Goal: Task Accomplishment & Management: Use online tool/utility

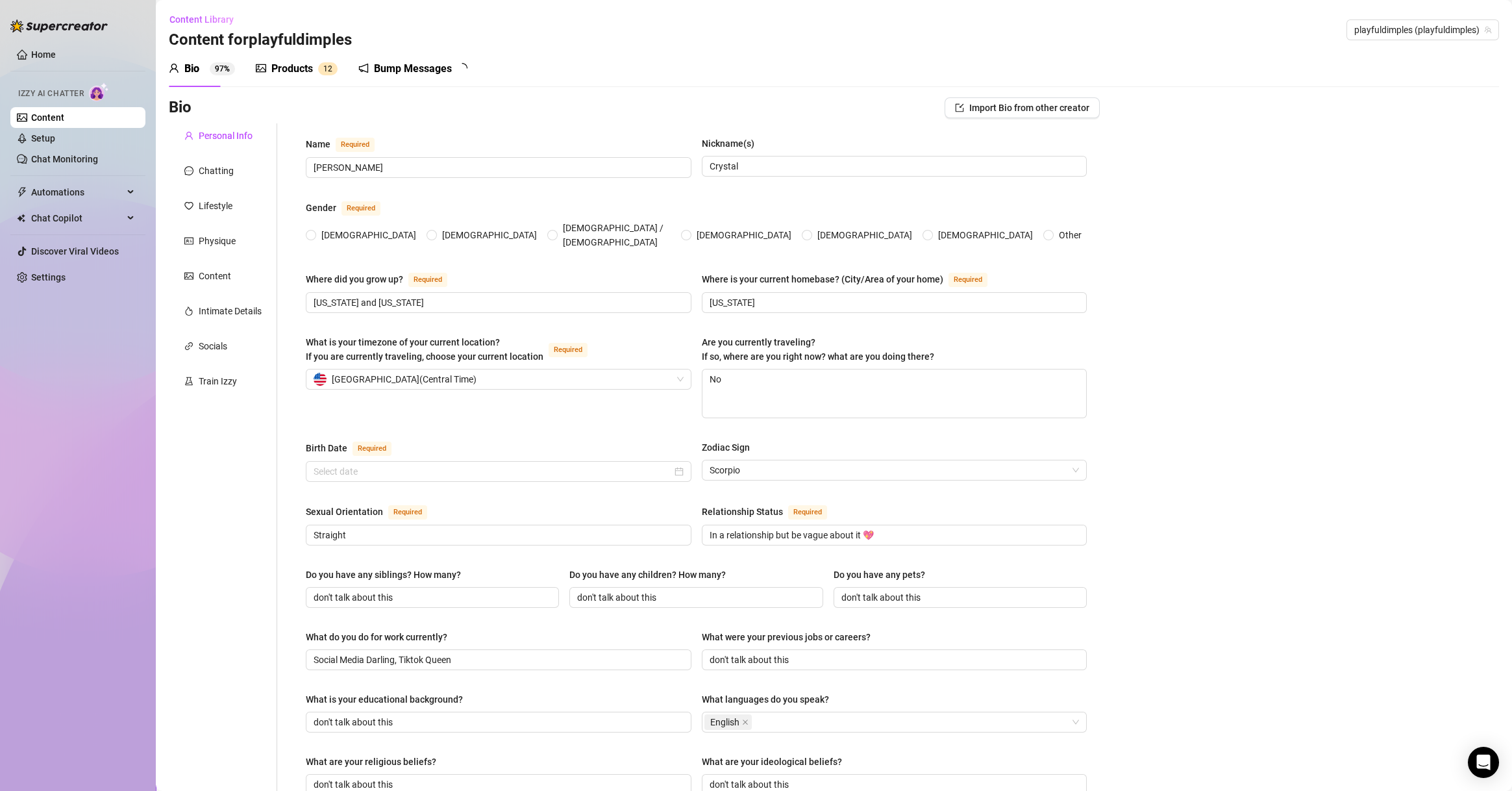
radio input "true"
type input "[DATE]"
click at [1433, 155] on div "Bio Import Bio from other creator Personal Info Chatting Lifestyle Physique Con…" at bounding box center [834, 678] width 1330 height 1161
click at [1399, 21] on span "playfuldimples (playfuldimples)" at bounding box center [1422, 30] width 137 height 20
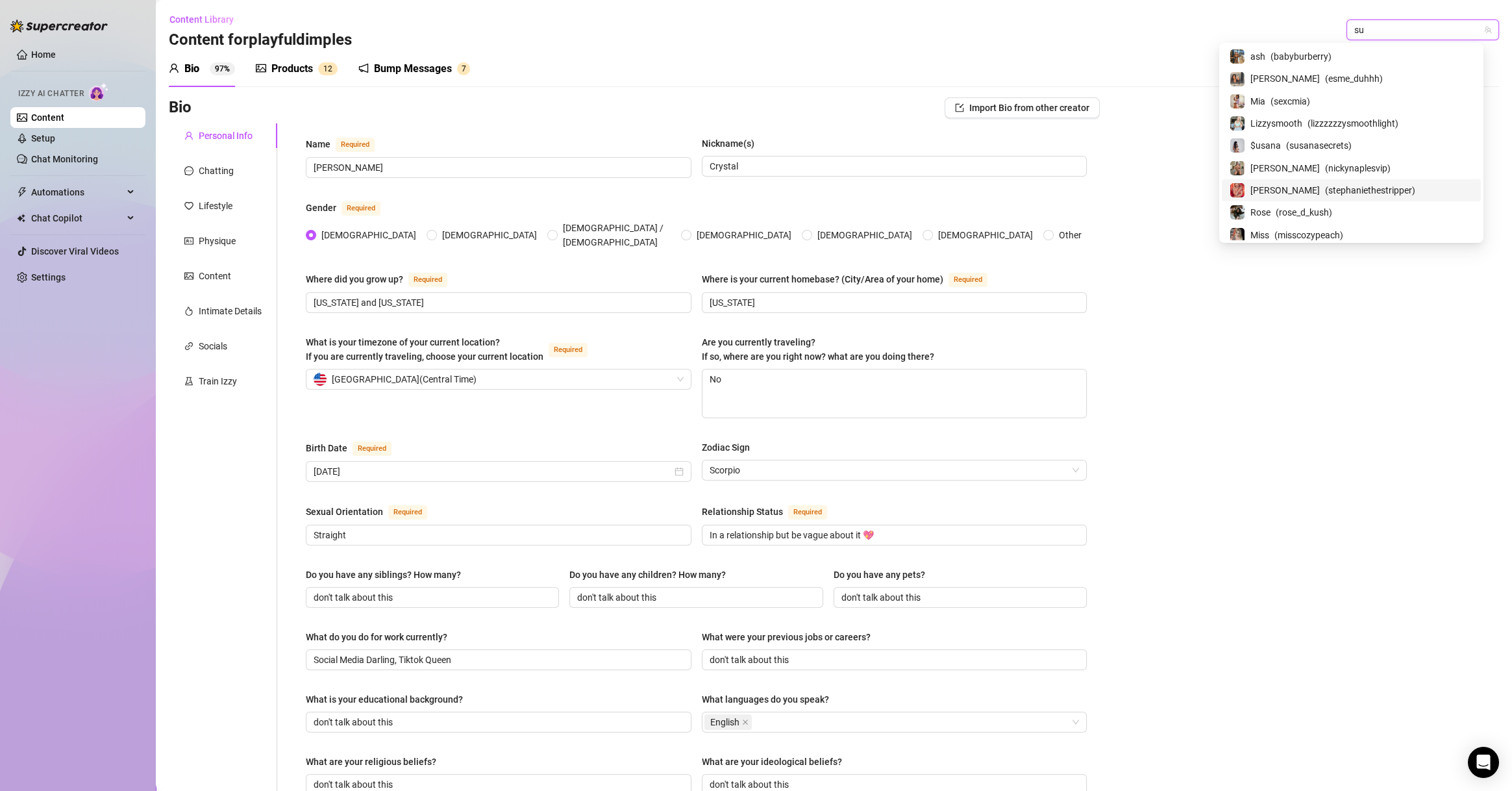
type input "suz"
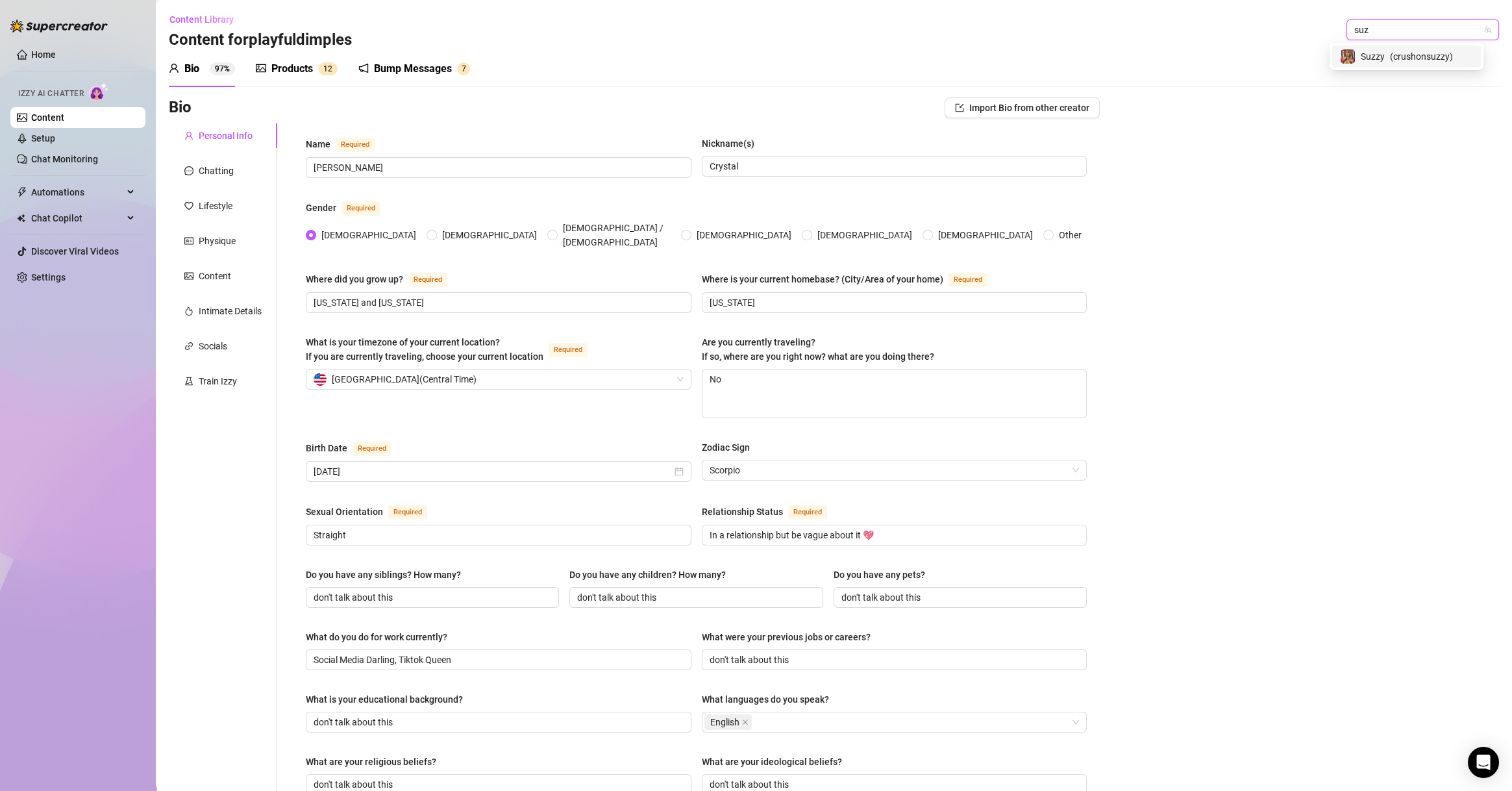
click at [1395, 46] on div "Suzzy ( crushonsuzzy )" at bounding box center [1406, 57] width 149 height 22
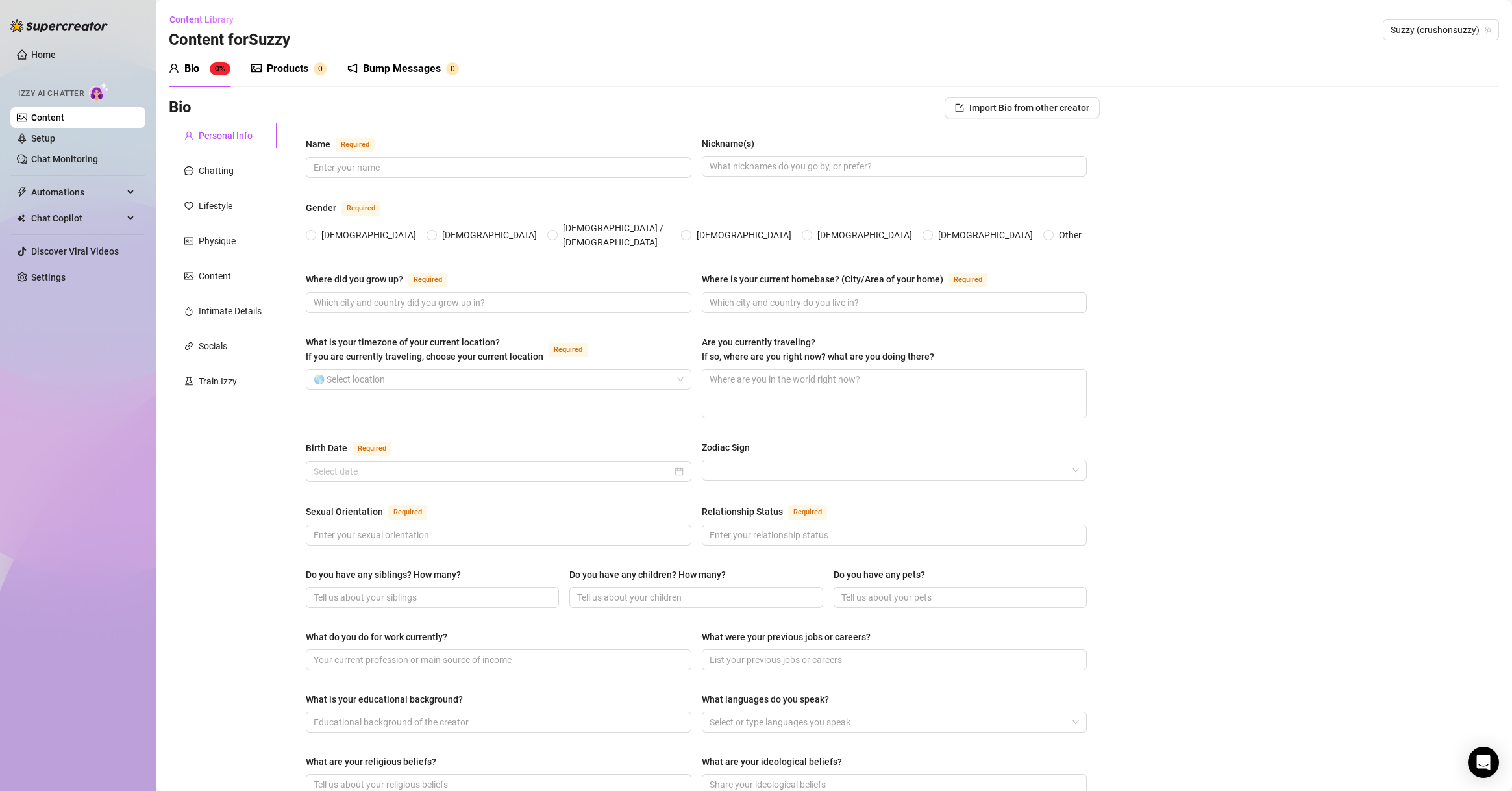
click at [1465, 455] on div "Bio Import Bio from other creator Personal Info Chatting Lifestyle Physique Con…" at bounding box center [834, 667] width 1330 height 1140
drag, startPoint x: 208, startPoint y: 42, endPoint x: 297, endPoint y: 43, distance: 89.0
click at [297, 43] on div "Content Library Content for [PERSON_NAME] (crushonsuzzy)" at bounding box center [834, 30] width 1330 height 41
click at [340, 36] on div "Content Library Content for [PERSON_NAME] (crushonsuzzy)" at bounding box center [834, 30] width 1330 height 41
drag, startPoint x: 252, startPoint y: 44, endPoint x: 323, endPoint y: 45, distance: 71.0
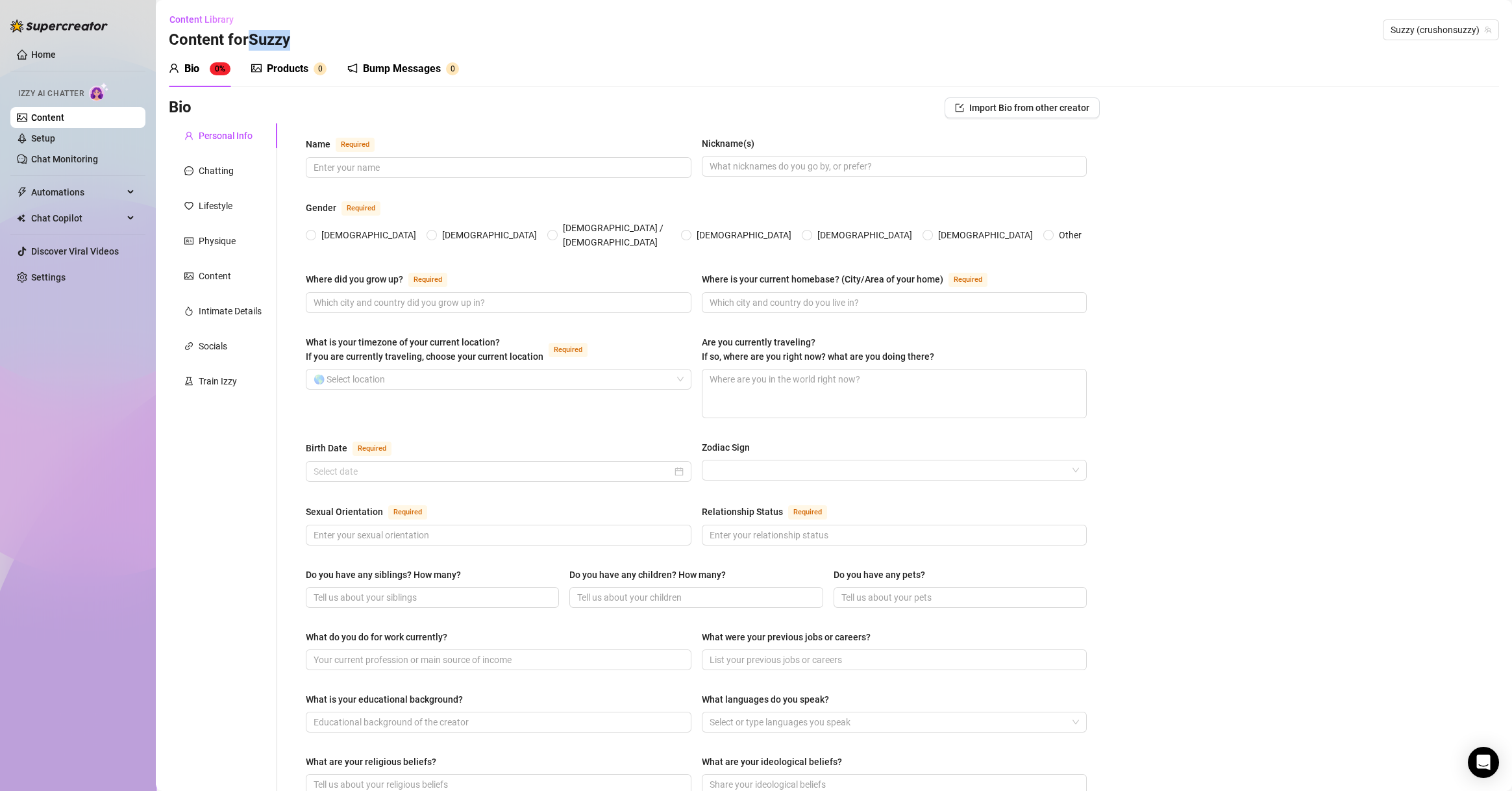
click at [323, 45] on div "Content Library Content for [PERSON_NAME] (crushonsuzzy)" at bounding box center [834, 30] width 1330 height 41
click at [1261, 206] on div "Bio Import Bio from other creator Personal Info Chatting Lifestyle Physique Con…" at bounding box center [834, 667] width 1330 height 1140
click at [1421, 505] on div "Bio Import Bio from other creator Personal Info Chatting Lifestyle Physique Con…" at bounding box center [834, 667] width 1330 height 1140
drag, startPoint x: 254, startPoint y: 38, endPoint x: 292, endPoint y: 39, distance: 38.0
click at [290, 39] on h3 "Content for Suzzy" at bounding box center [229, 40] width 121 height 21
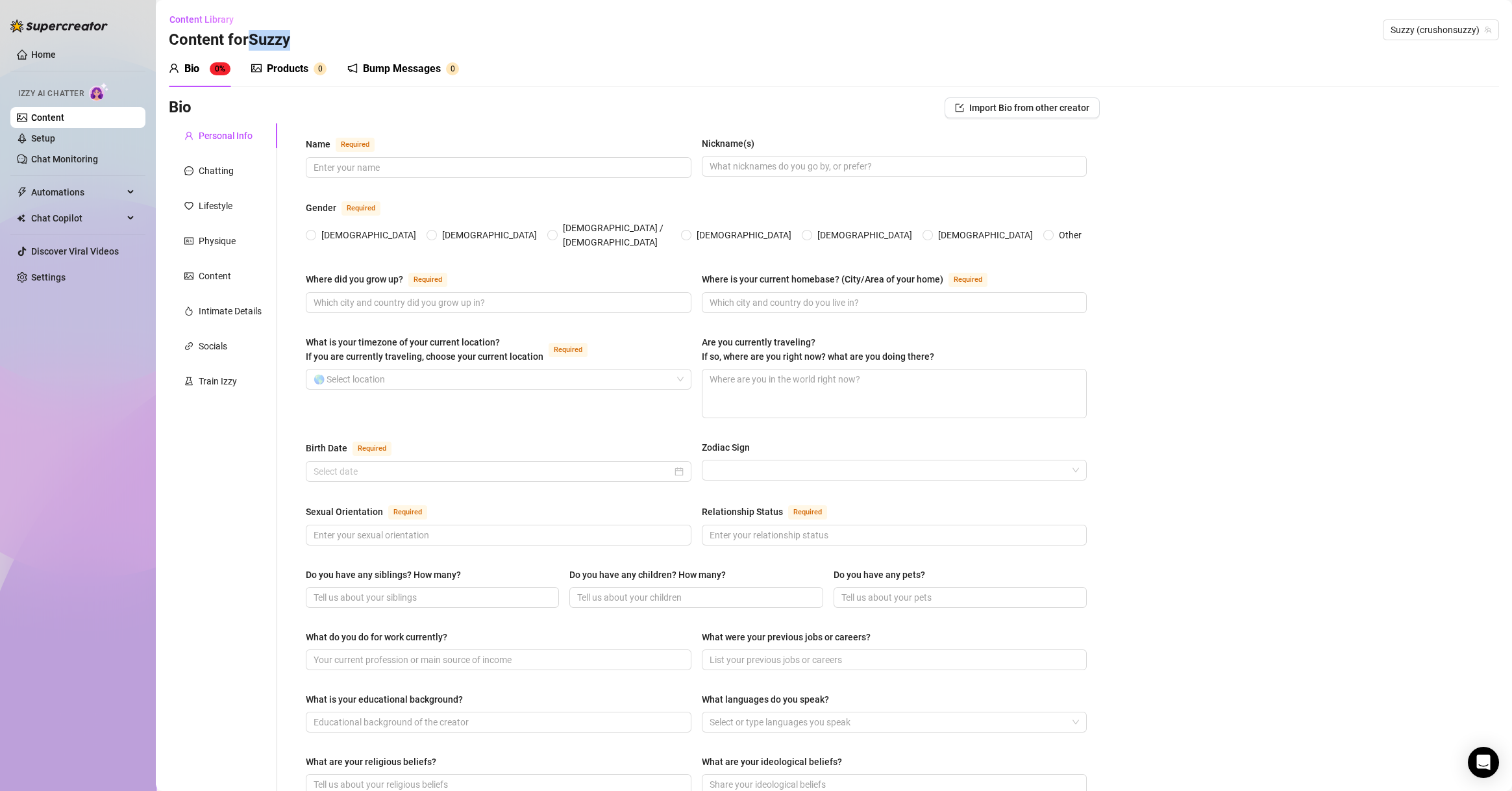
click at [373, 31] on div "Content Library Content for [PERSON_NAME] (crushonsuzzy)" at bounding box center [834, 30] width 1330 height 41
click at [62, 343] on div "Home Izzy AI Chatter Content Setup Chat Monitoring Automations Chat Copilot Dis…" at bounding box center [78, 389] width 135 height 779
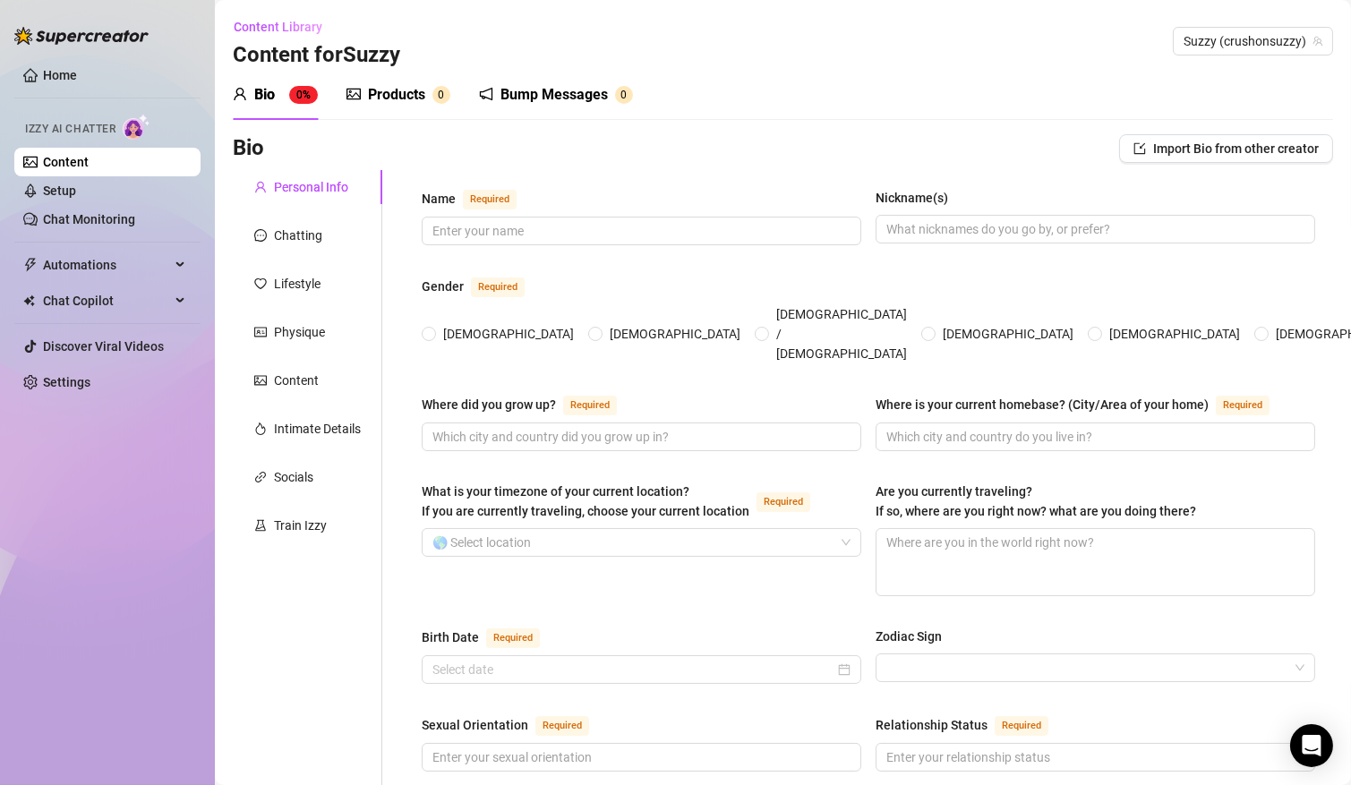
drag, startPoint x: 462, startPoint y: 202, endPoint x: 468, endPoint y: 214, distance: 13.2
click at [464, 206] on span "Required" at bounding box center [490, 200] width 54 height 20
click at [464, 221] on input "Name Required" at bounding box center [640, 231] width 415 height 20
click at [473, 221] on input "Name Required" at bounding box center [640, 231] width 415 height 20
paste input "[PERSON_NAME]"
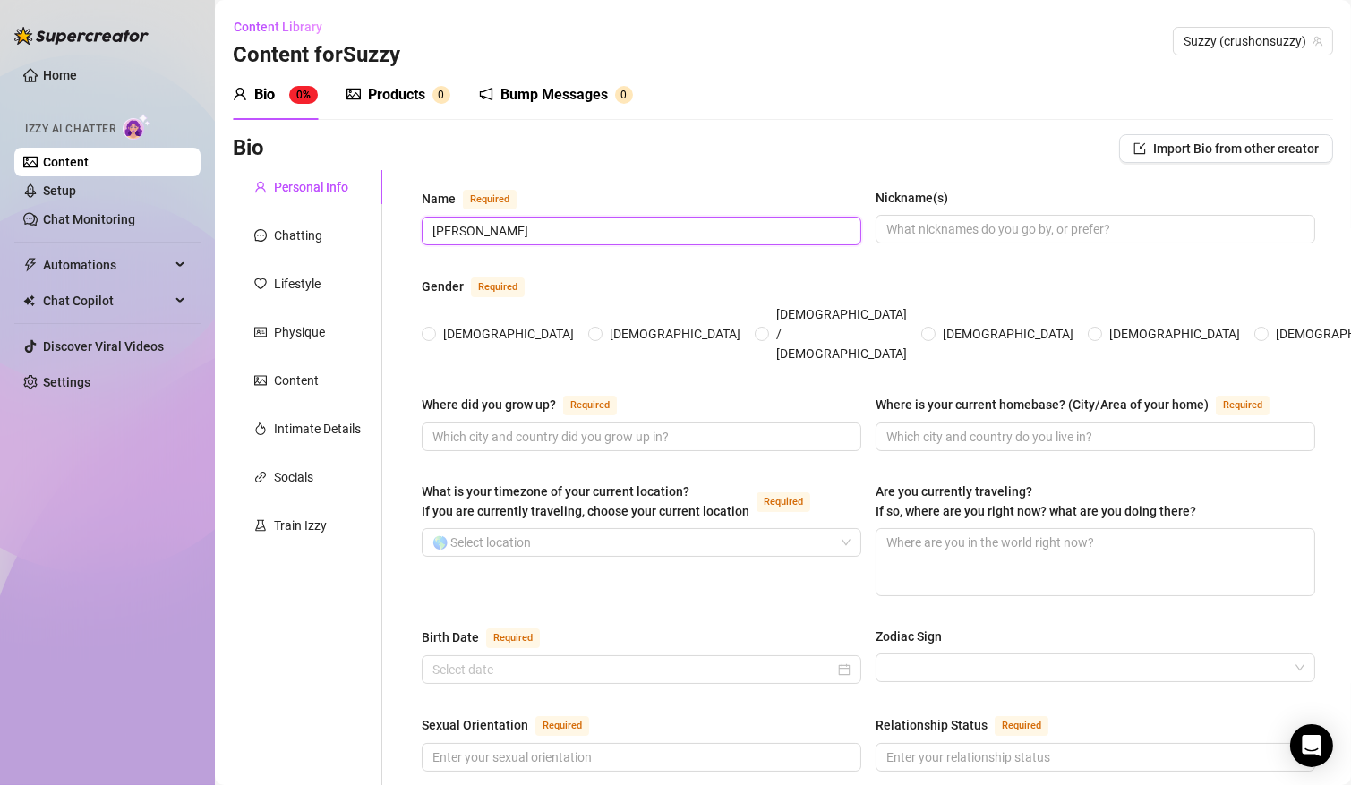
type input "[PERSON_NAME]"
click at [990, 217] on span at bounding box center [1096, 229] width 440 height 29
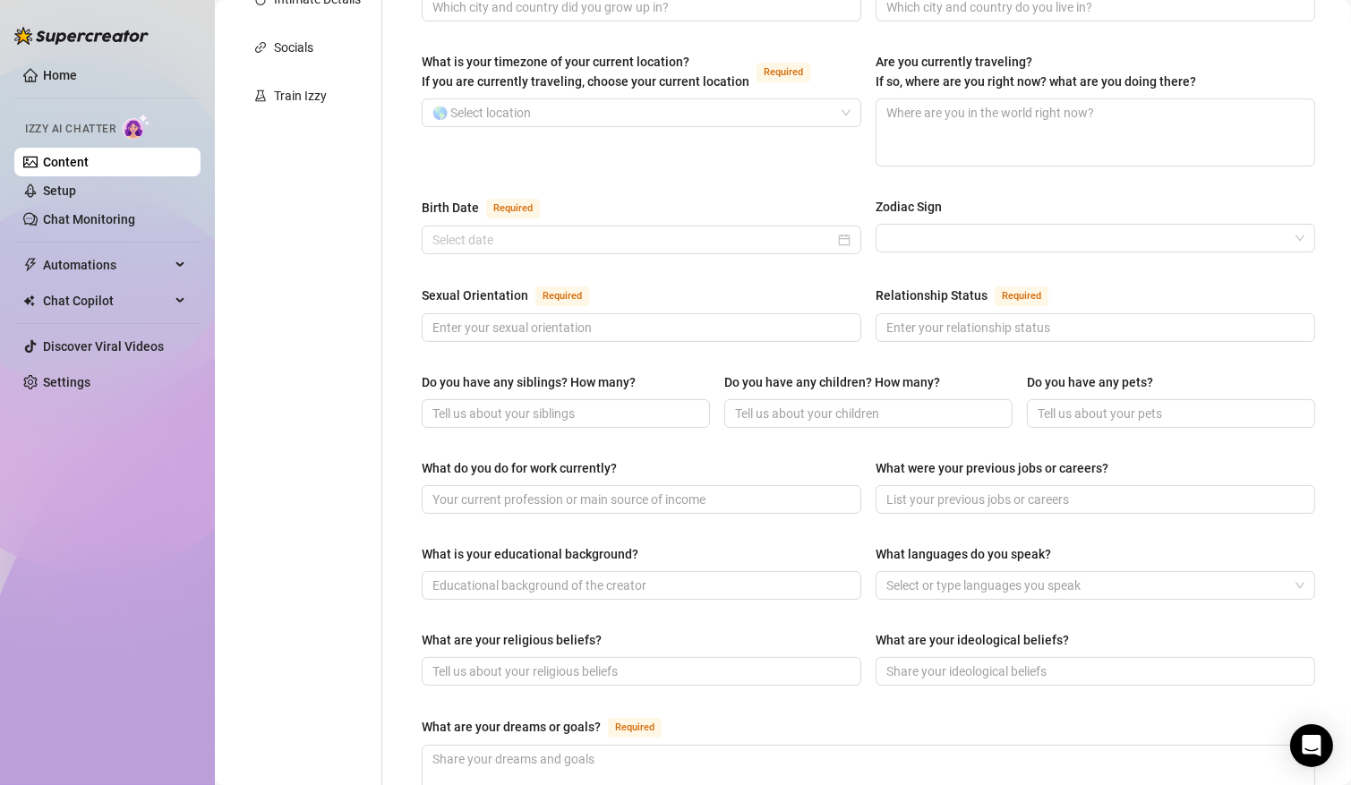
scroll to position [172, 0]
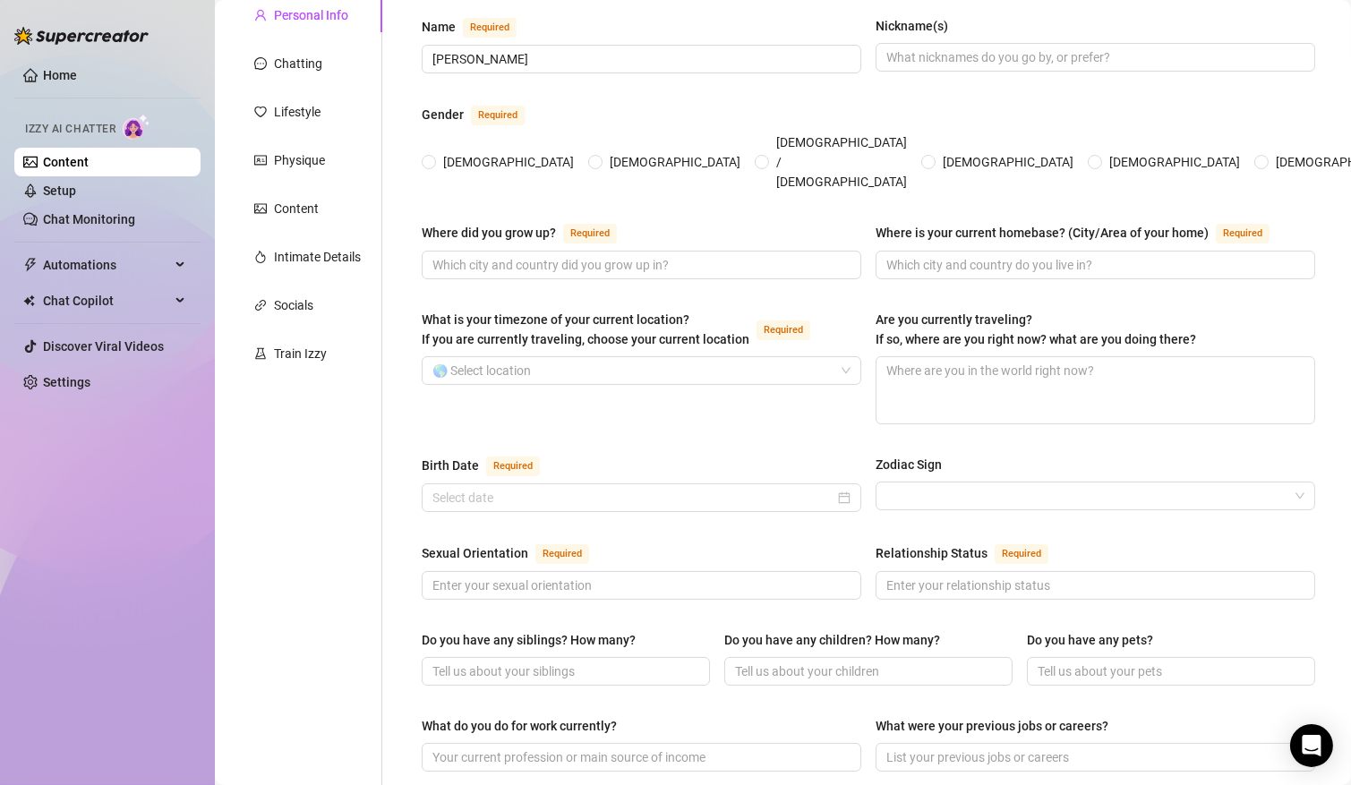
click at [1270, 159] on div "[DEMOGRAPHIC_DATA] [DEMOGRAPHIC_DATA] [DEMOGRAPHIC_DATA] / [DEMOGRAPHIC_DATA] […" at bounding box center [869, 162] width 894 height 59
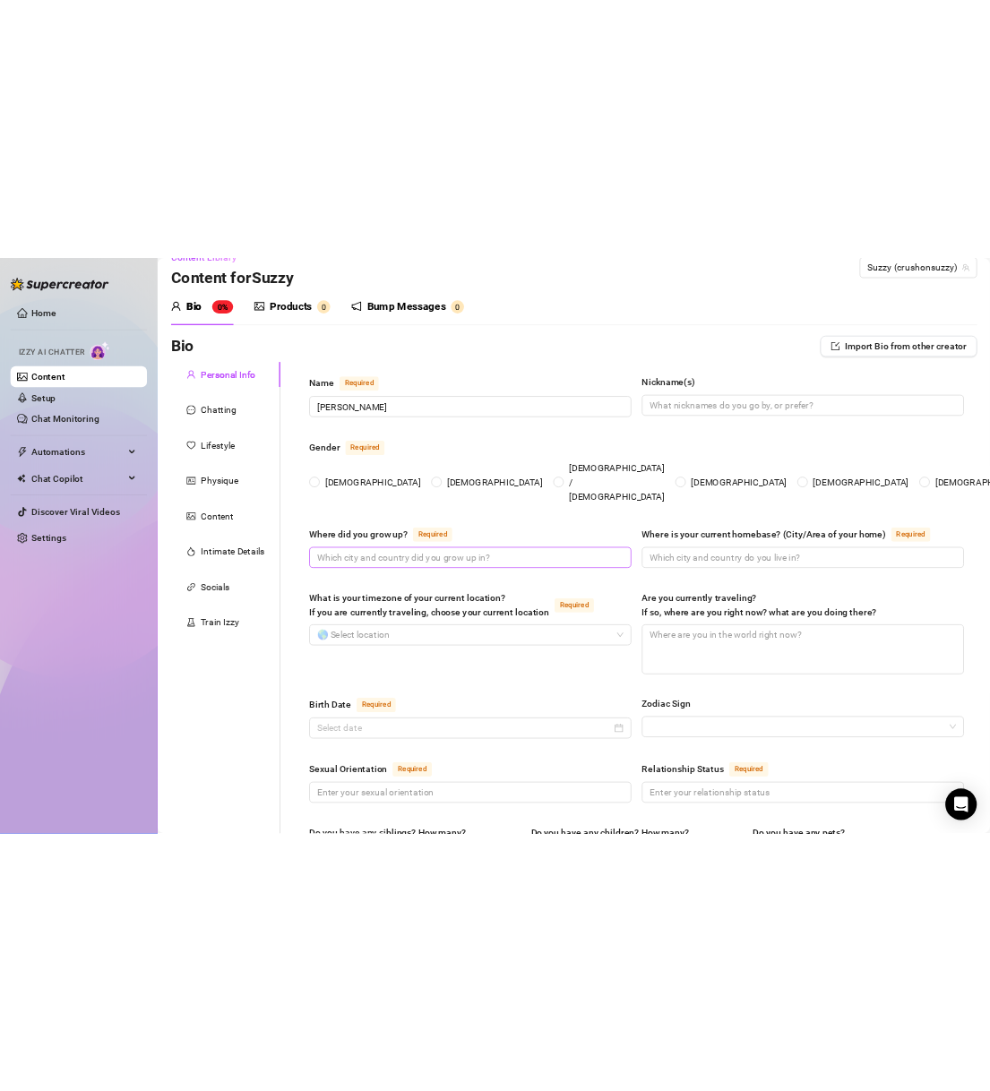
scroll to position [0, 0]
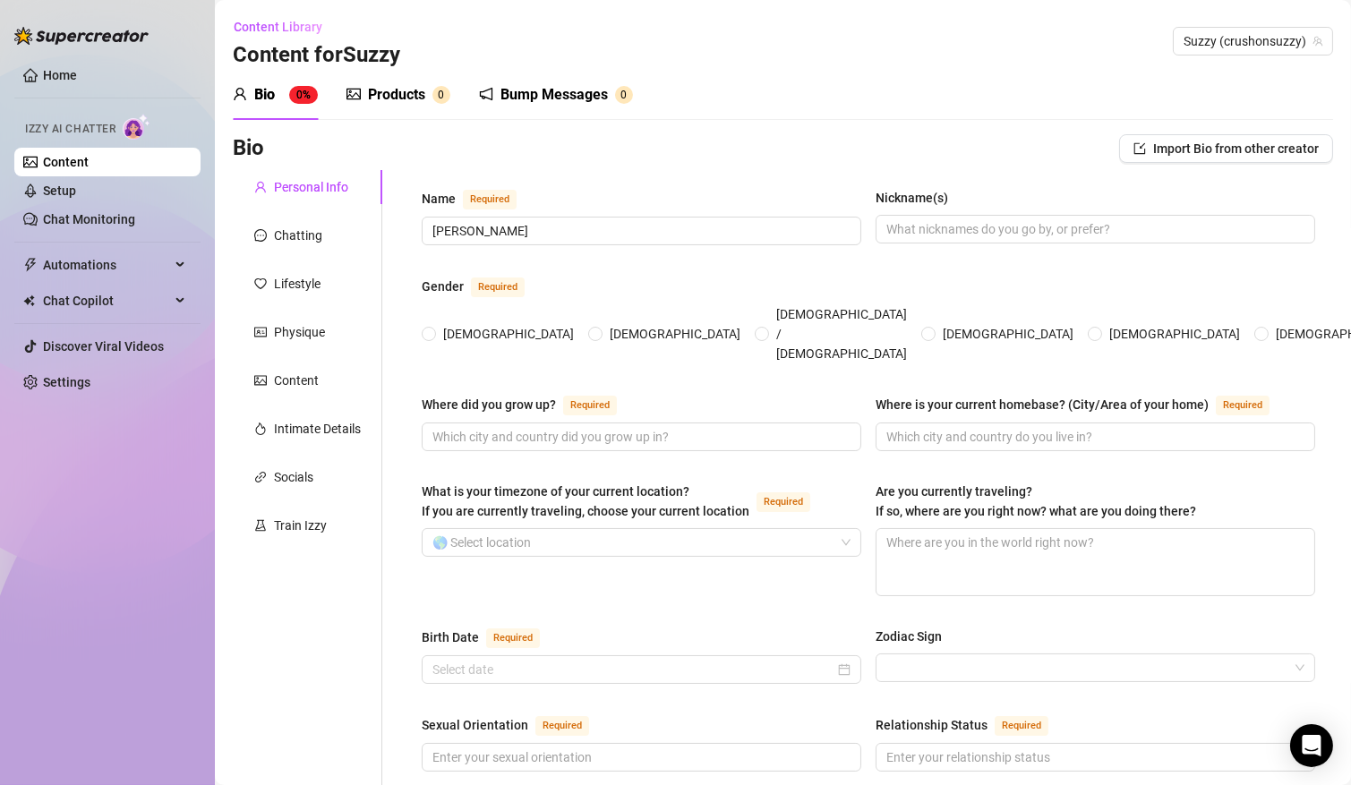
click at [572, 90] on div "Bump Messages" at bounding box center [554, 94] width 107 height 21
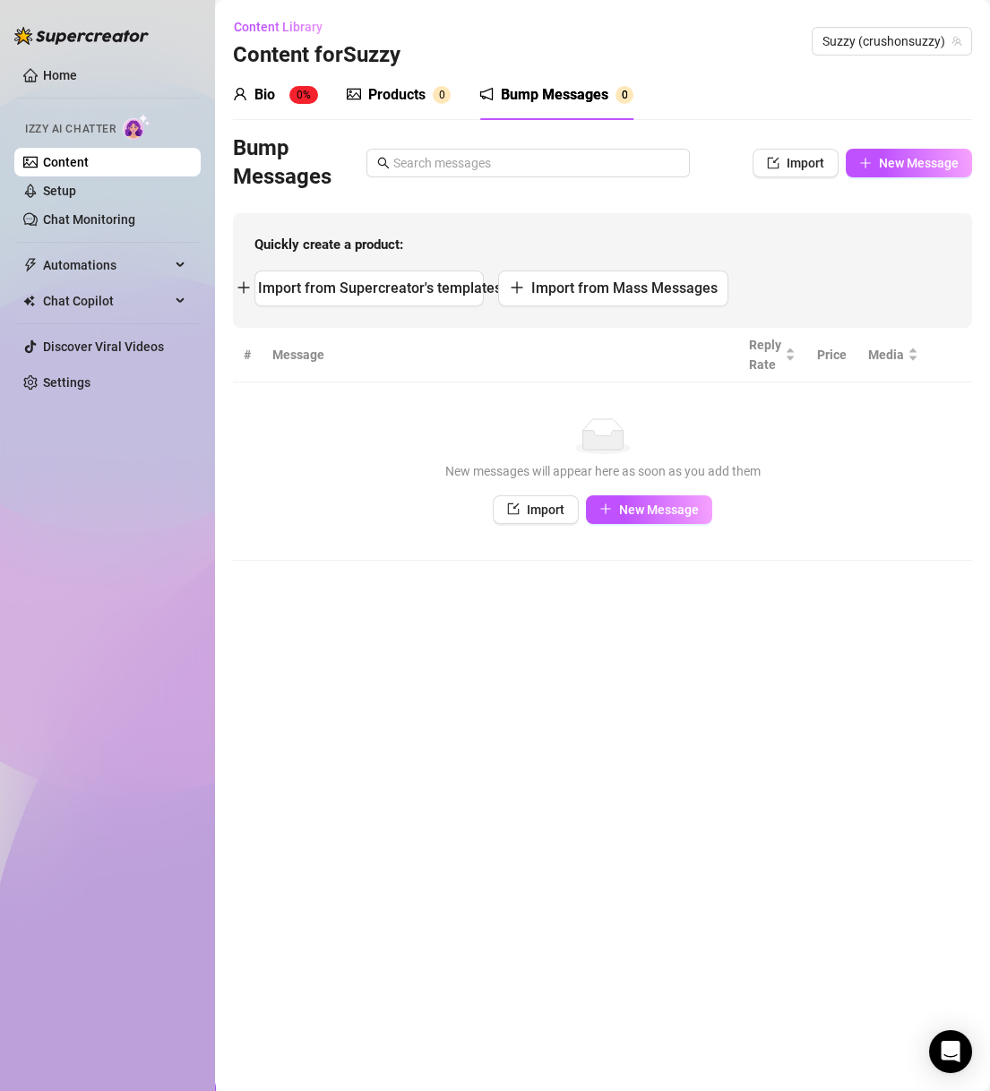
click at [587, 92] on div "Bump Messages" at bounding box center [554, 94] width 107 height 21
click at [905, 168] on span "New Message" at bounding box center [918, 163] width 80 height 14
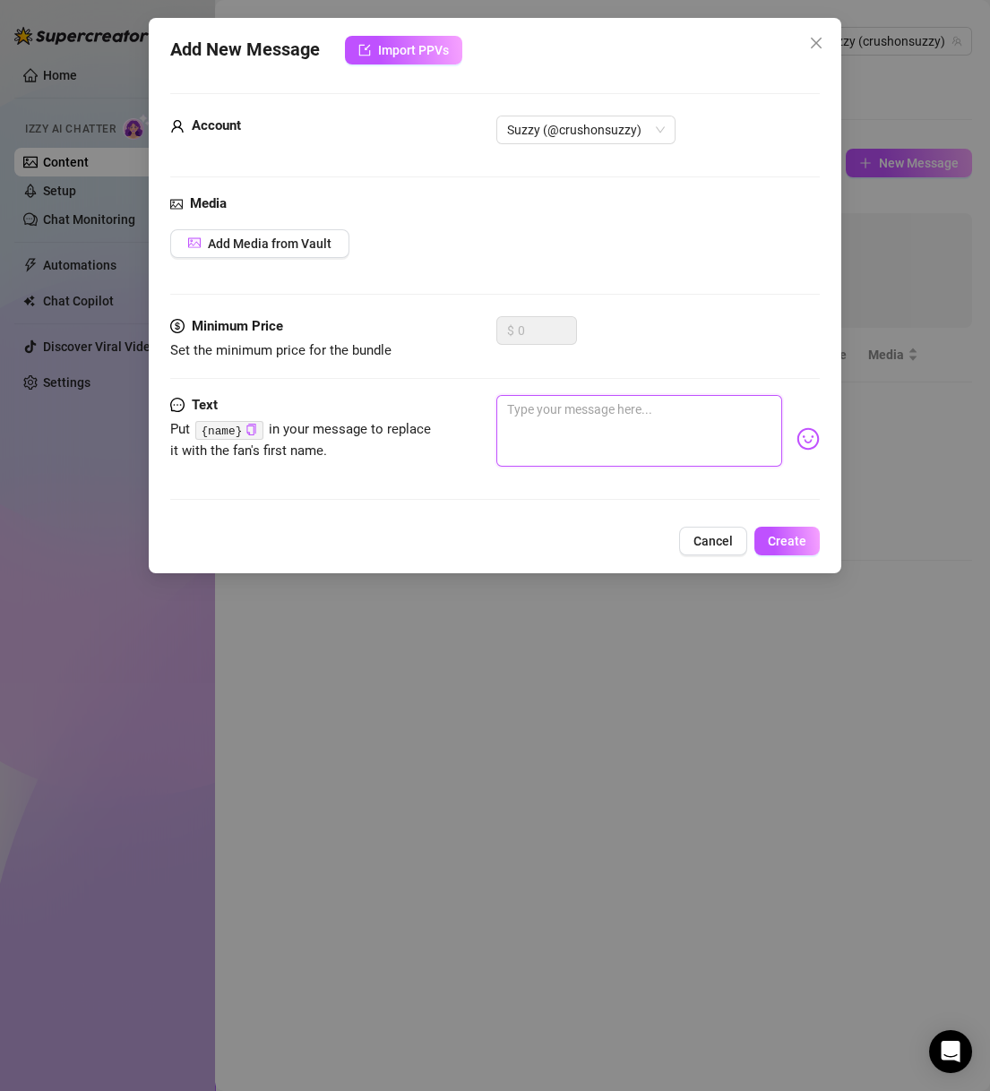
click at [594, 428] on textarea at bounding box center [639, 431] width 287 height 72
paste textarea "Oh hey there you are 👀 been waiting on you…"
type textarea "Oh hey there you are 👀 been waiting on you…"
click at [816, 533] on button "Create" at bounding box center [786, 541] width 65 height 29
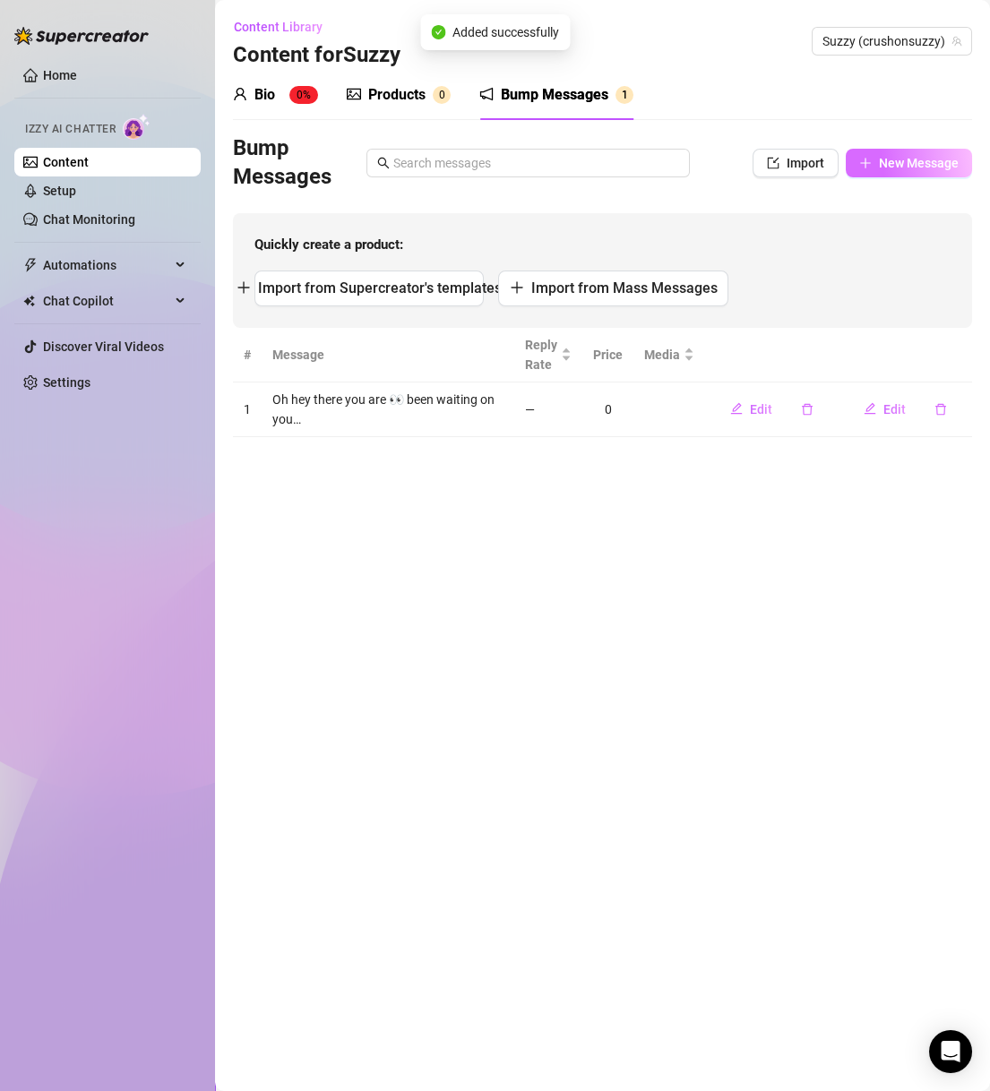
click at [892, 165] on span "New Message" at bounding box center [918, 163] width 80 height 14
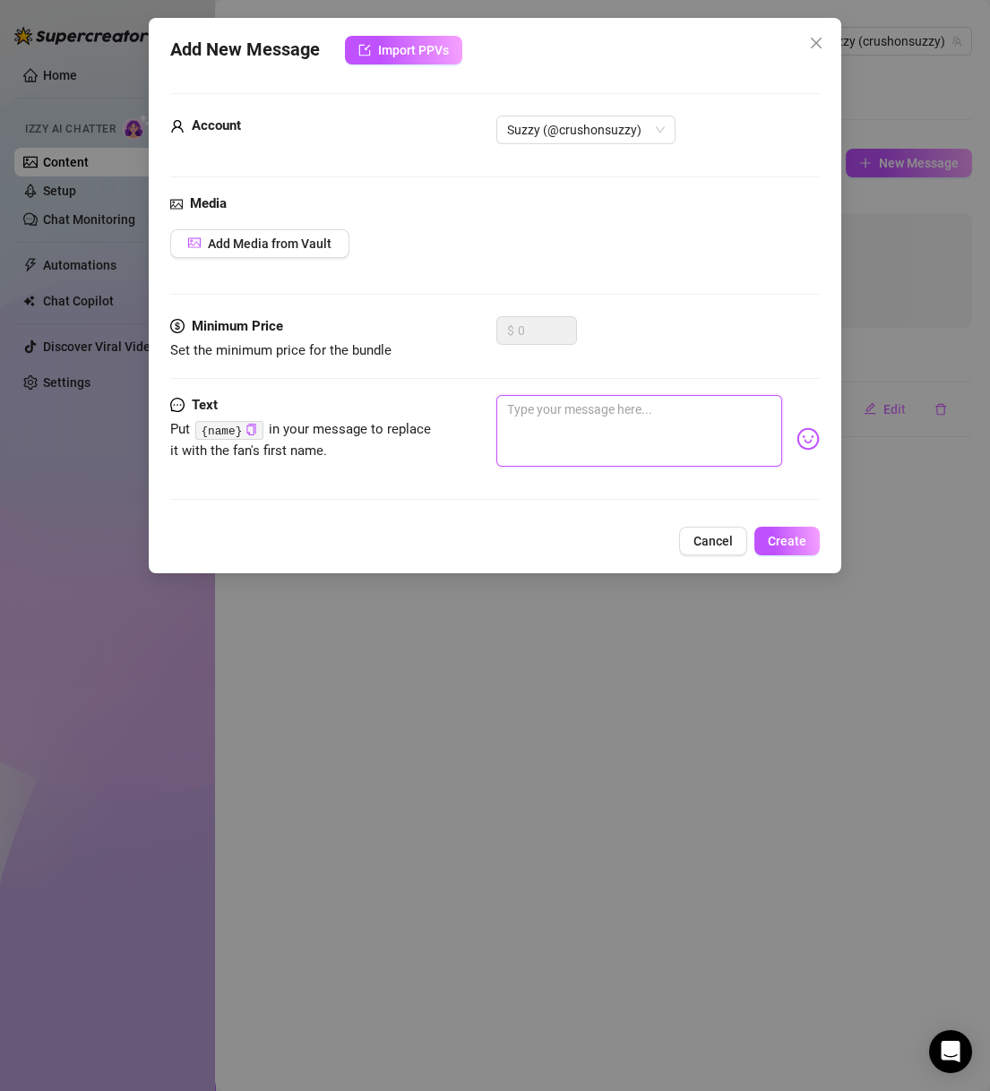
click at [639, 416] on textarea at bounding box center [639, 431] width 287 height 72
paste textarea "Hiii cutie 💕 glad you popped on rn"
type textarea "Hiii cutie 💕 glad you popped on rn"
click at [817, 534] on button "Create" at bounding box center [786, 541] width 65 height 29
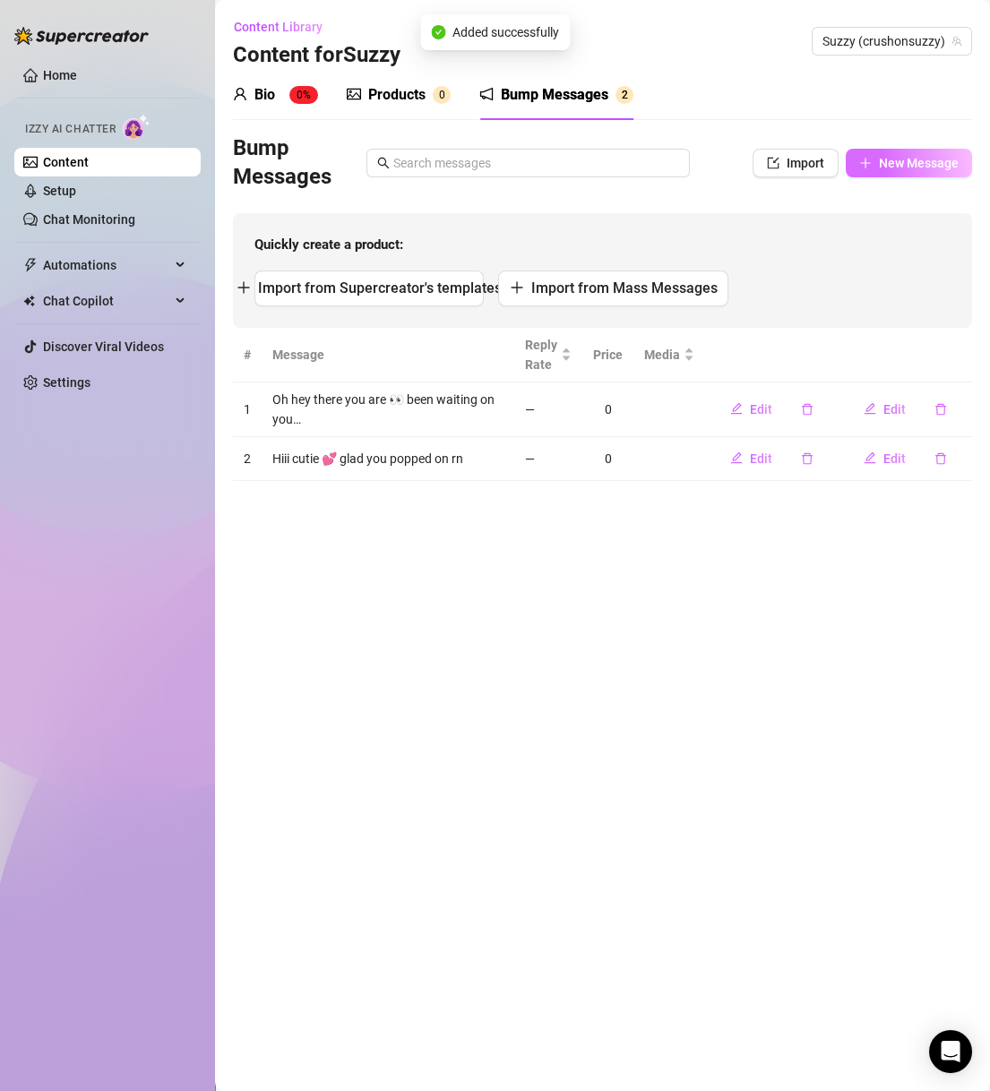
click at [931, 170] on span "New Message" at bounding box center [918, 163] width 80 height 14
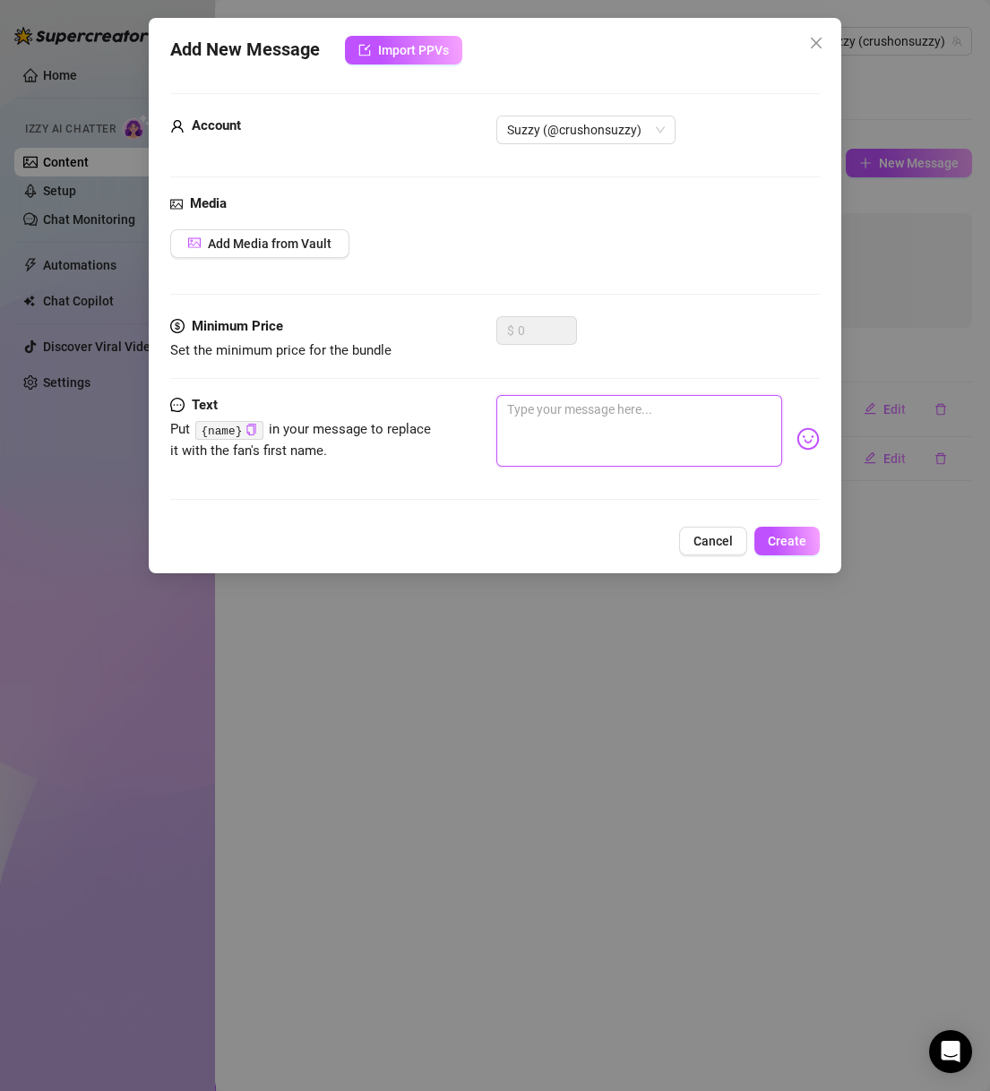
click at [613, 424] on textarea at bounding box center [639, 431] width 287 height 72
paste textarea "Ughhh you just made my night coming online 🥰"
type textarea "Ughhh you just made my night coming online 🥰"
click at [822, 543] on div "Add New Message Import PPVs Account Suzzy (@crushonsuzzy) Media Add Media from …" at bounding box center [495, 295] width 693 height 555
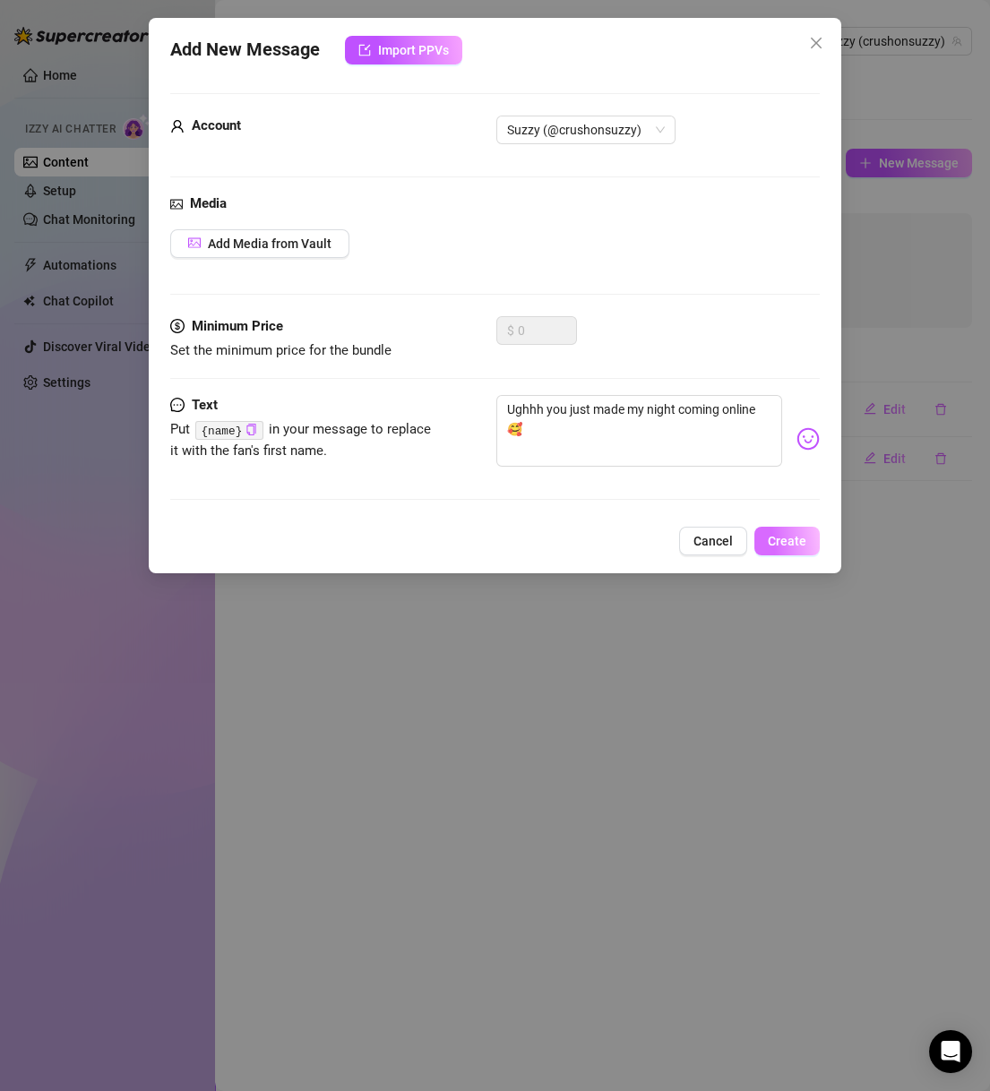
click at [807, 536] on button "Create" at bounding box center [786, 541] width 65 height 29
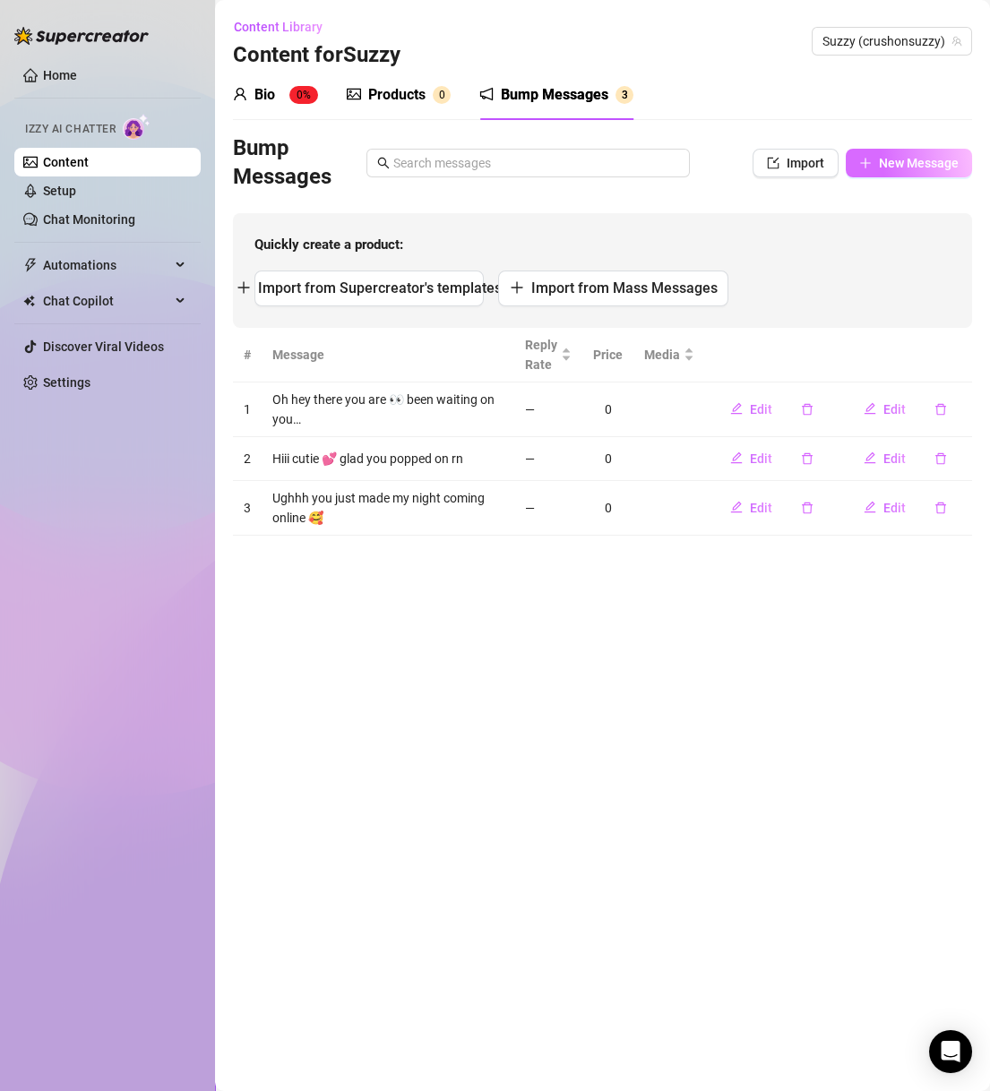
click at [956, 173] on button "New Message" at bounding box center [908, 163] width 126 height 29
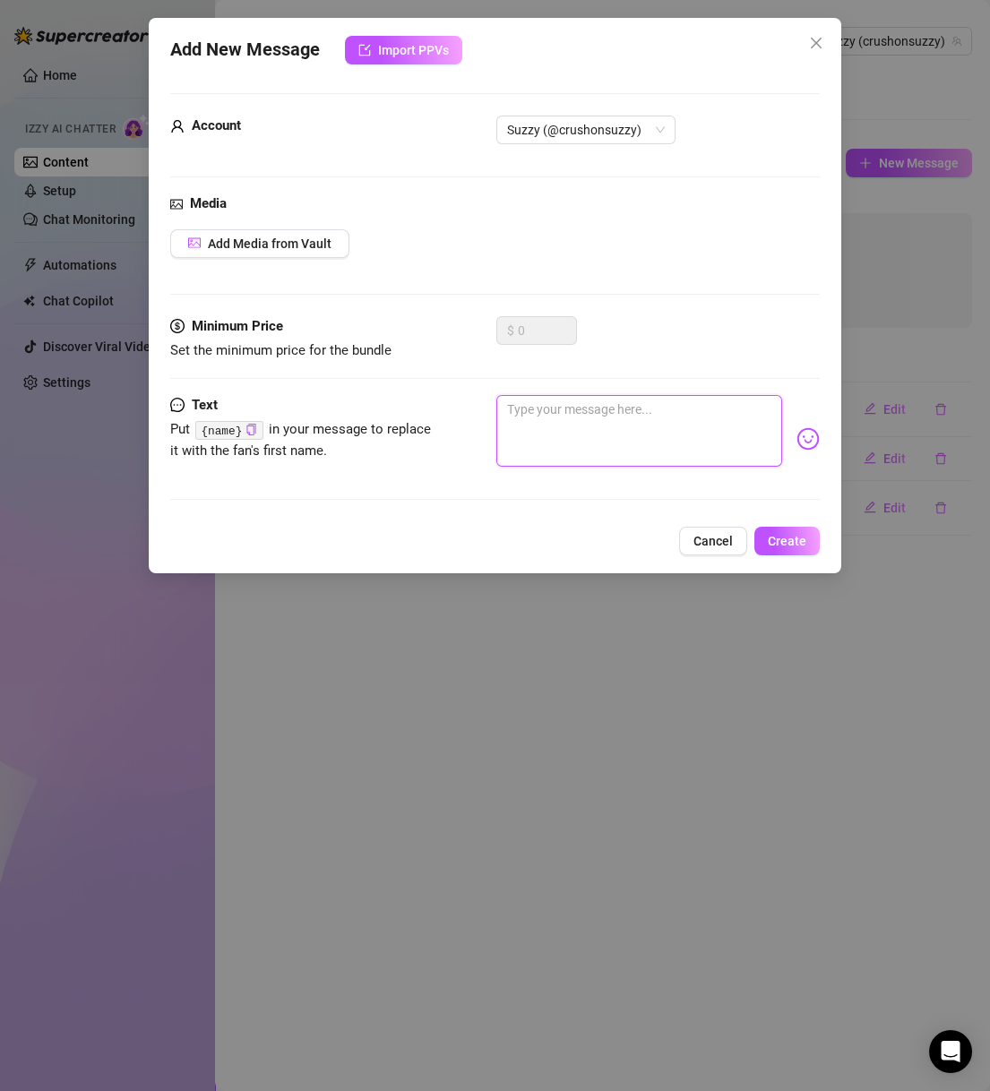
click at [622, 454] on textarea at bounding box center [639, 431] width 287 height 72
paste textarea "Guess who was thinking about you all day? 👅"
type textarea "Guess who was thinking about you all day? 👅"
click at [820, 534] on div "Add New Message Import PPVs Account Suzzy (@crushonsuzzy) Media Add Media from …" at bounding box center [495, 295] width 693 height 555
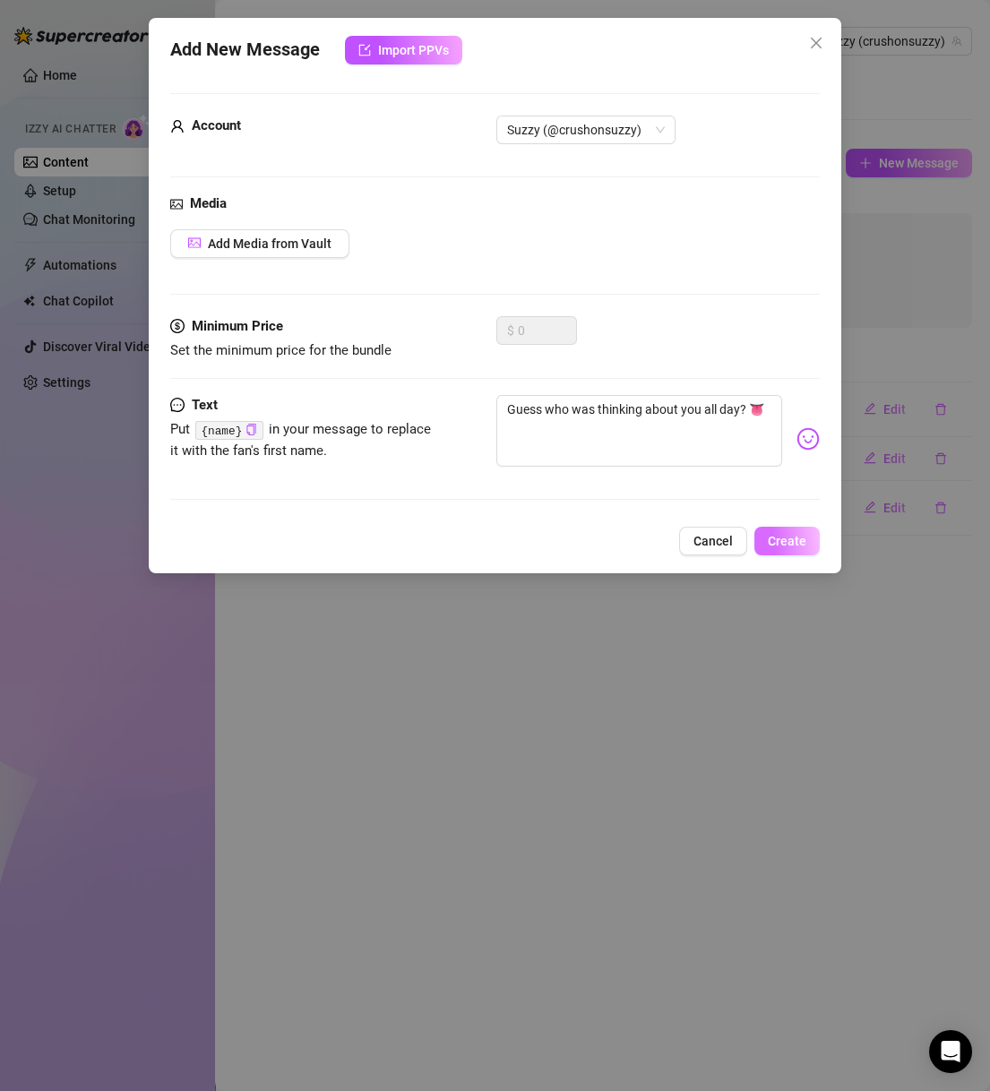
click at [803, 528] on button "Create" at bounding box center [786, 541] width 65 height 29
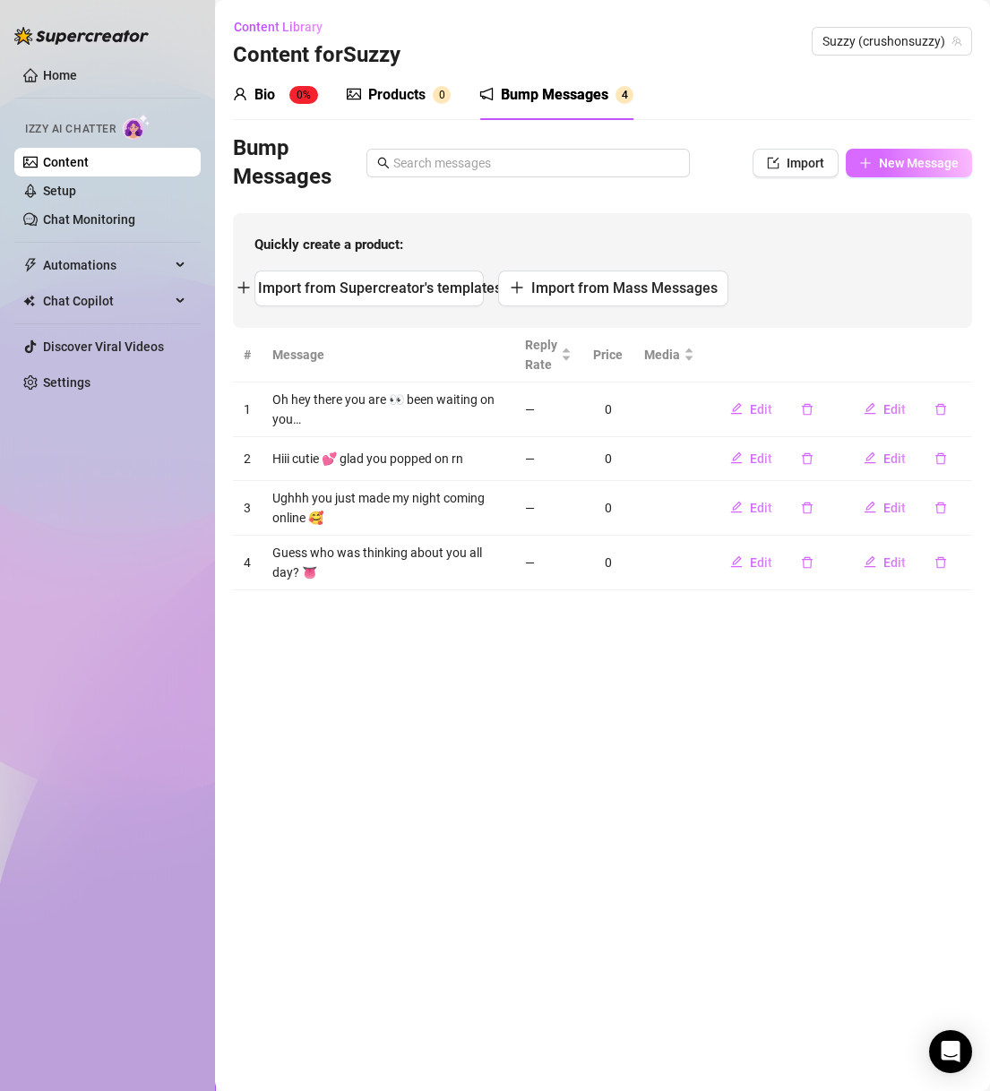
click at [964, 160] on button "New Message" at bounding box center [908, 163] width 126 height 29
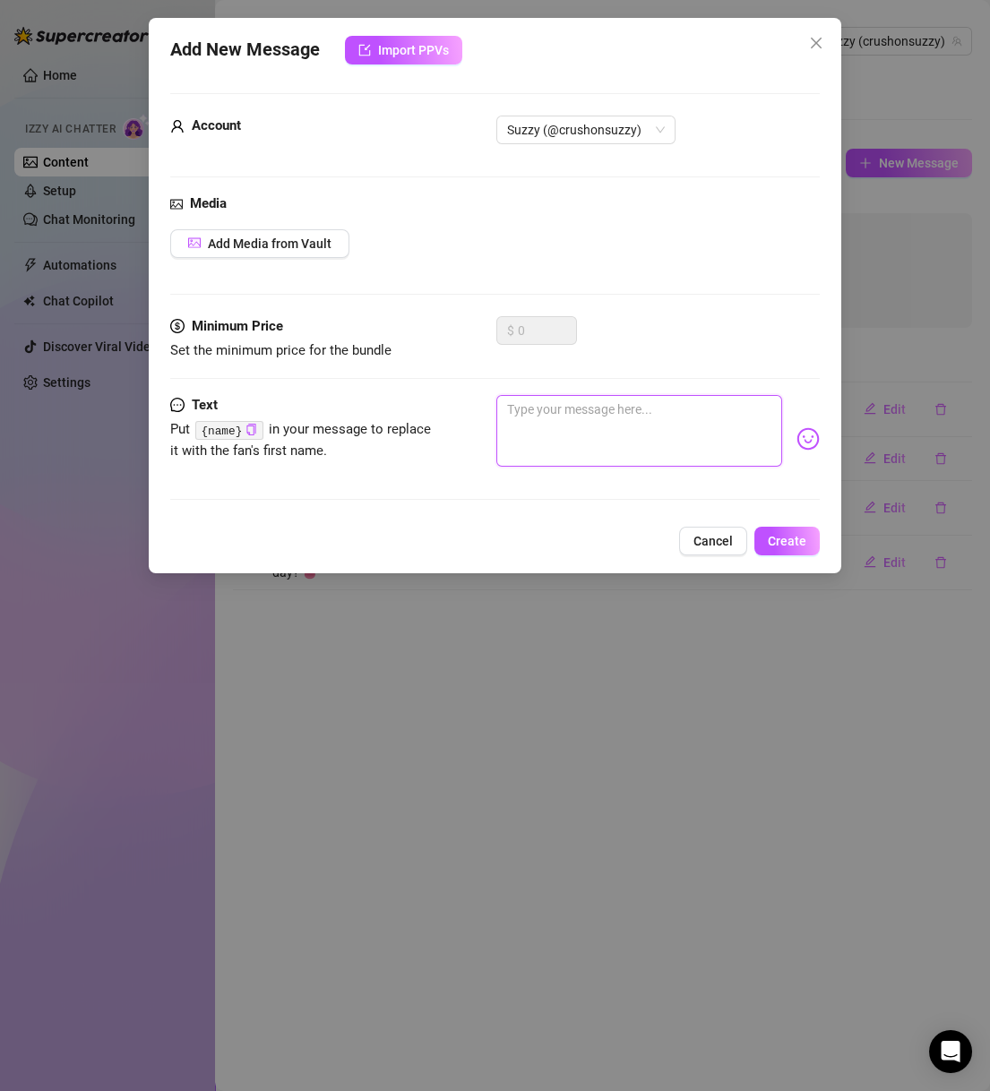
click at [631, 458] on textarea at bounding box center [639, 431] width 287 height 72
paste textarea "Mmm finally… my fave distraction’s here 😌"
type textarea "Mmm finally… my fave distraction’s here 😌"
click at [776, 534] on span "Create" at bounding box center [786, 541] width 39 height 14
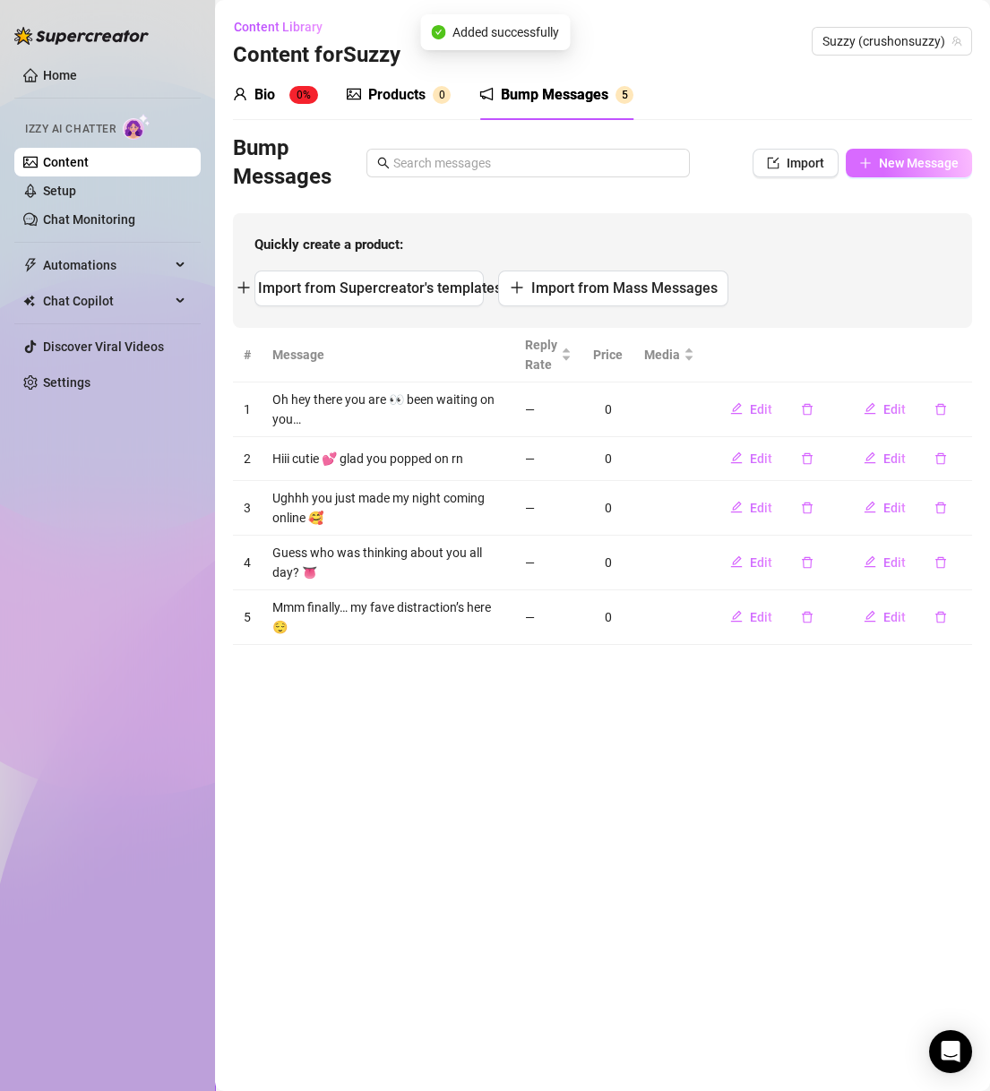
click at [926, 158] on span "New Message" at bounding box center [918, 163] width 80 height 14
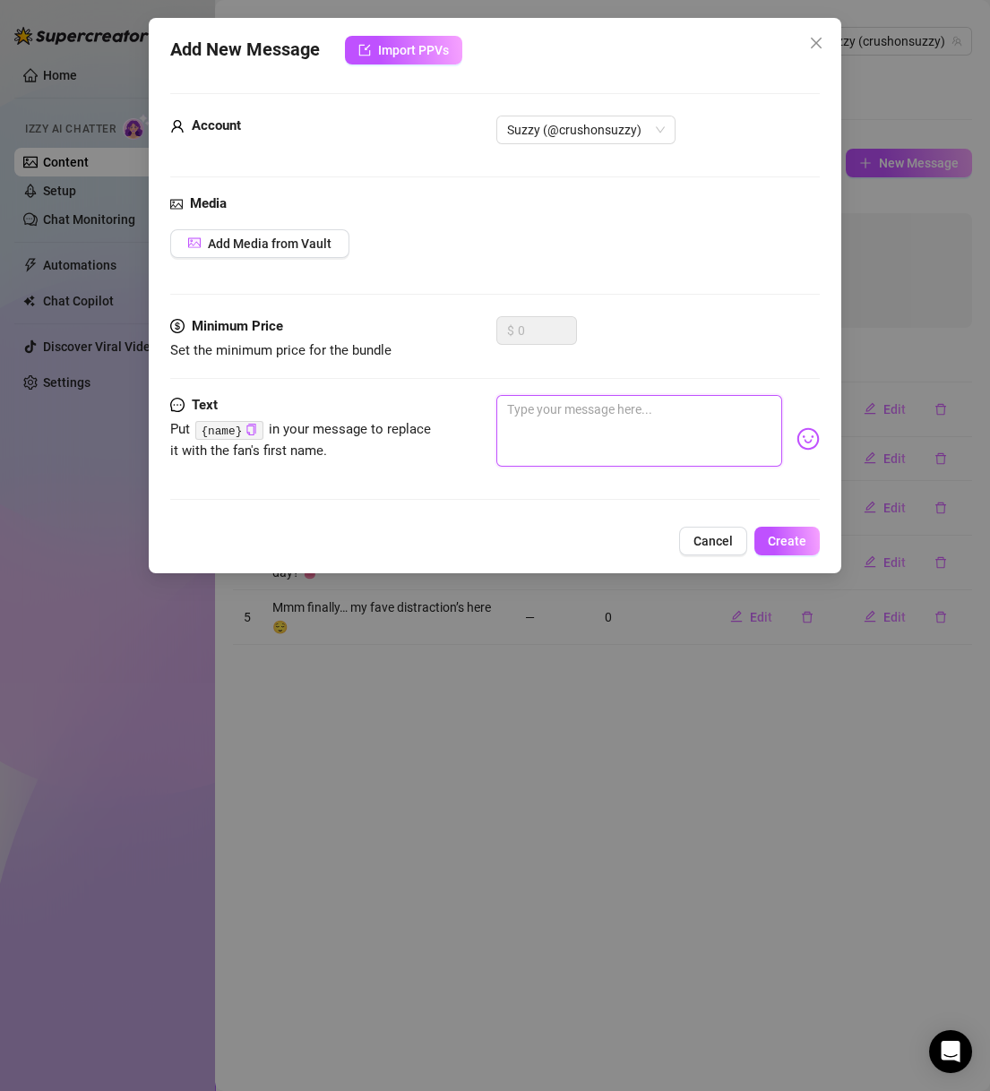
click at [663, 427] on textarea at bounding box center [639, 431] width 287 height 72
paste textarea "Omg babe, you came online at the perfect time…"
type textarea "Omg babe, you came online at the perfect time…"
click at [775, 521] on div "Add New Message Import PPVs Account Suzzy (@crushonsuzzy) Media Add Media from …" at bounding box center [495, 295] width 693 height 555
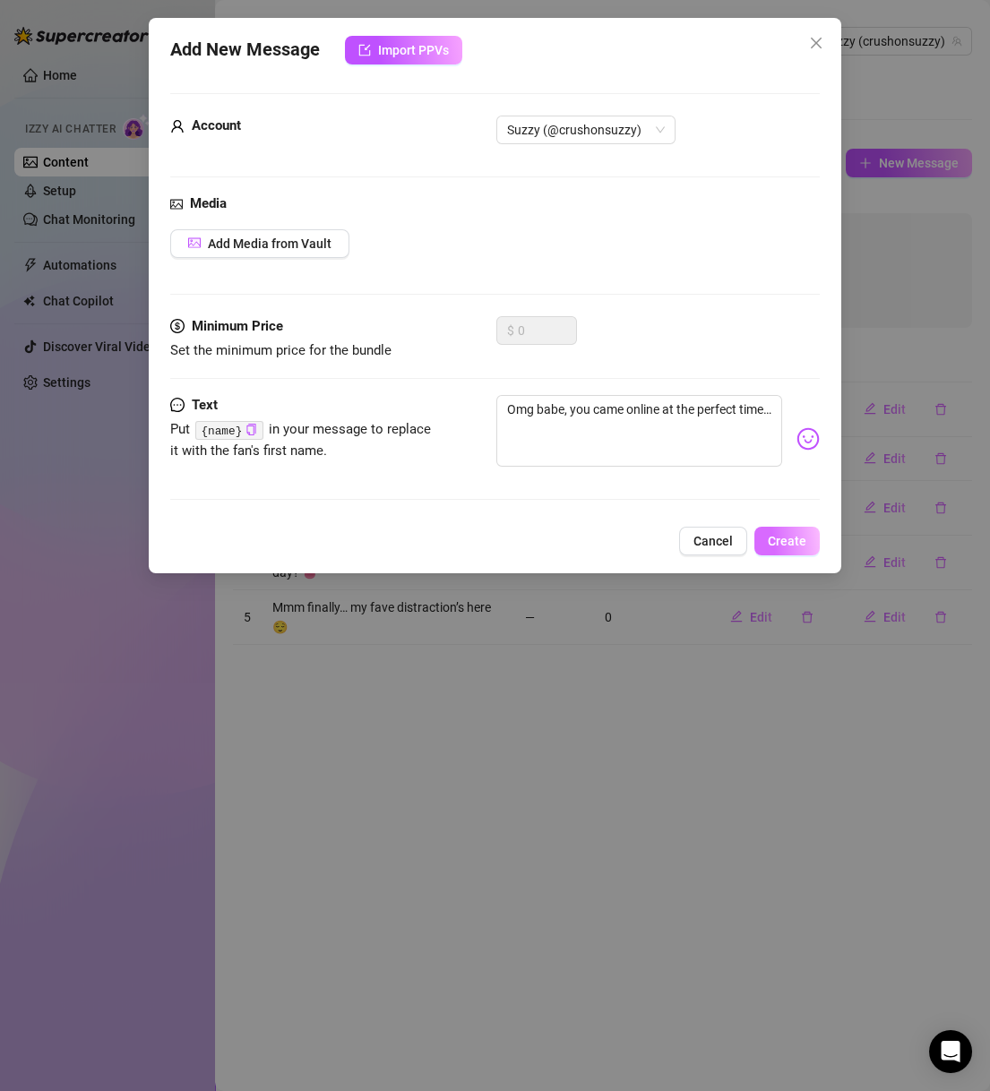
click at [782, 541] on span "Create" at bounding box center [786, 541] width 39 height 14
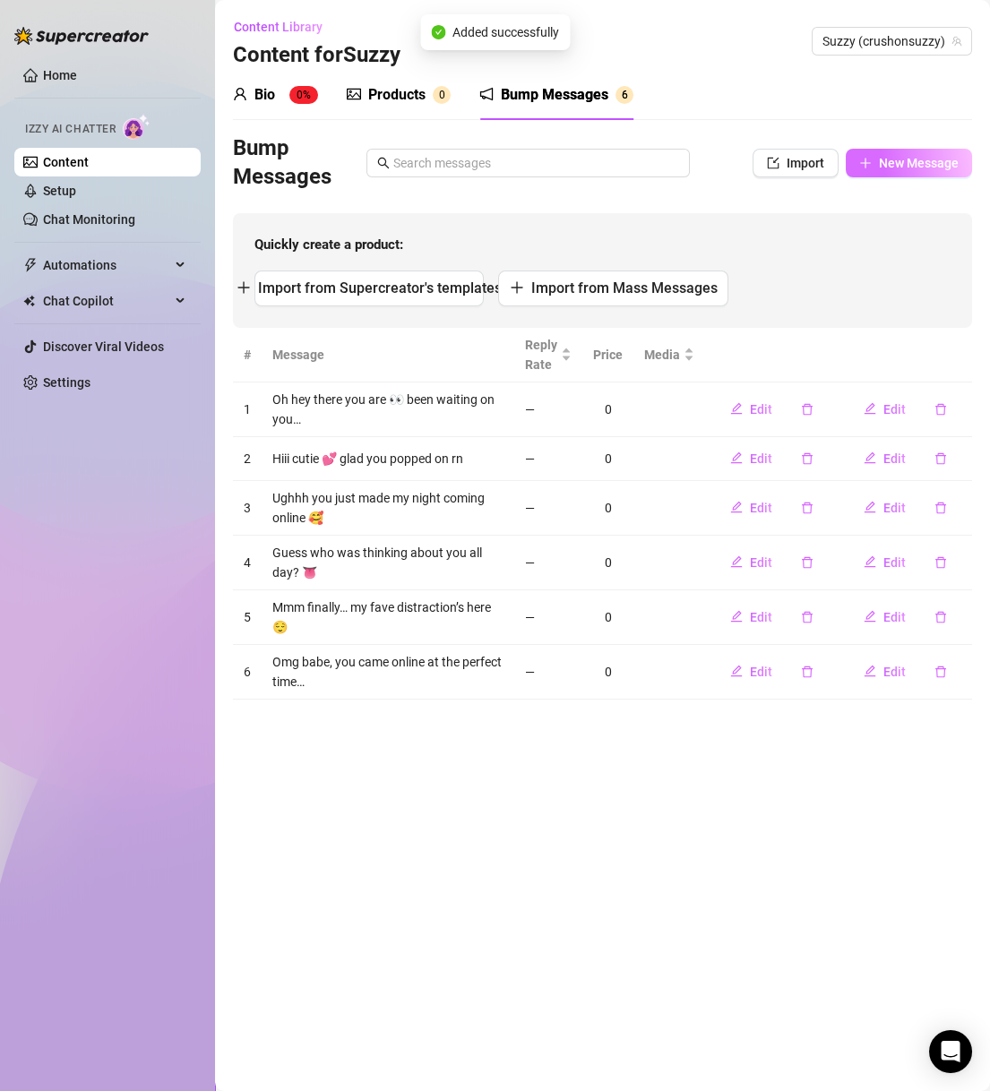
click at [920, 175] on button "New Message" at bounding box center [908, 163] width 126 height 29
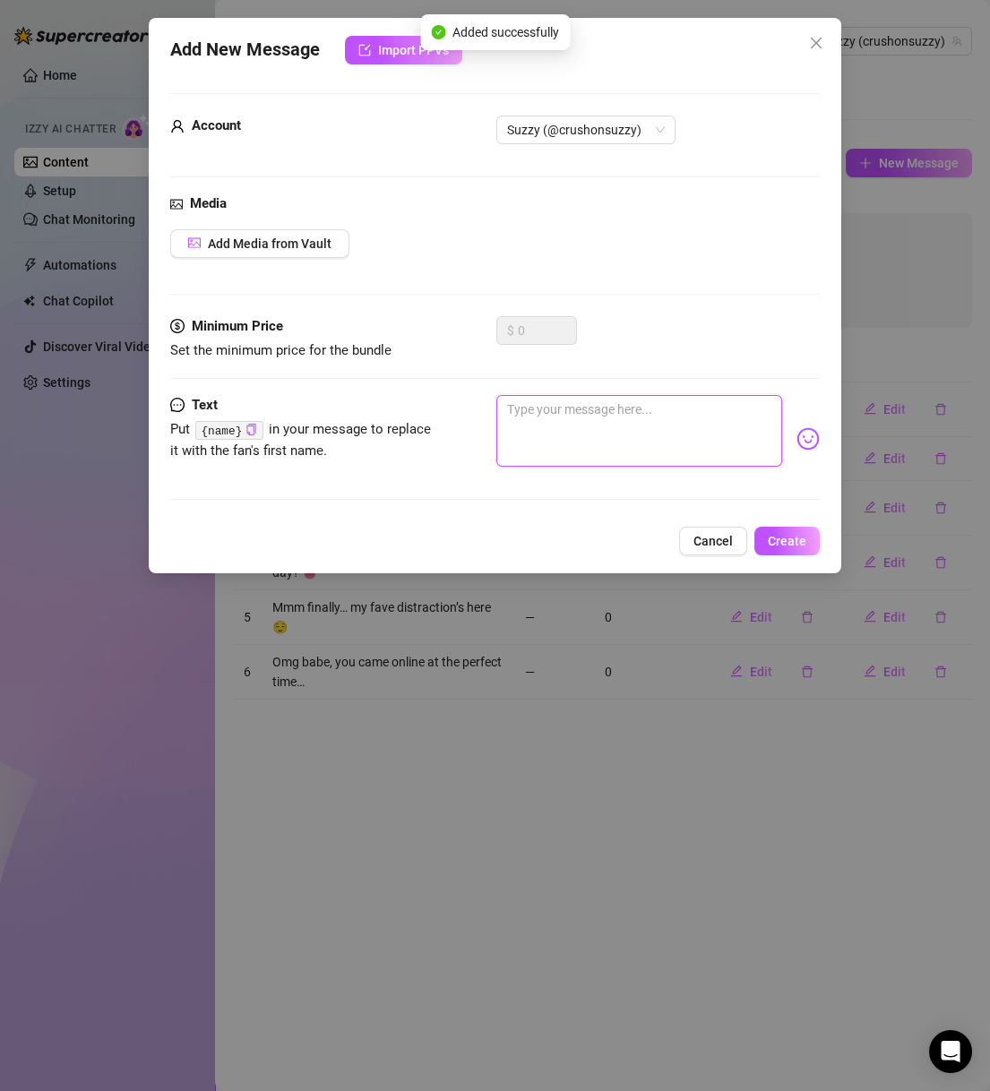
click at [618, 466] on textarea at bounding box center [639, 431] width 287 height 72
paste textarea "Just got out the shower, feeling sooo soft rn 😏"
type textarea "Just got out the shower, feeling sooo soft rn 😏"
click at [789, 540] on span "Create" at bounding box center [786, 541] width 39 height 14
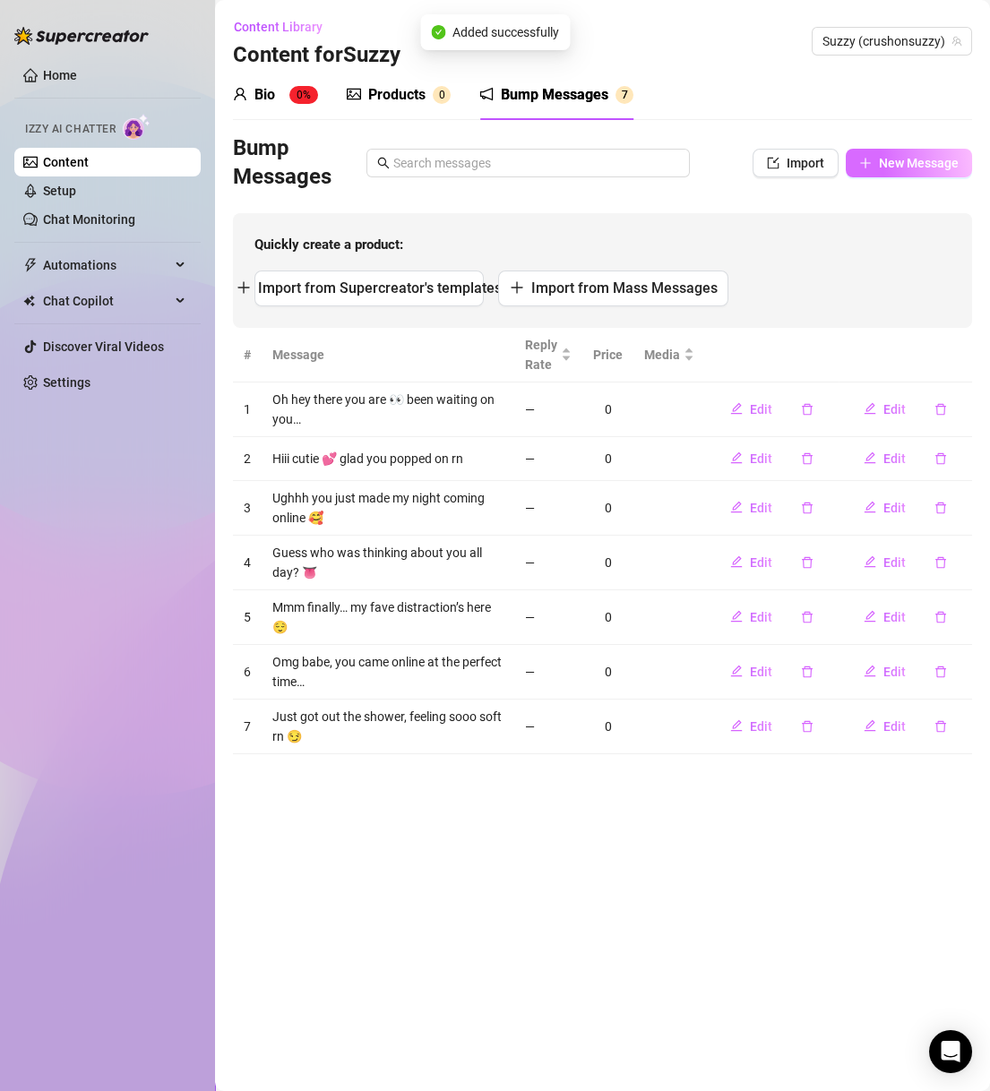
click at [945, 174] on button "New Message" at bounding box center [908, 163] width 126 height 29
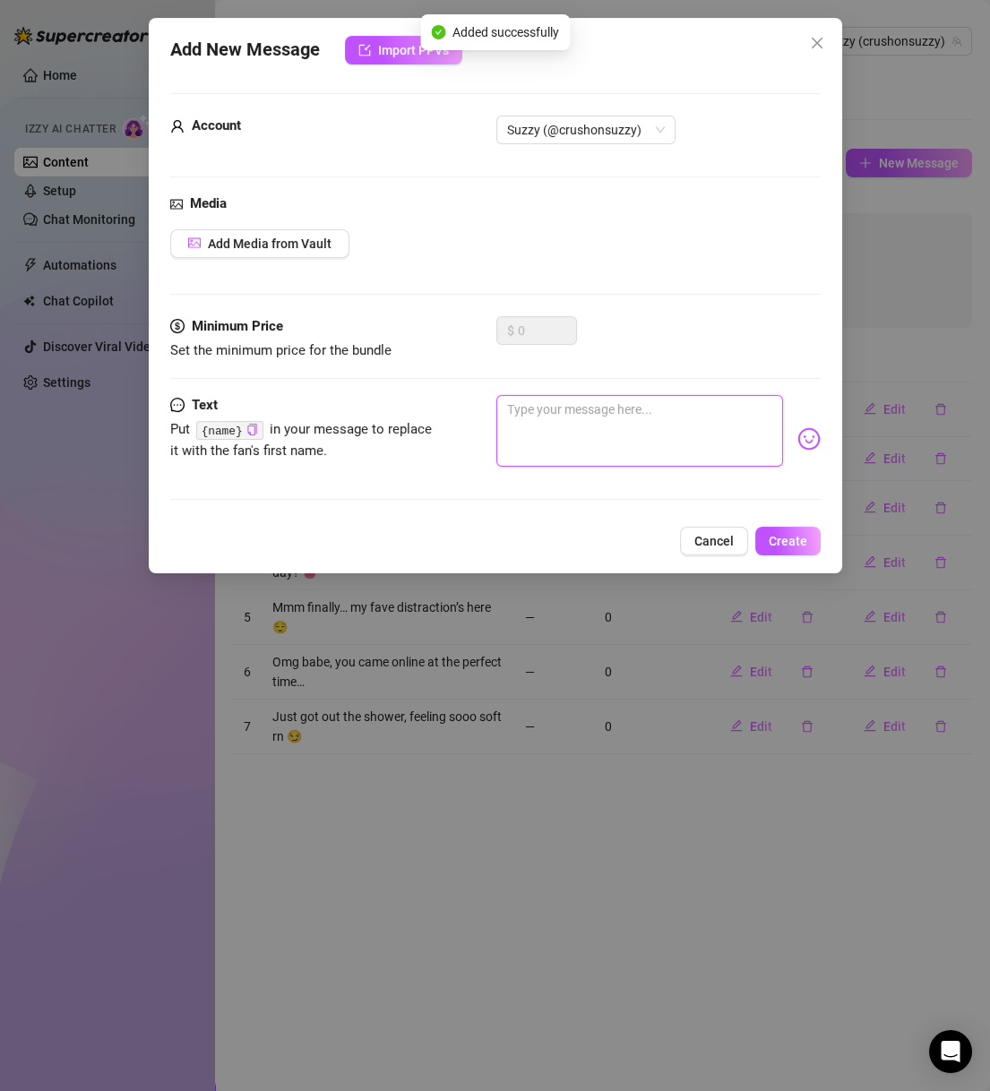
click at [607, 416] on textarea at bounding box center [639, 431] width 287 height 72
paste textarea "Confession: I lowkey missed you 🫣"
type textarea "Confession: I lowkey missed you 🫣"
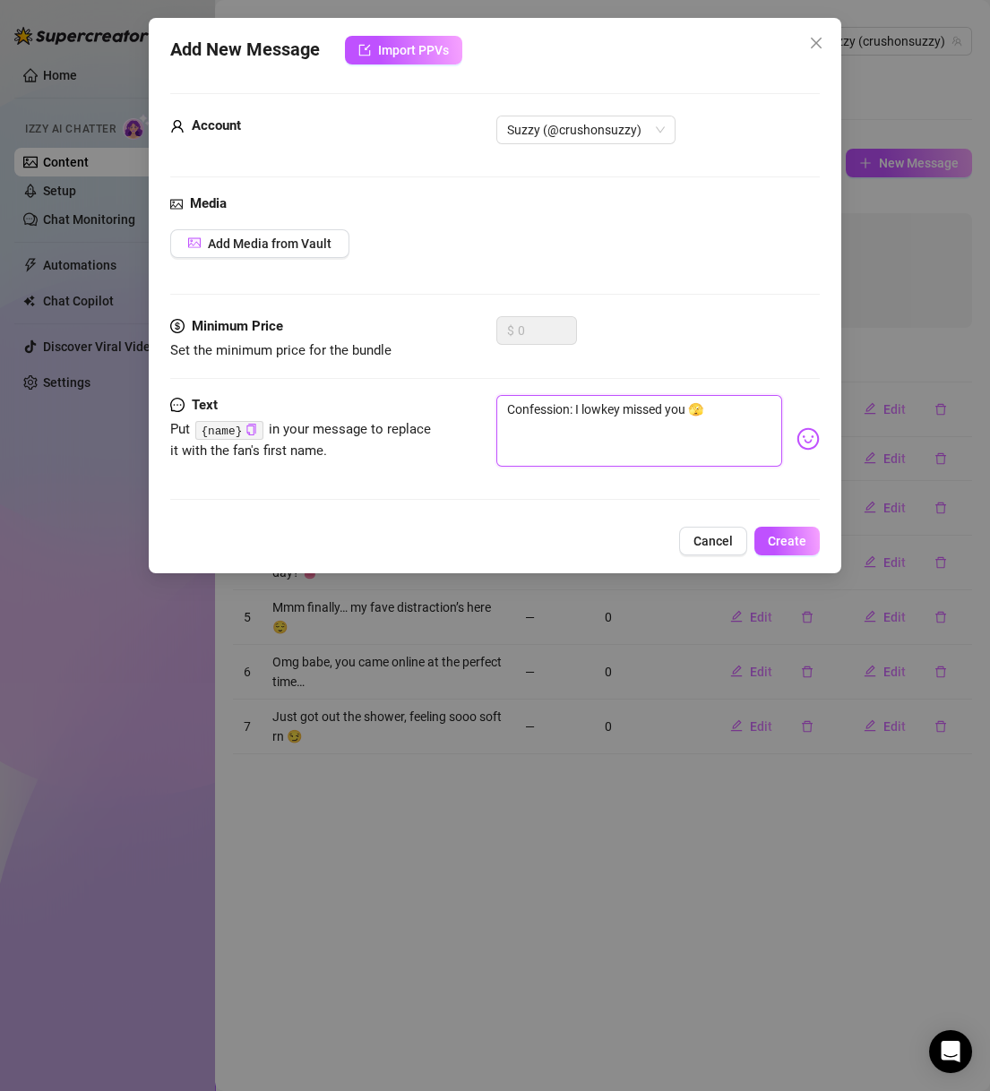
type textarea "Confession: I lowkey missed you 🫣"
type textarea "Confession: I lowkey missed you"
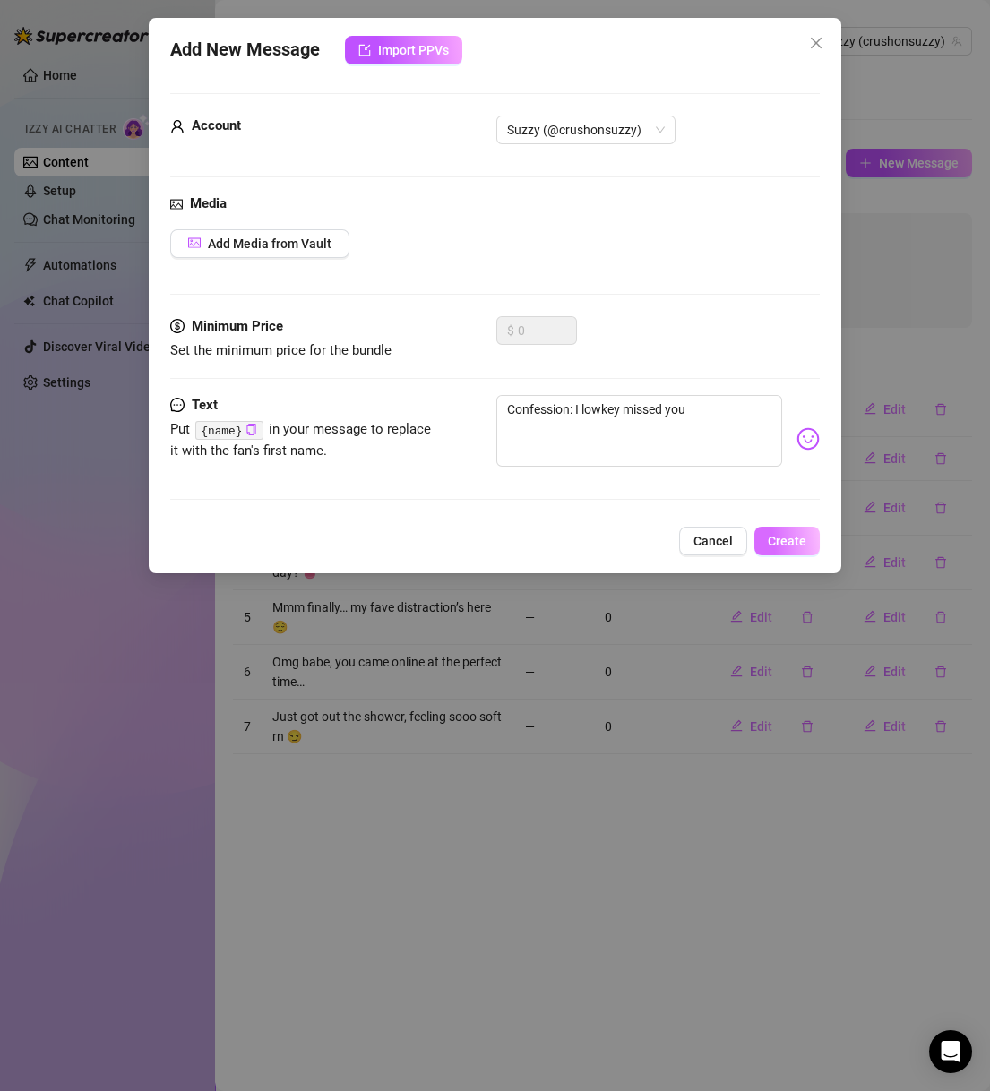
click at [781, 546] on span "Create" at bounding box center [786, 541] width 39 height 14
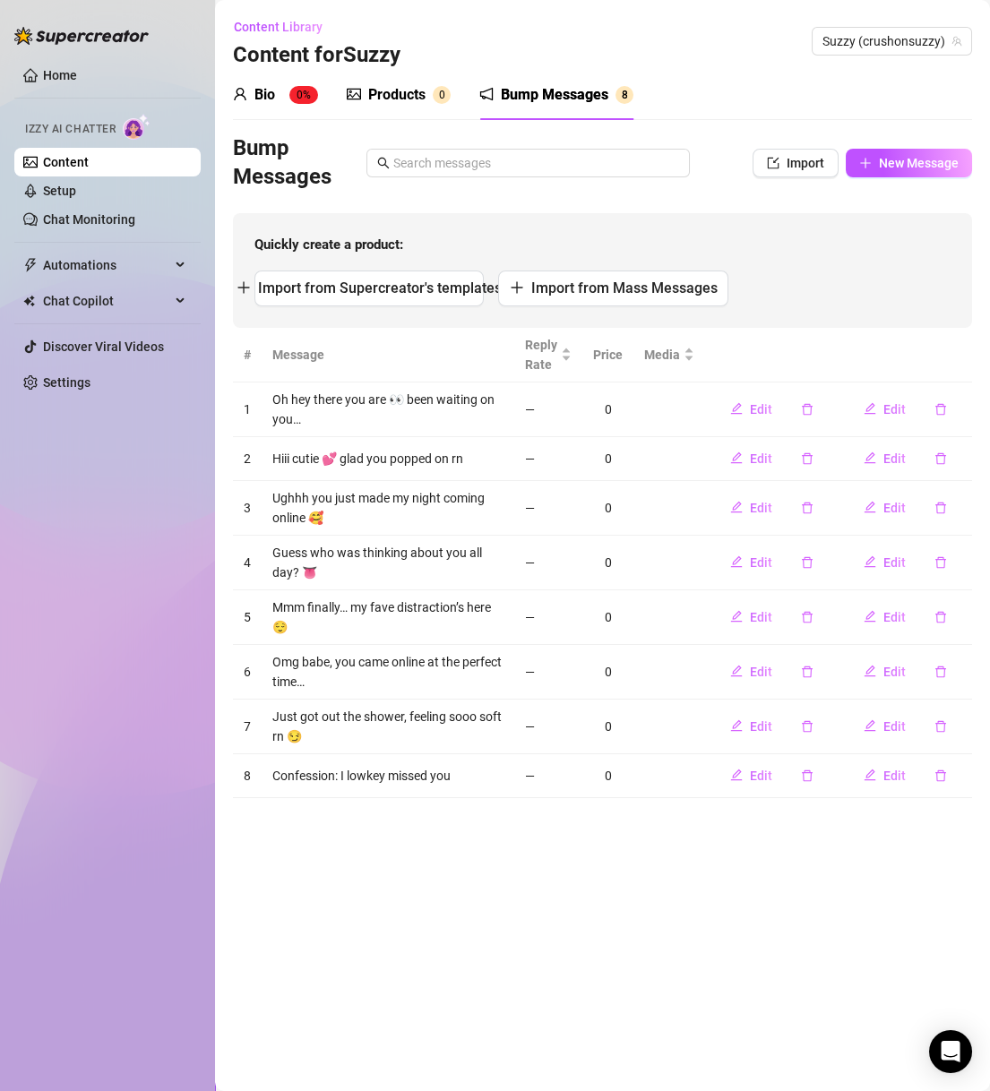
click at [553, 896] on main "Content Library Content for [PERSON_NAME] (crushonsuzzy) Bio 0% Products 0 Bump…" at bounding box center [602, 545] width 775 height 1091
click at [720, 946] on main "Content Library Content for [PERSON_NAME] (crushonsuzzy) Bio 0% Products 0 Bump…" at bounding box center [602, 545] width 775 height 1091
drag, startPoint x: 822, startPoint y: 942, endPoint x: 819, endPoint y: 917, distance: 25.2
click at [821, 941] on main "Content Library Content for [PERSON_NAME] (crushonsuzzy) Bio 0% Products 0 Bump…" at bounding box center [602, 545] width 775 height 1091
click at [411, 99] on div "Products" at bounding box center [396, 94] width 57 height 21
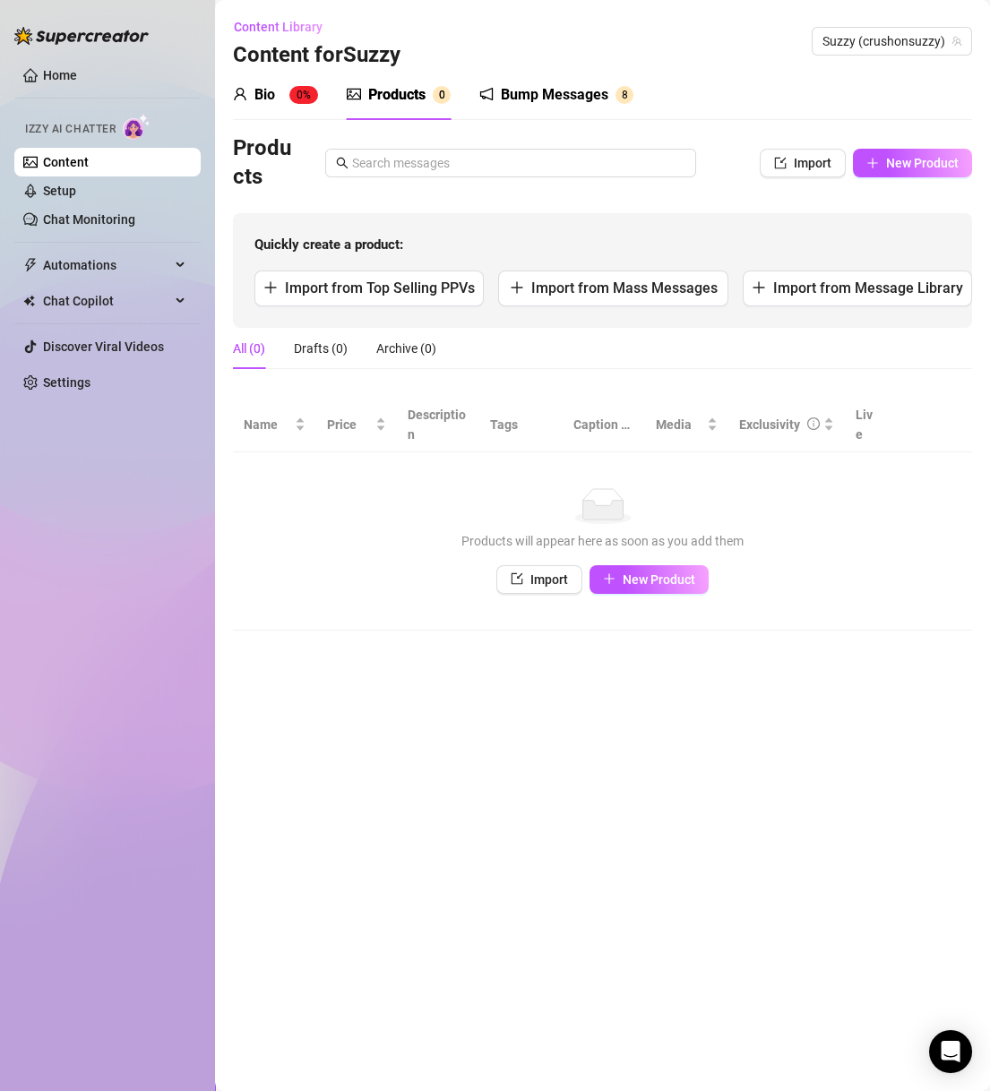
click at [739, 654] on main "Content Library Content for [PERSON_NAME] (crushonsuzzy) Bio 0% Products 0 Bump…" at bounding box center [602, 545] width 775 height 1091
click at [899, 150] on button "New Product" at bounding box center [912, 163] width 119 height 29
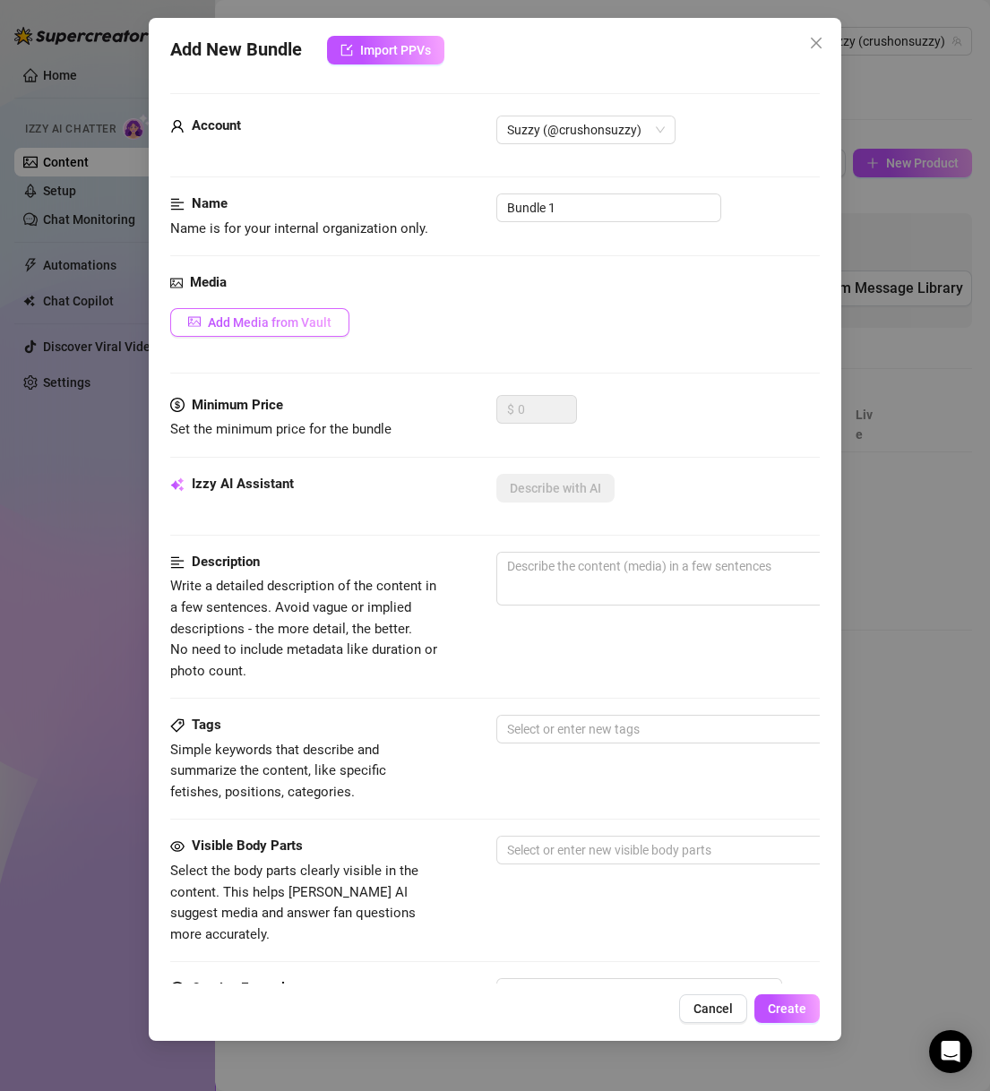
click at [301, 321] on span "Add Media from Vault" at bounding box center [270, 322] width 124 height 14
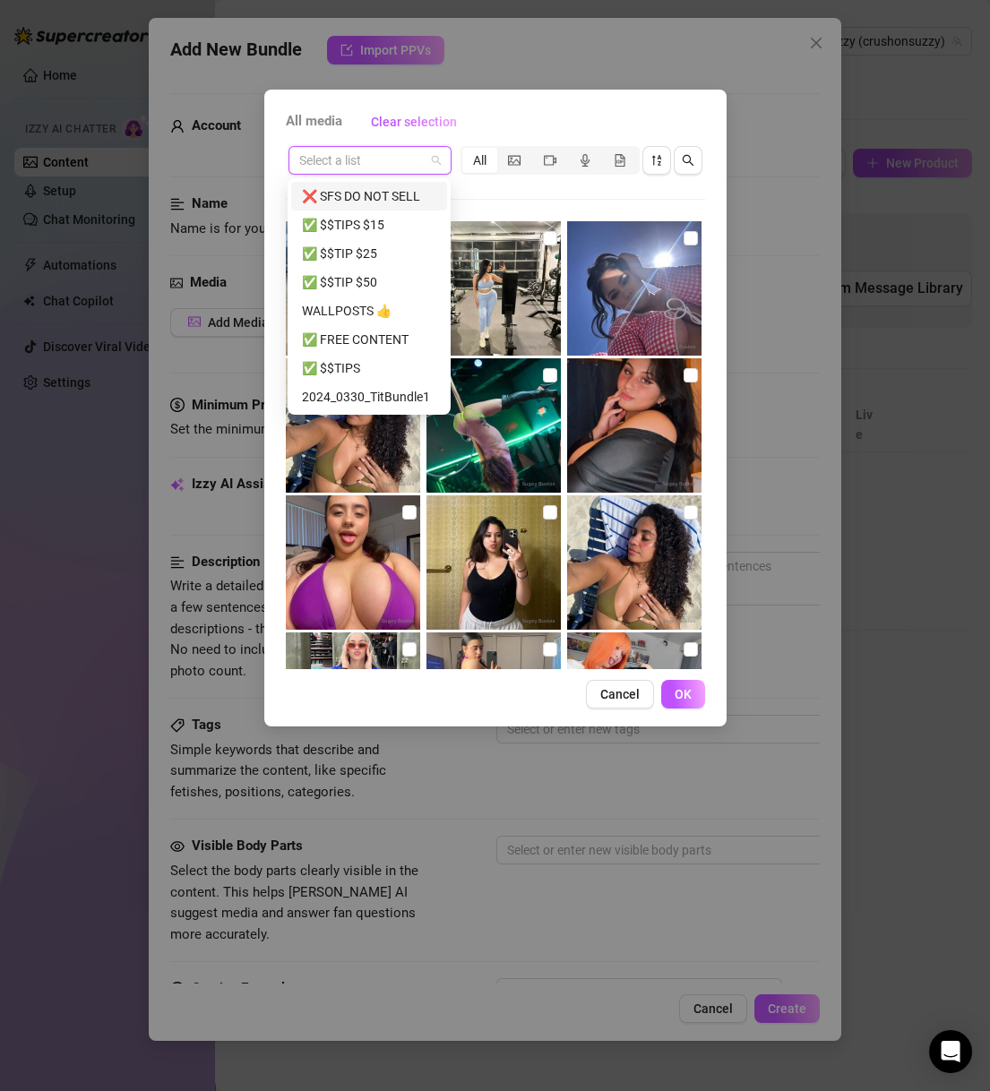
click at [421, 156] on input "search" at bounding box center [361, 160] width 125 height 27
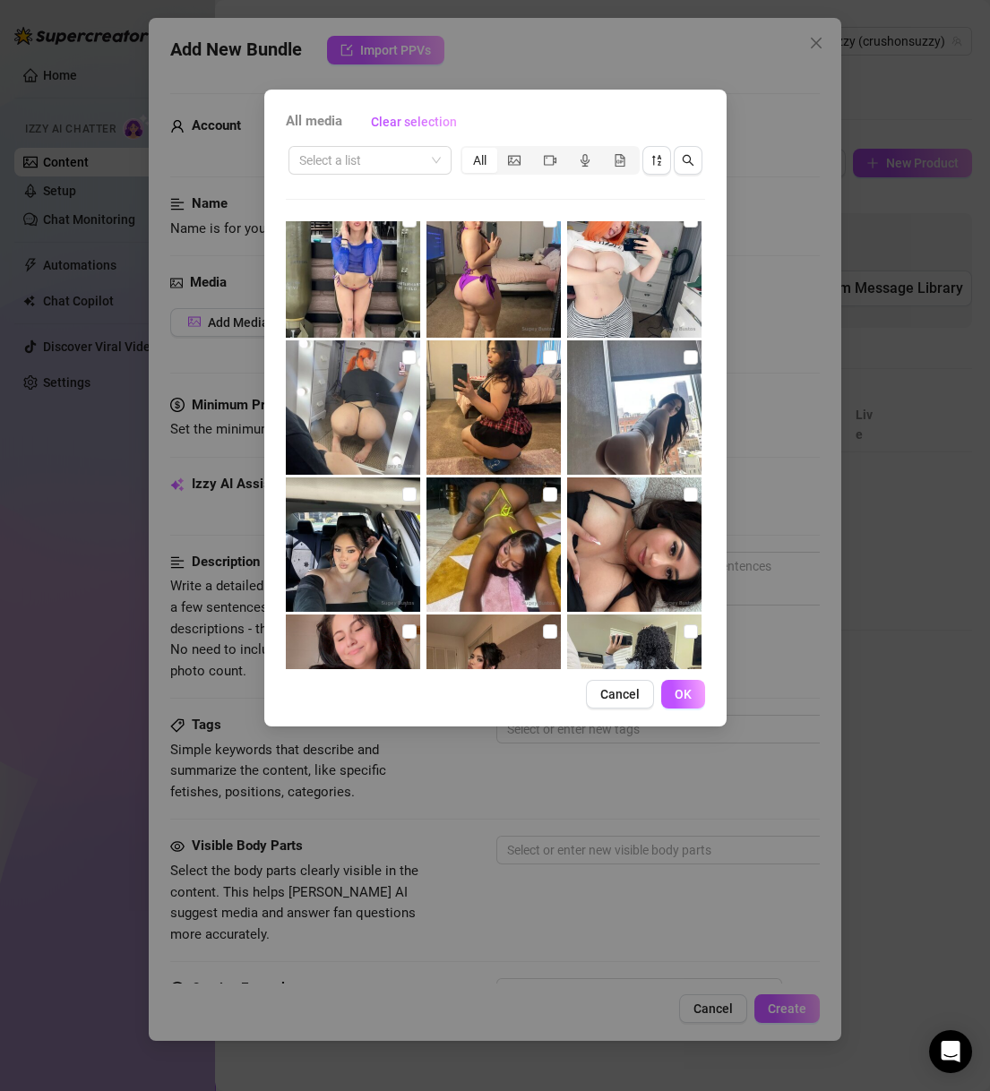
scroll to position [602, 0]
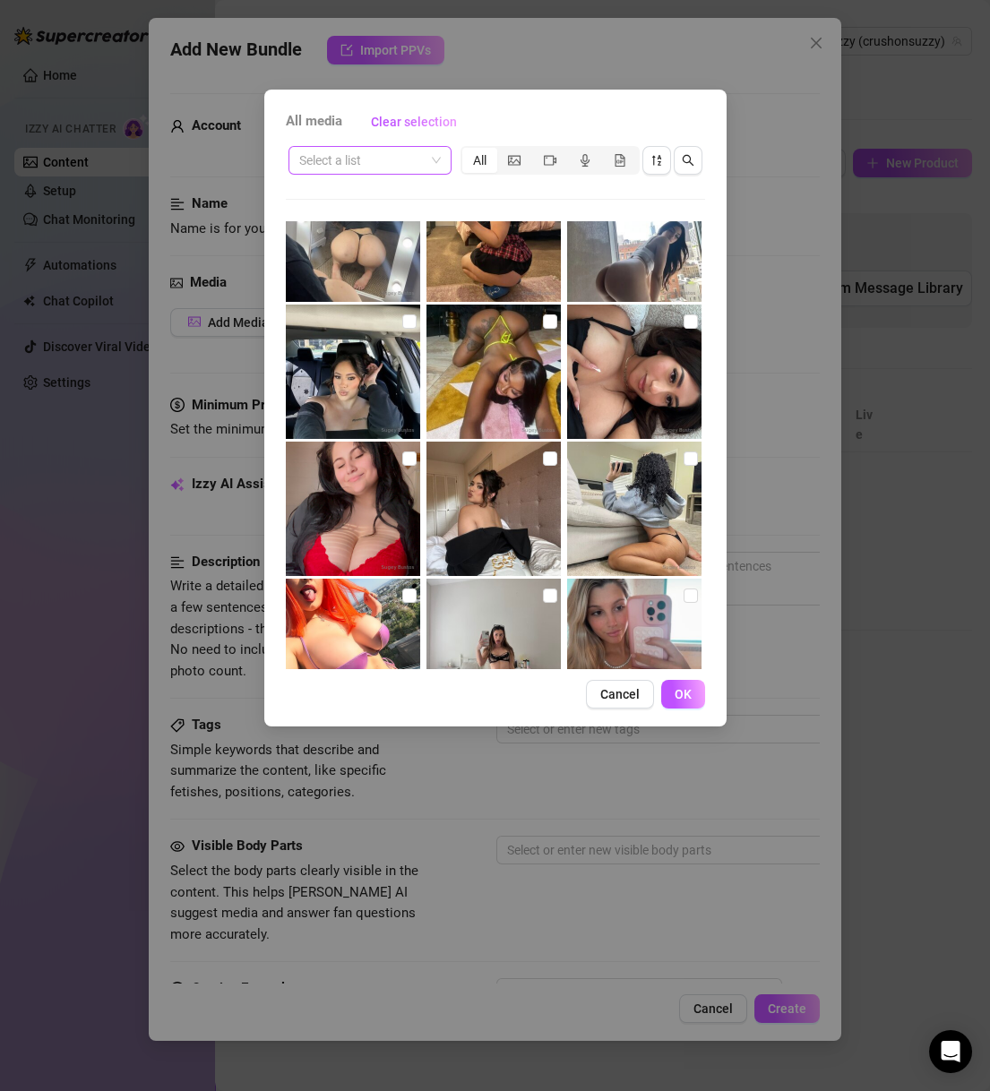
click at [378, 163] on input "search" at bounding box center [361, 160] width 125 height 27
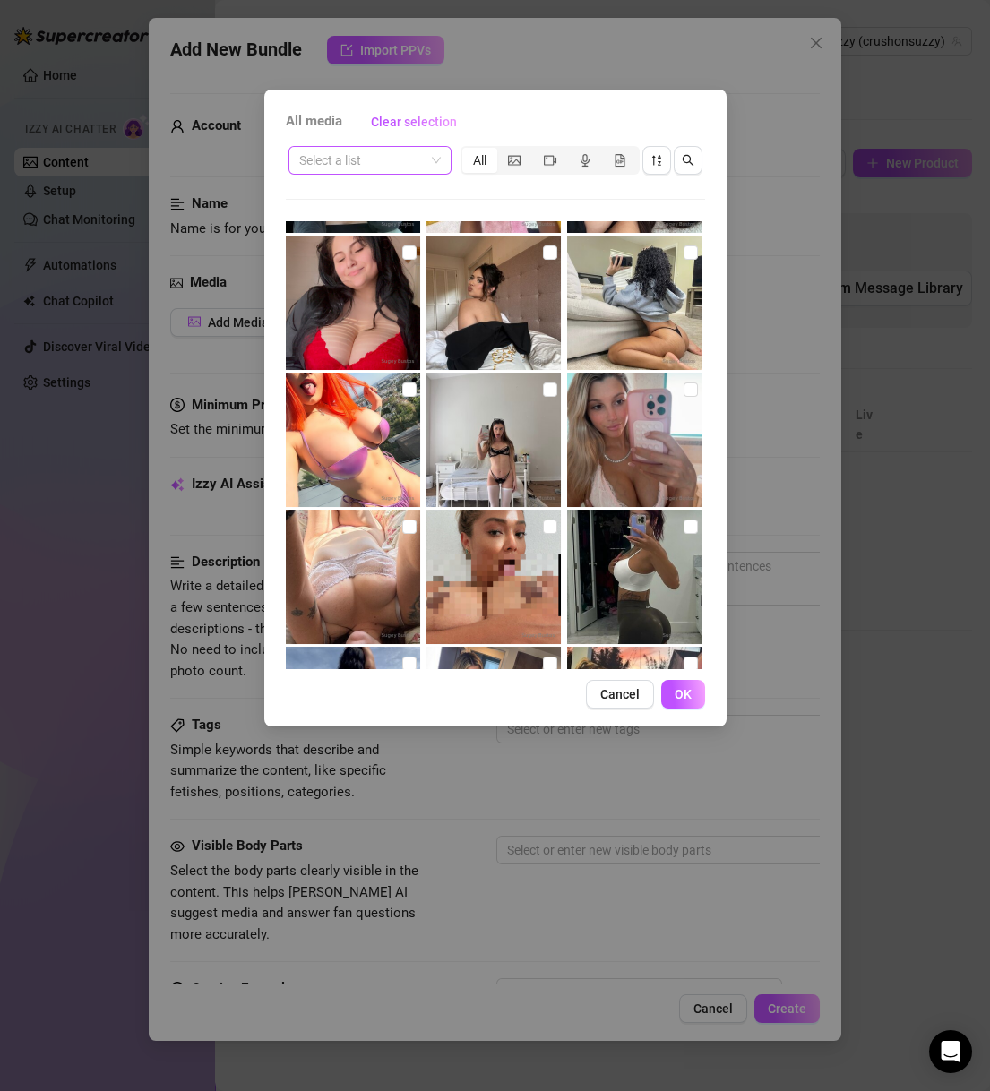
scroll to position [688, 0]
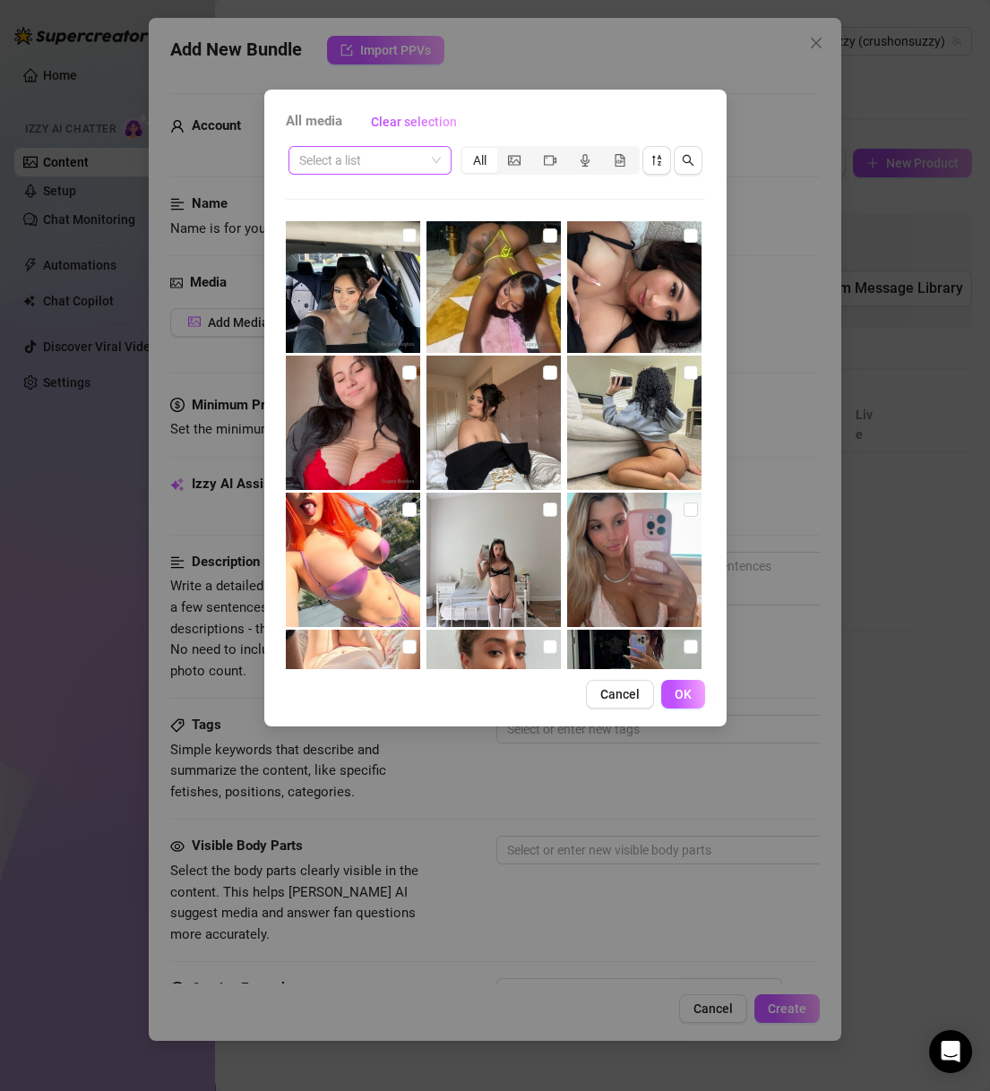
click at [443, 154] on div "Select a list" at bounding box center [369, 160] width 163 height 29
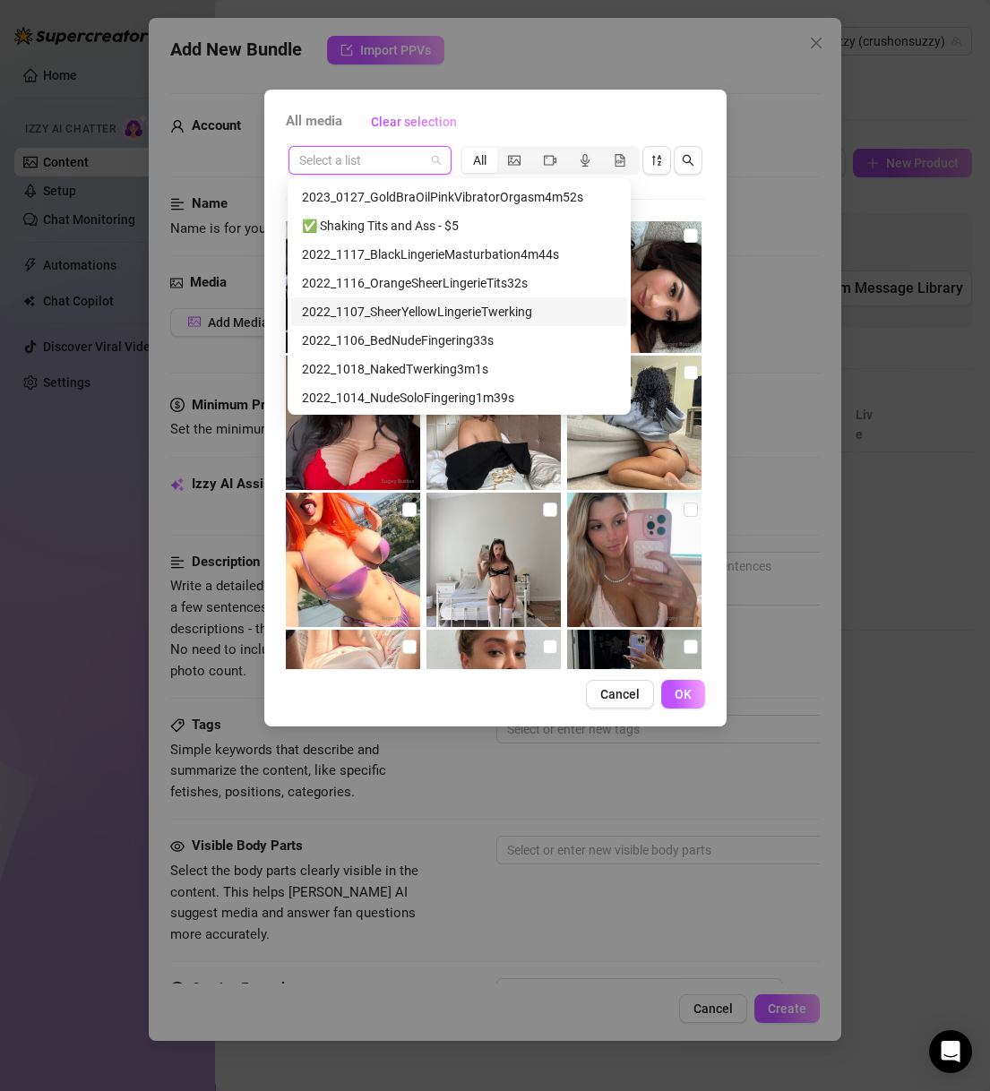
scroll to position [372, 0]
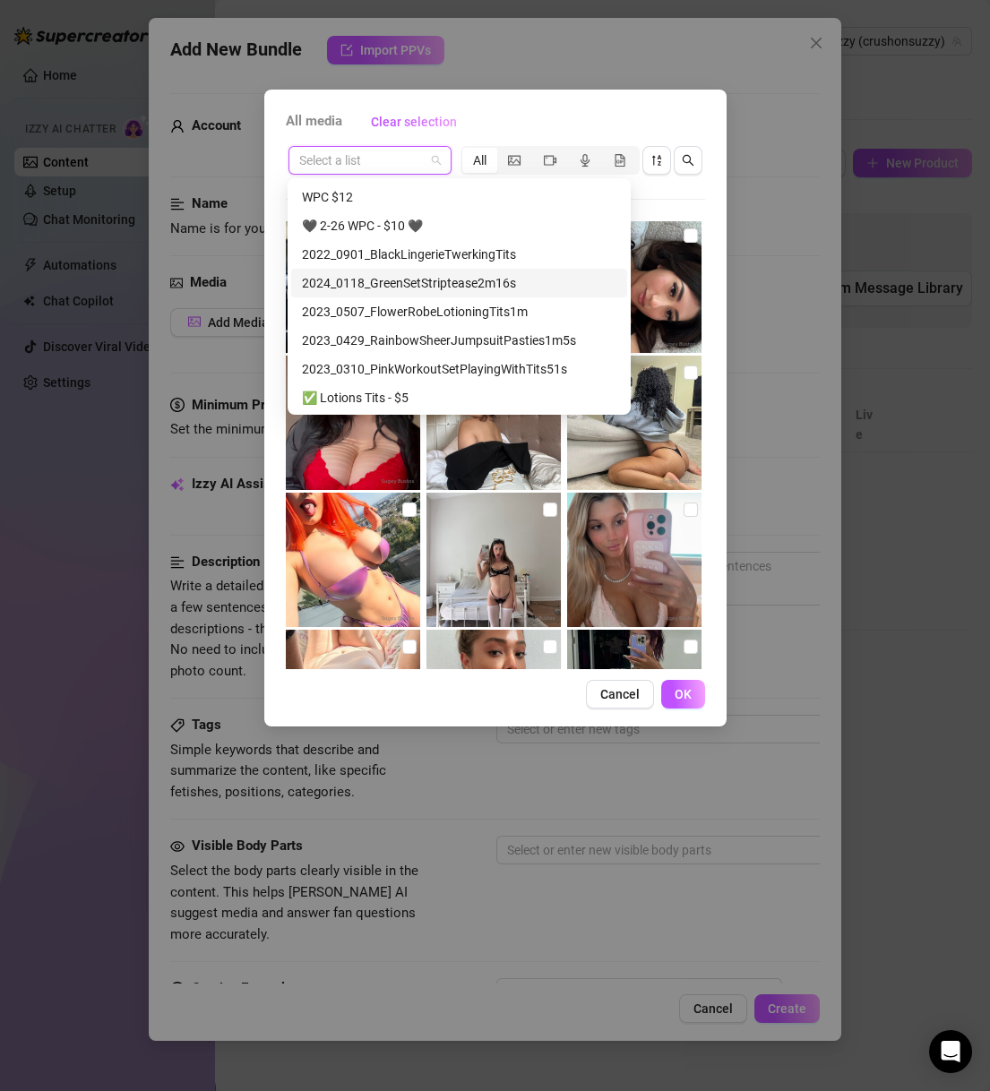
click at [424, 288] on div "2024_0118_GreenSetStriptease2m16s" at bounding box center [459, 283] width 314 height 20
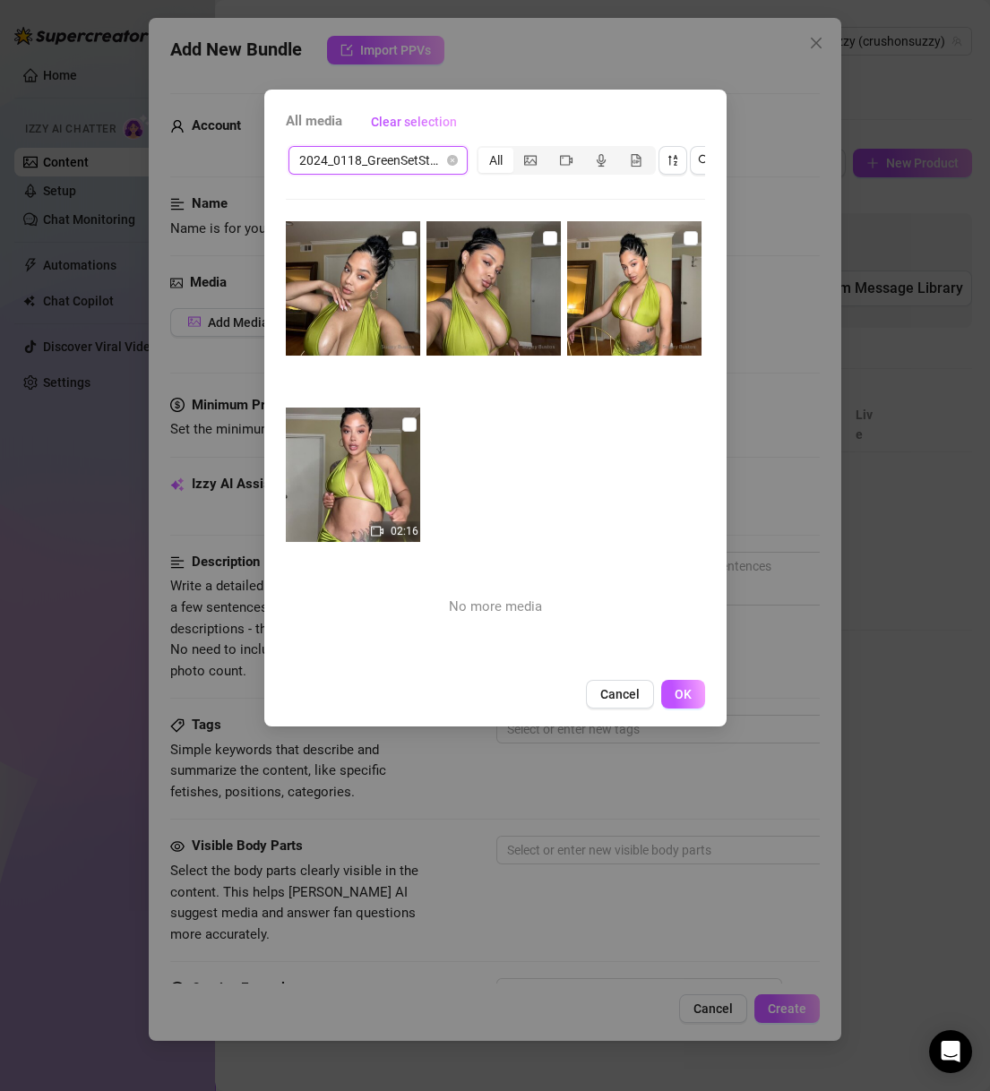
click at [433, 166] on span "2024_0118_GreenSetStriptease2m16s" at bounding box center [378, 160] width 158 height 27
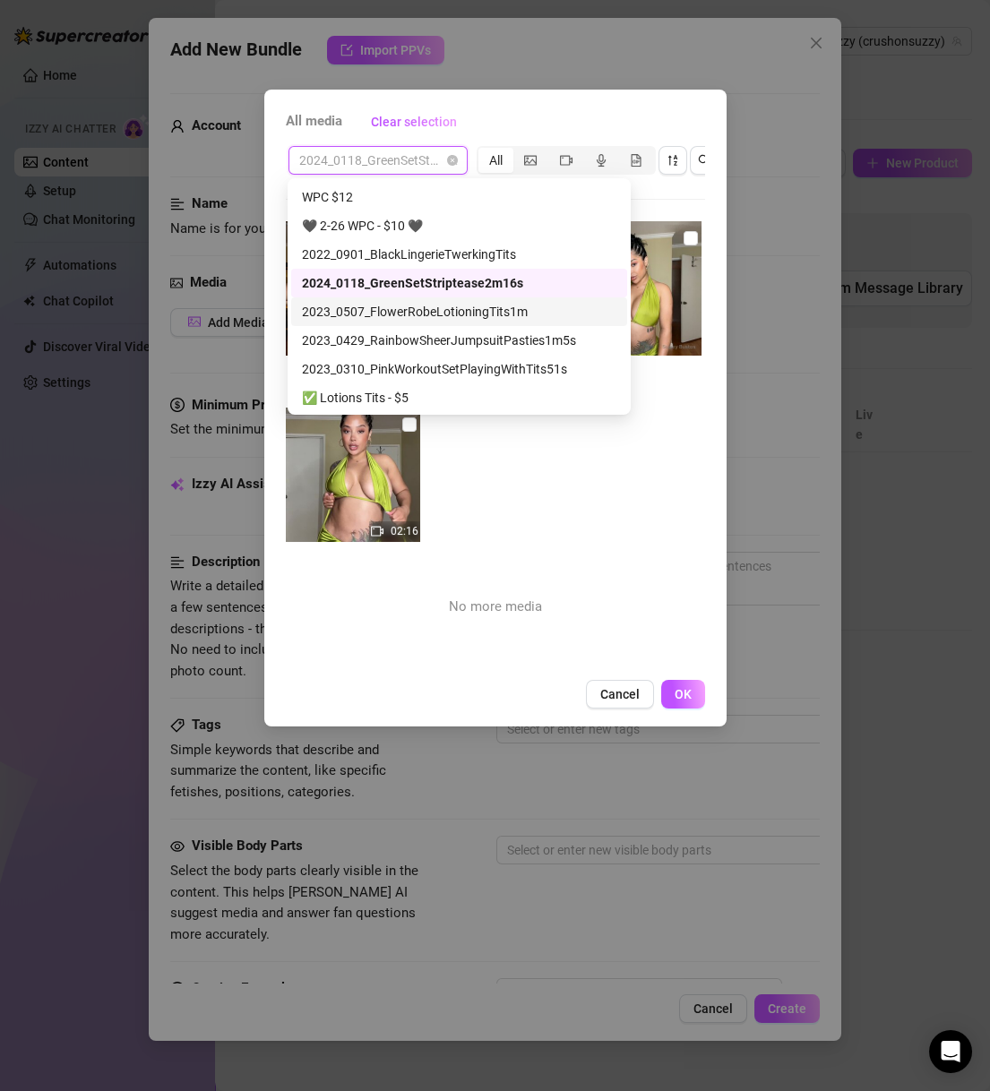
click at [448, 321] on div "2023_0507_FlowerRobeLotioningTits1m" at bounding box center [459, 311] width 336 height 29
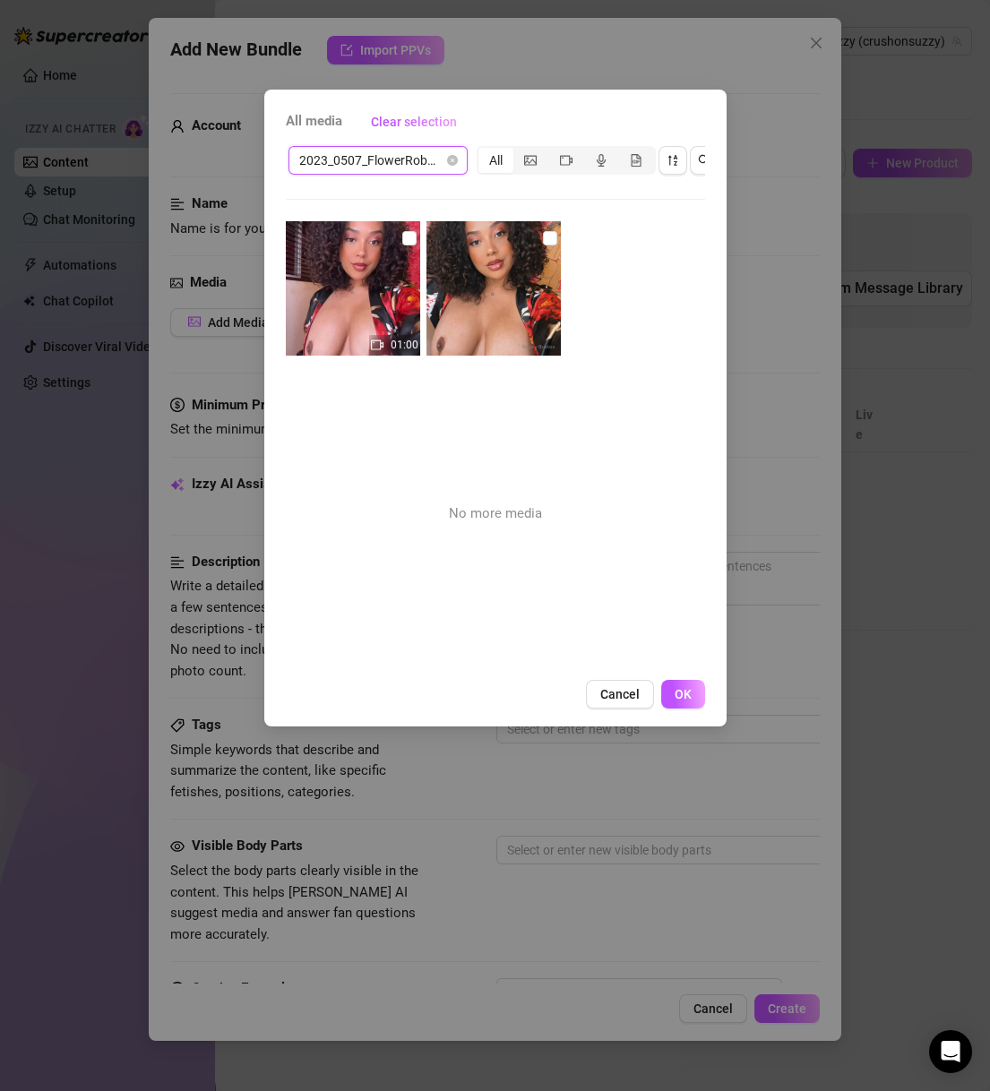
click at [402, 165] on span "2023_0507_FlowerRobeLotioningTits1m" at bounding box center [378, 160] width 158 height 27
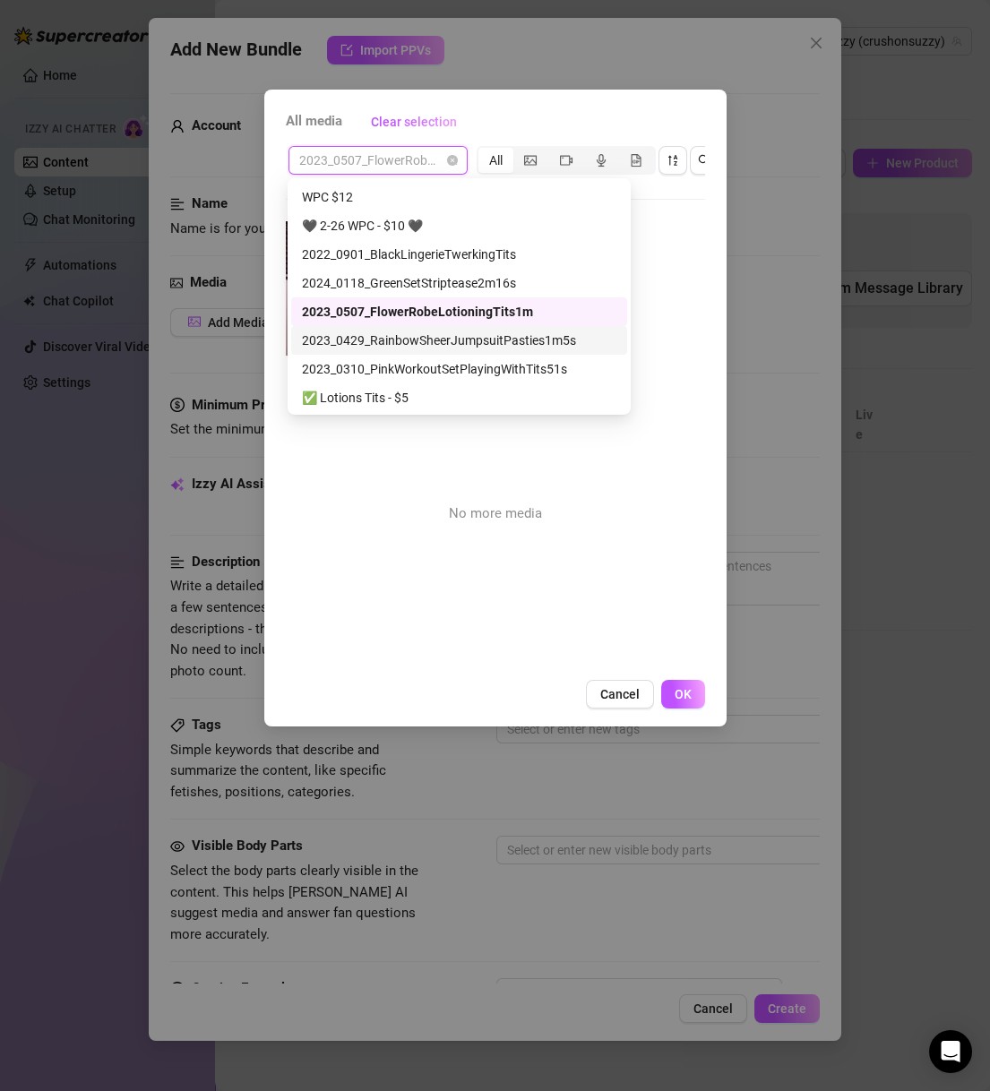
click at [416, 326] on div "2023_0429_RainbowSheerJumpsuitPasties1m5s" at bounding box center [459, 340] width 336 height 29
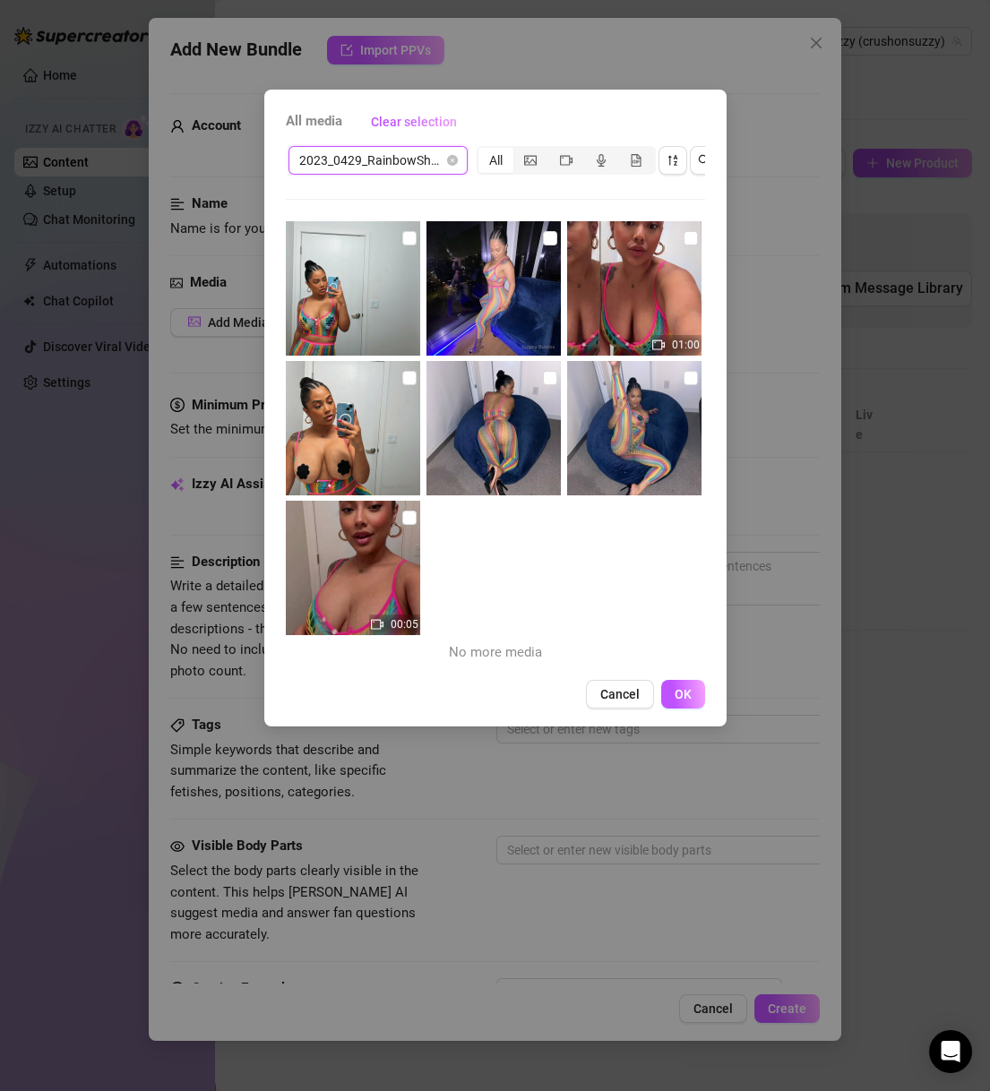
click at [398, 160] on span "2023_0429_RainbowSheerJumpsuitPasties1m5s" at bounding box center [378, 160] width 158 height 27
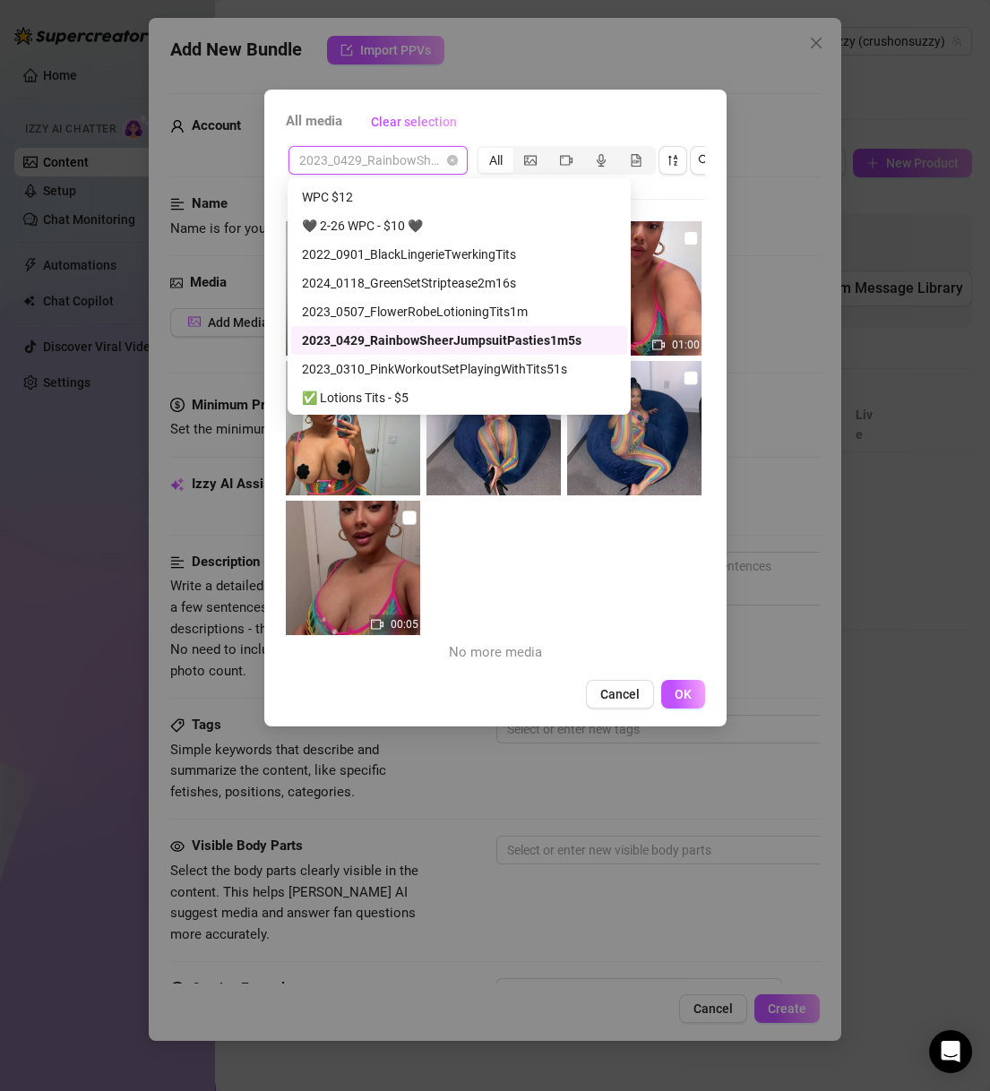
click at [463, 344] on div "2023_0429_RainbowSheerJumpsuitPasties1m5s" at bounding box center [459, 340] width 314 height 20
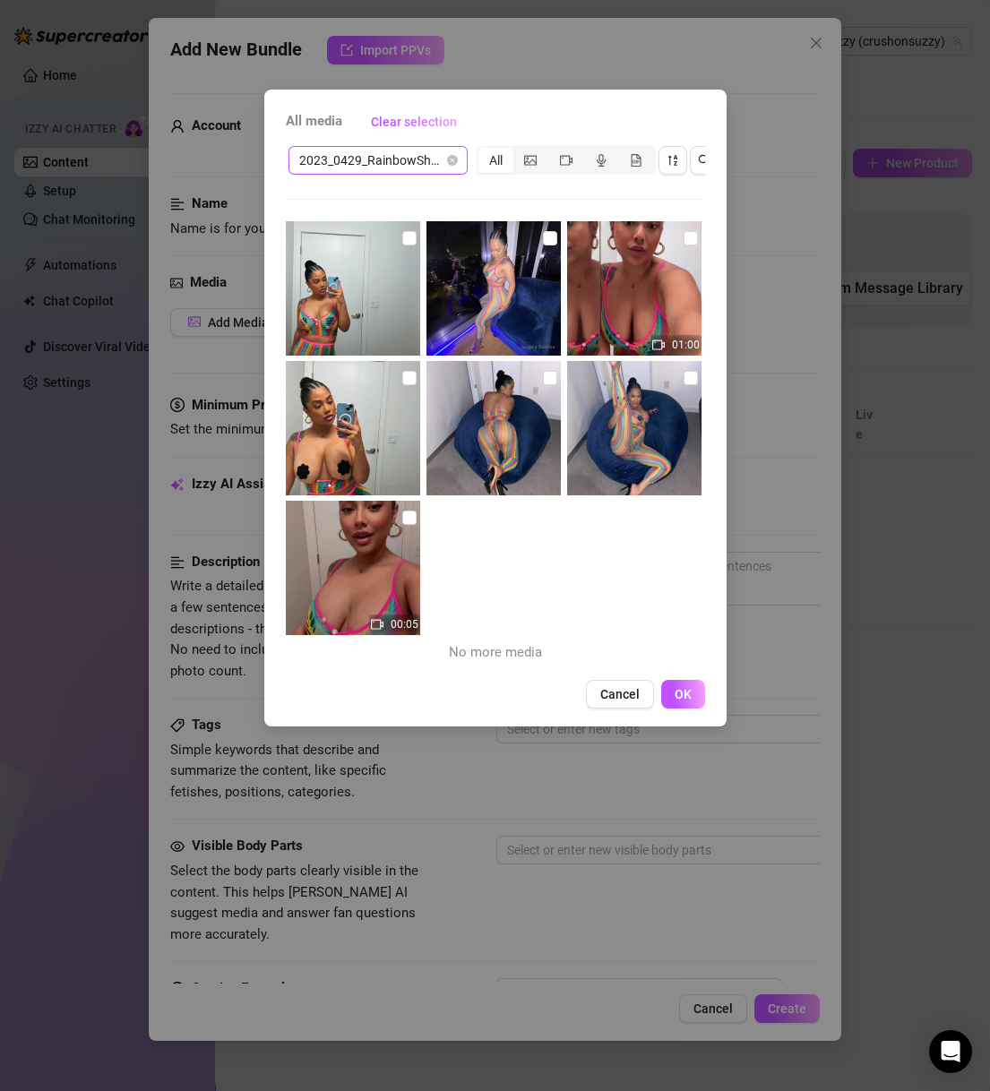
drag, startPoint x: 463, startPoint y: 344, endPoint x: 370, endPoint y: 151, distance: 213.9
click at [370, 151] on span "2023_0429_RainbowSheerJumpsuitPasties1m5s" at bounding box center [378, 160] width 158 height 27
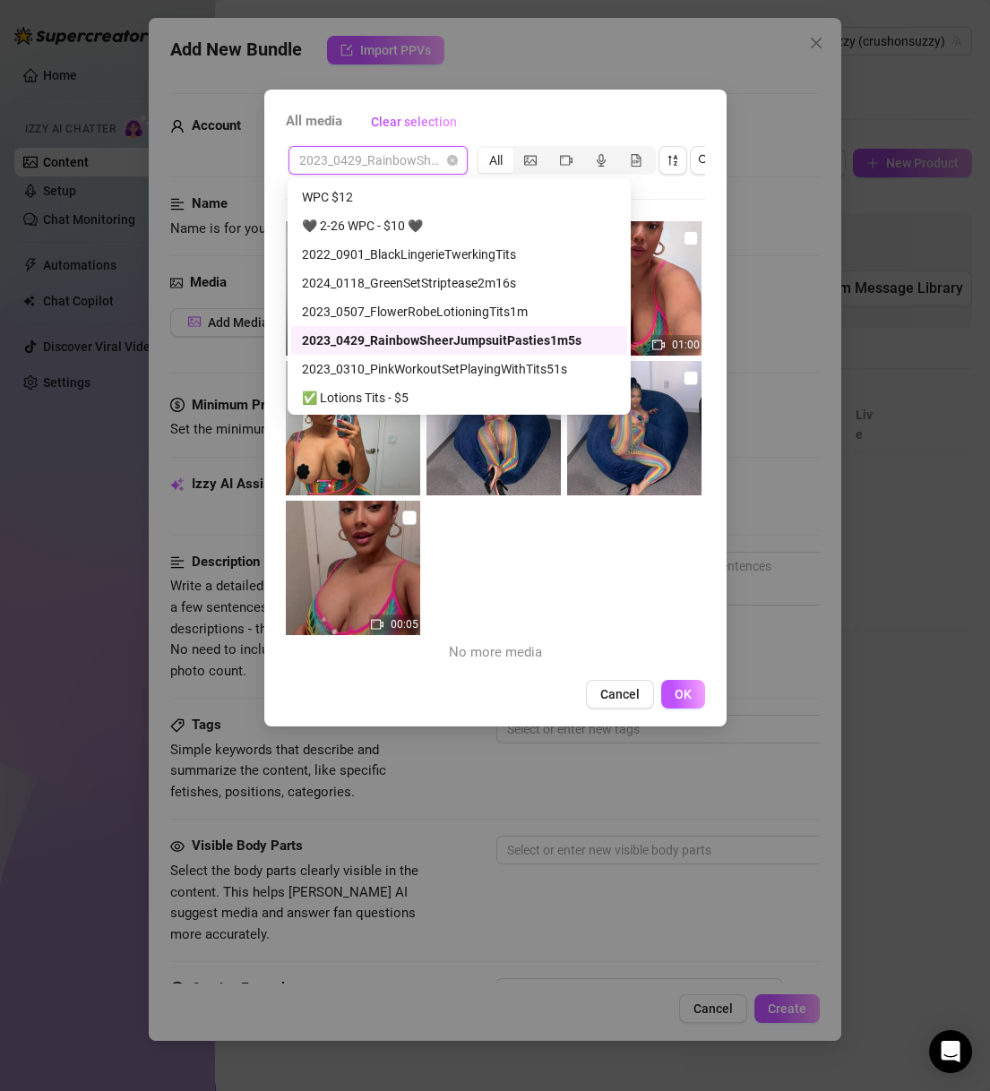
drag, startPoint x: 464, startPoint y: 337, endPoint x: 519, endPoint y: 544, distance: 214.2
click at [519, 544] on div "01:00 00:05 No more media" at bounding box center [495, 445] width 419 height 448
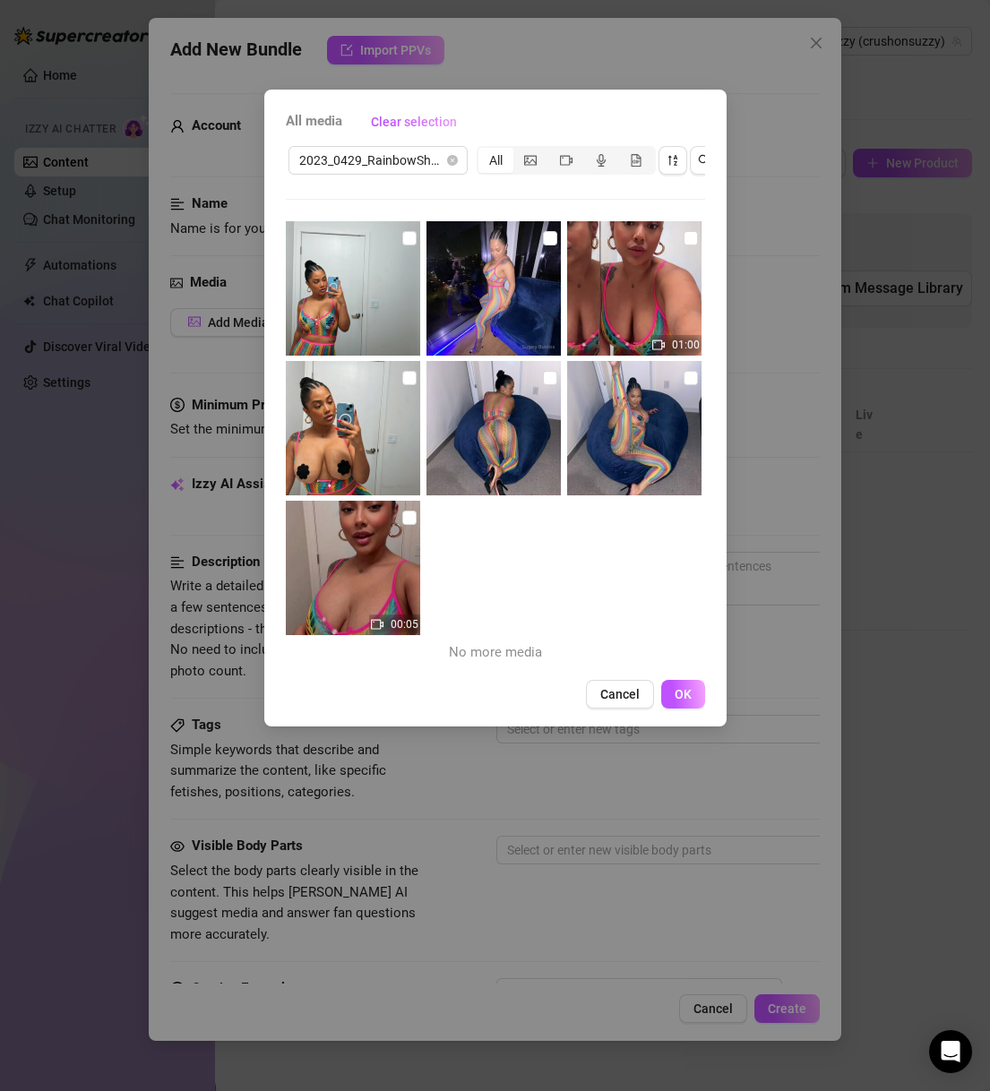
click at [741, 572] on div "All media Clear selection 2023_0429_RainbowSheerJumpsuitPasties1m5s All 01:00 0…" at bounding box center [495, 545] width 990 height 1091
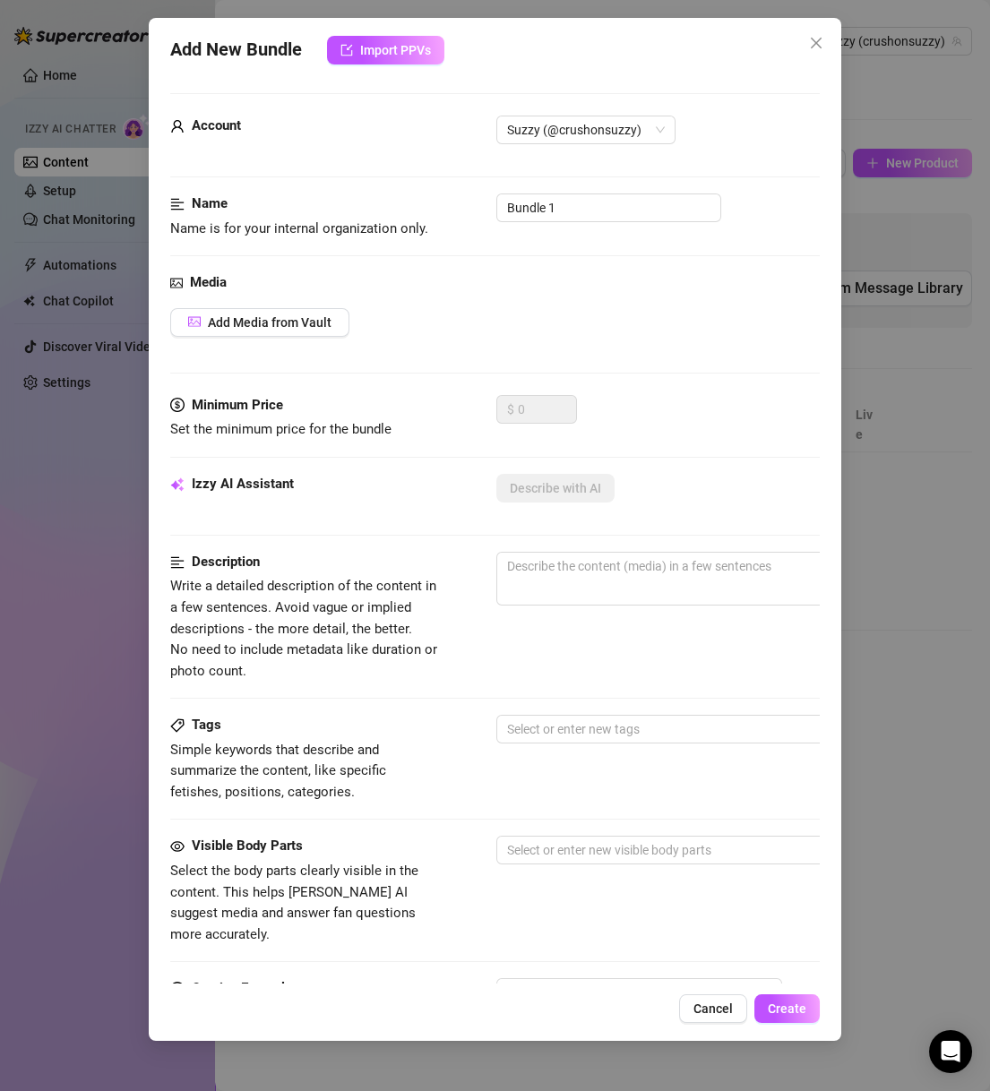
click at [885, 259] on div "Add New Bundle Import PPVs Account Suzzy (@crushonsuzzy) Name Name is for your …" at bounding box center [495, 545] width 990 height 1091
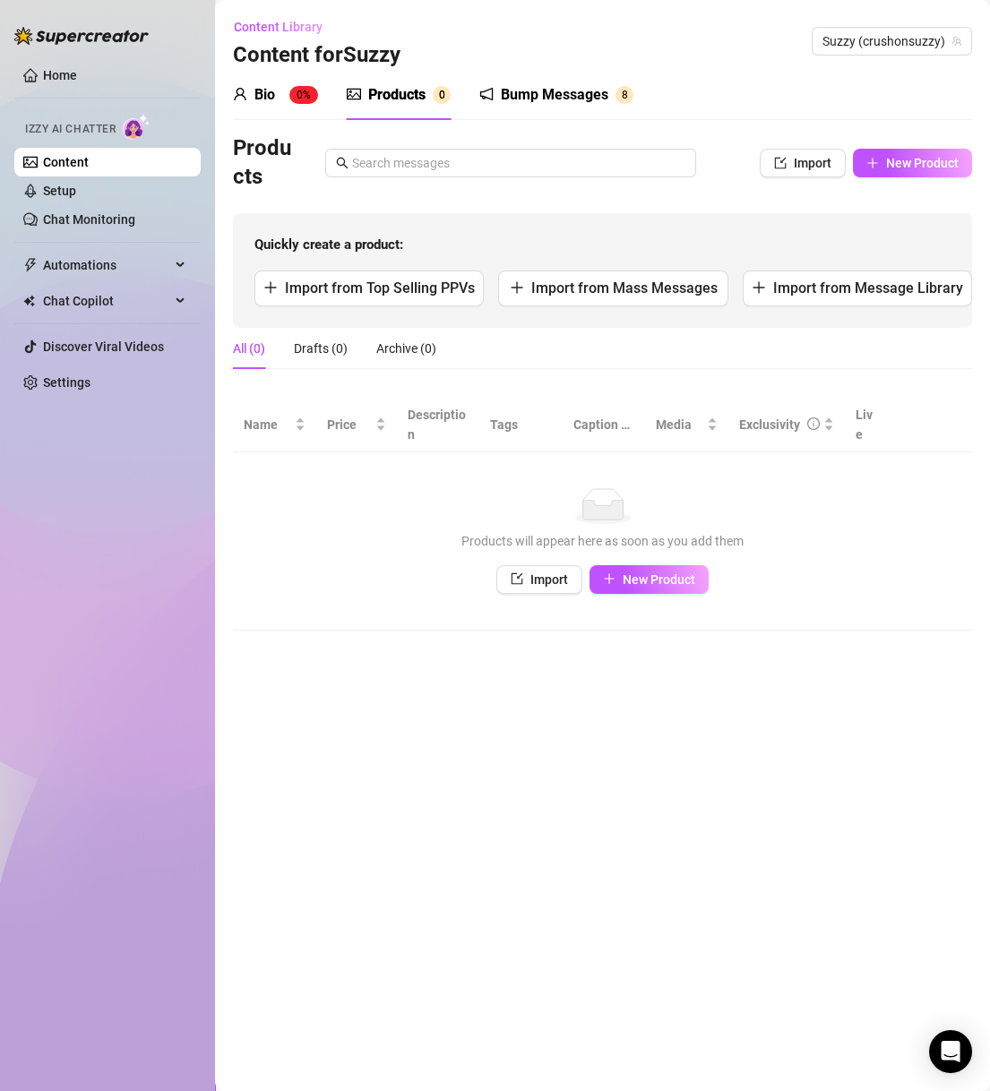
click at [426, 92] on div "Products 0" at bounding box center [399, 94] width 104 height 21
click at [925, 166] on span "New Product" at bounding box center [922, 163] width 73 height 14
type textarea "Type your message here..."
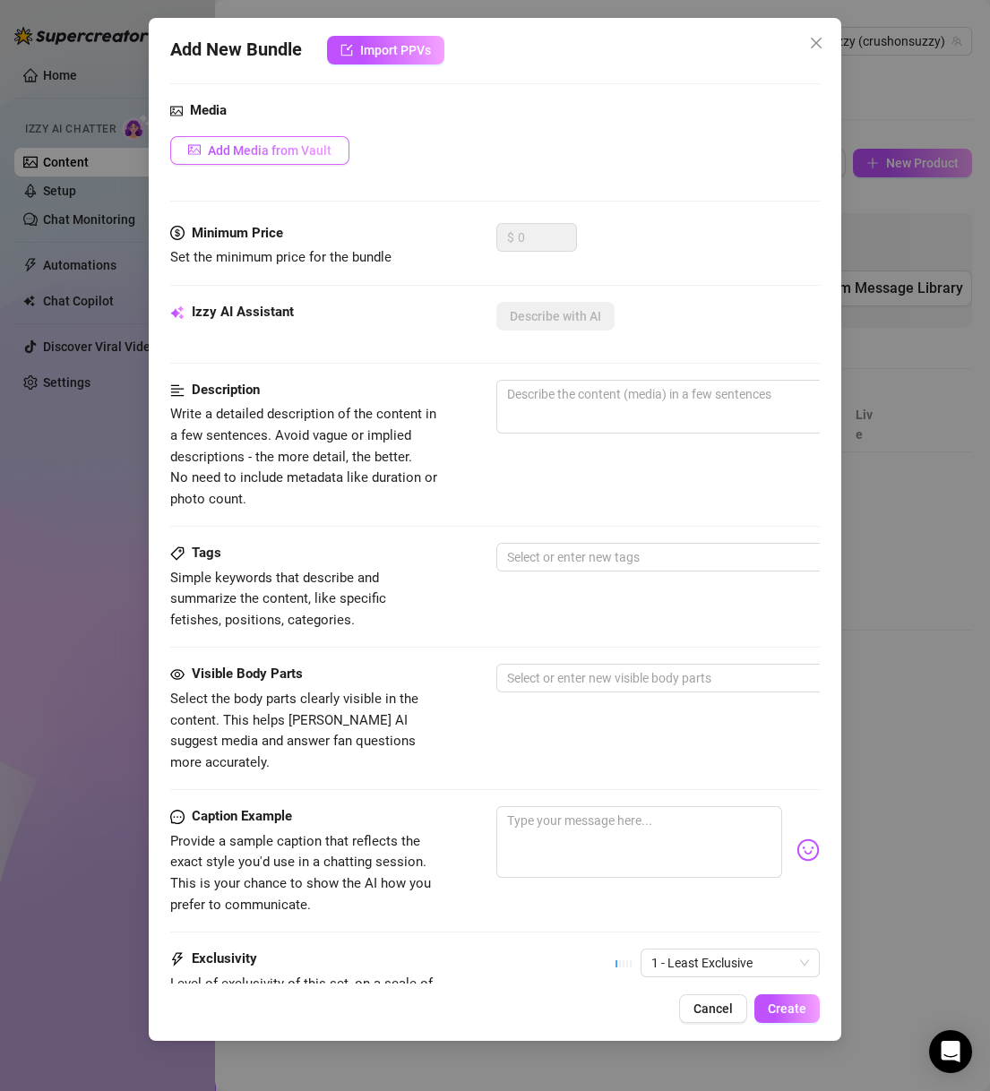
click at [299, 312] on div "Izzy AI Assistant" at bounding box center [304, 312] width 269 height 21
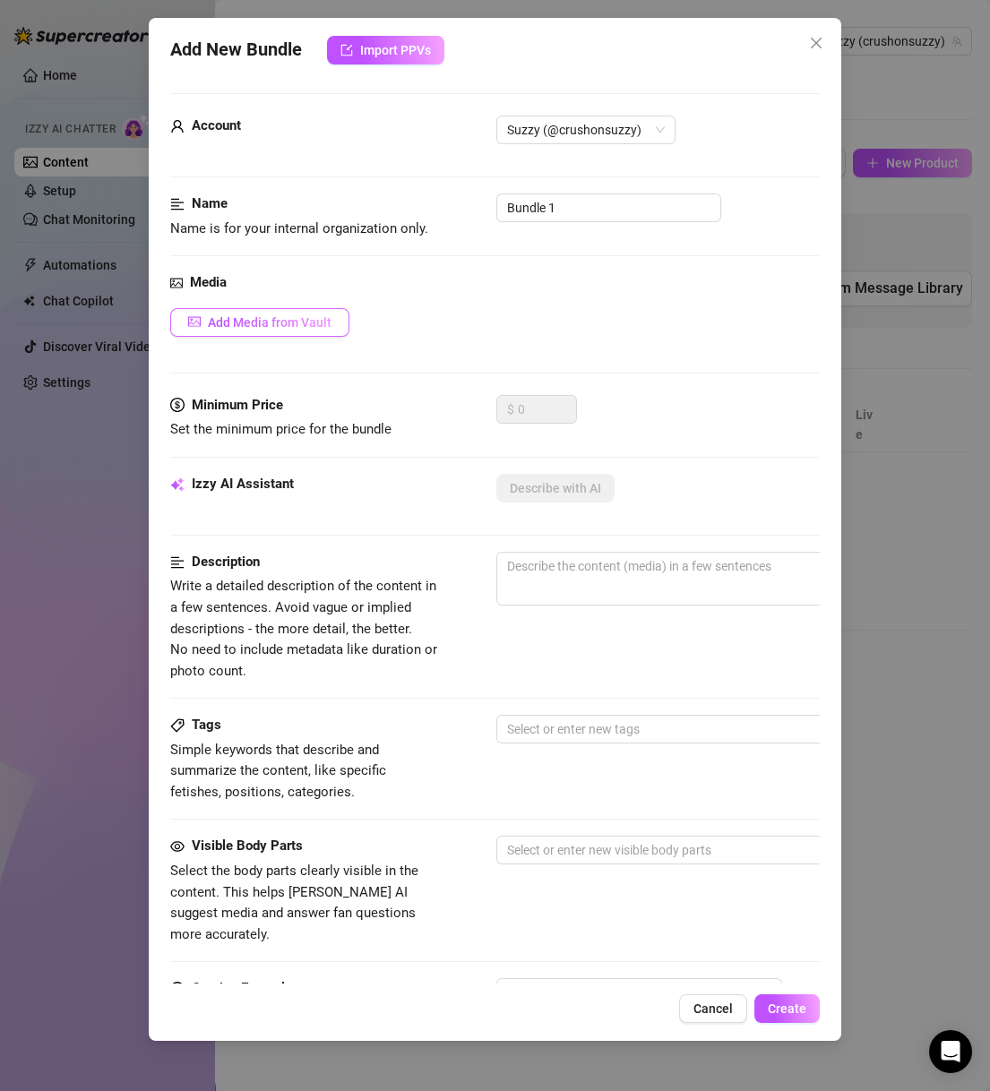
click at [302, 330] on button "Add Media from Vault" at bounding box center [259, 322] width 179 height 29
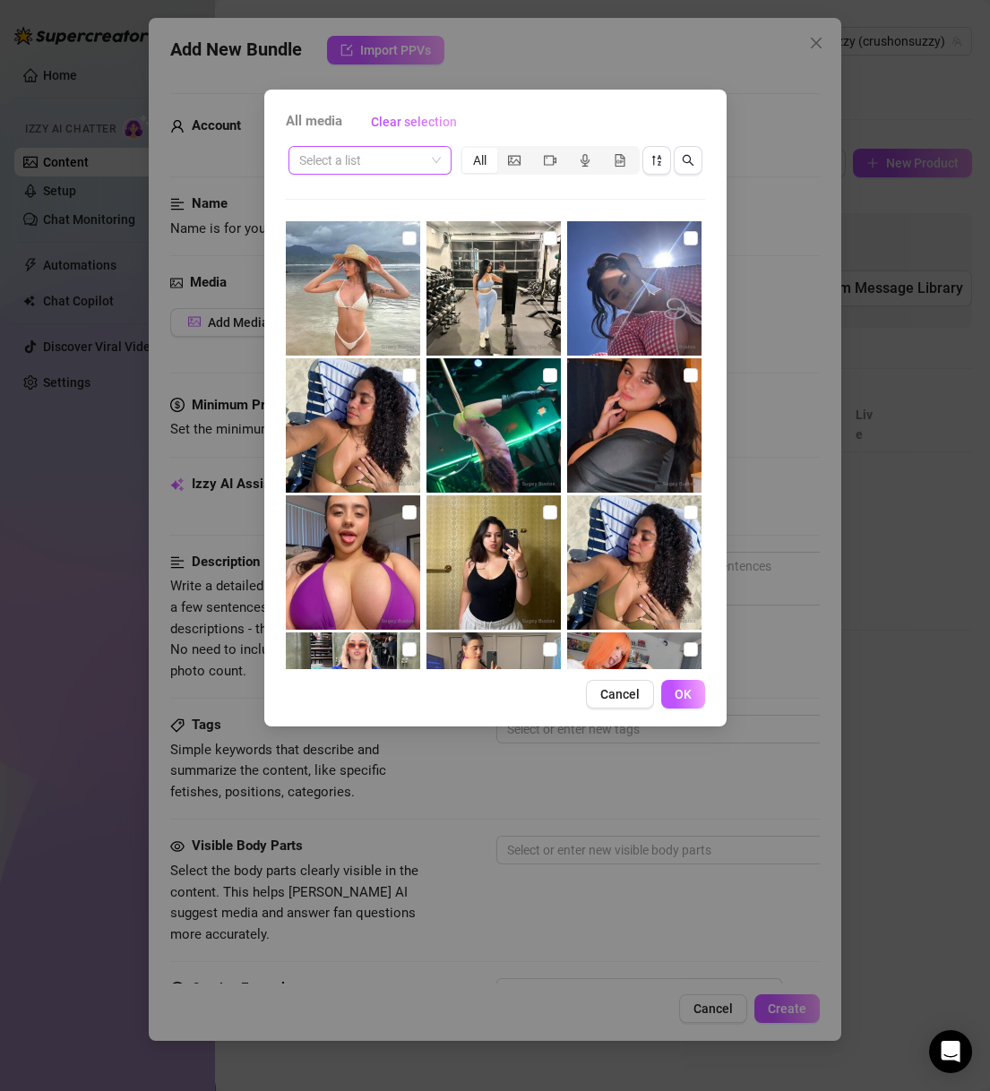
click at [395, 160] on input "search" at bounding box center [361, 160] width 125 height 27
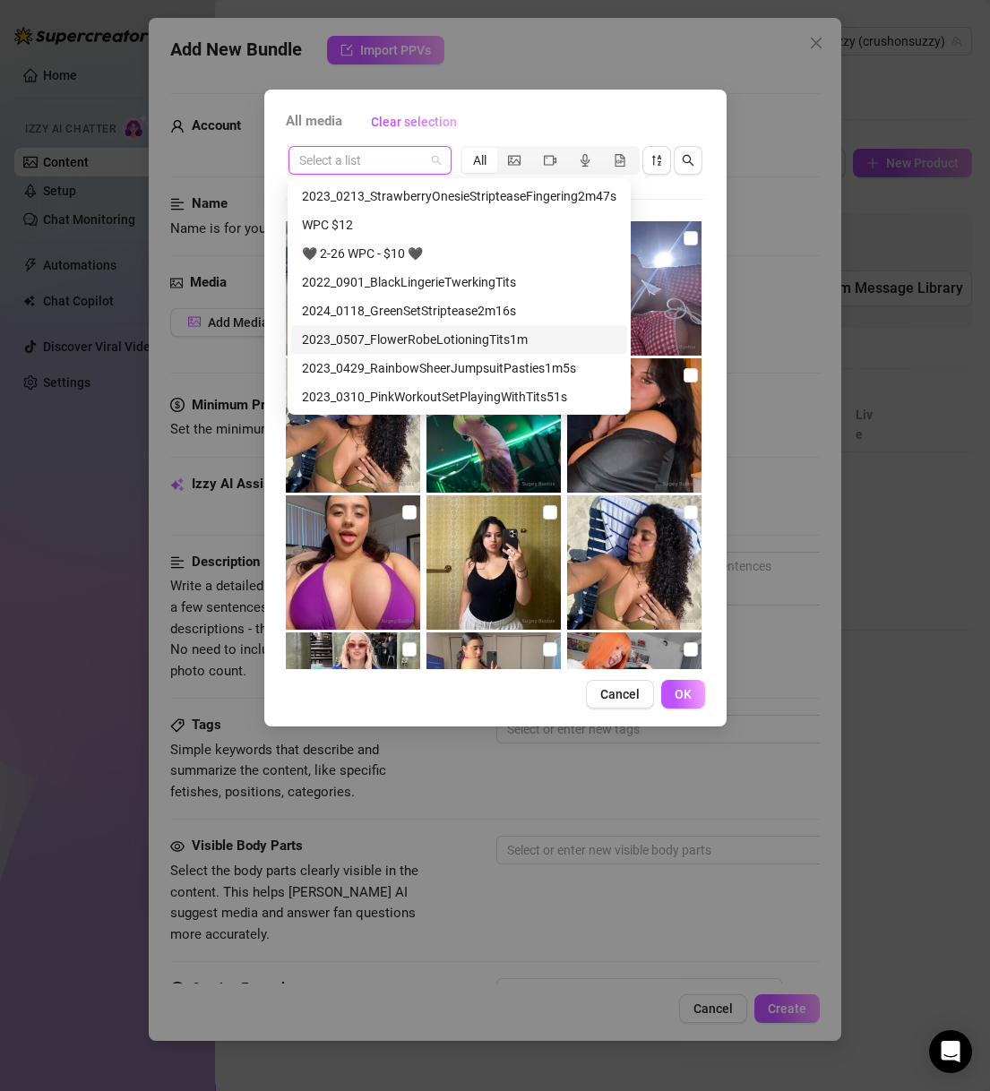
scroll to position [430, 0]
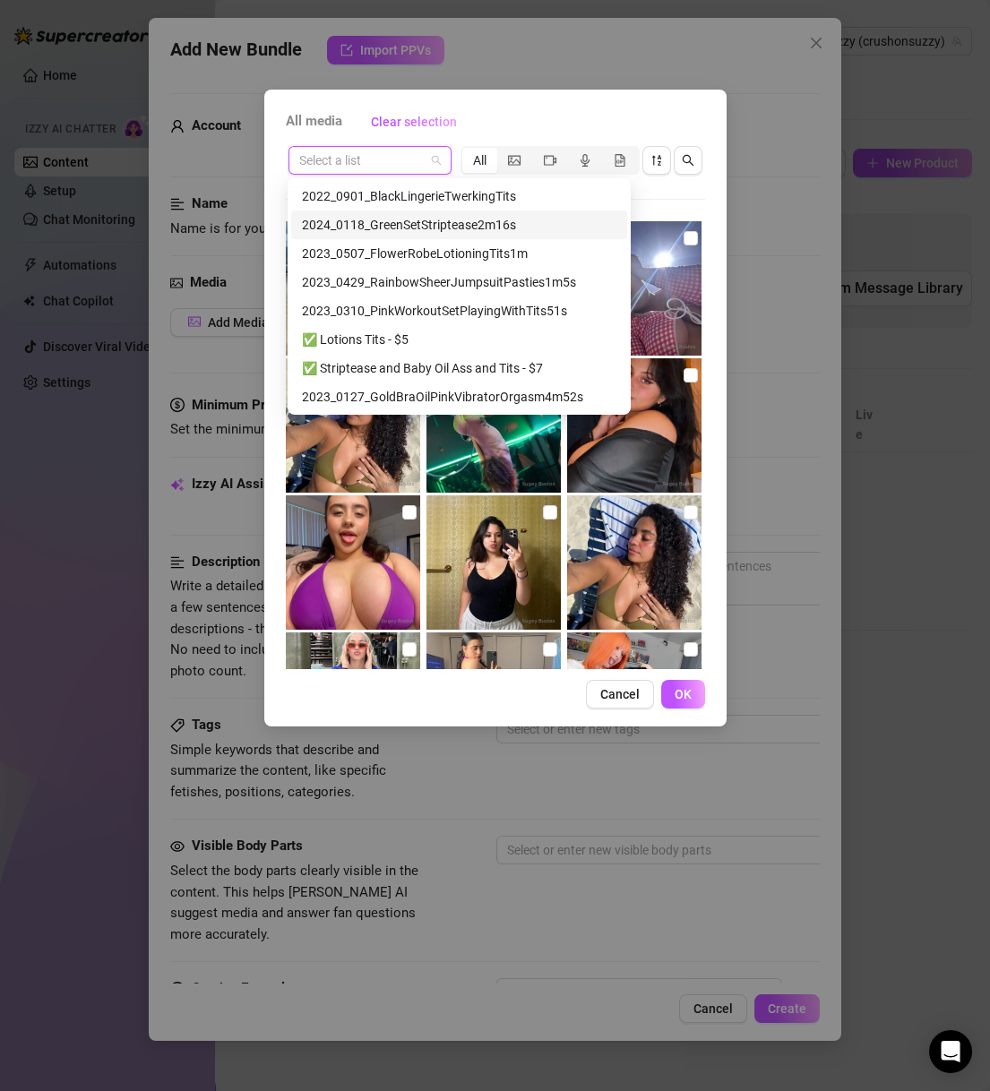
click at [510, 189] on div "2022_0901_BlackLingerieTwerkingTits" at bounding box center [459, 196] width 314 height 20
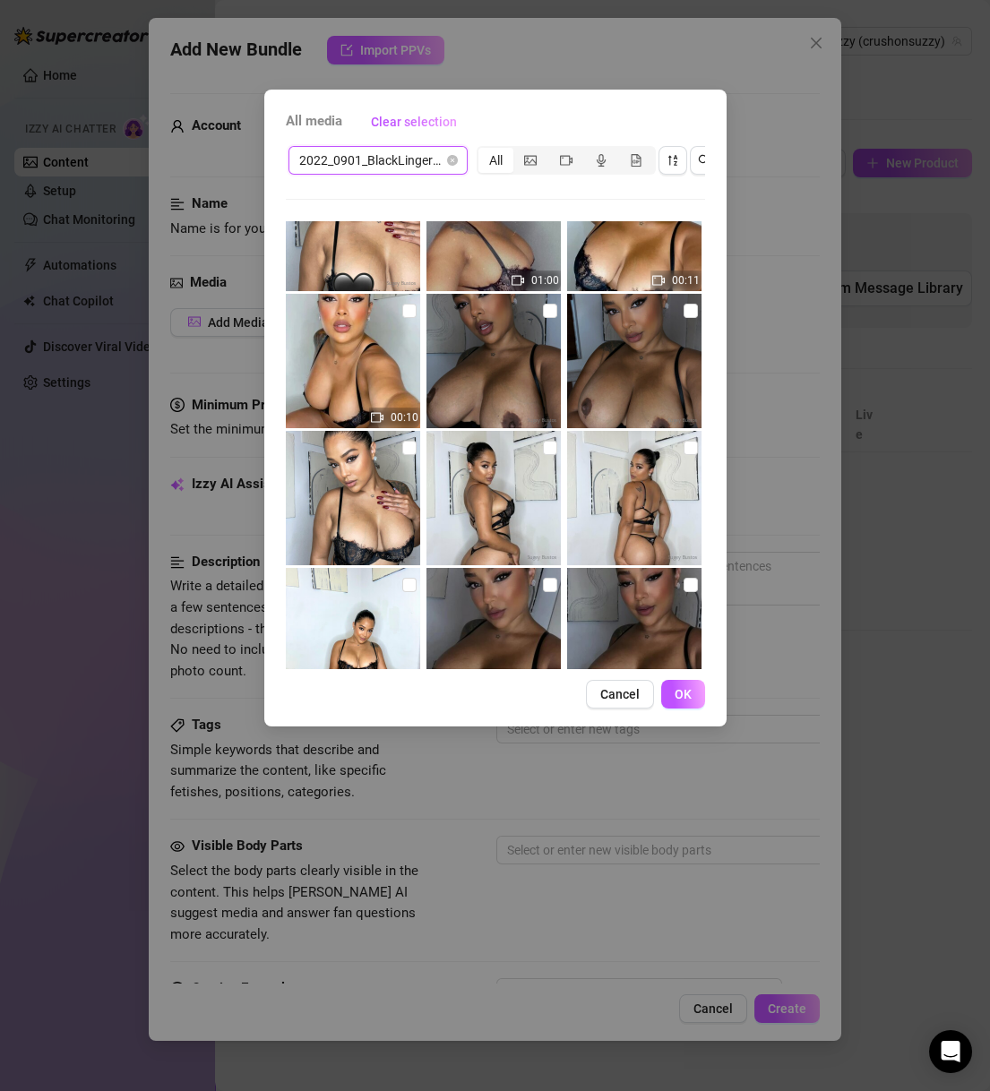
scroll to position [0, 0]
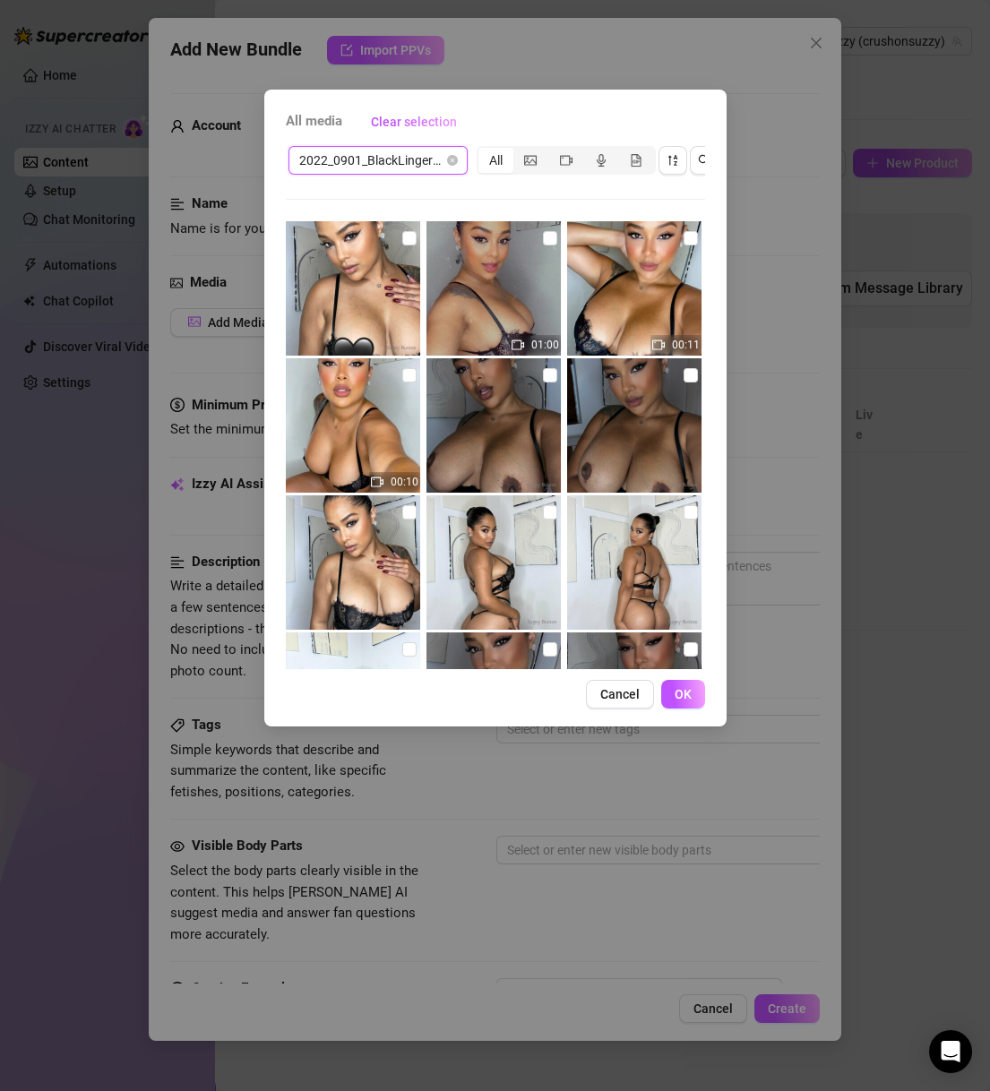
click at [402, 236] on input "checkbox" at bounding box center [409, 238] width 14 height 14
checkbox input "true"
click at [543, 233] on input "checkbox" at bounding box center [550, 238] width 14 height 14
checkbox input "true"
click at [671, 239] on img at bounding box center [634, 288] width 134 height 134
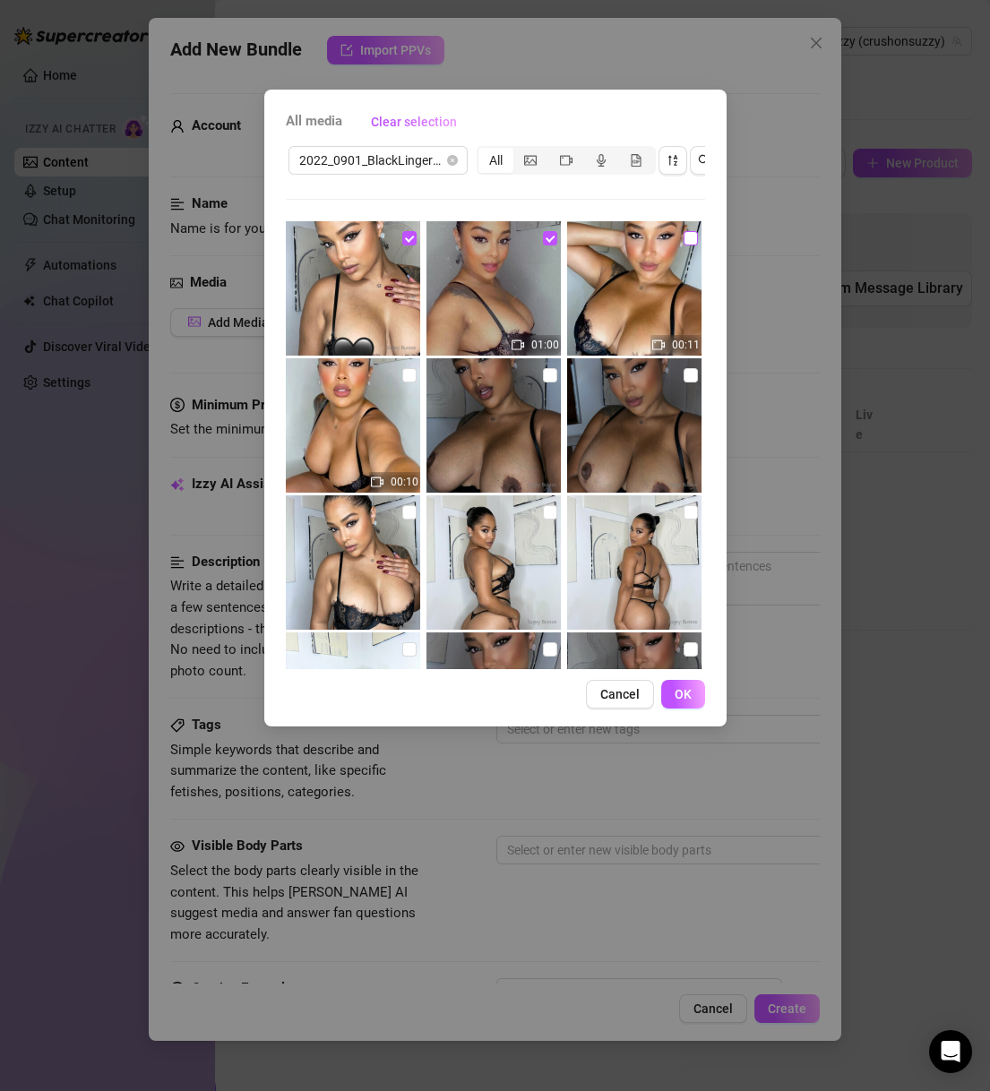
click at [683, 236] on input "checkbox" at bounding box center [690, 238] width 14 height 14
checkbox input "true"
click at [392, 373] on img at bounding box center [353, 425] width 134 height 134
click at [403, 368] on input "checkbox" at bounding box center [409, 375] width 14 height 14
checkbox input "true"
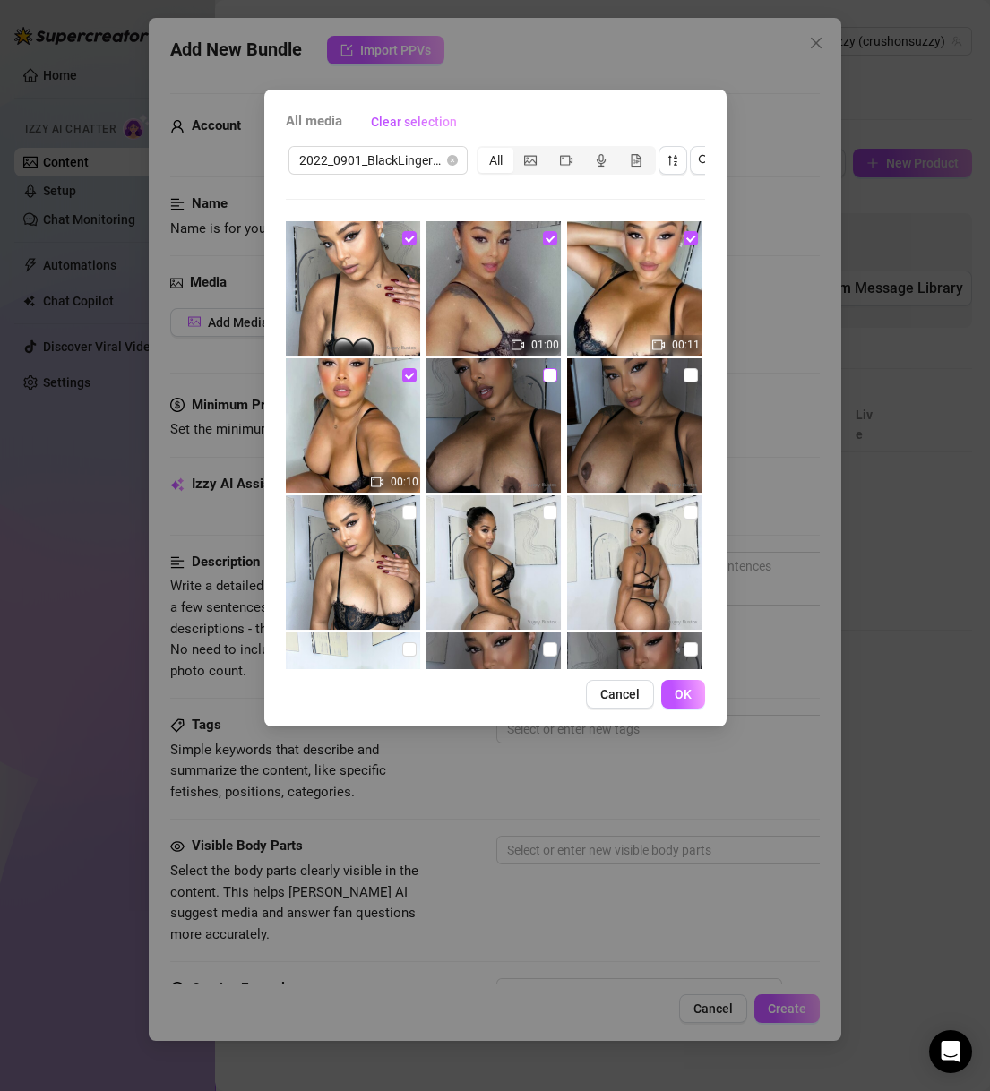
click at [543, 373] on input "checkbox" at bounding box center [550, 375] width 14 height 14
checkbox input "true"
click at [683, 374] on input "checkbox" at bounding box center [690, 375] width 14 height 14
checkbox input "true"
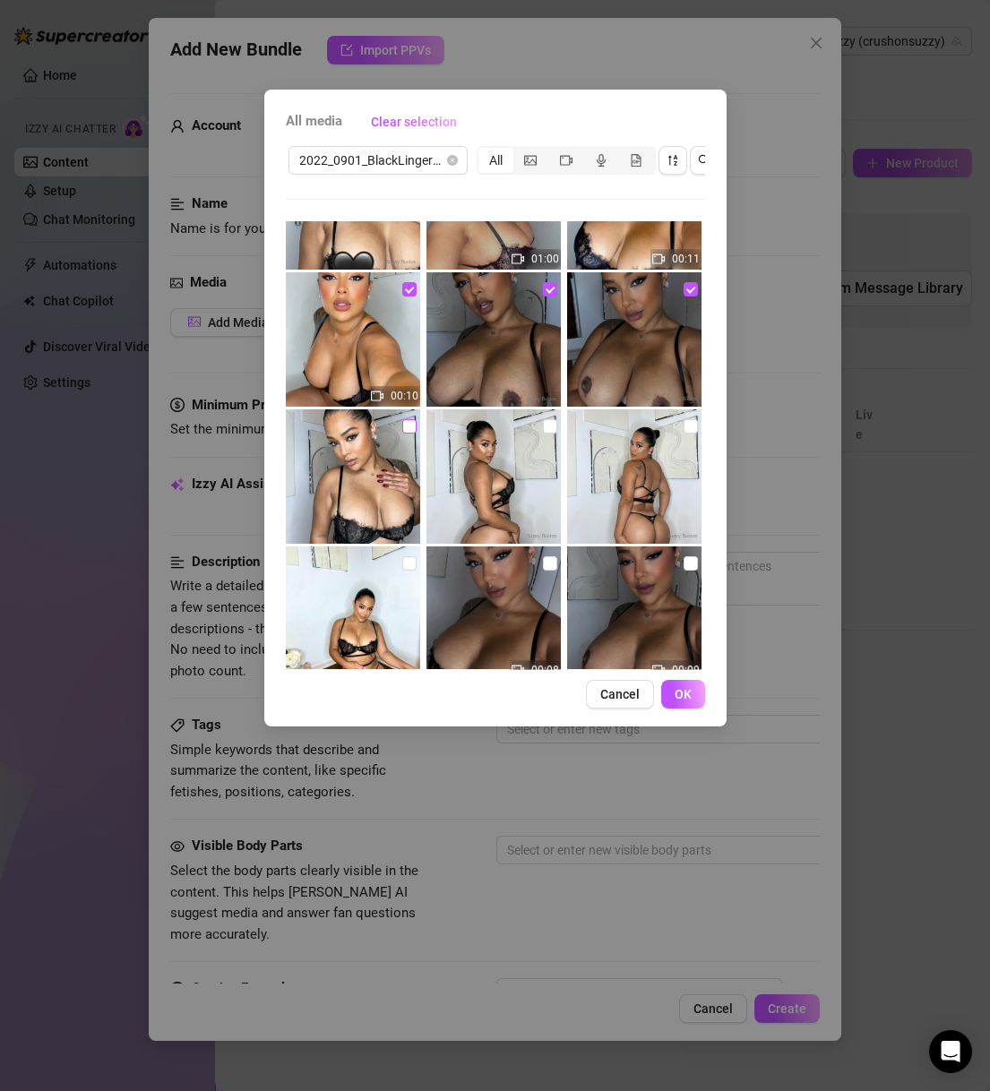
click at [404, 428] on input "checkbox" at bounding box center [409, 426] width 14 height 14
checkbox input "true"
click at [545, 429] on input "checkbox" at bounding box center [550, 426] width 14 height 14
checkbox input "true"
click at [683, 426] on input "checkbox" at bounding box center [690, 426] width 14 height 14
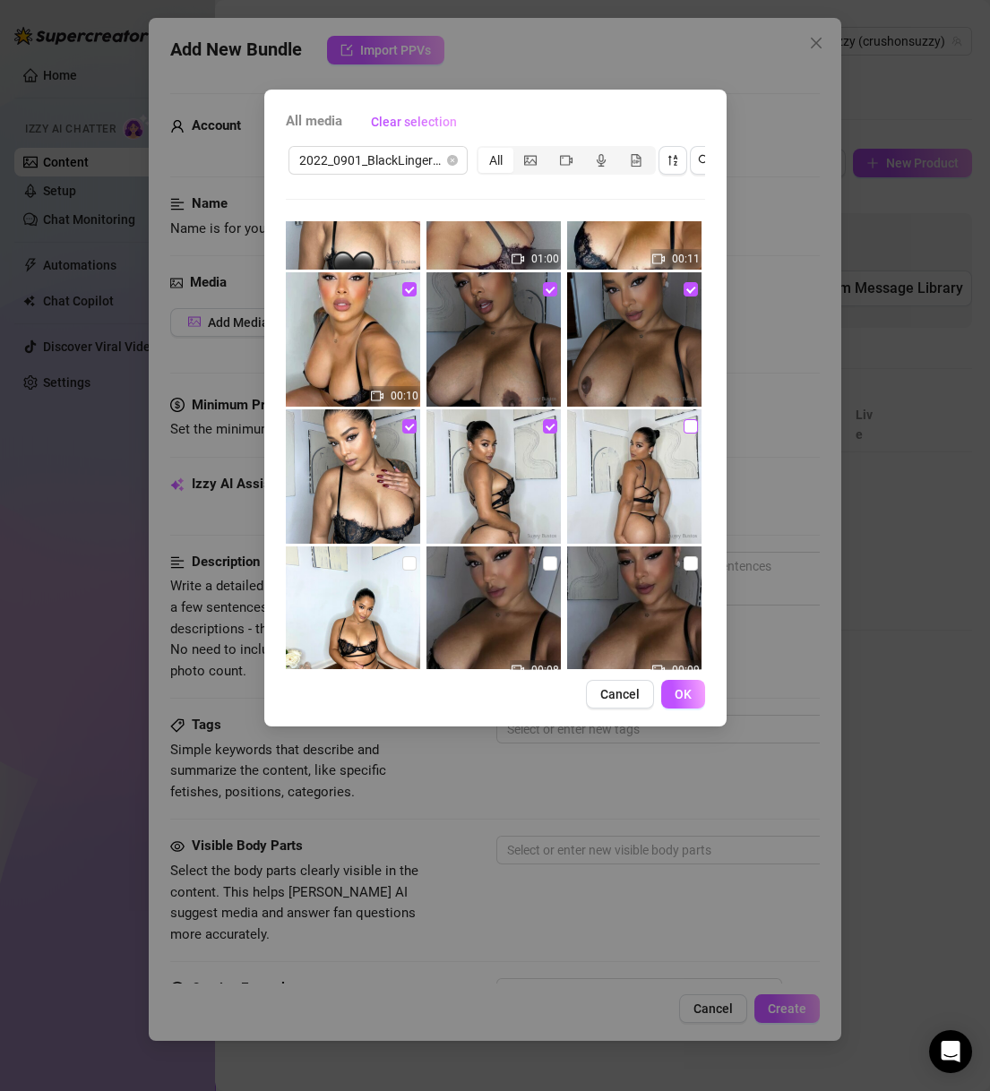
checkbox input "true"
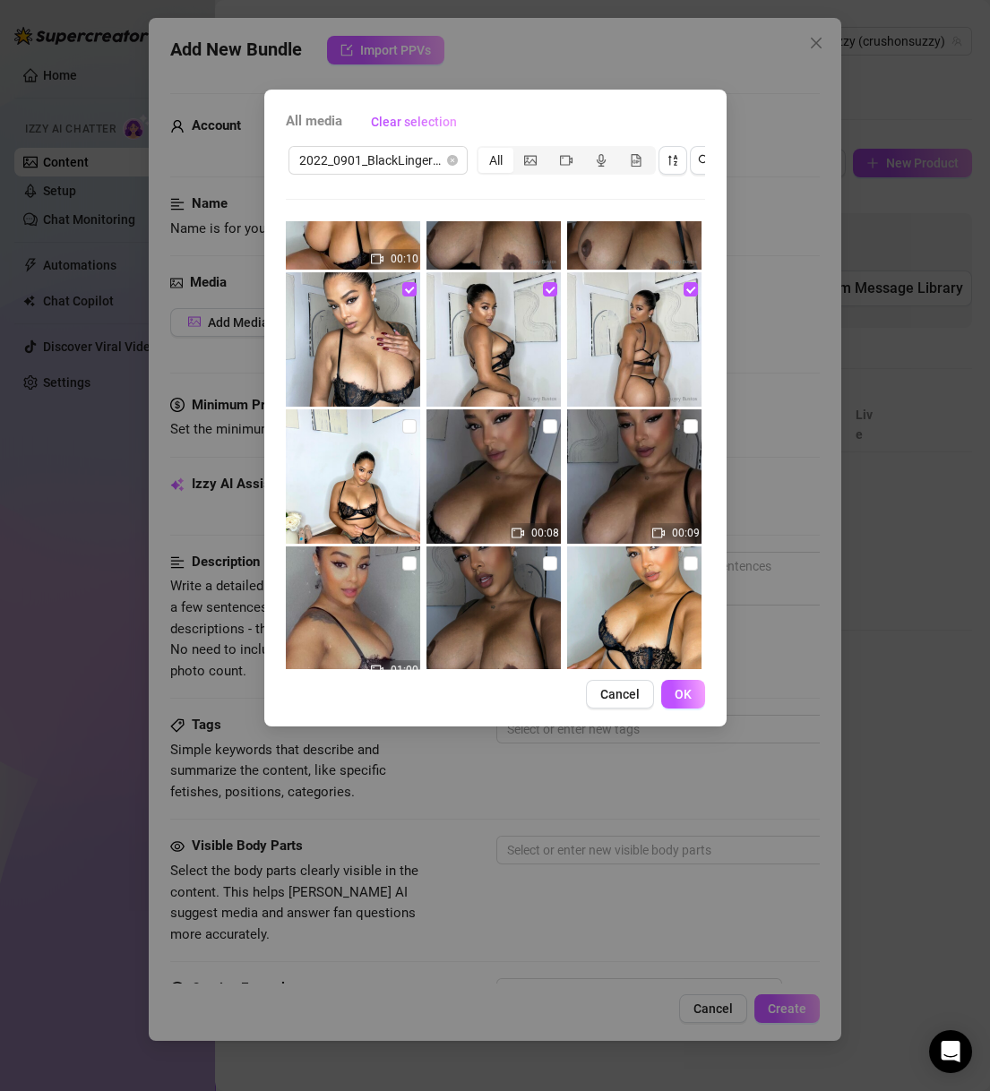
scroll to position [263, 0]
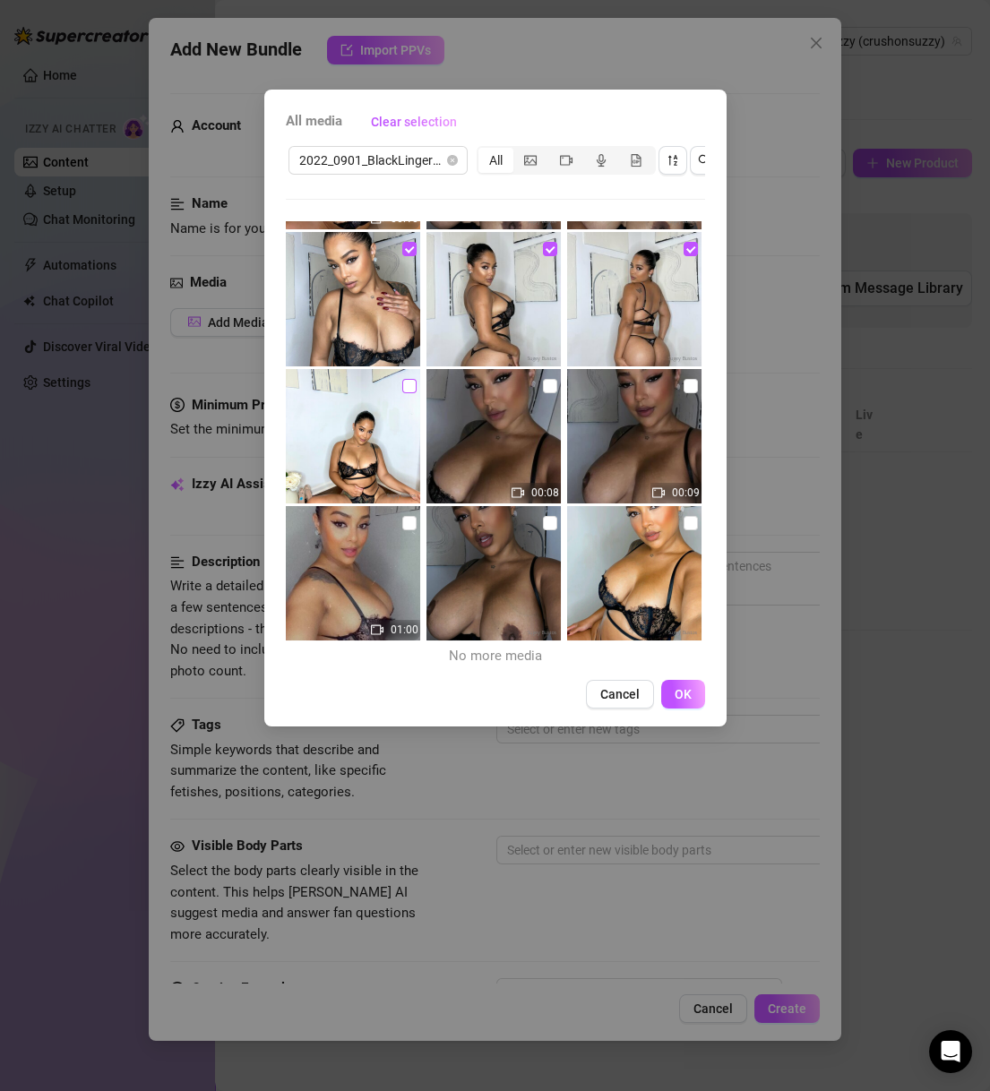
click at [405, 390] on input "checkbox" at bounding box center [409, 386] width 14 height 14
checkbox input "true"
click at [546, 386] on input "checkbox" at bounding box center [550, 386] width 14 height 14
checkbox input "true"
click at [683, 384] on input "checkbox" at bounding box center [690, 386] width 14 height 14
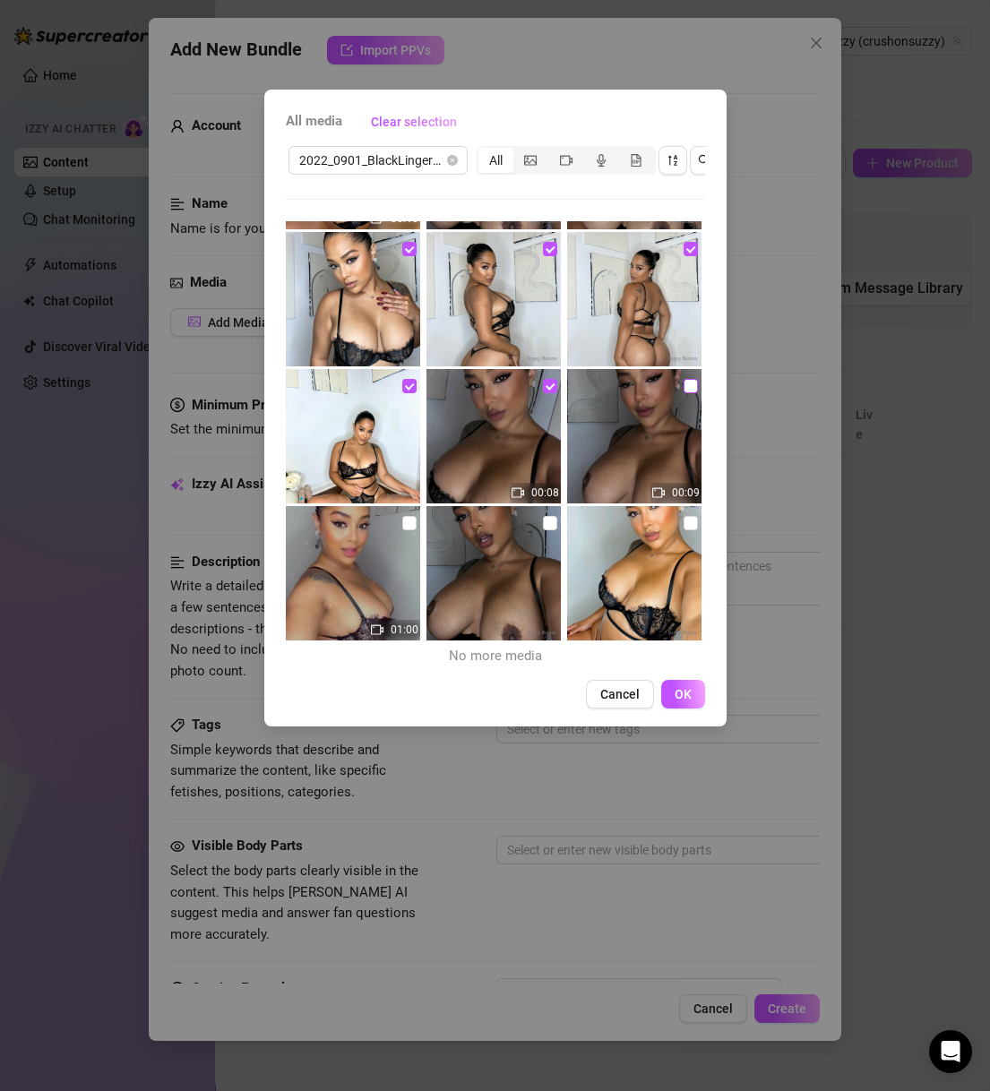
checkbox input "true"
click at [402, 526] on input "checkbox" at bounding box center [409, 523] width 14 height 14
checkbox input "true"
click at [548, 513] on label at bounding box center [550, 523] width 14 height 20
click at [548, 516] on input "checkbox" at bounding box center [550, 523] width 14 height 14
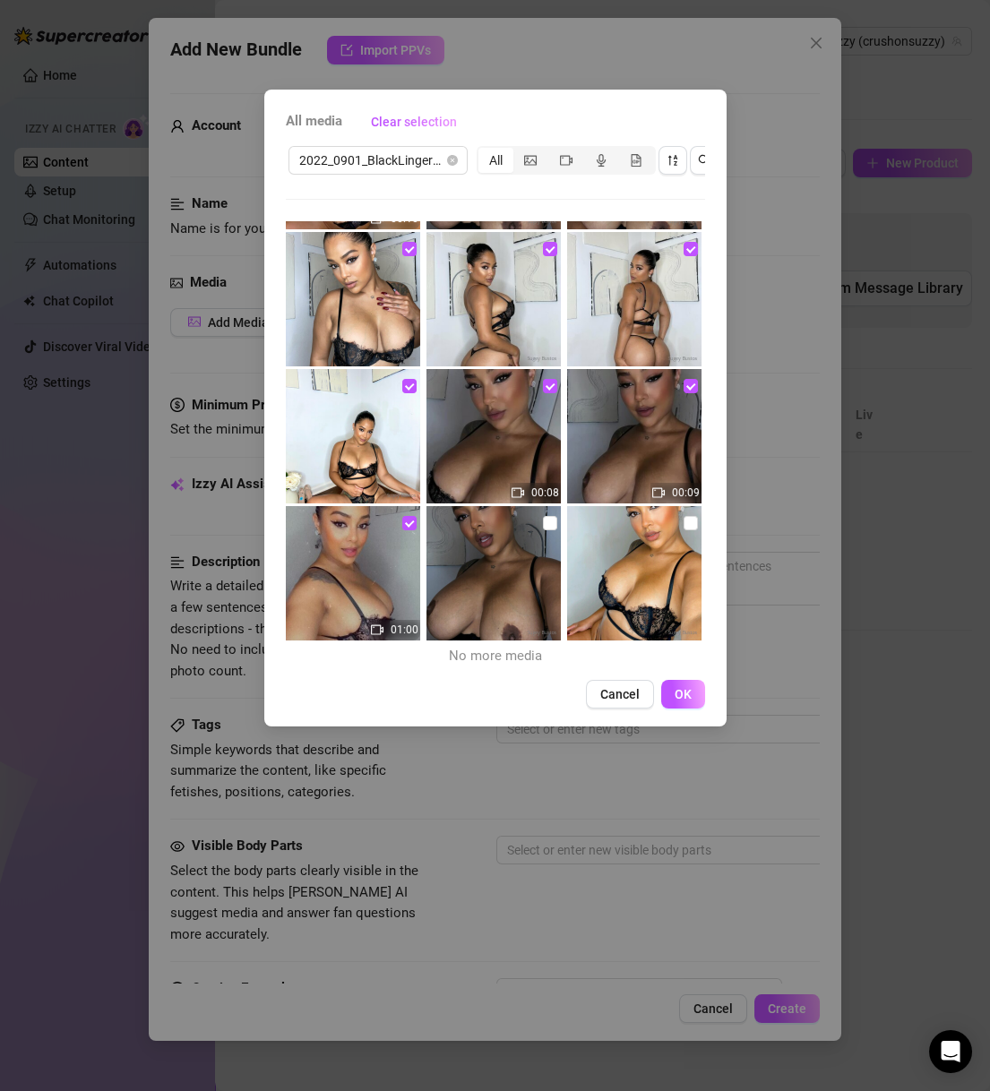
checkbox input "true"
click at [669, 519] on img at bounding box center [634, 573] width 134 height 134
click at [683, 525] on input "checkbox" at bounding box center [690, 523] width 14 height 14
checkbox input "true"
click at [679, 701] on span "OK" at bounding box center [682, 694] width 17 height 14
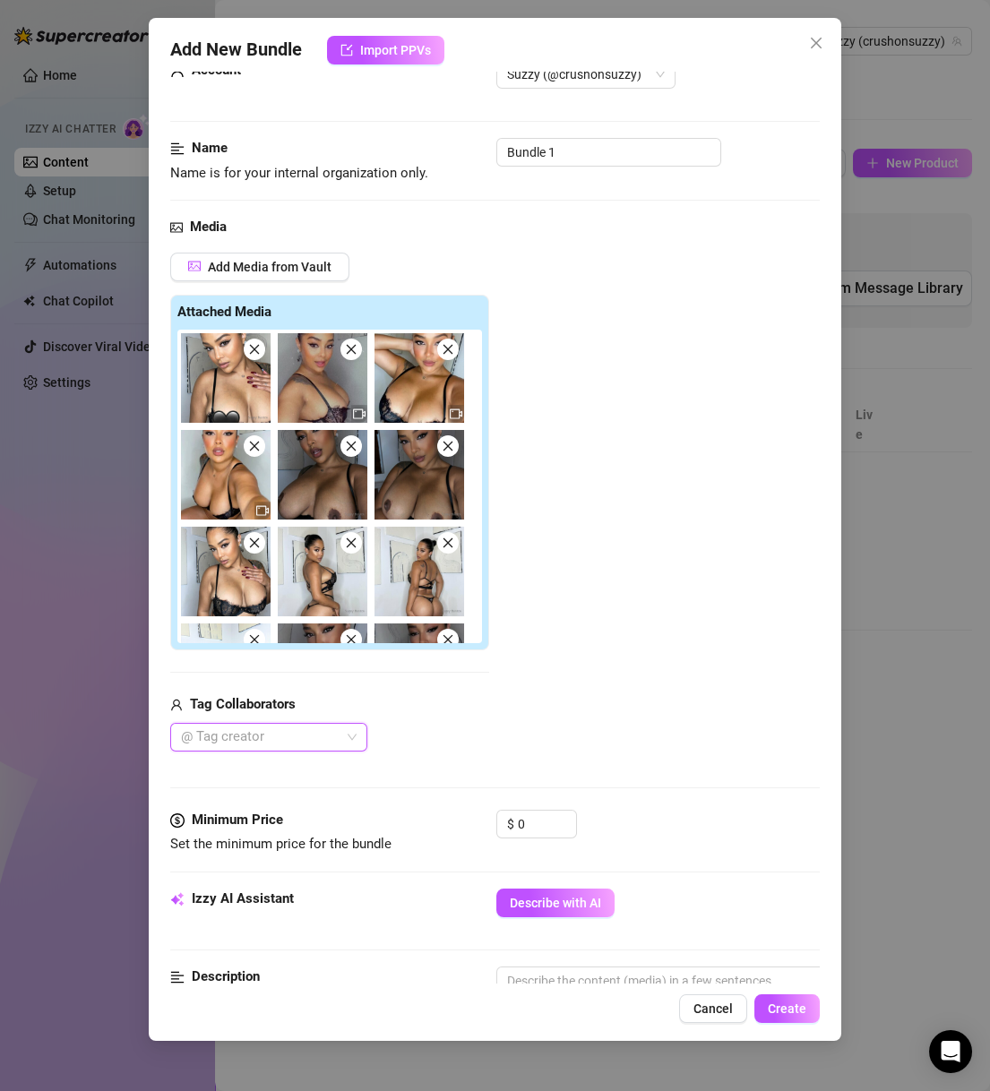
scroll to position [86, 0]
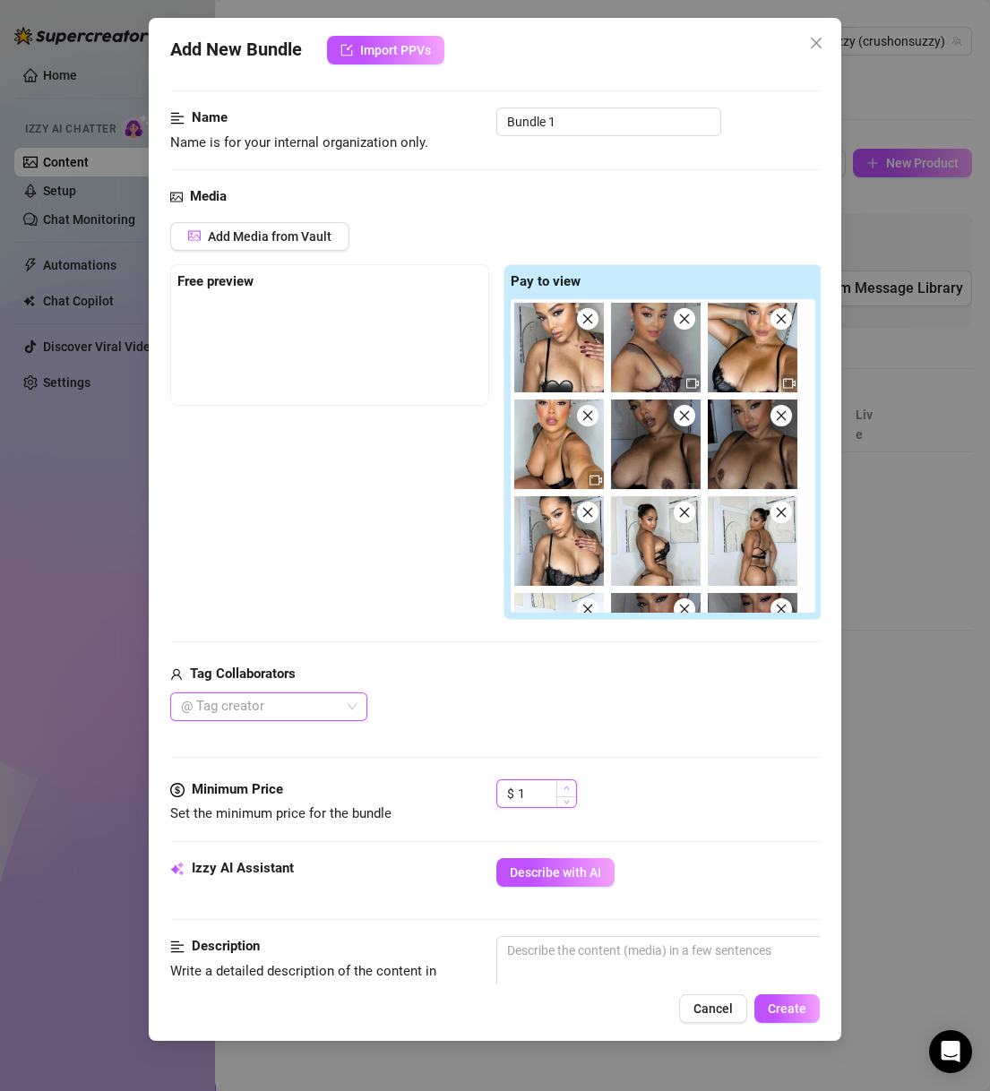
click at [565, 788] on icon "up" at bounding box center [566, 787] width 6 height 6
type input "3"
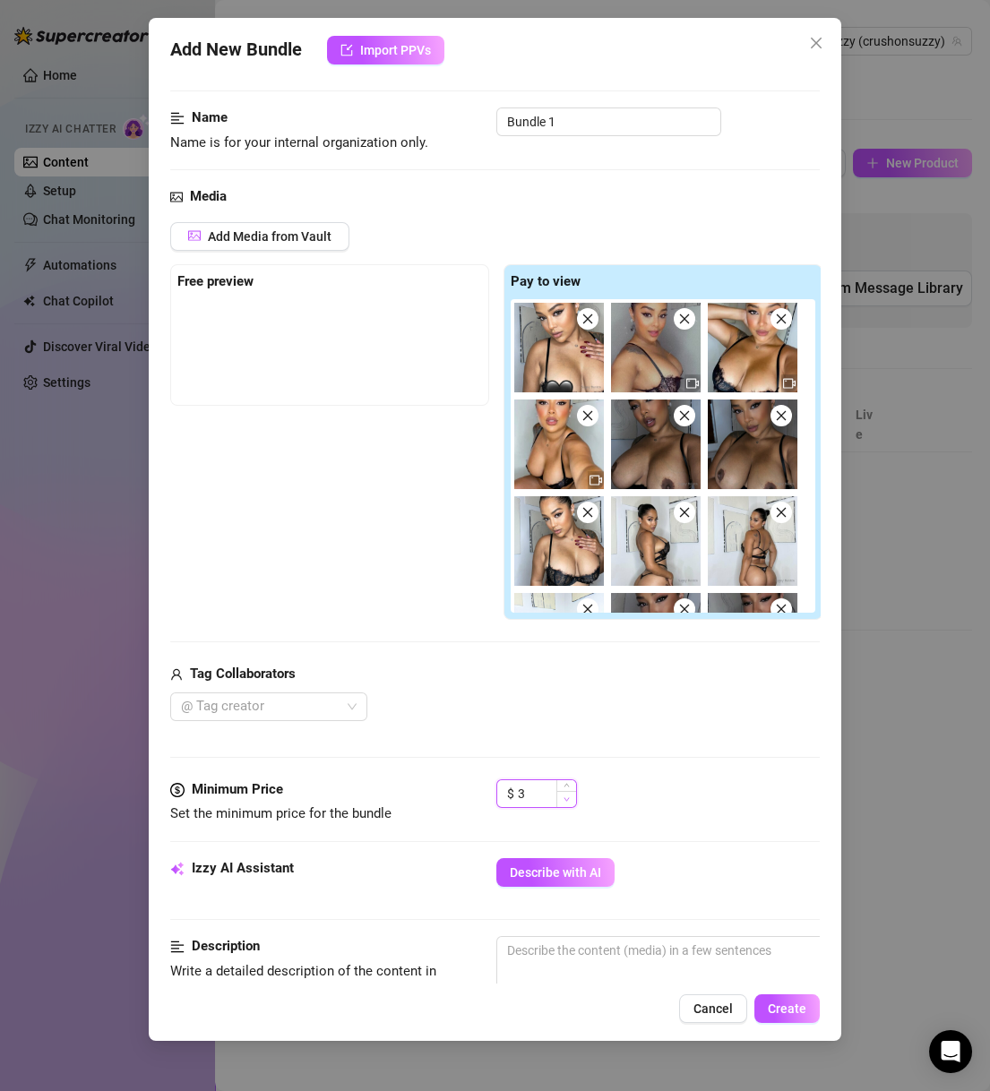
click at [563, 801] on span "Decrease Value" at bounding box center [566, 799] width 20 height 16
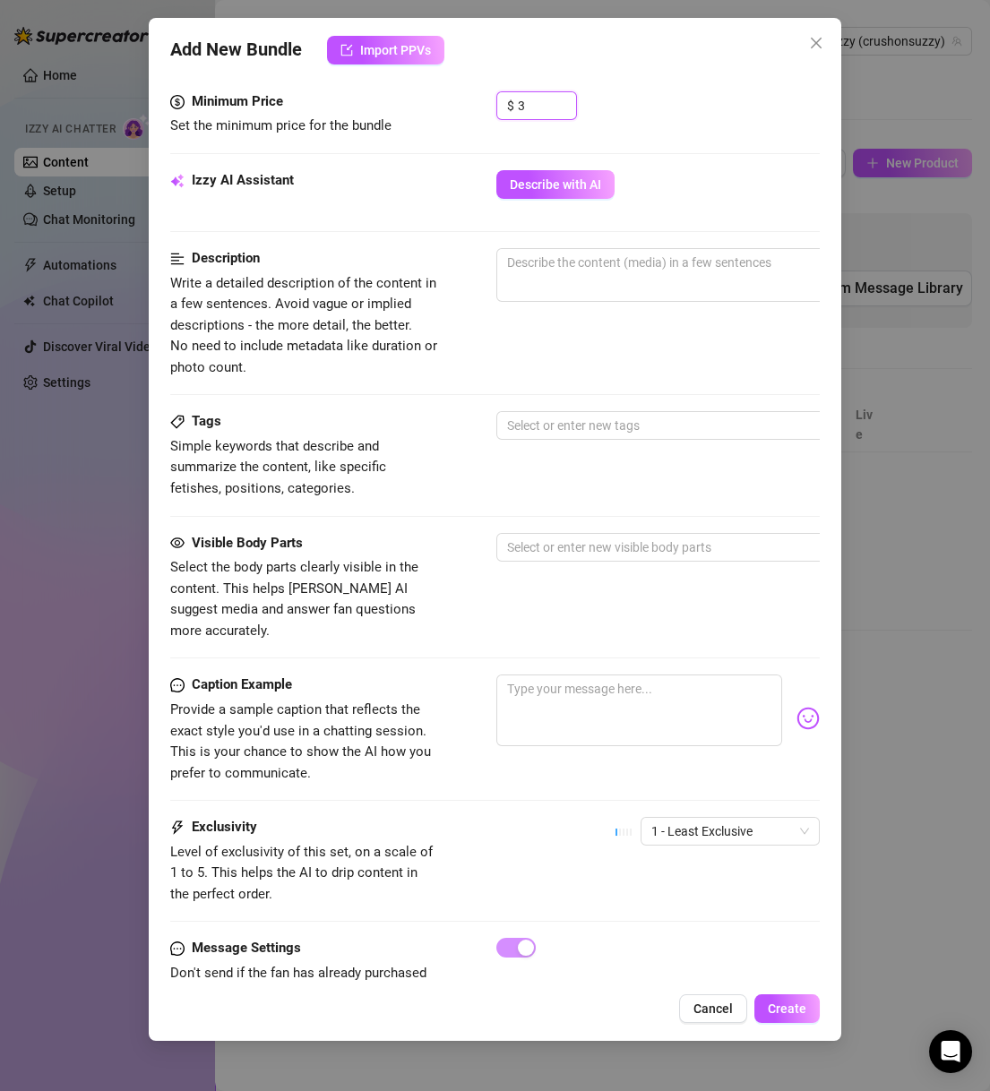
scroll to position [827, 0]
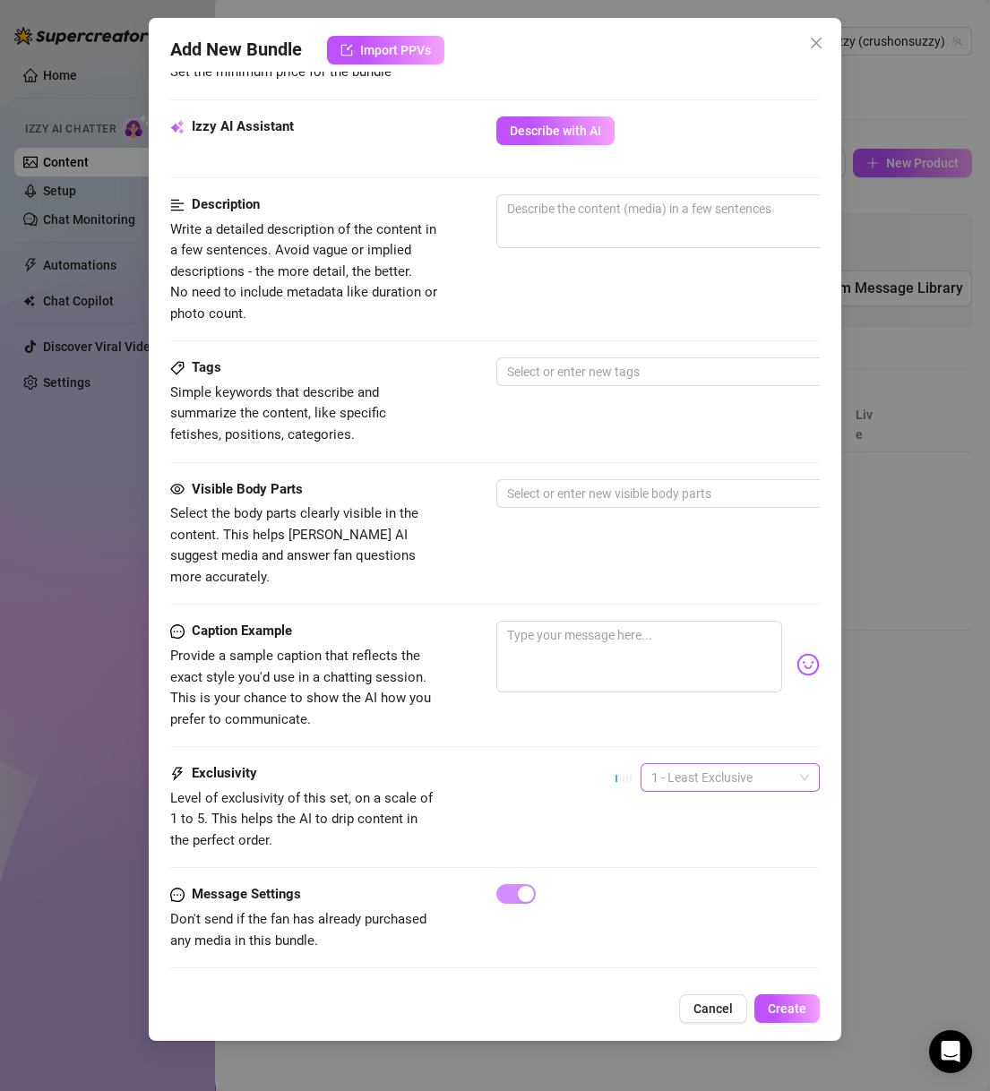
click at [672, 764] on span "1 - Least Exclusive" at bounding box center [730, 777] width 158 height 27
click at [679, 853] on div "3" at bounding box center [708, 848] width 150 height 20
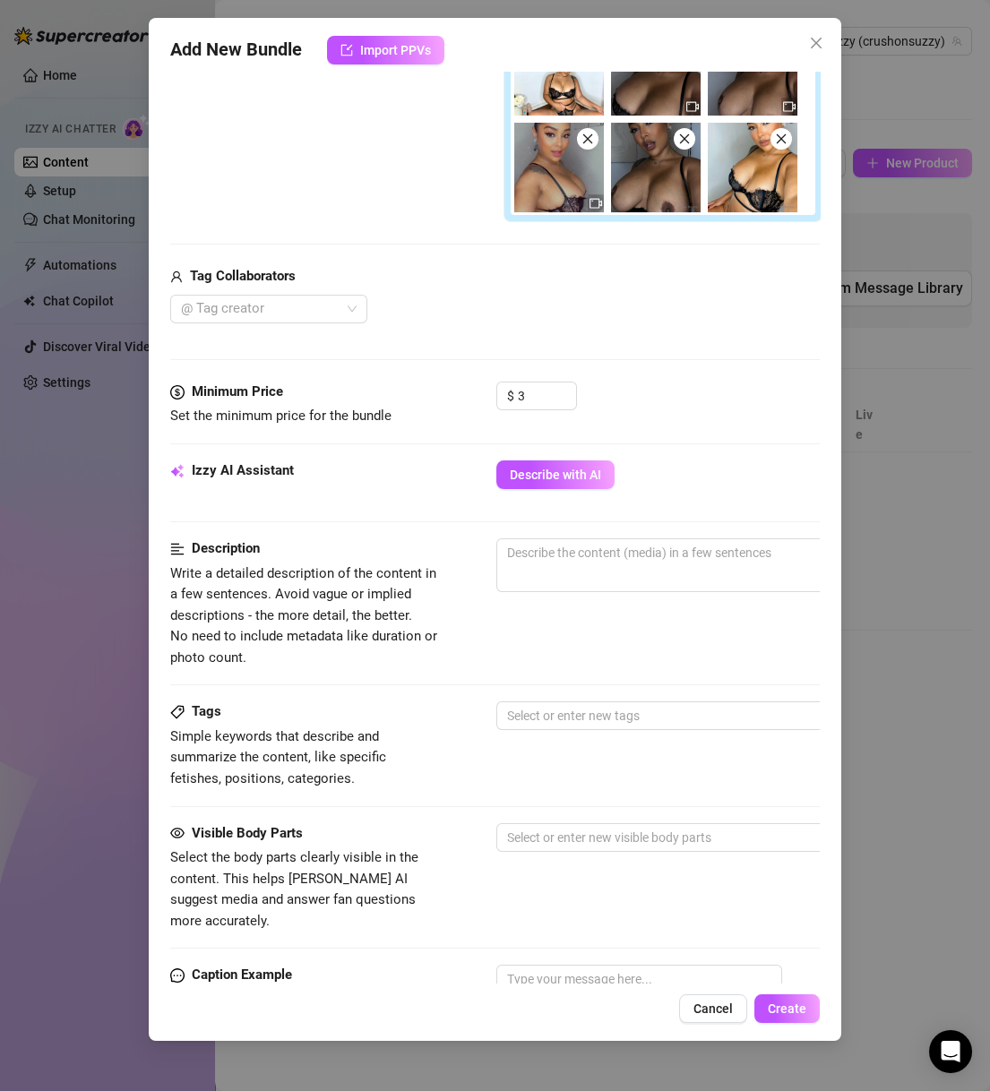
scroll to position [226, 0]
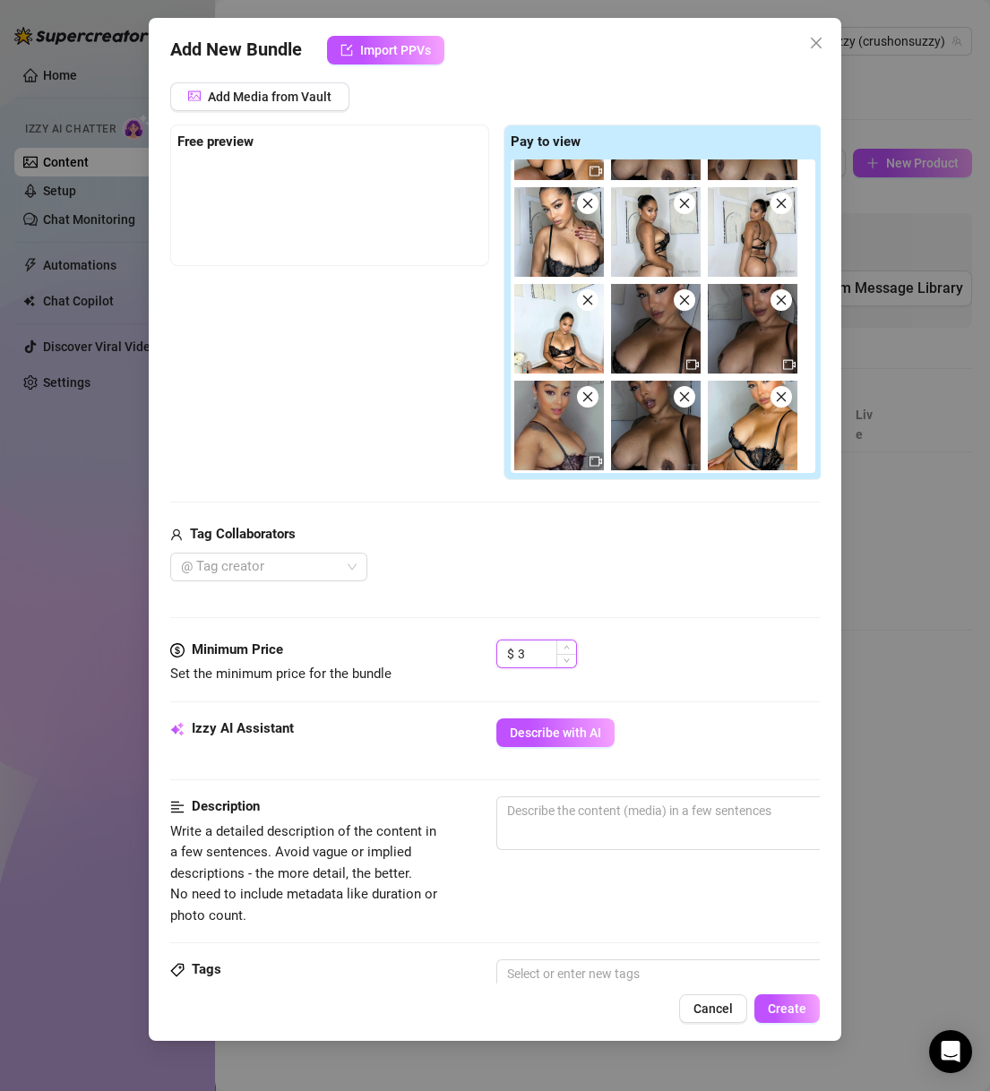
click at [536, 661] on input "3" at bounding box center [547, 653] width 58 height 27
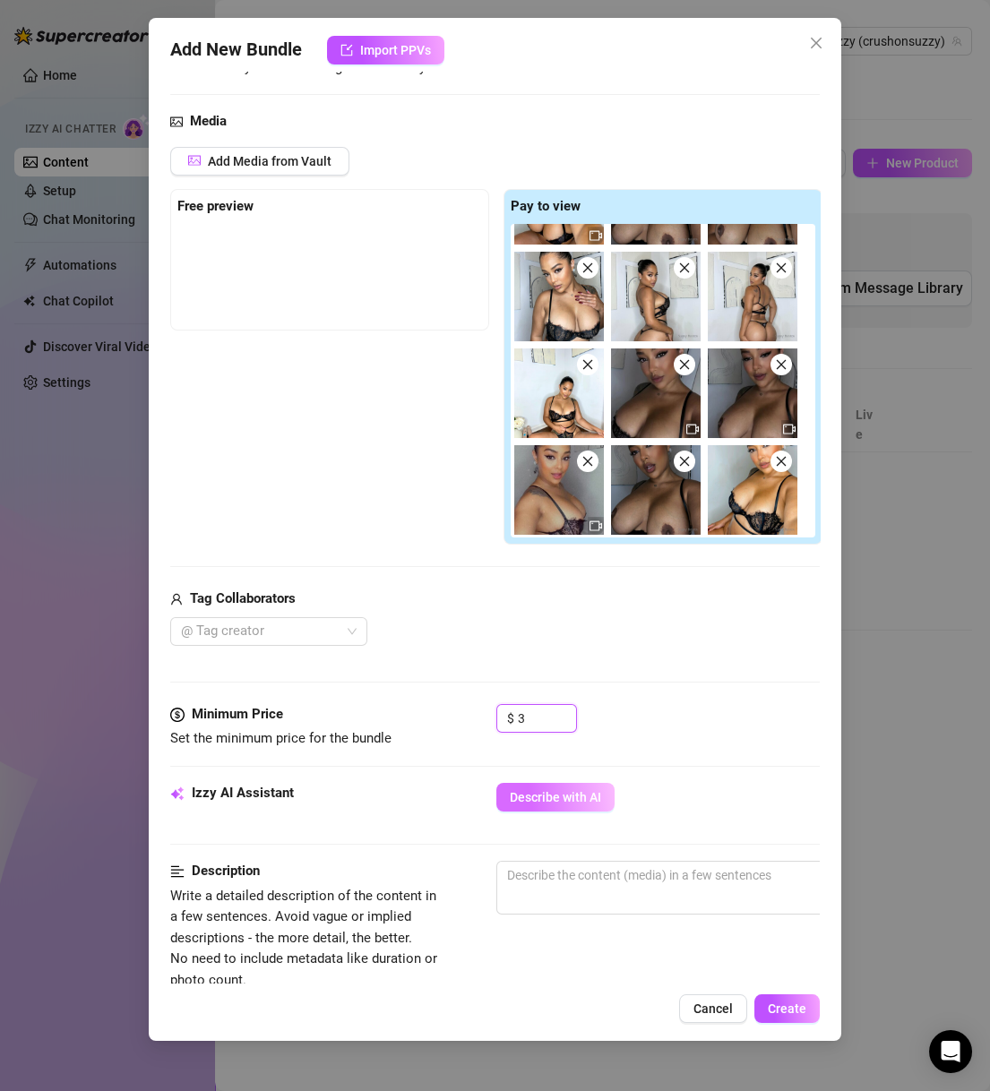
scroll to position [172, 0]
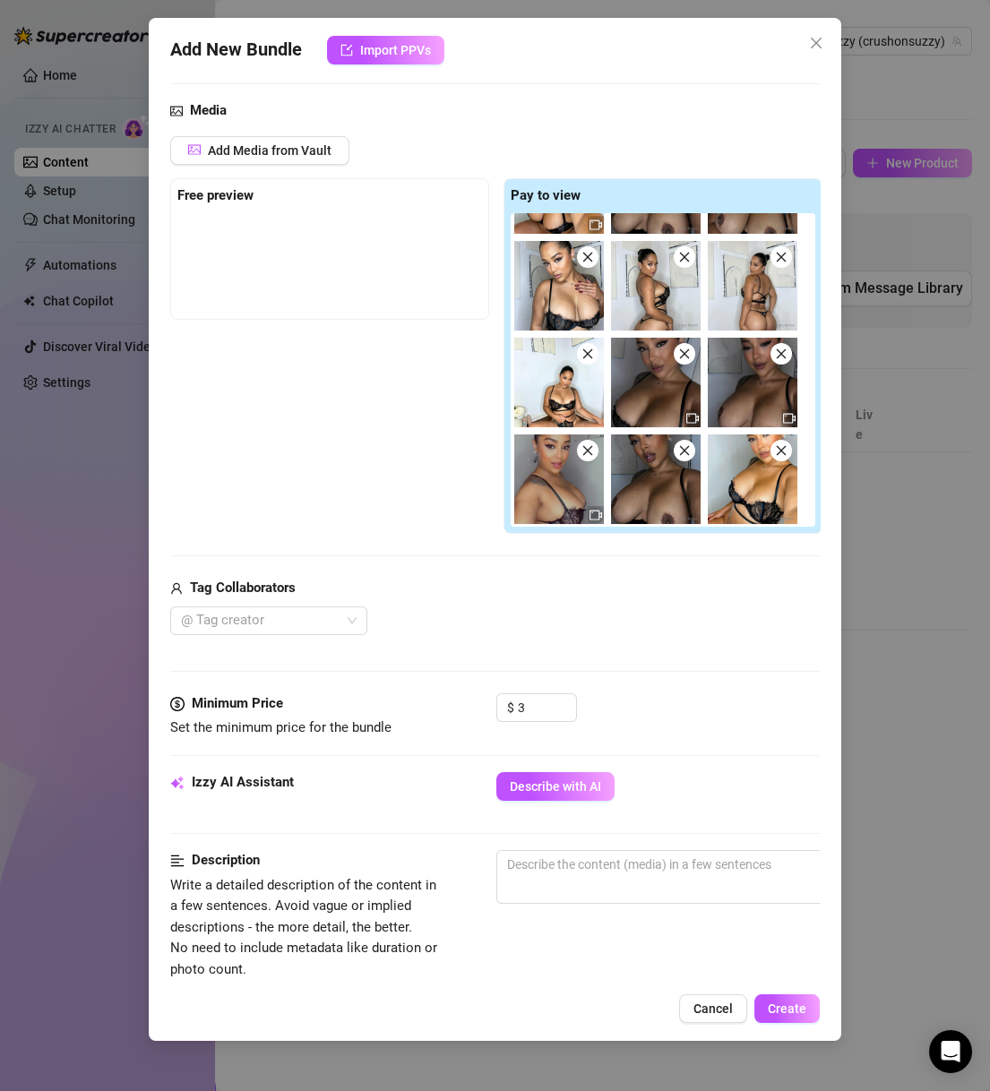
click at [512, 641] on div "Media Add Media from Vault Free preview Pay to view Tag Collaborators @ Tag cre…" at bounding box center [495, 396] width 650 height 593
click at [541, 711] on input "3" at bounding box center [547, 707] width 58 height 27
drag, startPoint x: 190, startPoint y: 702, endPoint x: 398, endPoint y: 726, distance: 209.2
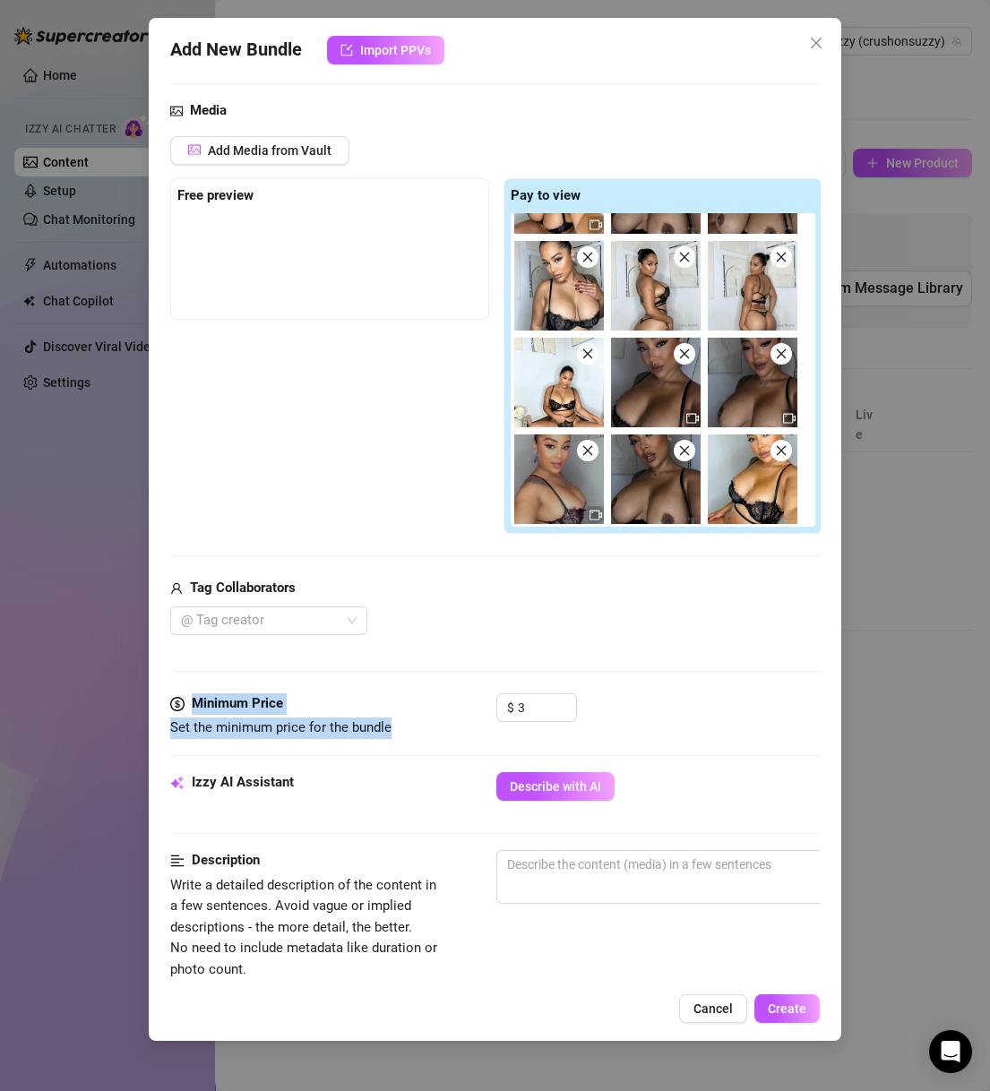
click at [398, 726] on div "Minimum Price Set the minimum price for the bundle" at bounding box center [304, 716] width 269 height 46
click at [533, 711] on input "3" at bounding box center [547, 707] width 58 height 27
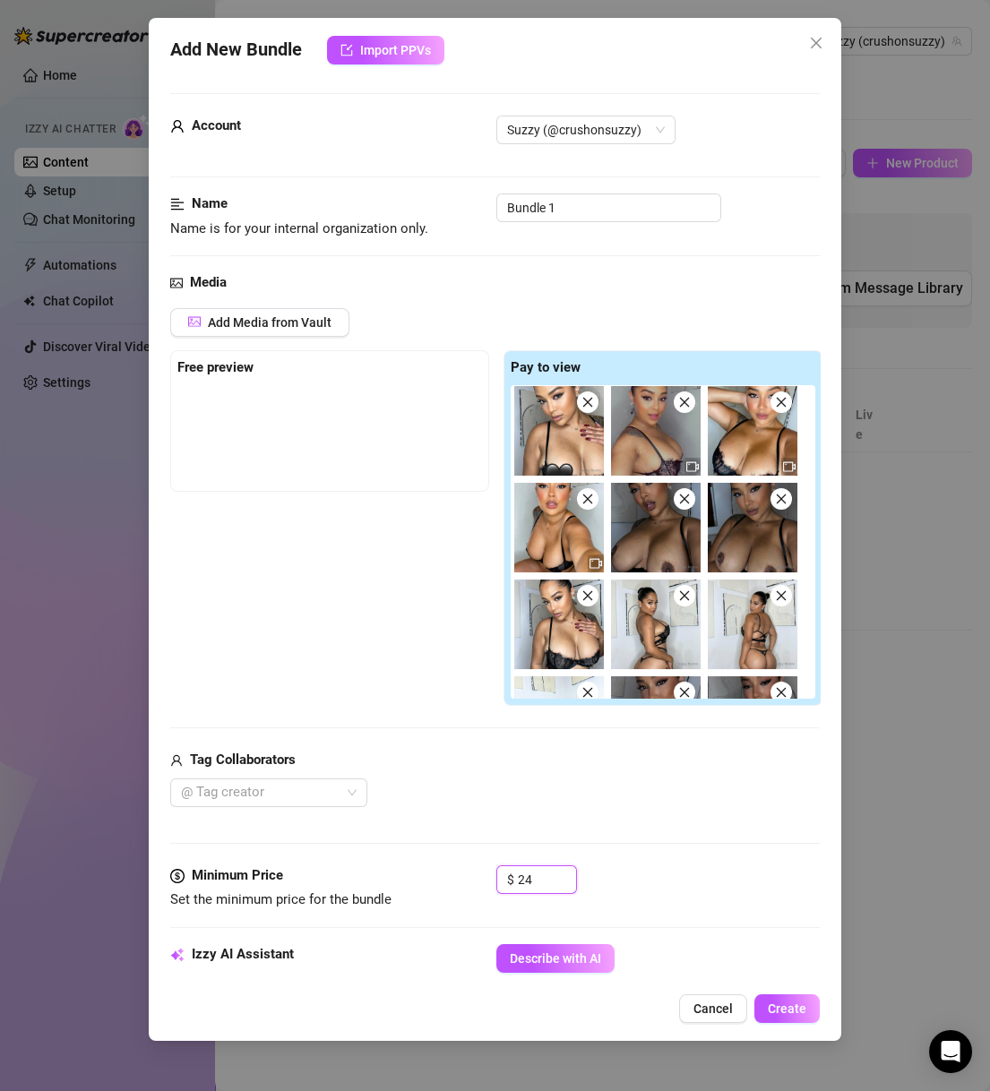
scroll to position [0, 0]
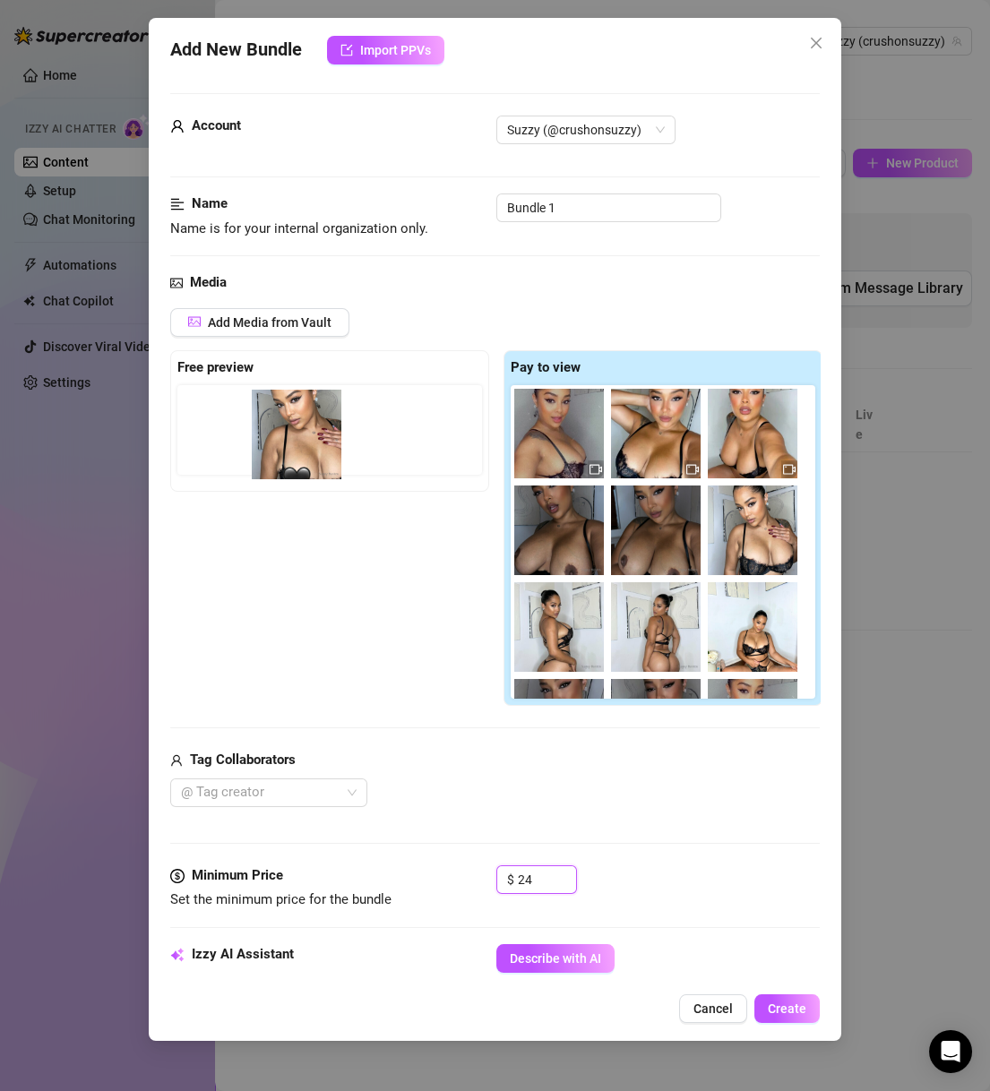
drag, startPoint x: 570, startPoint y: 441, endPoint x: 288, endPoint y: 442, distance: 281.2
click at [288, 442] on div "Free preview Pay to view" at bounding box center [496, 528] width 652 height 356
drag, startPoint x: 555, startPoint y: 447, endPoint x: 250, endPoint y: 445, distance: 305.4
click at [250, 445] on div "Free preview Pay to view" at bounding box center [496, 528] width 652 height 356
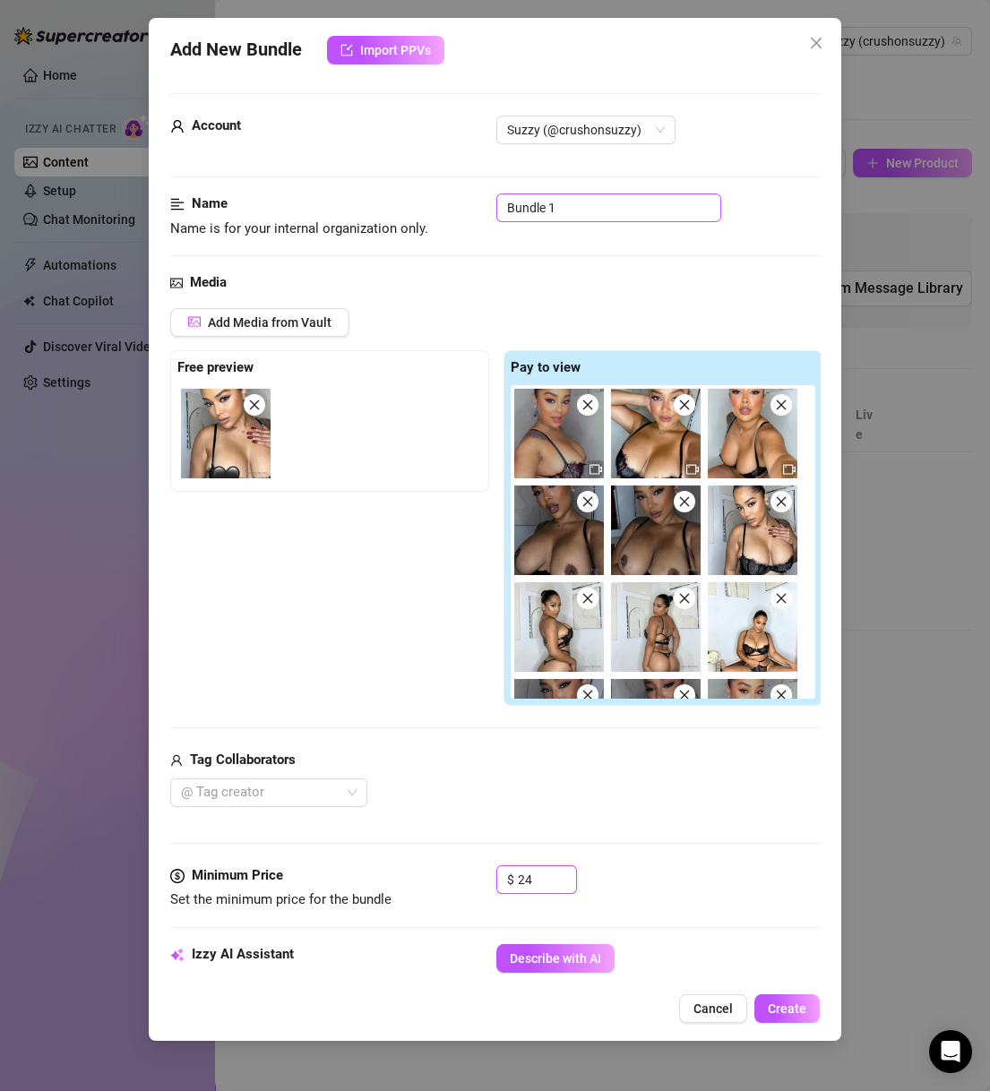
type input "24"
click at [595, 210] on input "Bundle 1" at bounding box center [608, 207] width 225 height 29
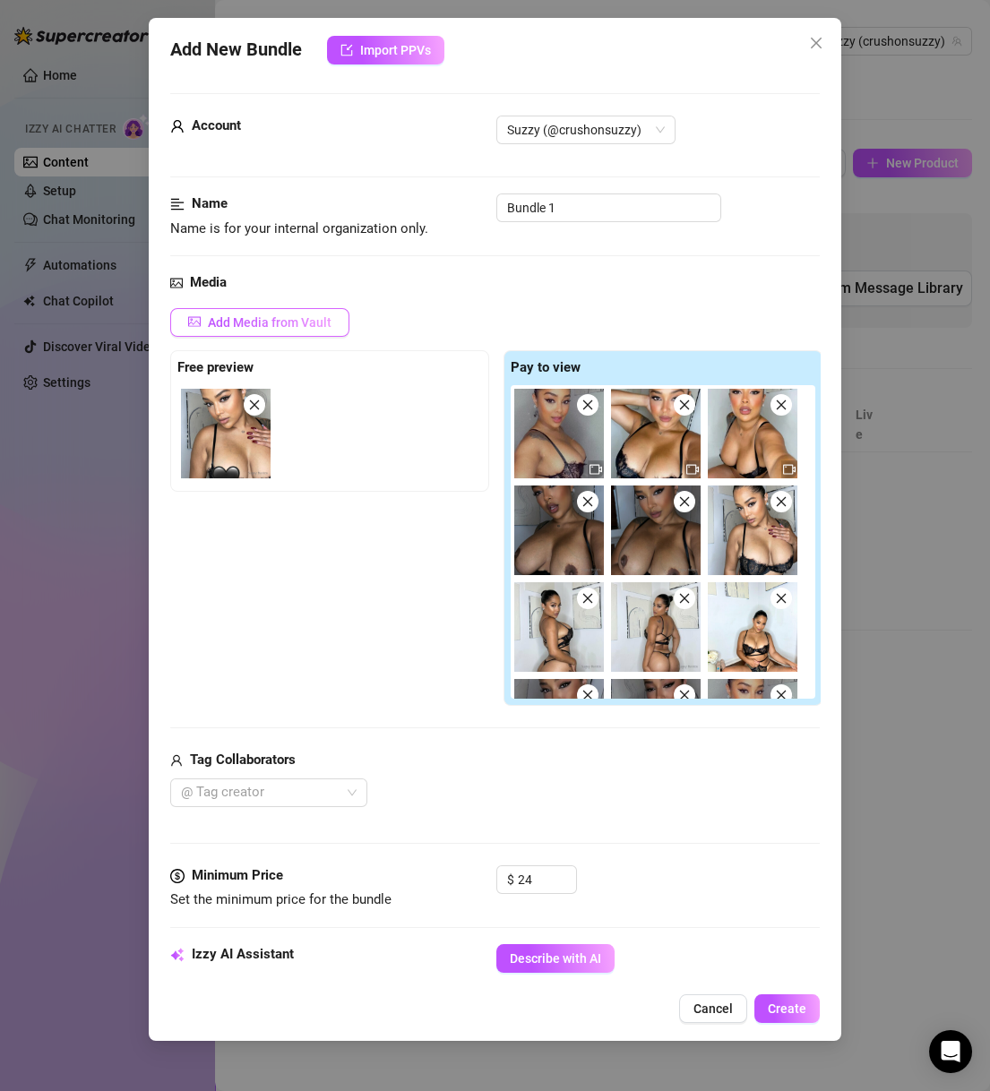
click at [310, 311] on button "Add Media from Vault" at bounding box center [259, 322] width 179 height 29
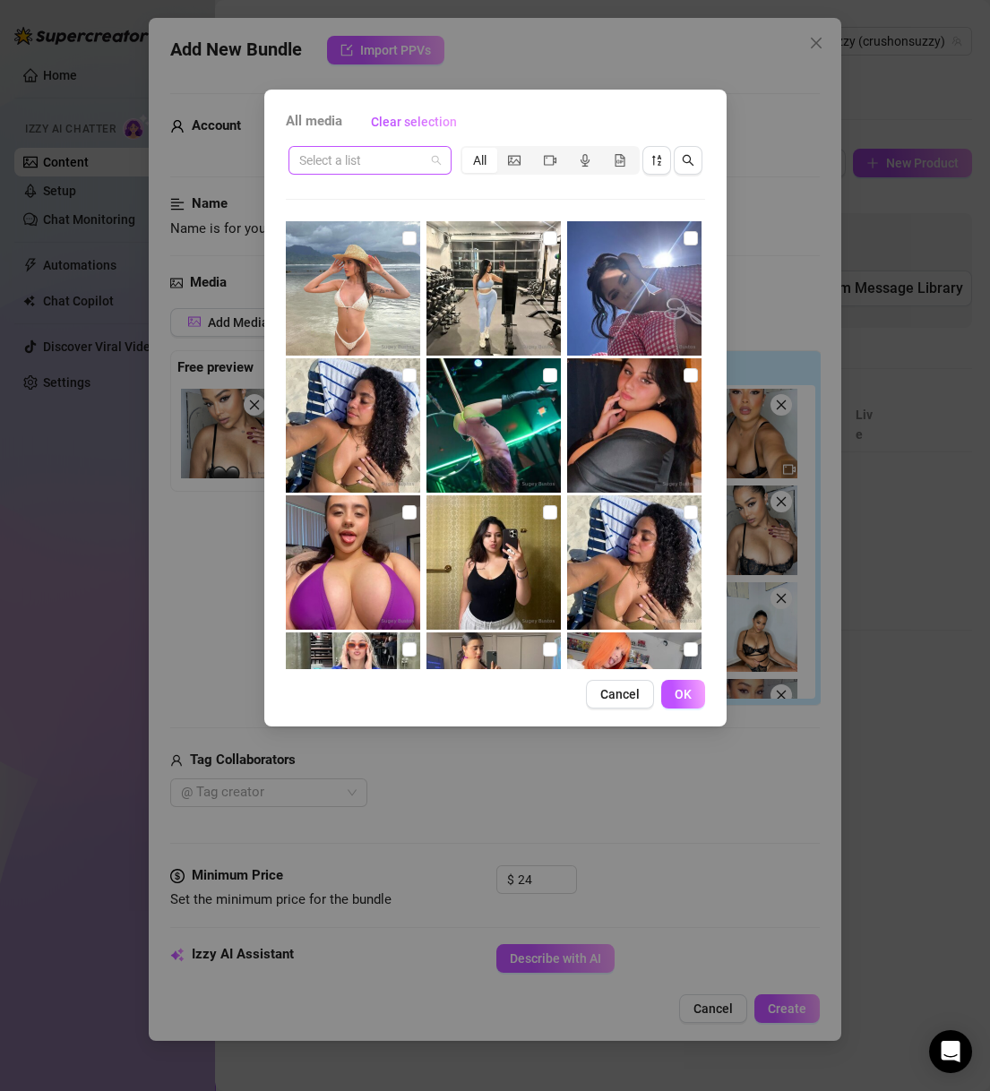
click at [408, 149] on input "search" at bounding box center [361, 160] width 125 height 27
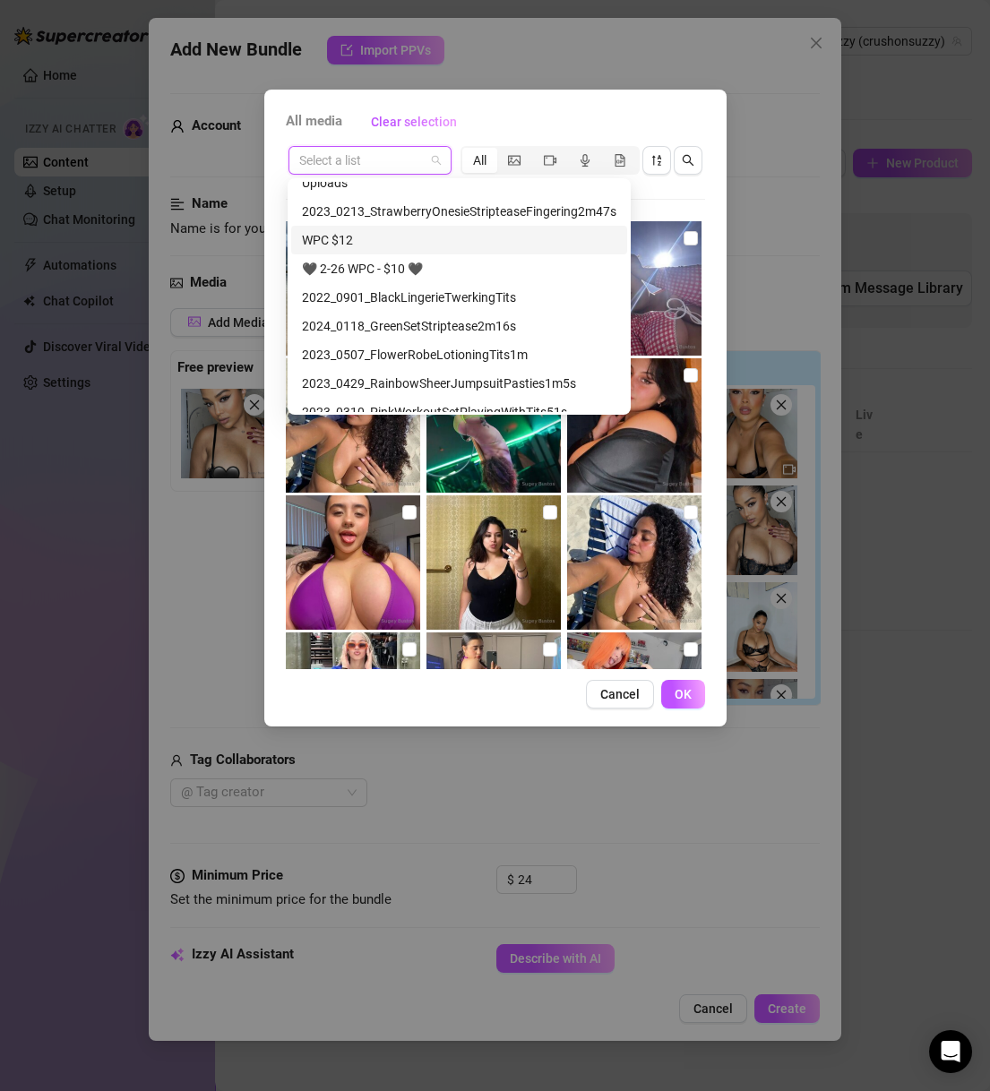
scroll to position [344, 0]
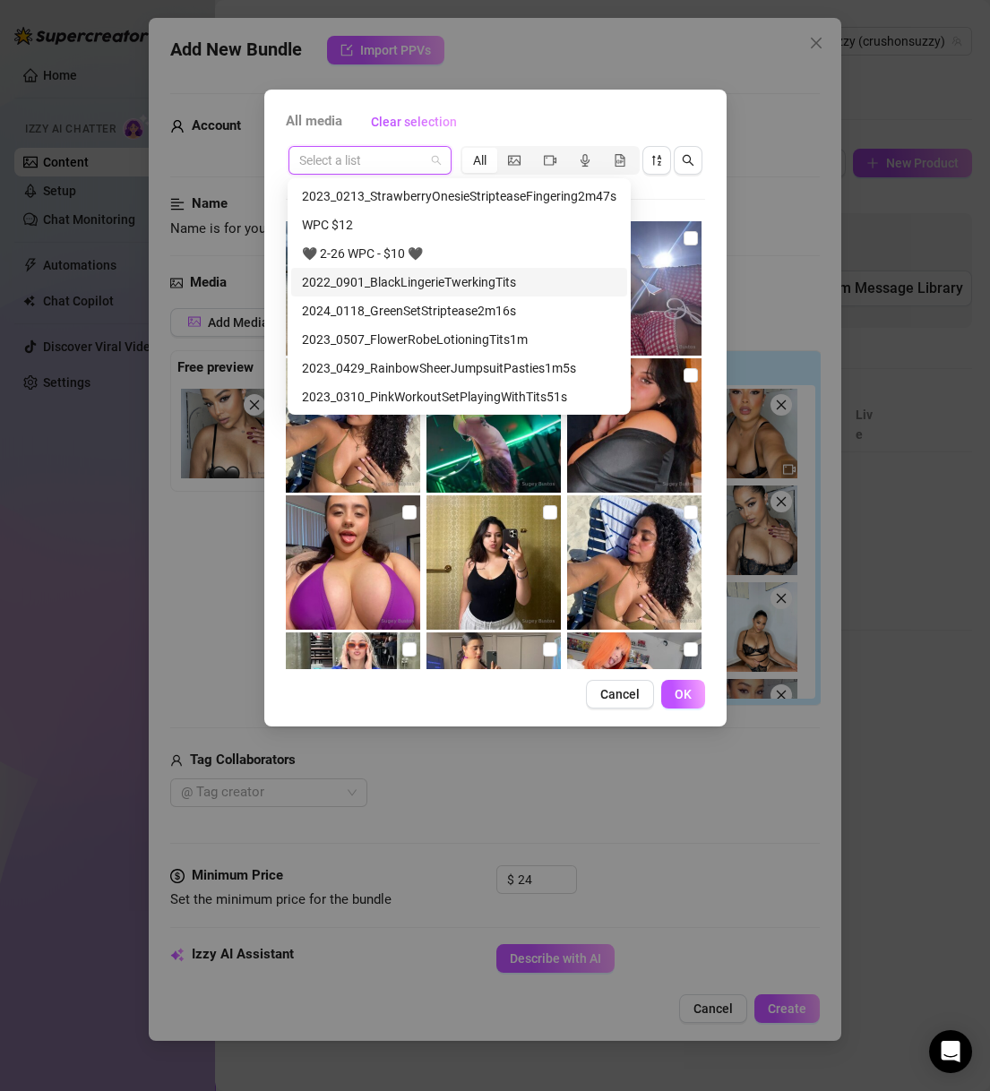
click at [484, 278] on div "2022_0901_BlackLingerieTwerkingTits" at bounding box center [459, 282] width 314 height 20
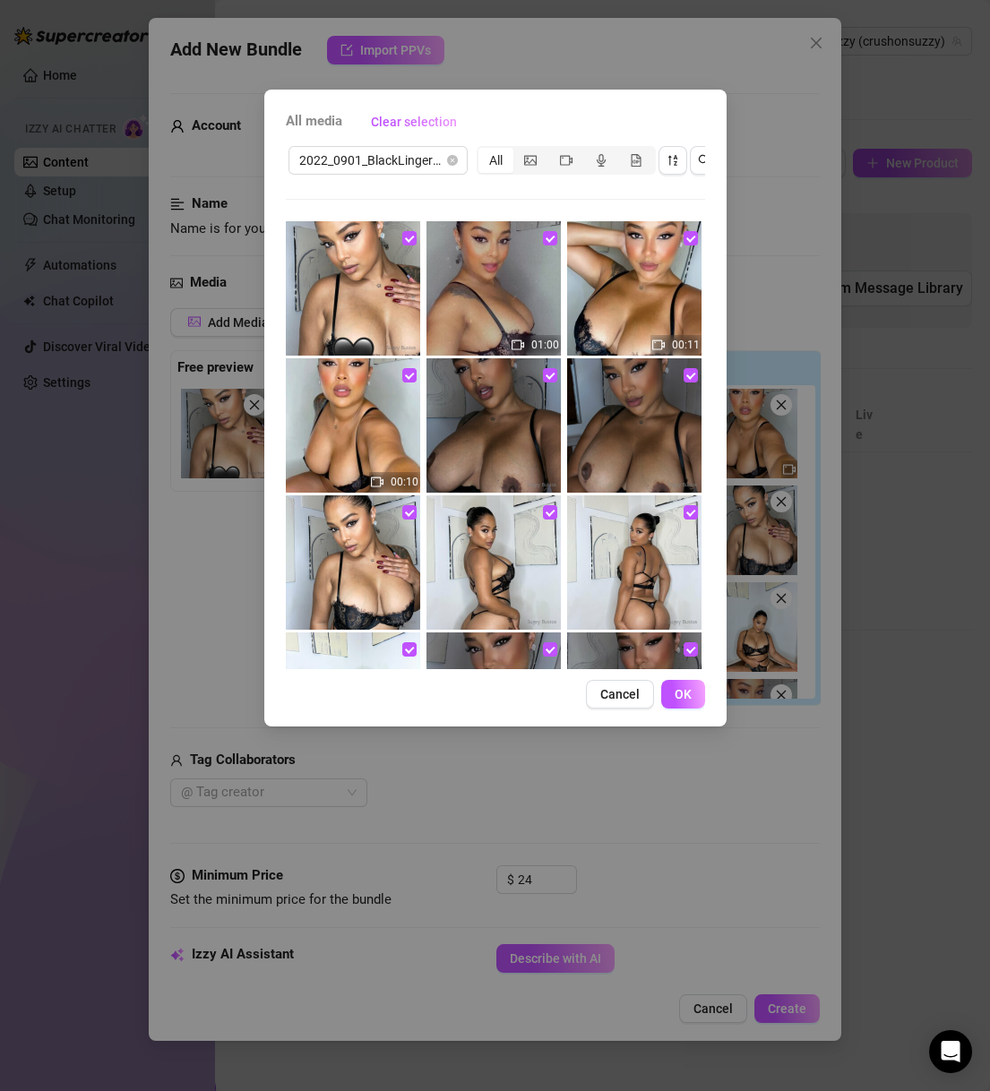
click at [770, 318] on div "All media Clear selection 2022_0901_BlackLingerieTwerkingTits All 01:00 00:11 0…" at bounding box center [495, 545] width 990 height 1091
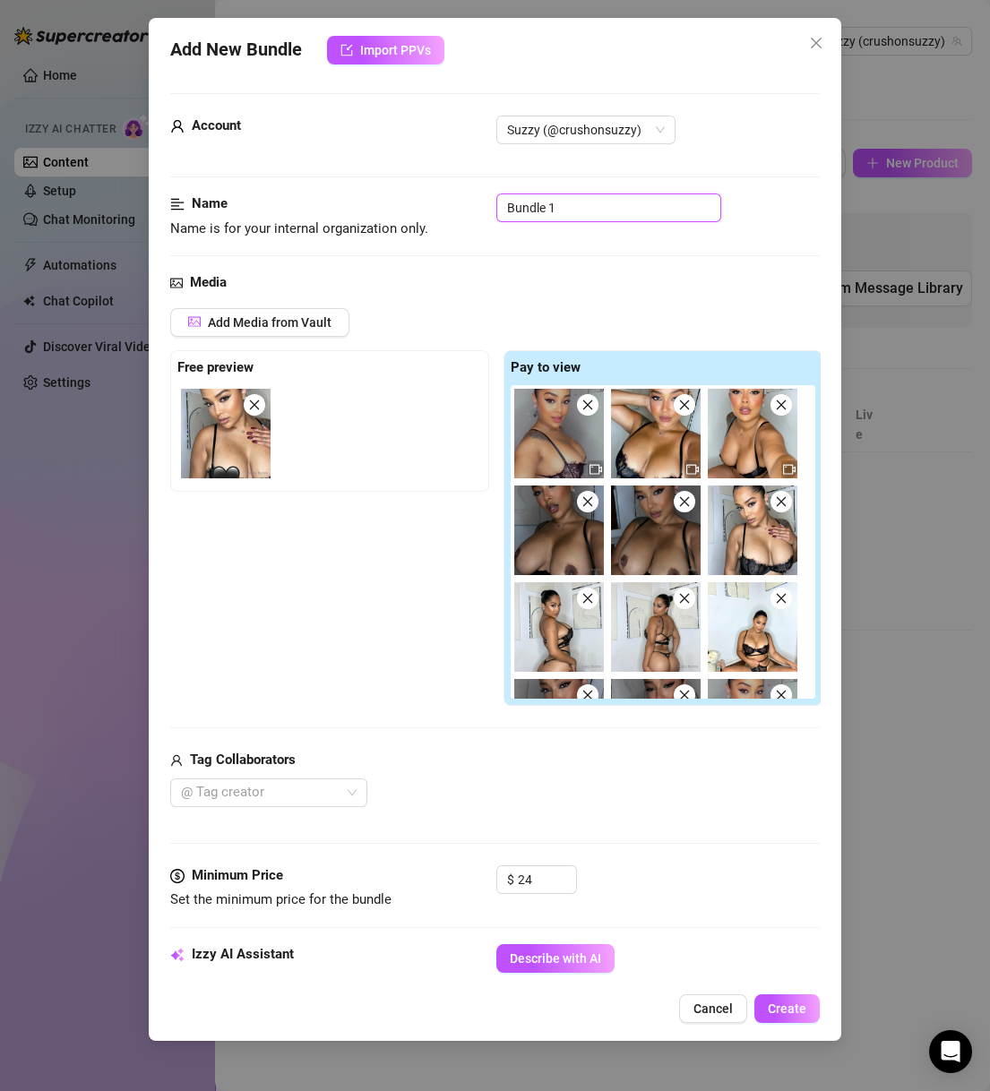
click at [557, 201] on input "Bundle 1" at bounding box center [608, 207] width 225 height 29
paste input "2022_0901_BlackLingerieTwerkingTits"
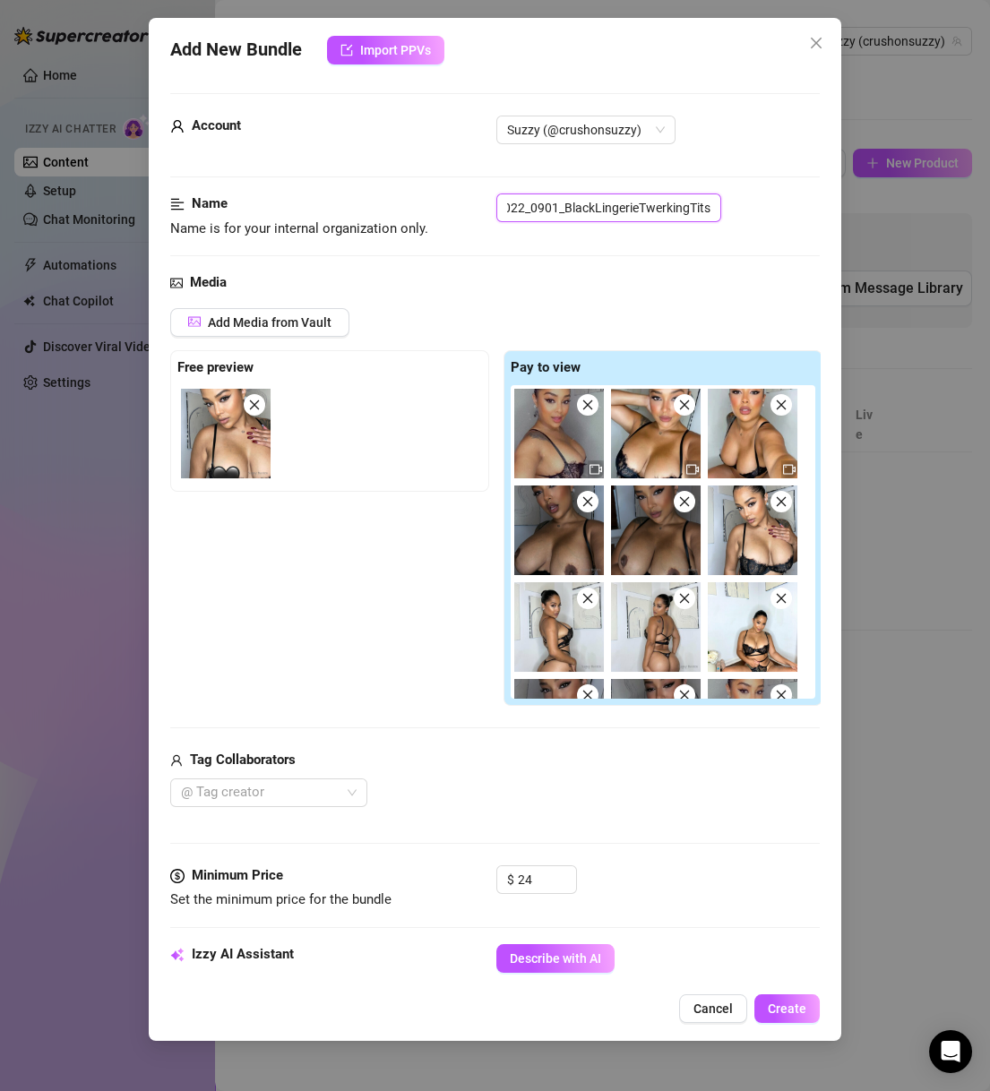
drag, startPoint x: 513, startPoint y: 208, endPoint x: 709, endPoint y: 202, distance: 196.2
click at [709, 202] on input "2022_0901_BlackLingerieTwerkingTits" at bounding box center [608, 207] width 225 height 29
type input "2022_0901_BlackLingerieTwerkingTits"
click at [698, 245] on div "Name Name is for your internal organization only. 2022_0901_BlackLingerieTwerki…" at bounding box center [495, 232] width 650 height 79
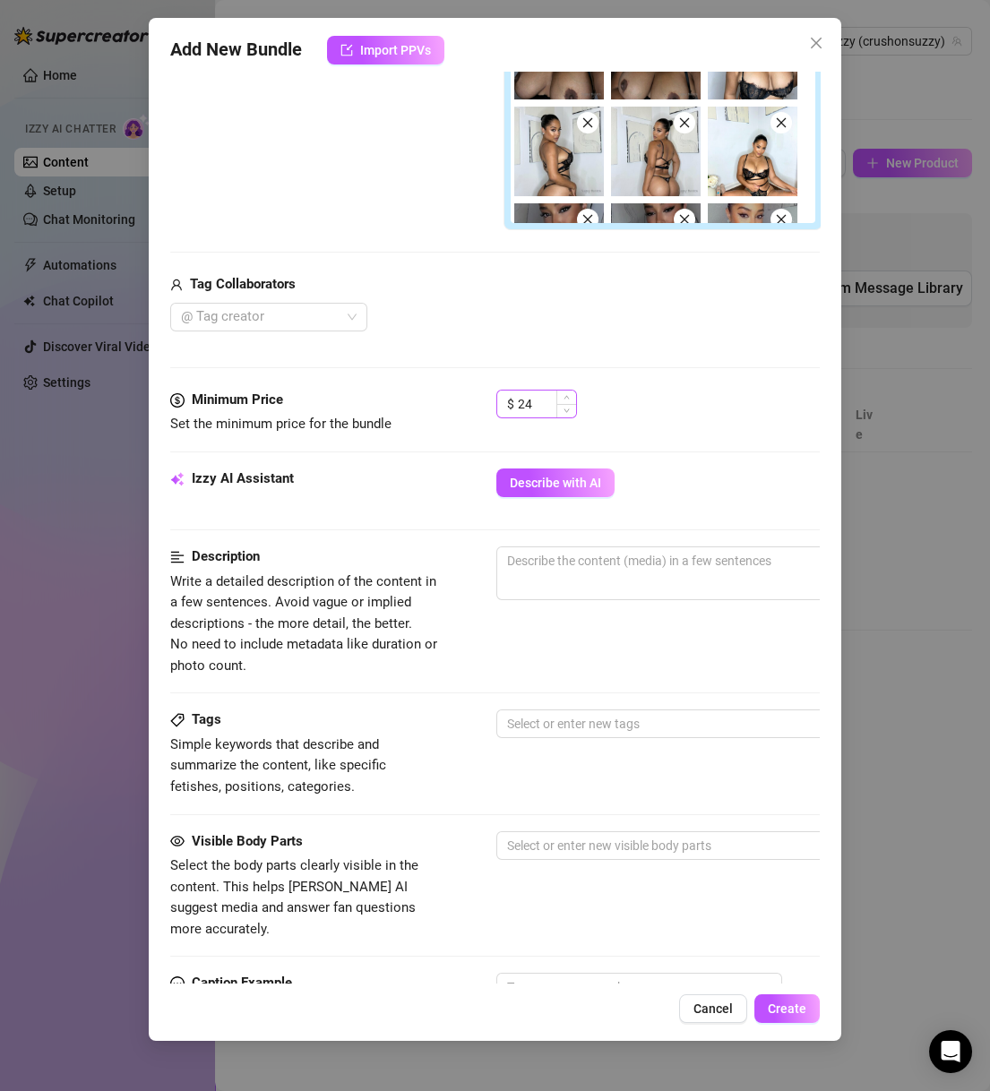
scroll to position [430, 0]
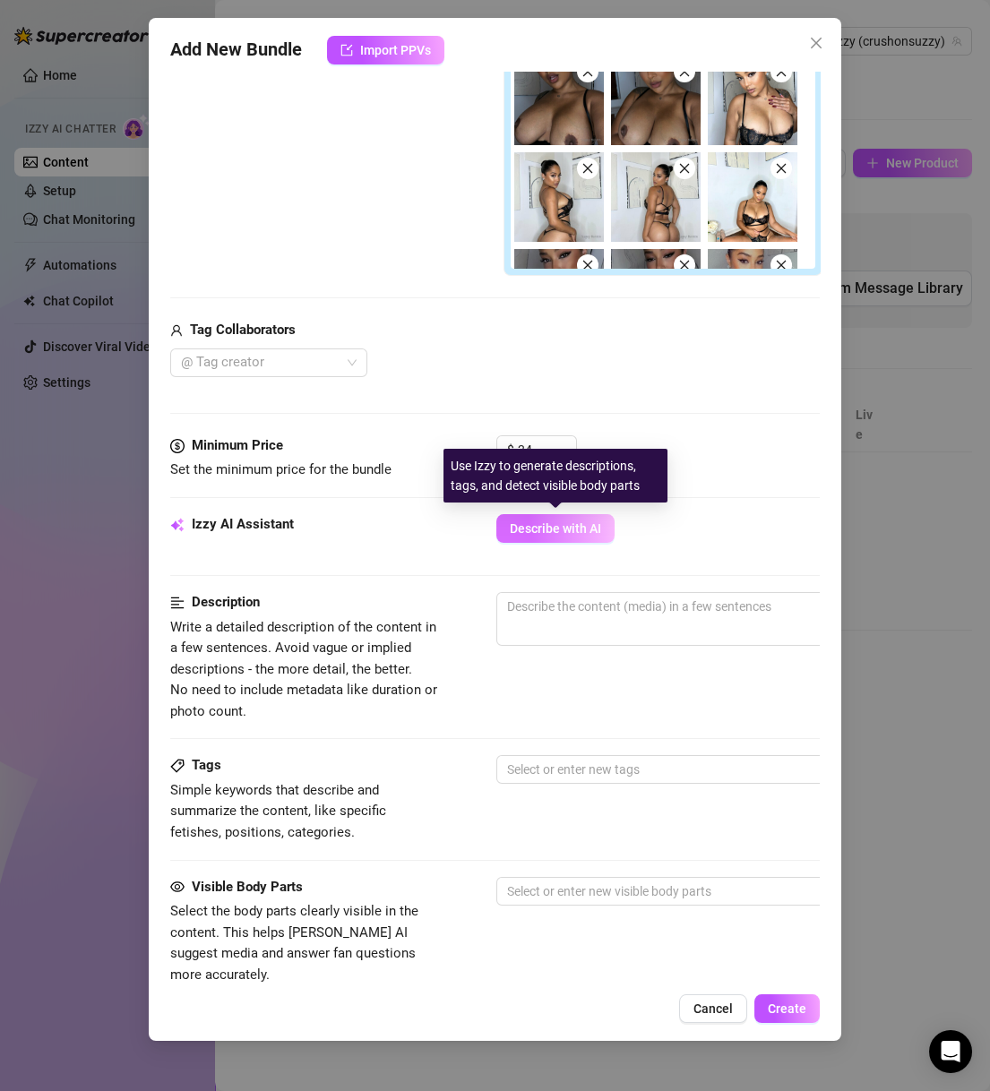
click at [552, 527] on span "Describe with AI" at bounding box center [555, 528] width 91 height 14
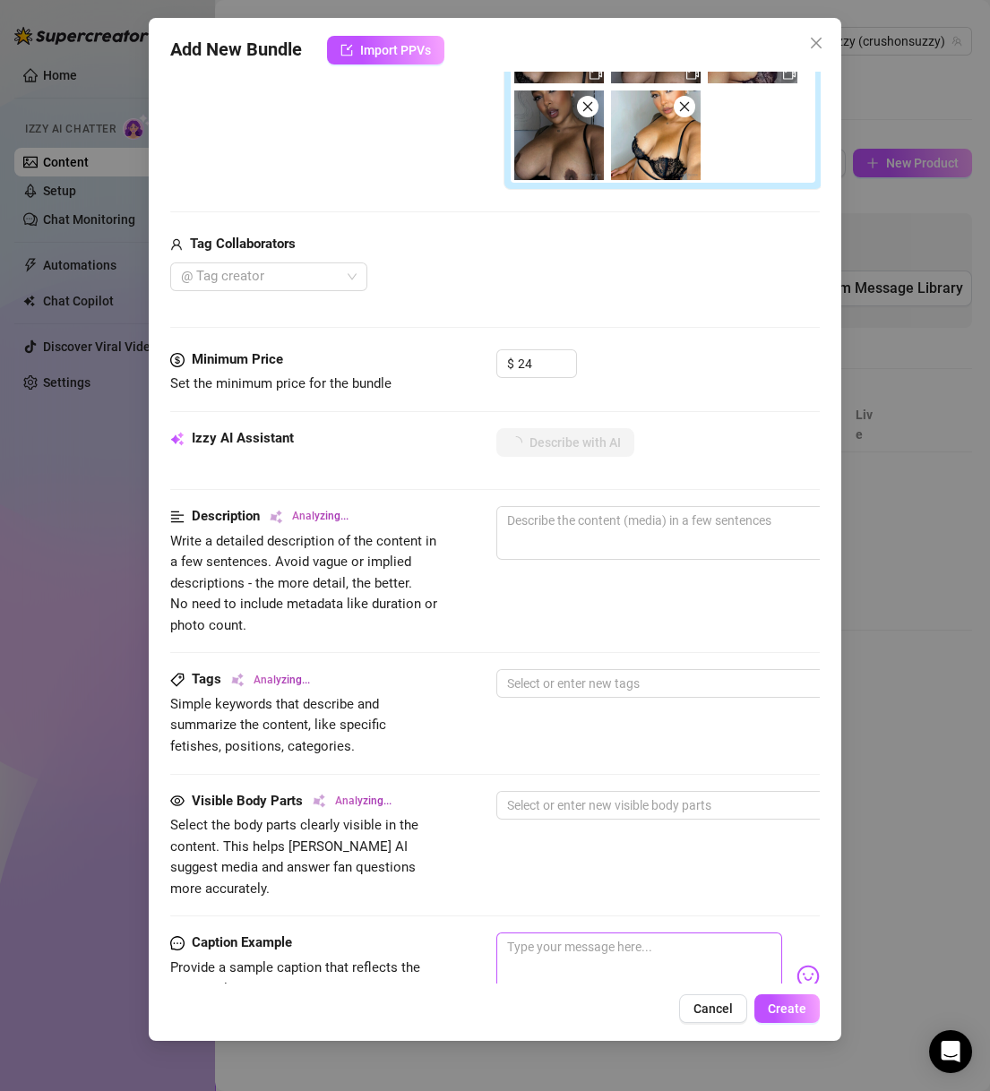
scroll to position [344, 0]
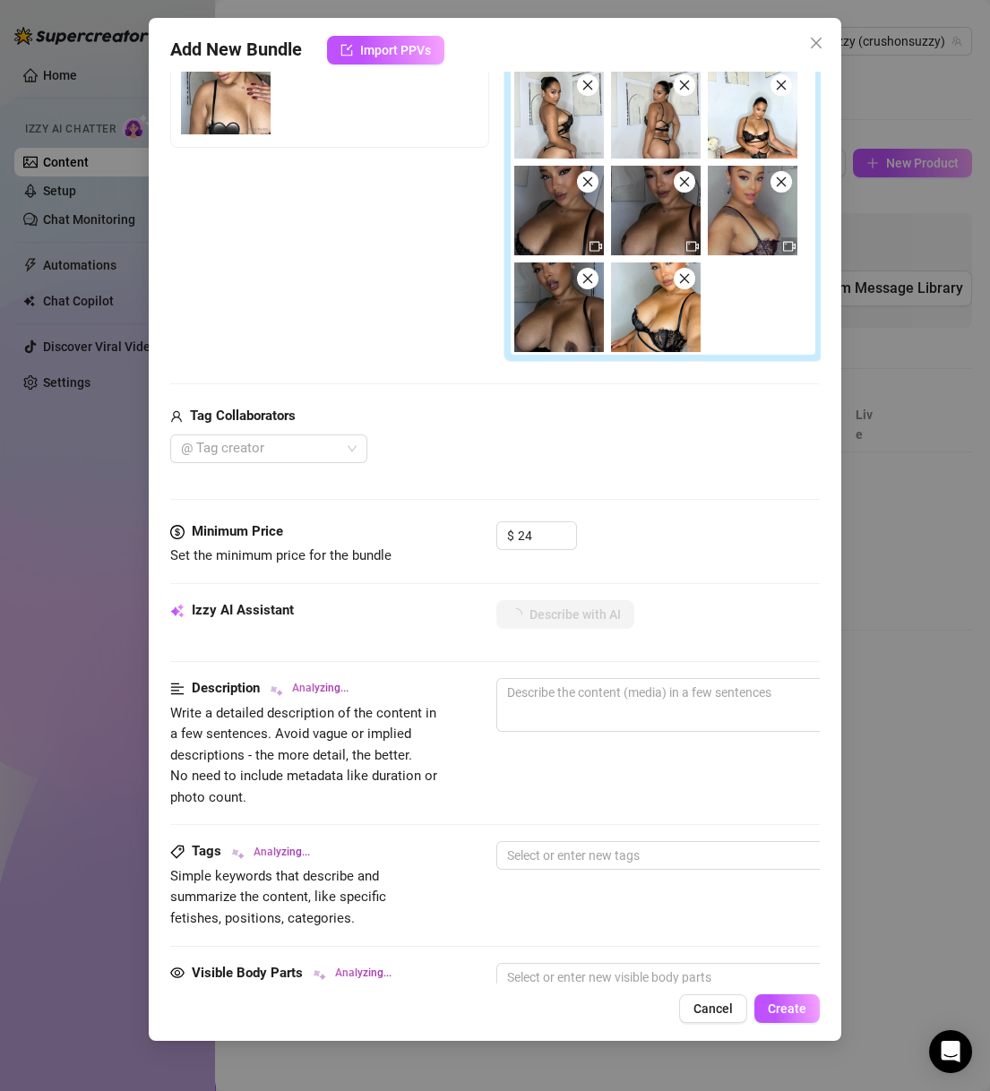
type textarea "Suzzy"
type textarea "Suzzy Cute"
type textarea "Suzzy Cute teases"
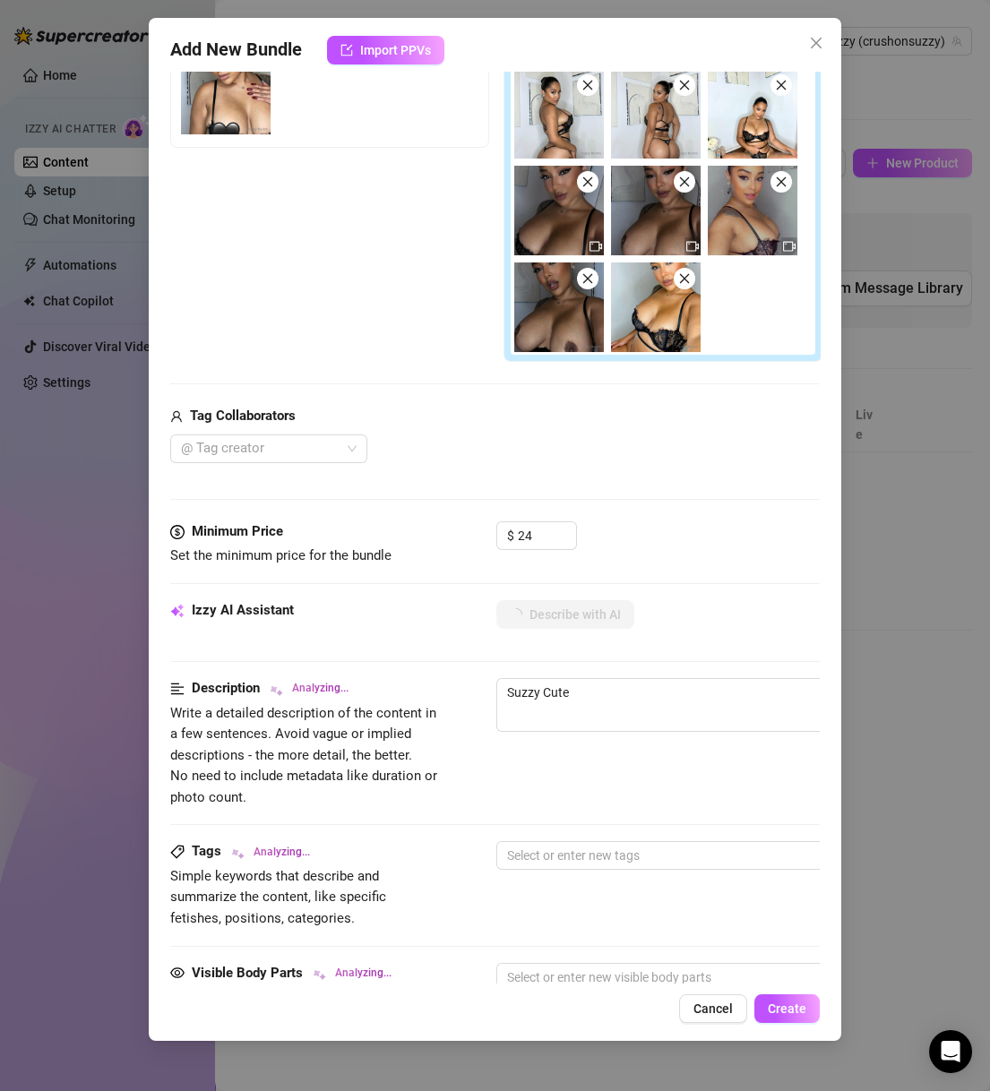
type textarea "Suzzy Cute teases"
type textarea "Suzzy Cute teases in"
type textarea "Suzzy Cute teases in a"
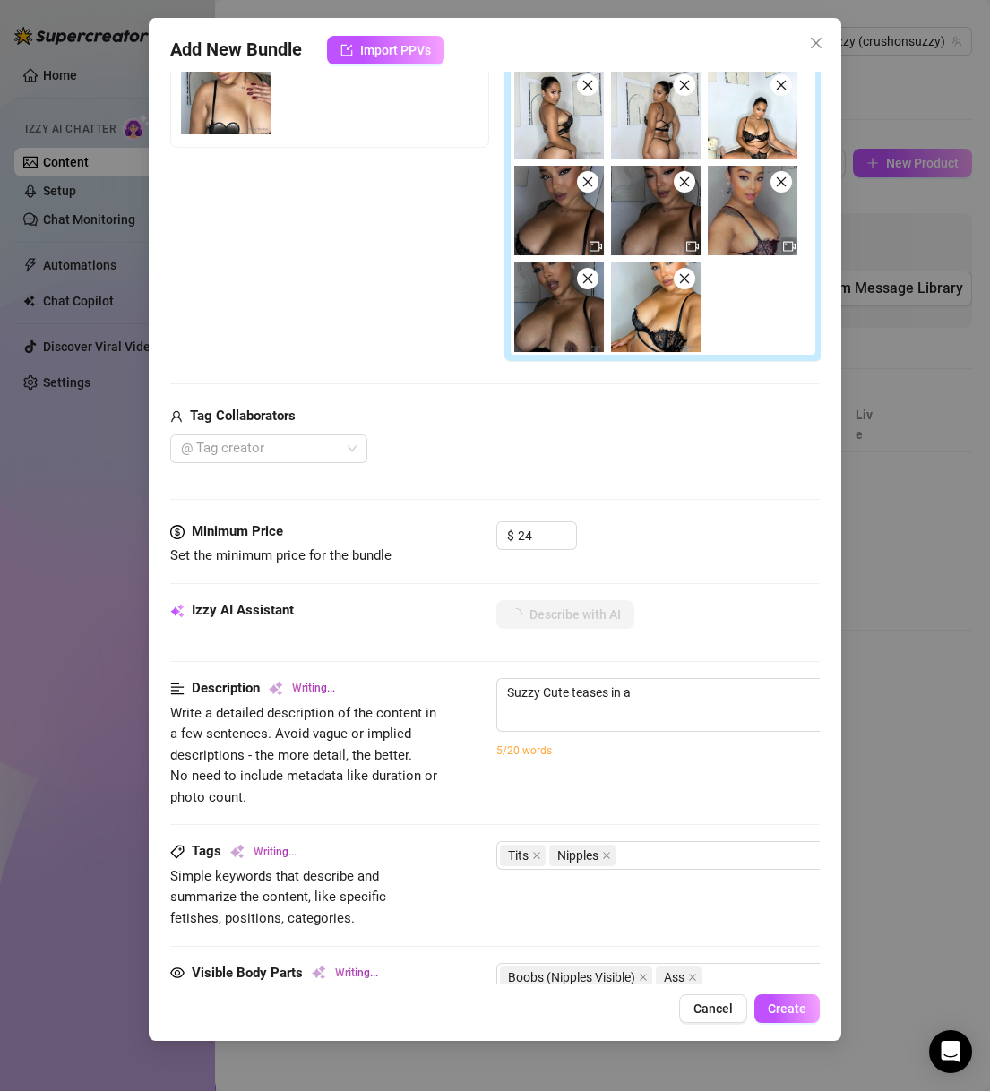
type textarea "Suzzy Cute teases in a strappy"
type textarea "Suzzy Cute teases in a strappy black"
type textarea "Suzzy Cute teases in a strappy black lace"
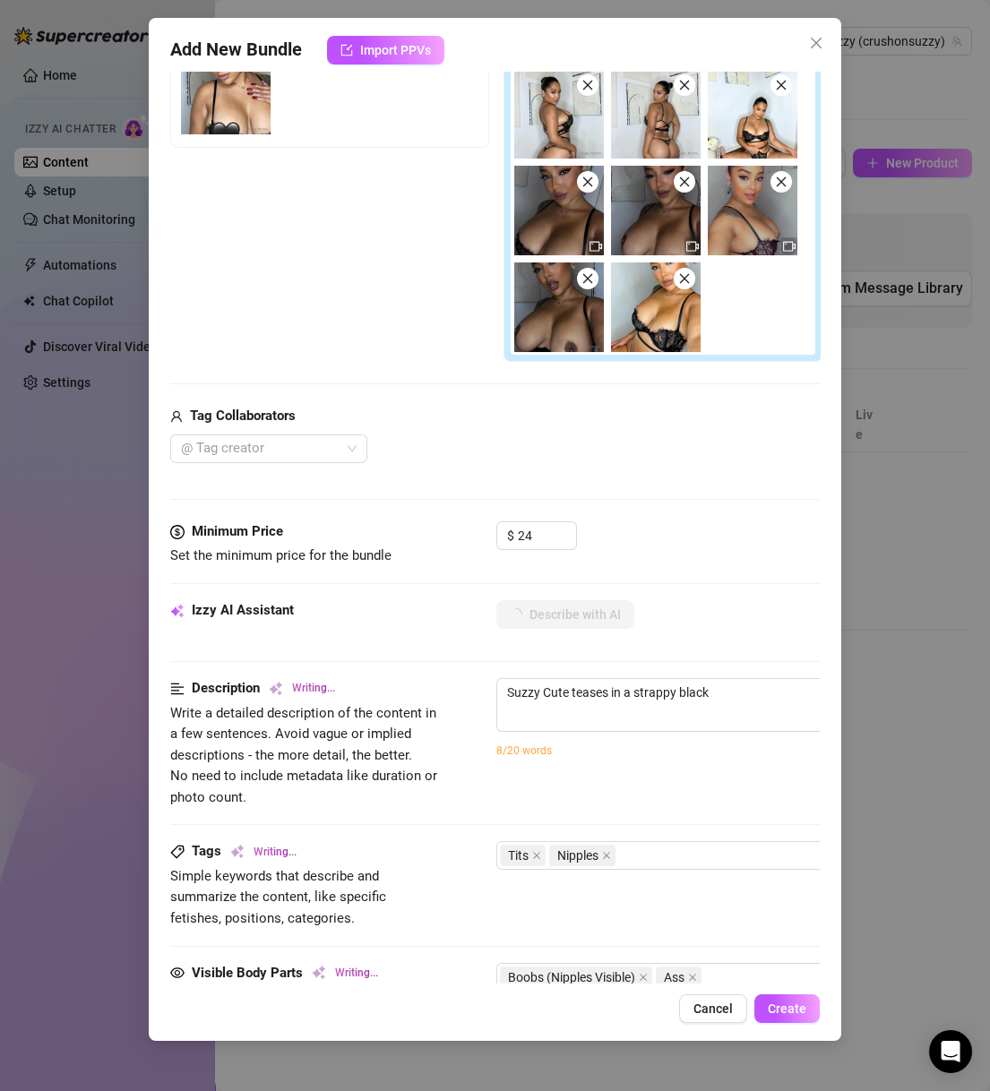
type textarea "Suzzy Cute teases in a strappy black lace"
type textarea "Suzzy Cute teases in a strappy black lace lingerie"
type textarea "Suzzy Cute teases in a strappy black lace lingerie set,"
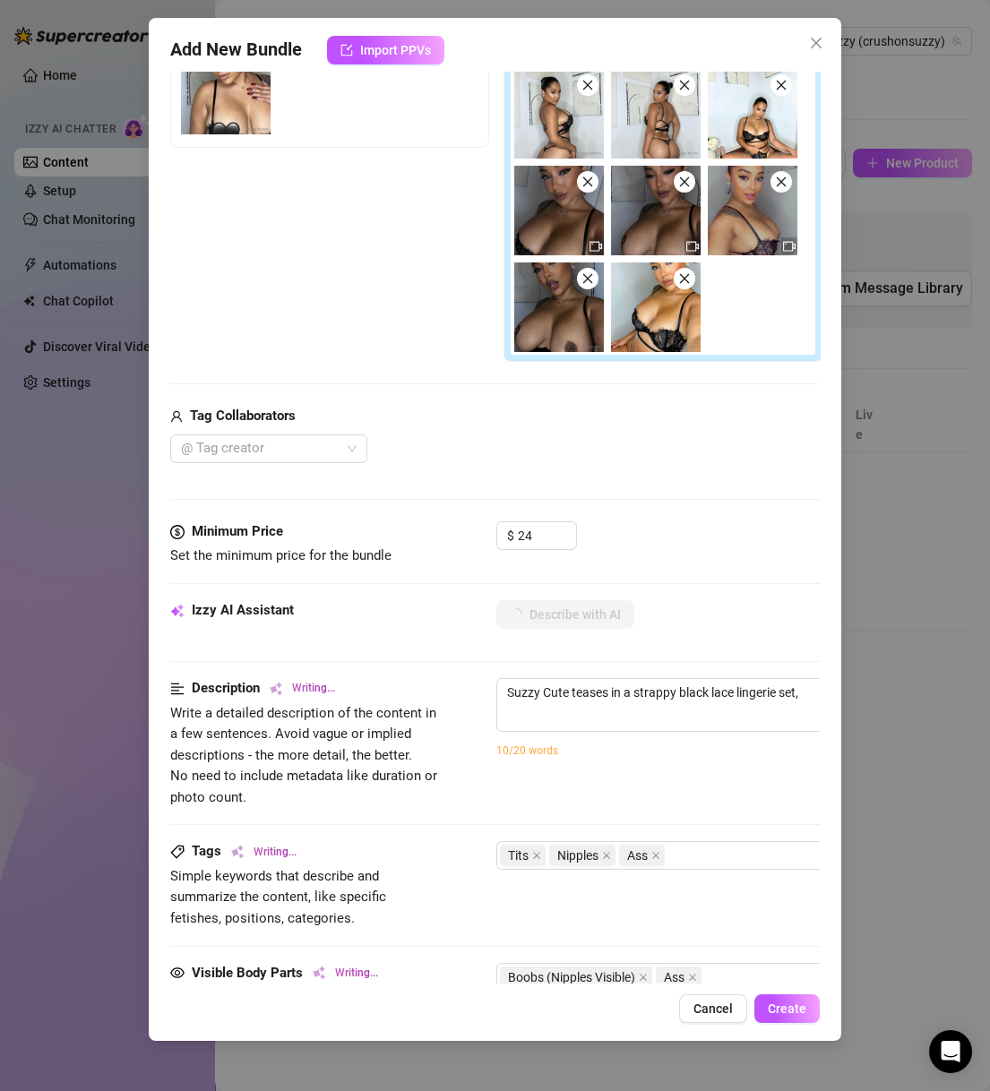
type textarea "Suzzy Cute teases in a strappy black lace lingerie set, showing"
type textarea "Suzzy Cute teases in a strappy black lace lingerie set, showing off"
type textarea "Suzzy Cute teases in a strappy black lace lingerie set, showing off her"
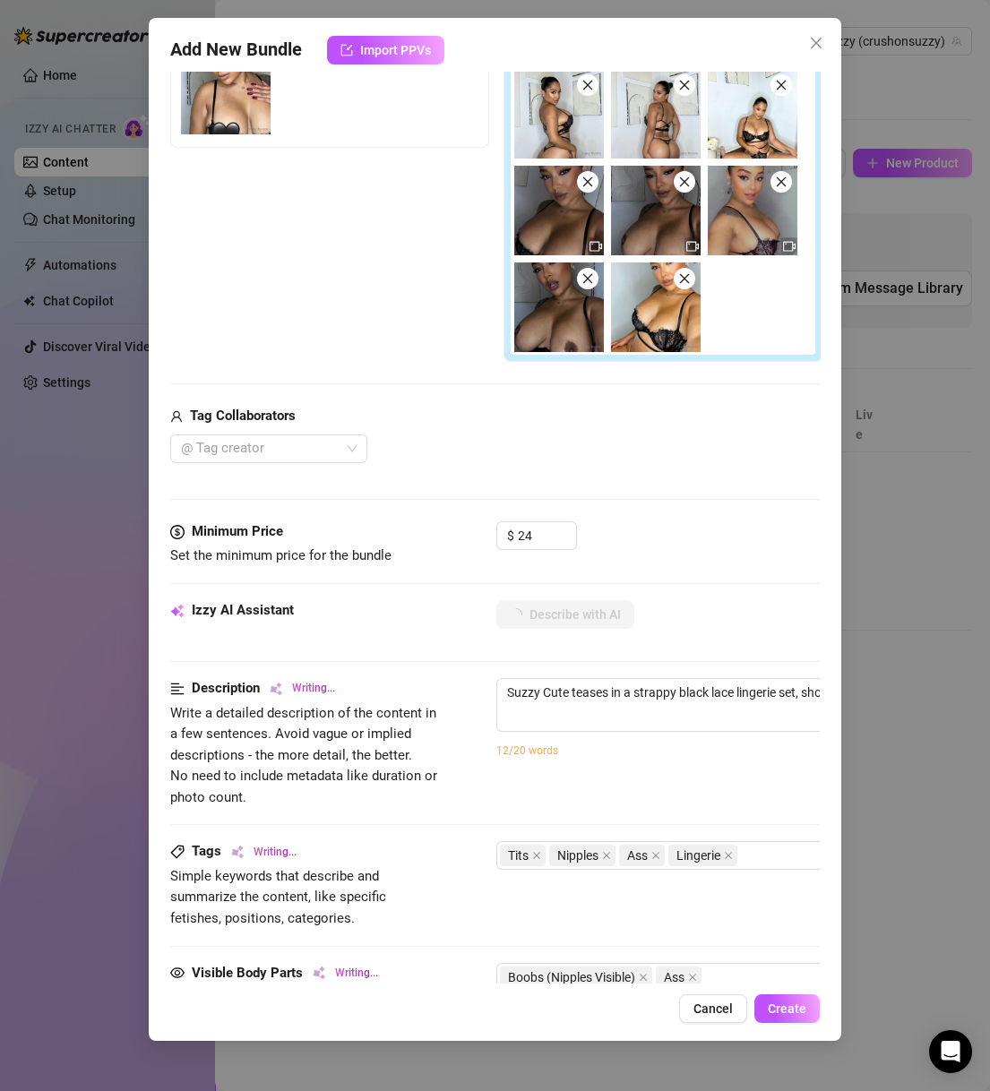
type textarea "Suzzy Cute teases in a strappy black lace lingerie set, showing off her"
type textarea "Suzzy Cute teases in a strappy black lace lingerie set, showing off her huge"
type textarea "Suzzy Cute teases in a strappy black lace lingerie set, showing off her huge ti…"
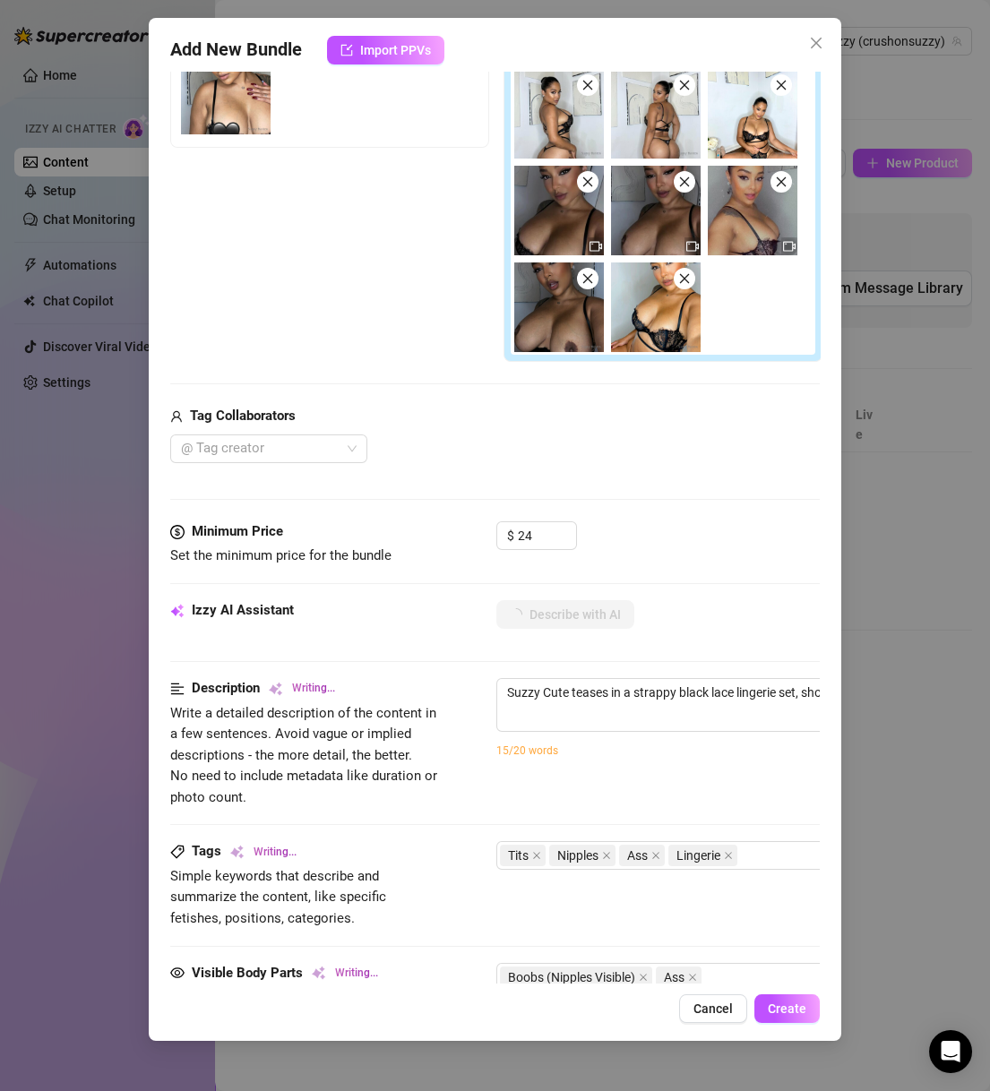
type textarea "Suzzy Cute teases in a strappy black lace lingerie set, showing off her huge ti…"
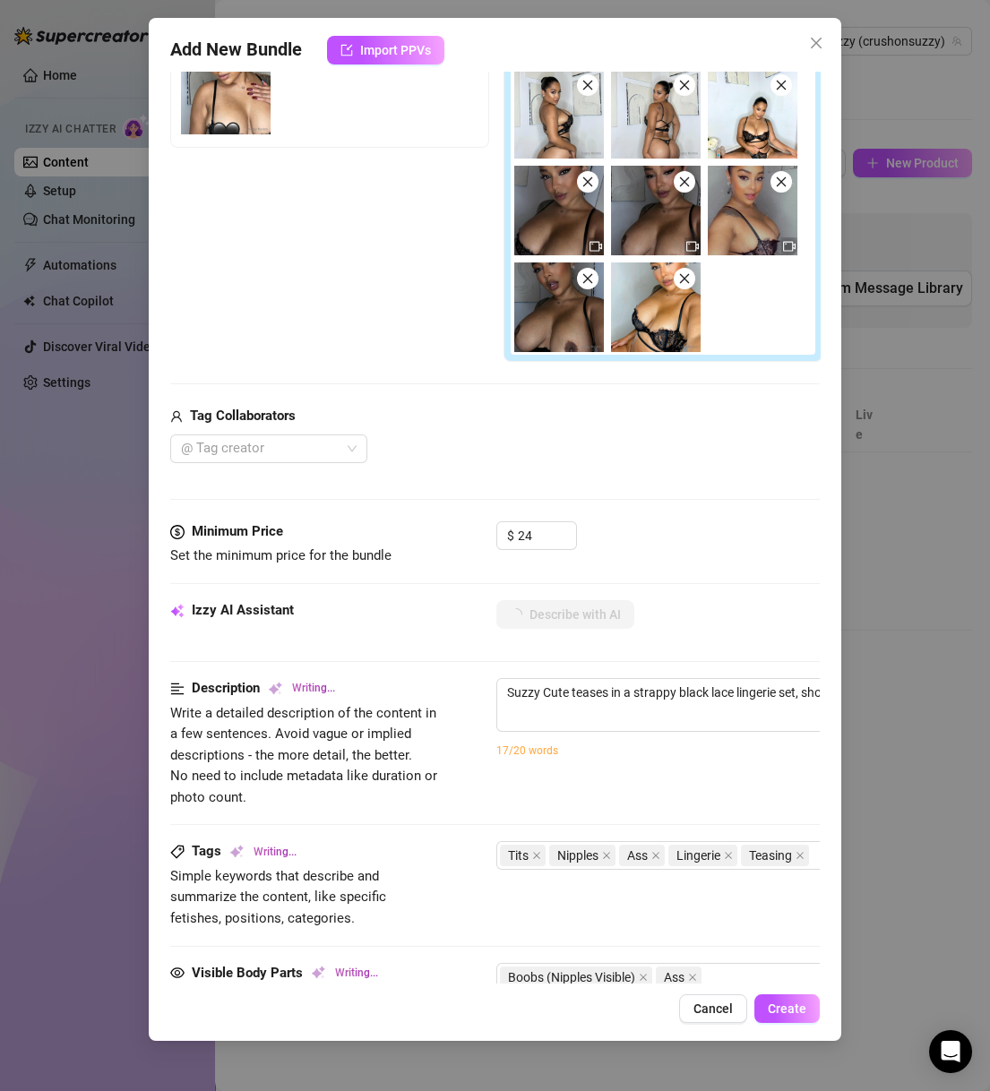
type textarea "Suzzy Cute teases in a strappy black lace lingerie set, showing off her huge ti…"
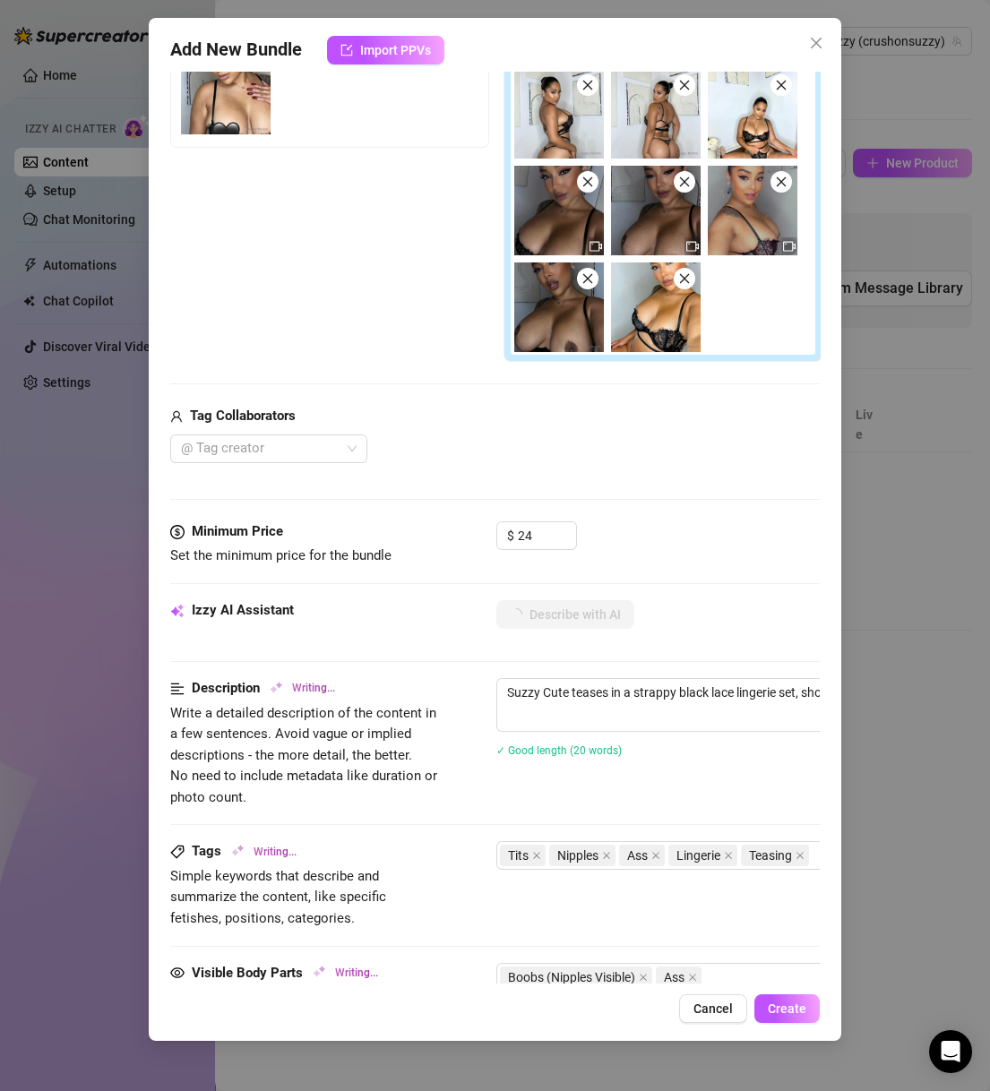
type textarea "Suzzy Cute teases in a strappy black lace lingerie set, showing off her huge ti…"
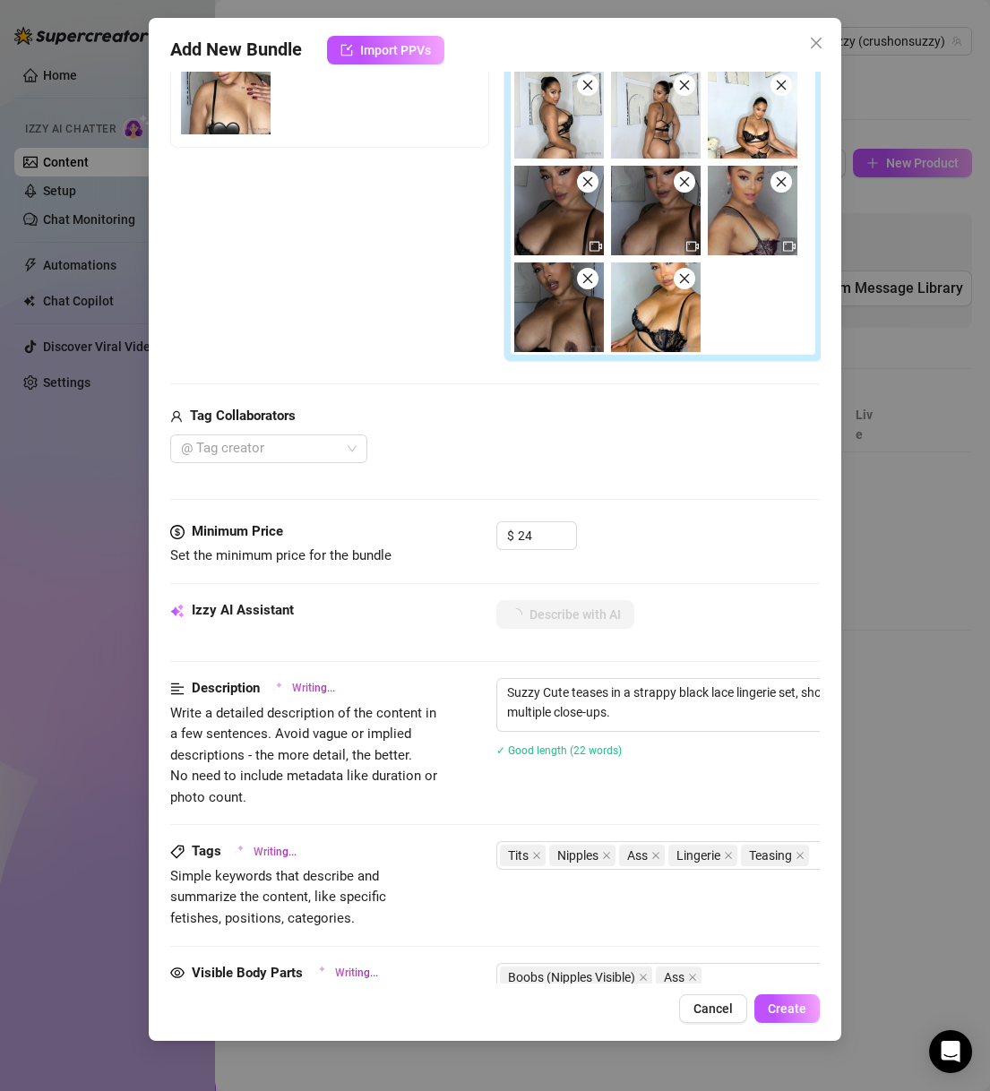
type textarea "Suzzy Cute teases in a strappy black lace lingerie set, showing off her huge ti…"
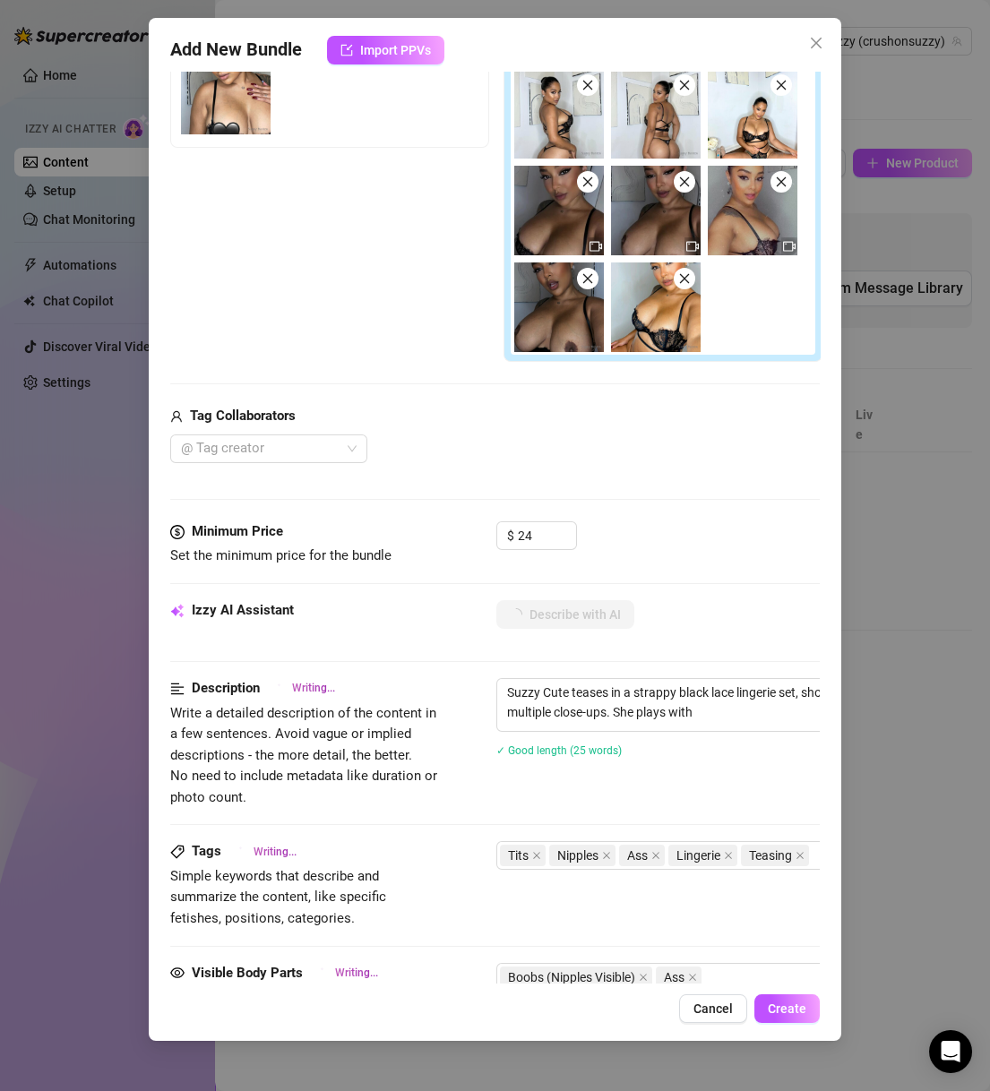
type textarea "Suzzy Cute teases in a strappy black lace lingerie set, showing off her huge ti…"
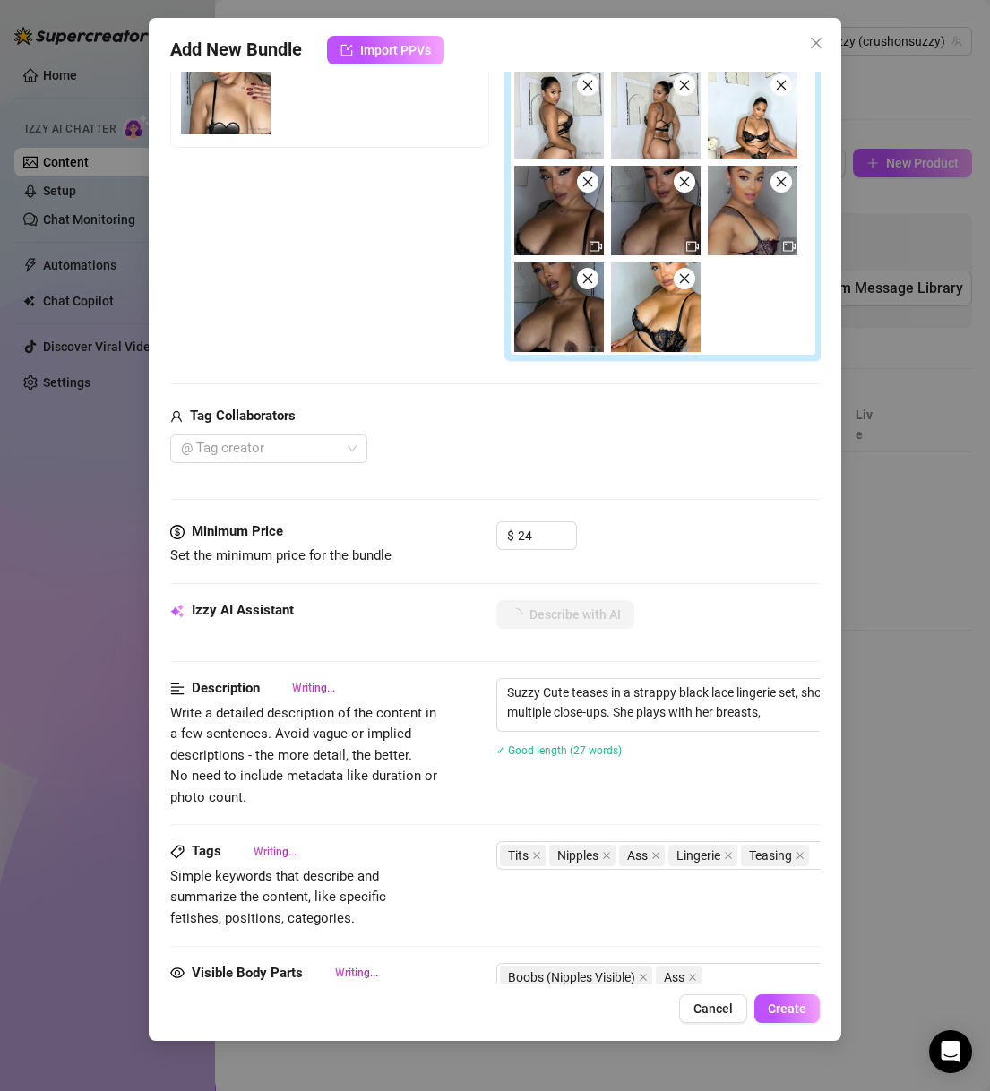
type textarea "Suzzy Cute teases in a strappy black lace lingerie set, showing off her huge ti…"
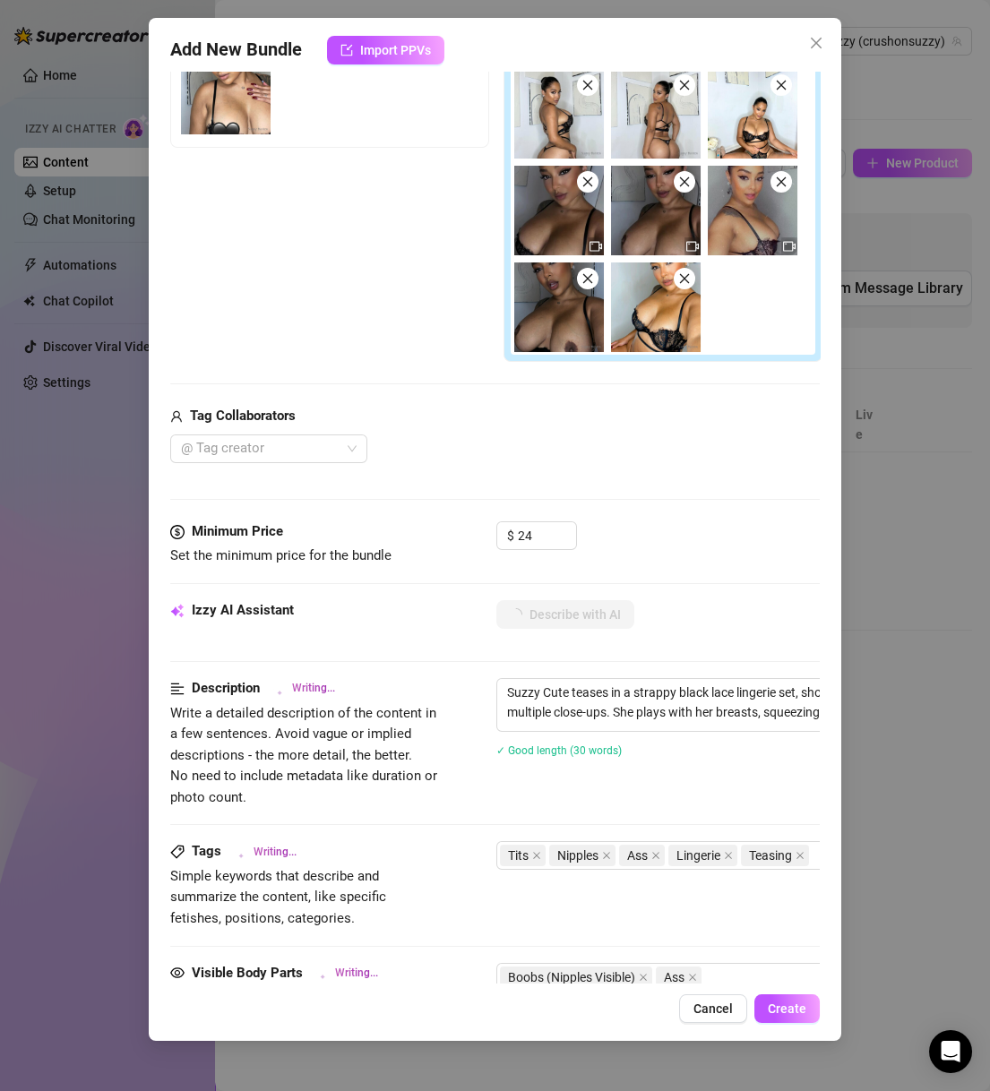
type textarea "Suzzy Cute teases in a strappy black lace lingerie set, showing off her huge ti…"
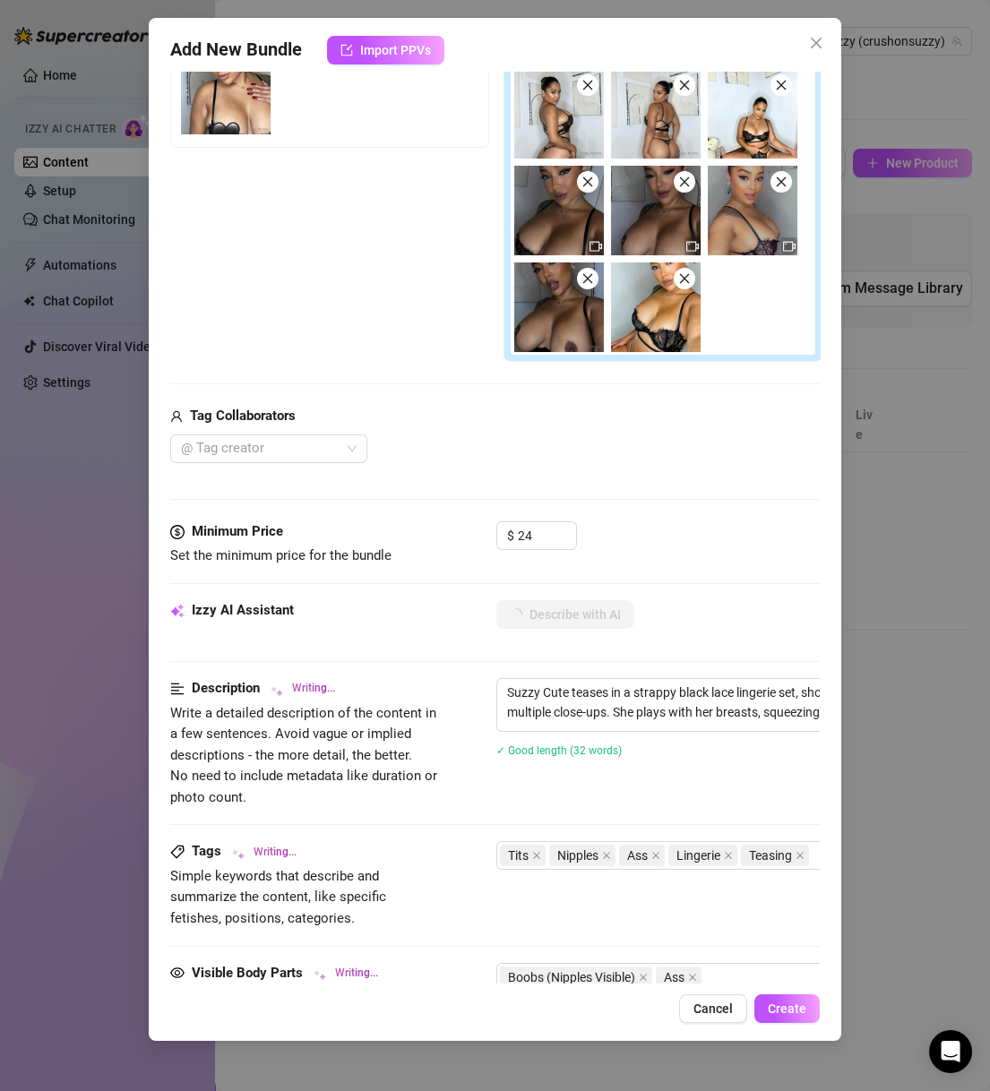
type textarea "Suzzy Cute teases in a strappy black lace lingerie set, showing off her huge ti…"
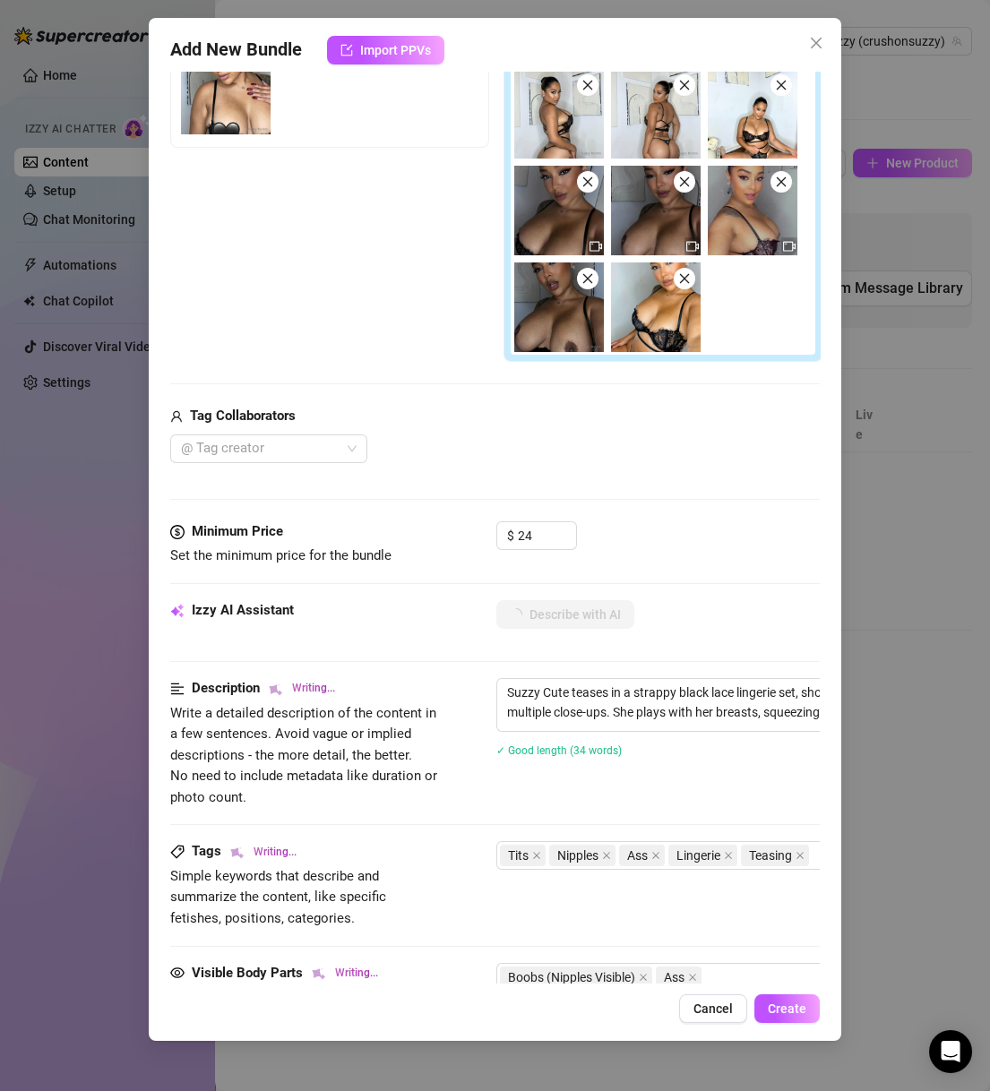
type textarea "Suzzy Cute teases in a strappy black lace lingerie set, showing off her huge ti…"
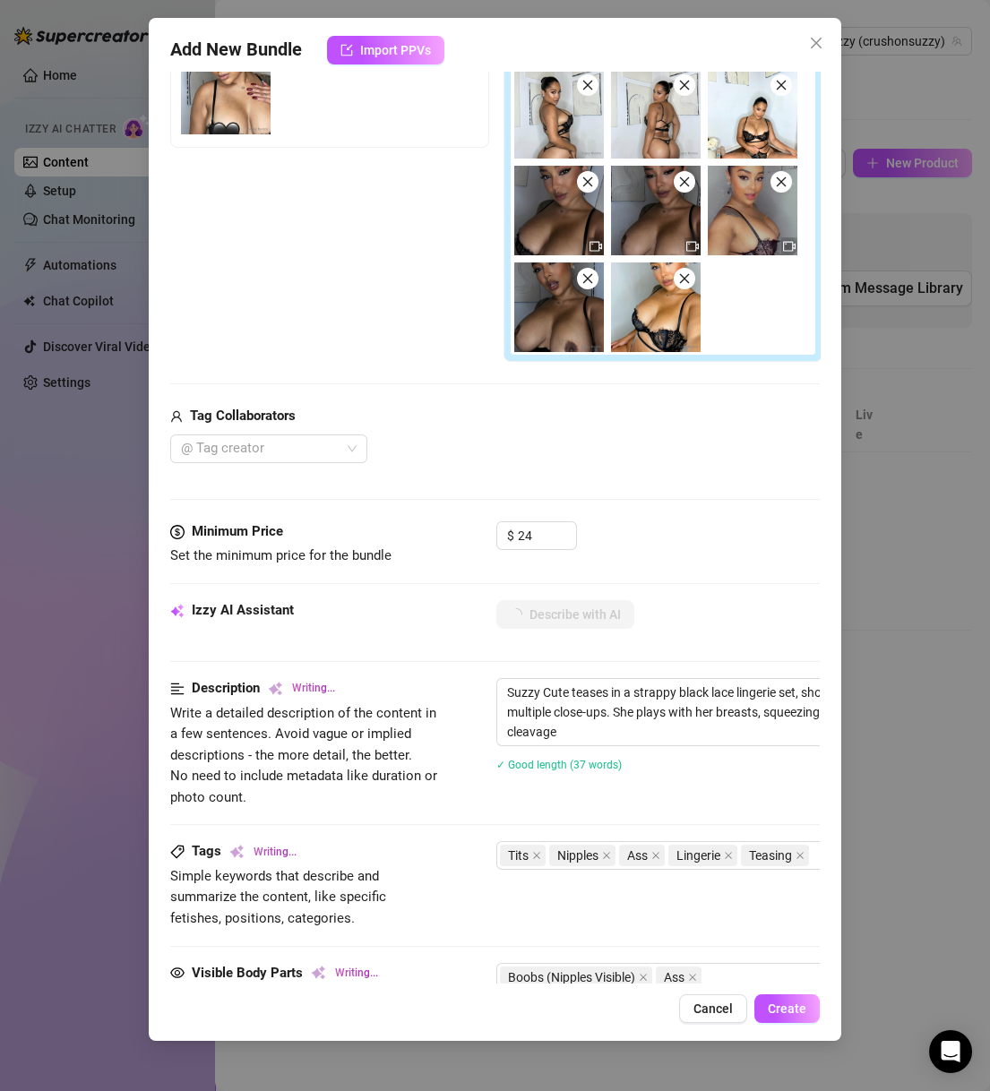
type textarea "Suzzy Cute teases in a strappy black lace lingerie set, showing off her huge ti…"
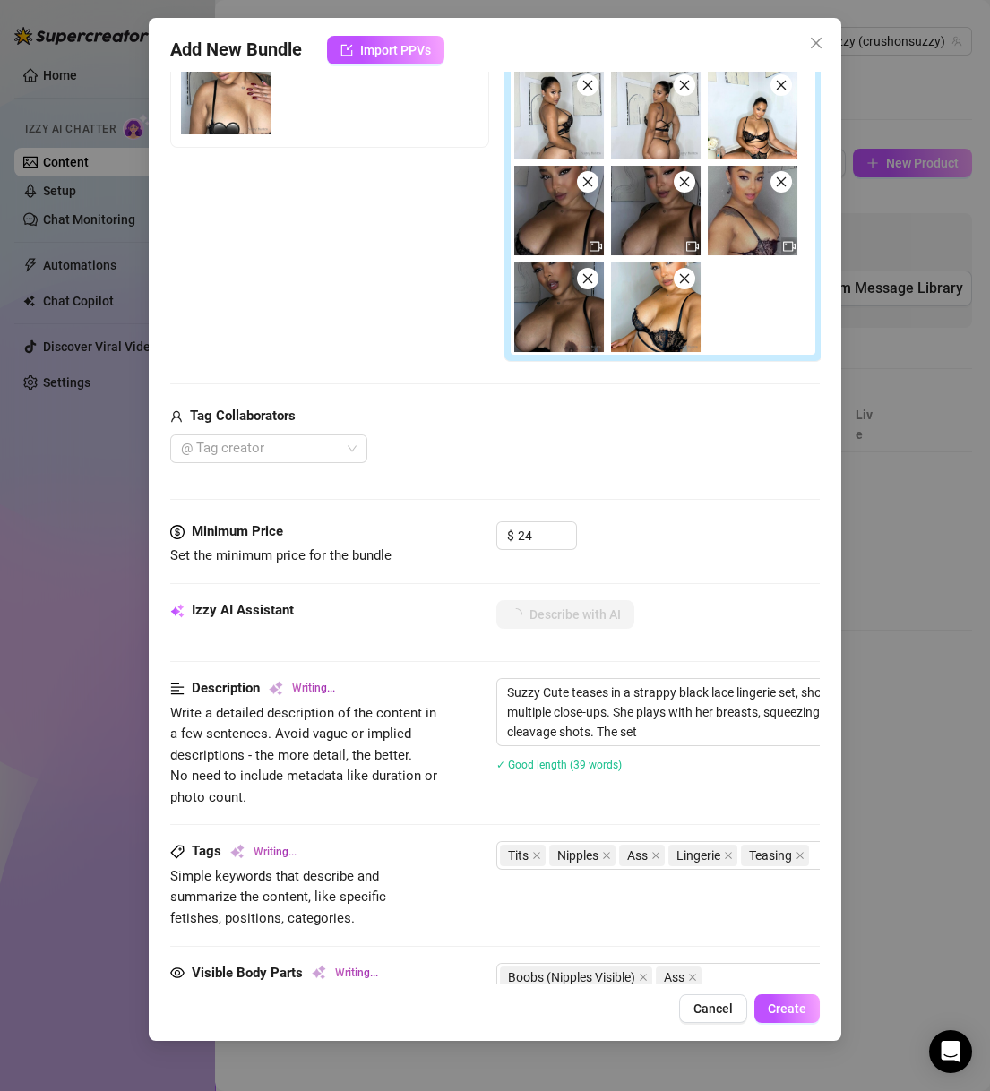
type textarea "Suzzy Cute teases in a strappy black lace lingerie set, showing off her huge ti…"
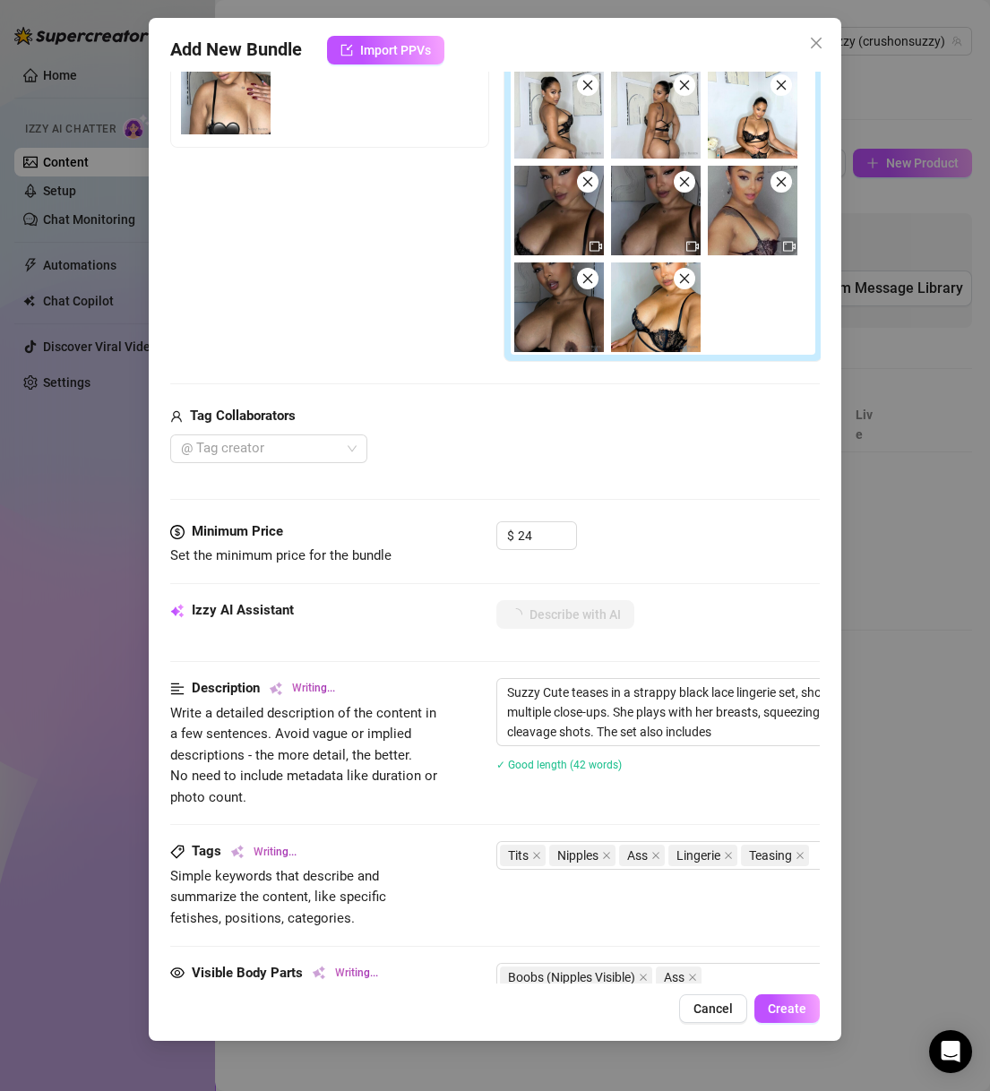
type textarea "Suzzy Cute teases in a strappy black lace lingerie set, showing off her huge ti…"
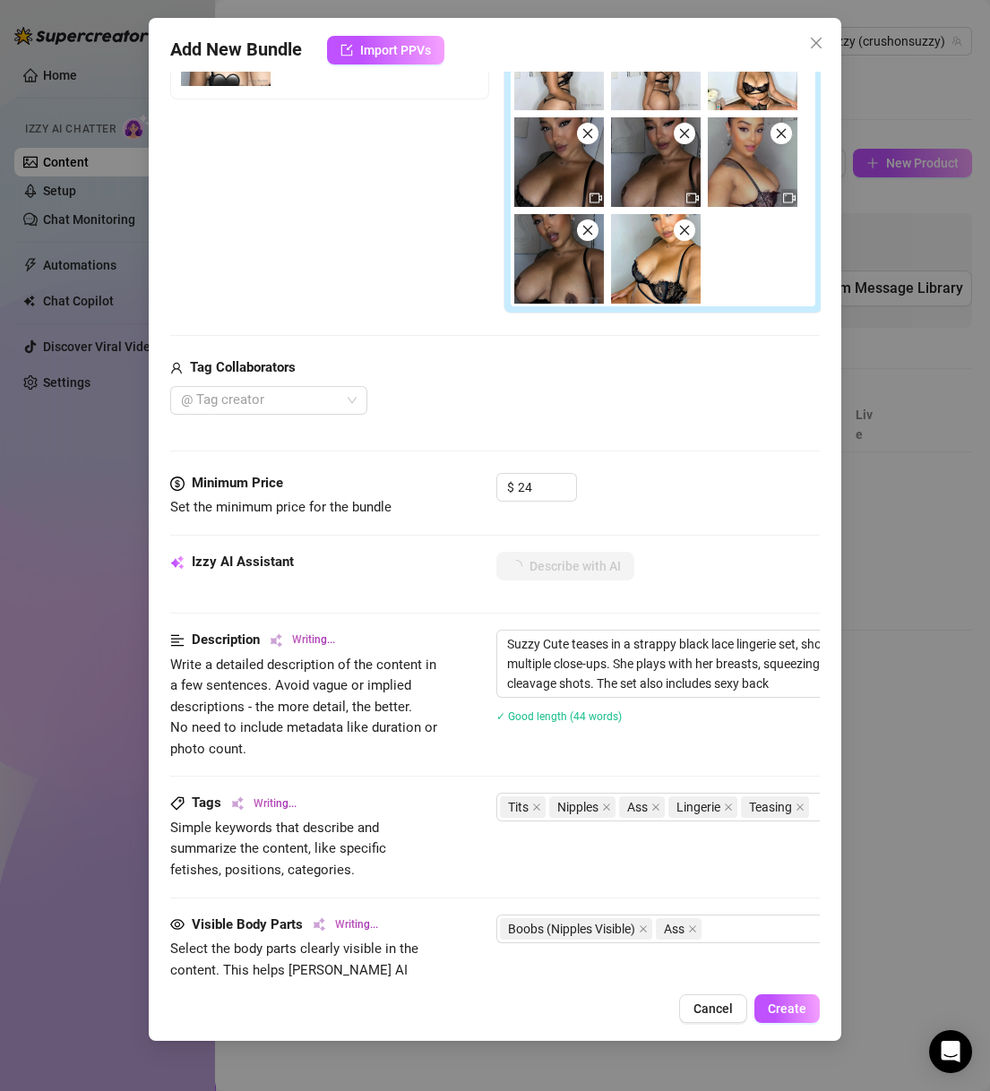
type textarea "Suzzy Cute teases in a strappy black lace lingerie set, showing off her huge ti…"
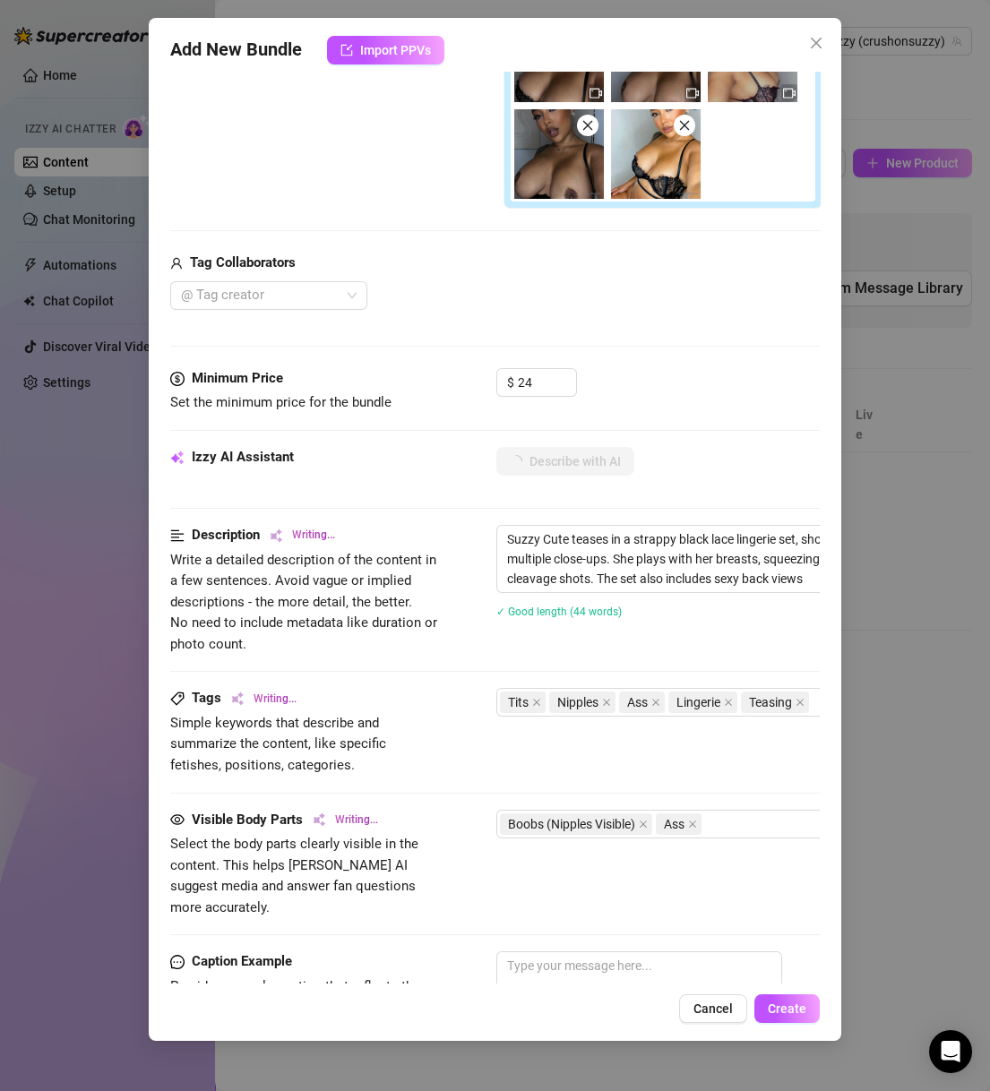
type textarea "Suzzy Cute teases in a strappy black lace lingerie set, showing off her huge ti…"
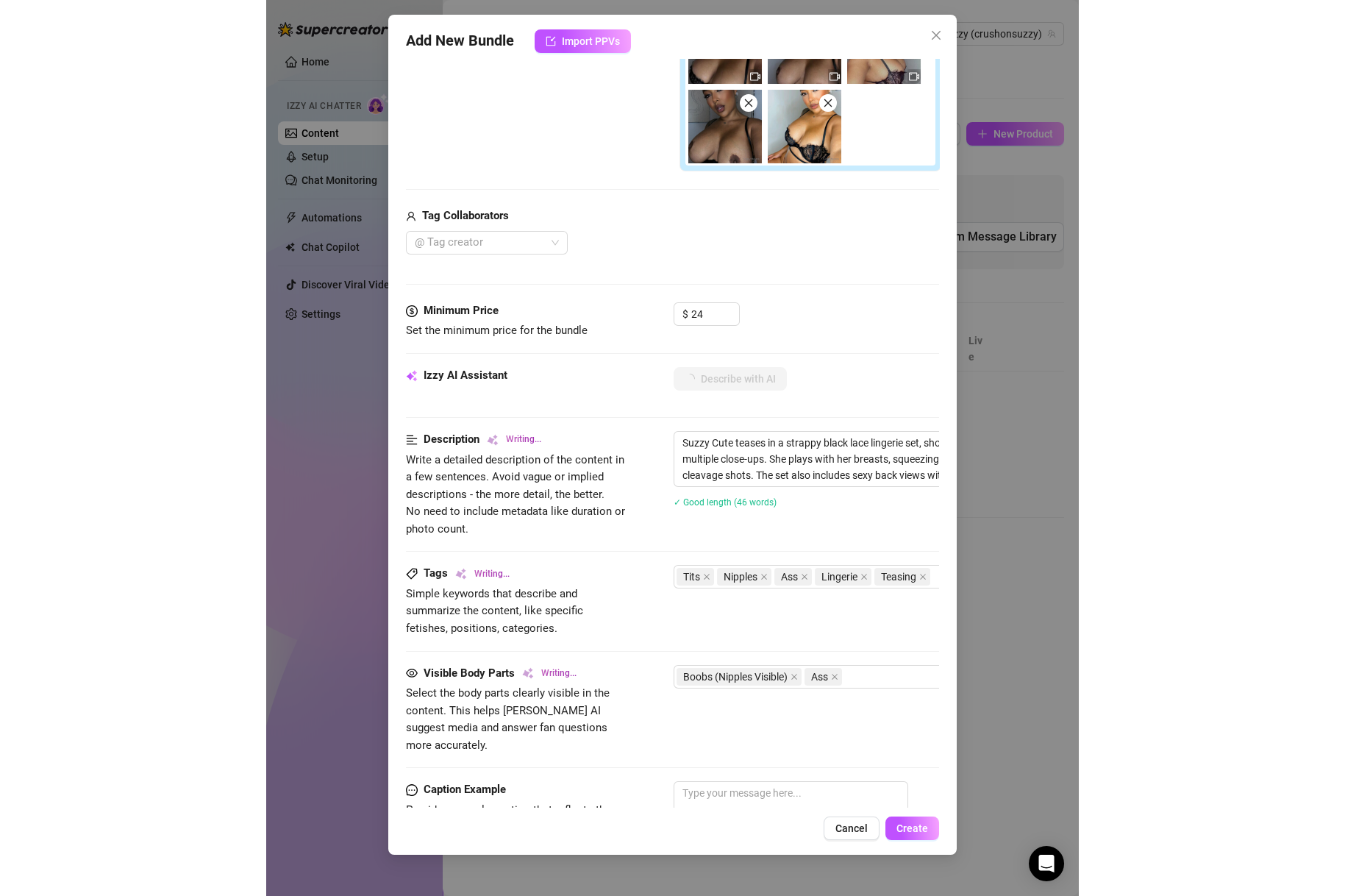
scroll to position [424, 0]
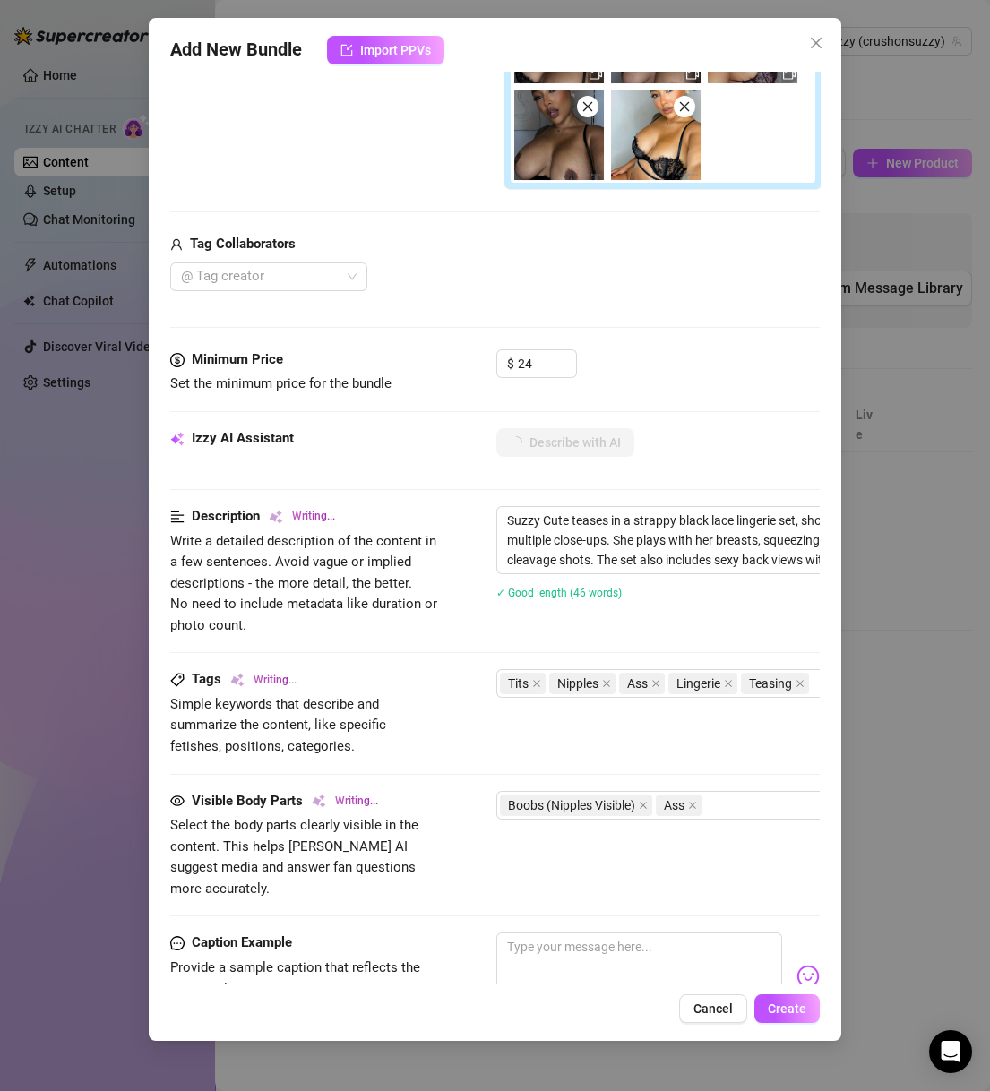
type textarea "Suzzy Cute teases in a strappy black lace lingerie set, showing off her huge ti…"
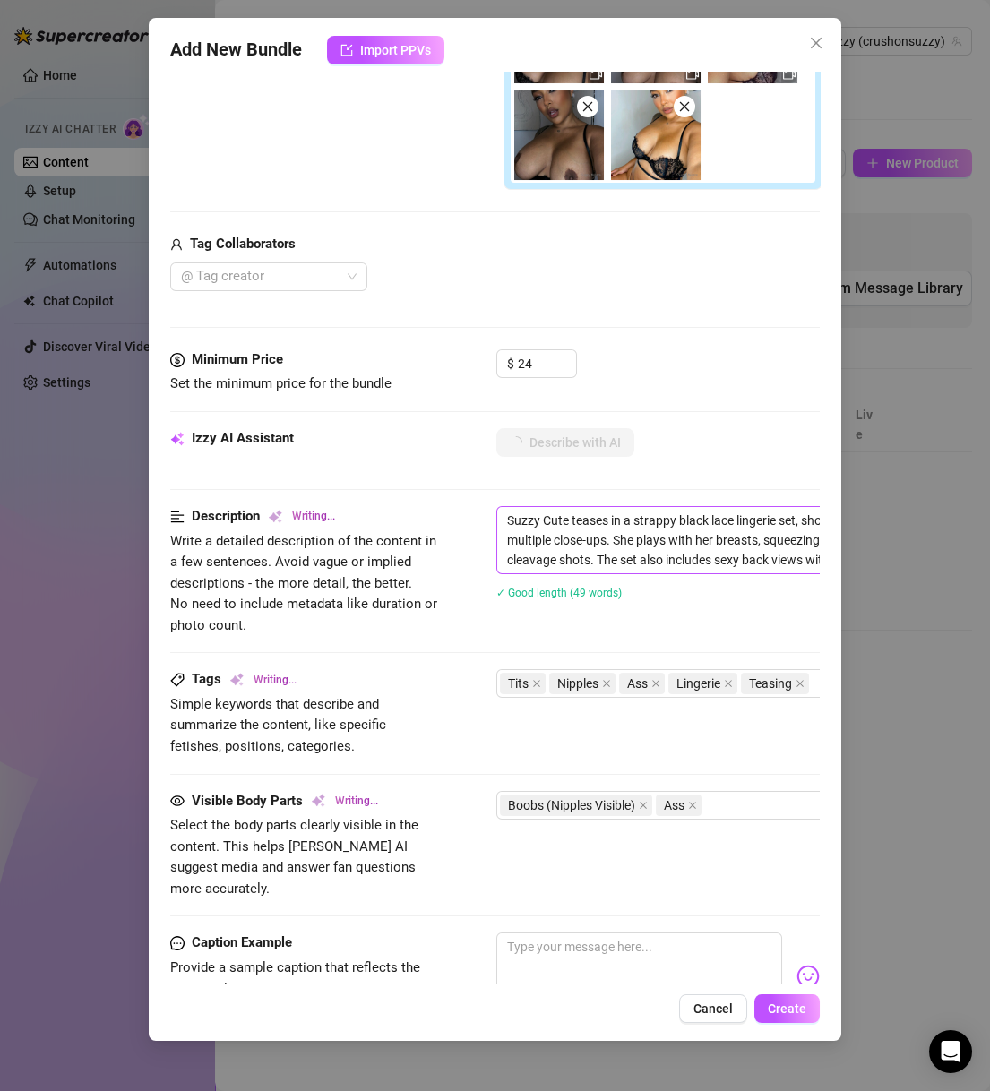
type textarea "Suzzy Cute teases in a strappy black lace lingerie set, showing off her huge ti…"
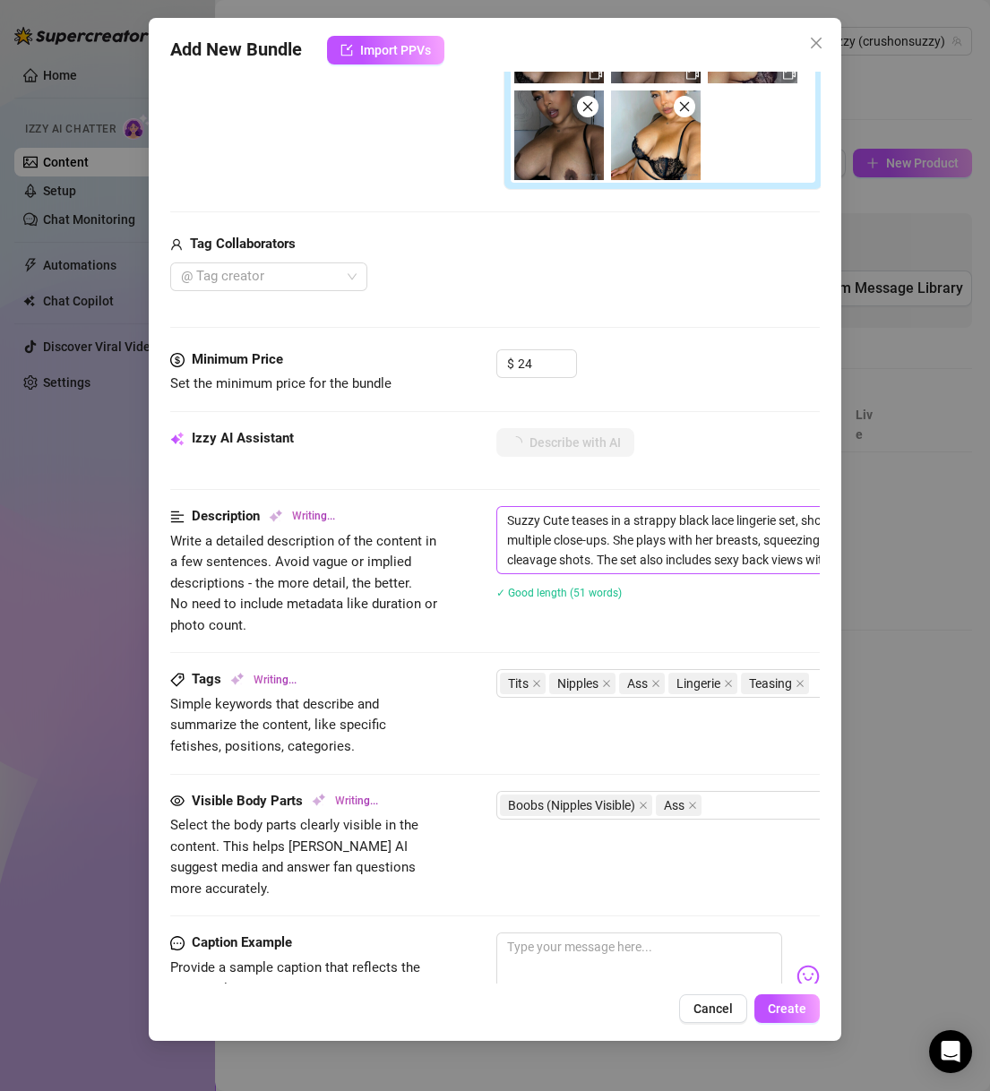
type textarea "Suzzy Cute teases in a strappy black lace lingerie set, showing off her huge ti…"
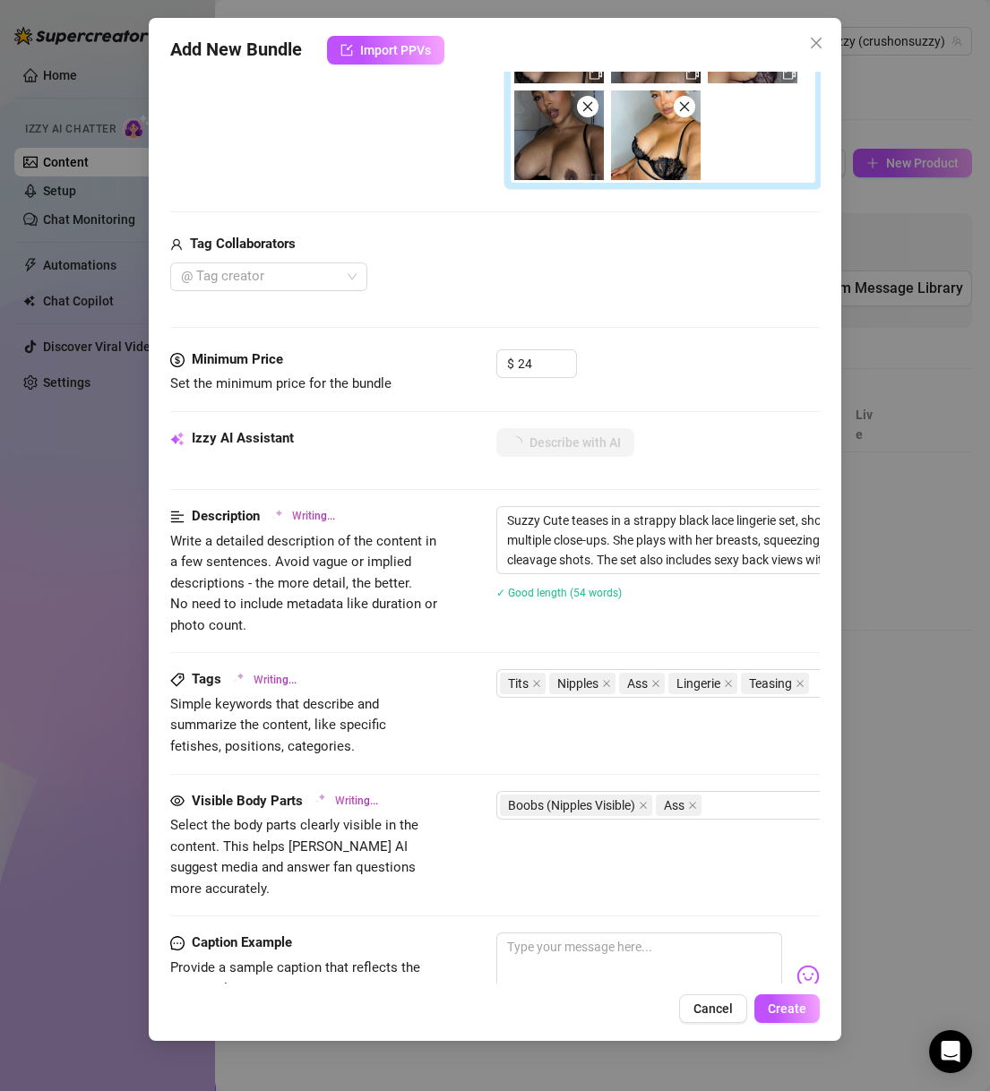
type textarea "Suzzy Cute teases in a strappy black lace lingerie set, showing off her huge ti…"
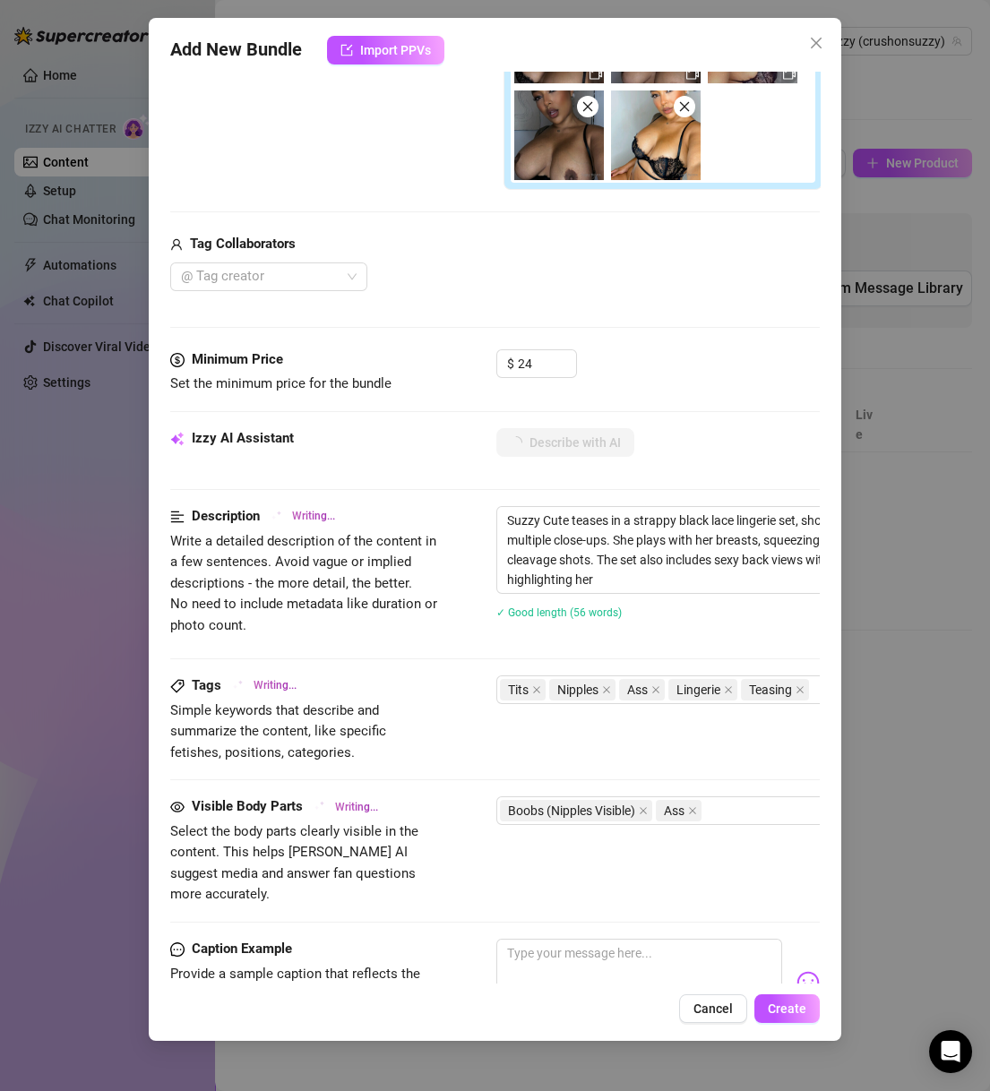
type textarea "Suzzy Cute teases in a strappy black lace lingerie set, showing off her huge ti…"
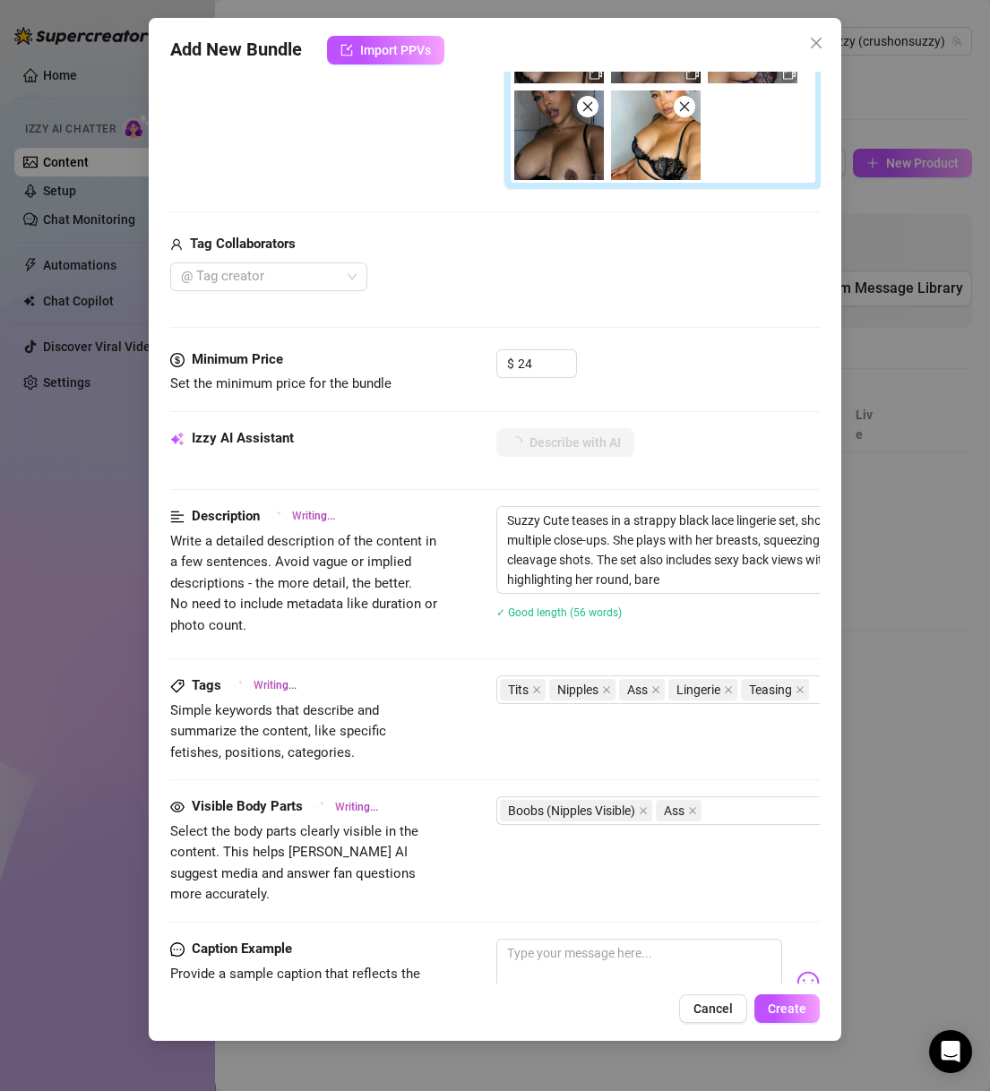
type textarea "Suzzy Cute teases in a strappy black lace lingerie set, showing off her huge ti…"
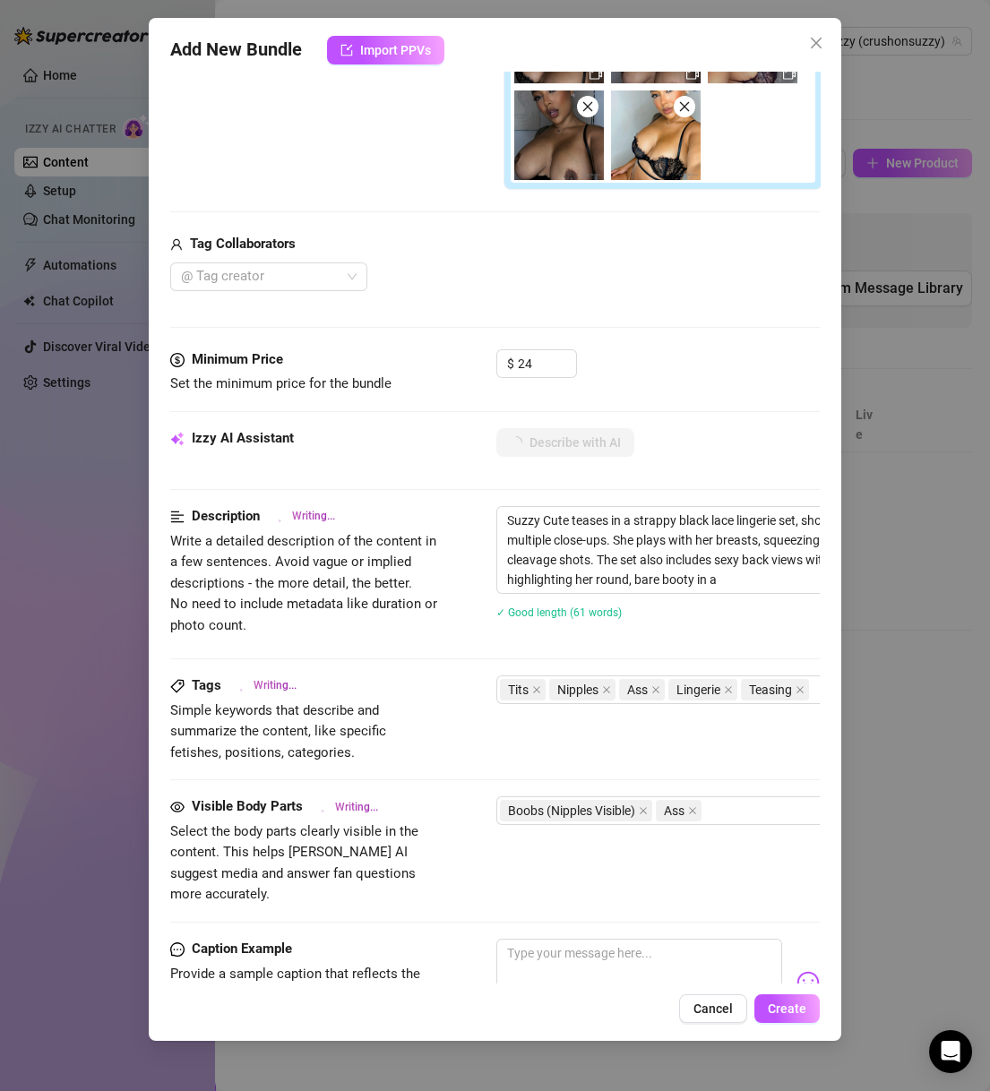
type textarea "Suzzy Cute teases in a strappy black lace lingerie set, showing off her huge ti…"
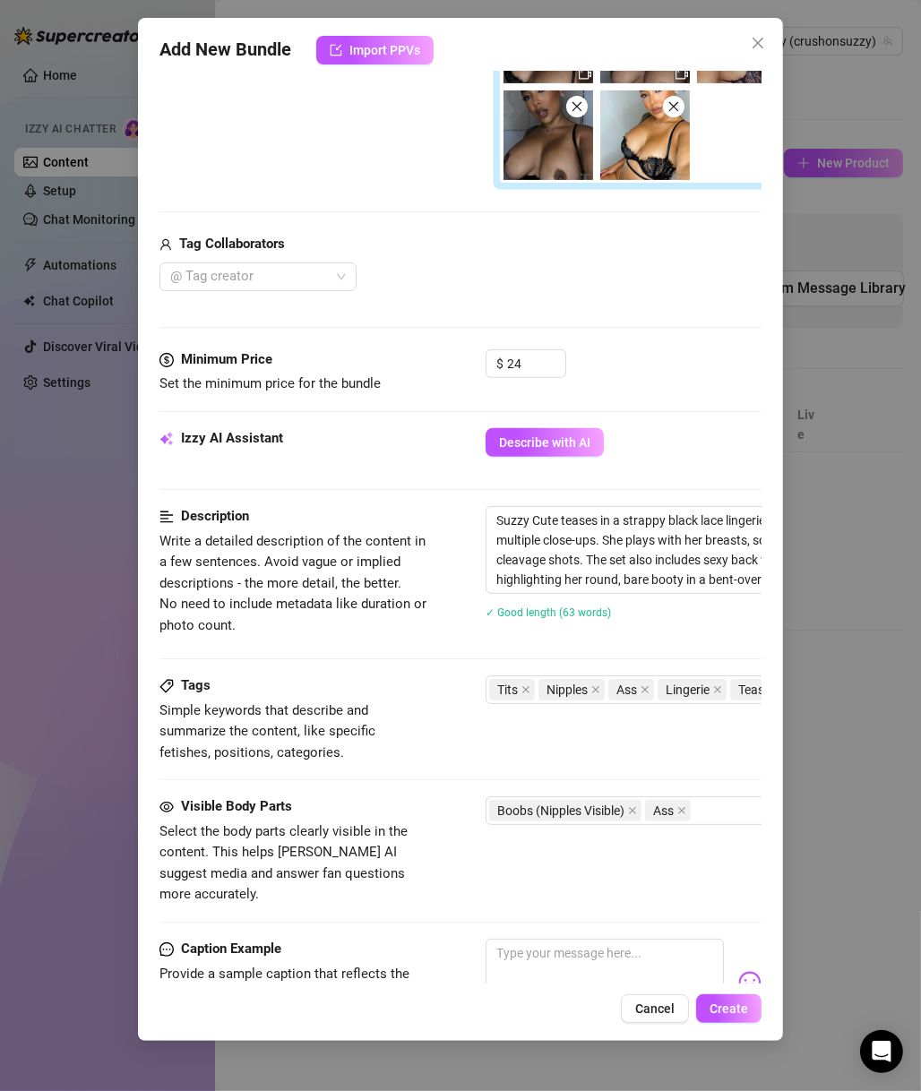
click at [843, 443] on div "Add New Bundle Import PPVs Account Suzzy (@crushonsuzzy) Name Name is for your …" at bounding box center [460, 545] width 921 height 1091
click at [843, 443] on th at bounding box center [867, 425] width 72 height 55
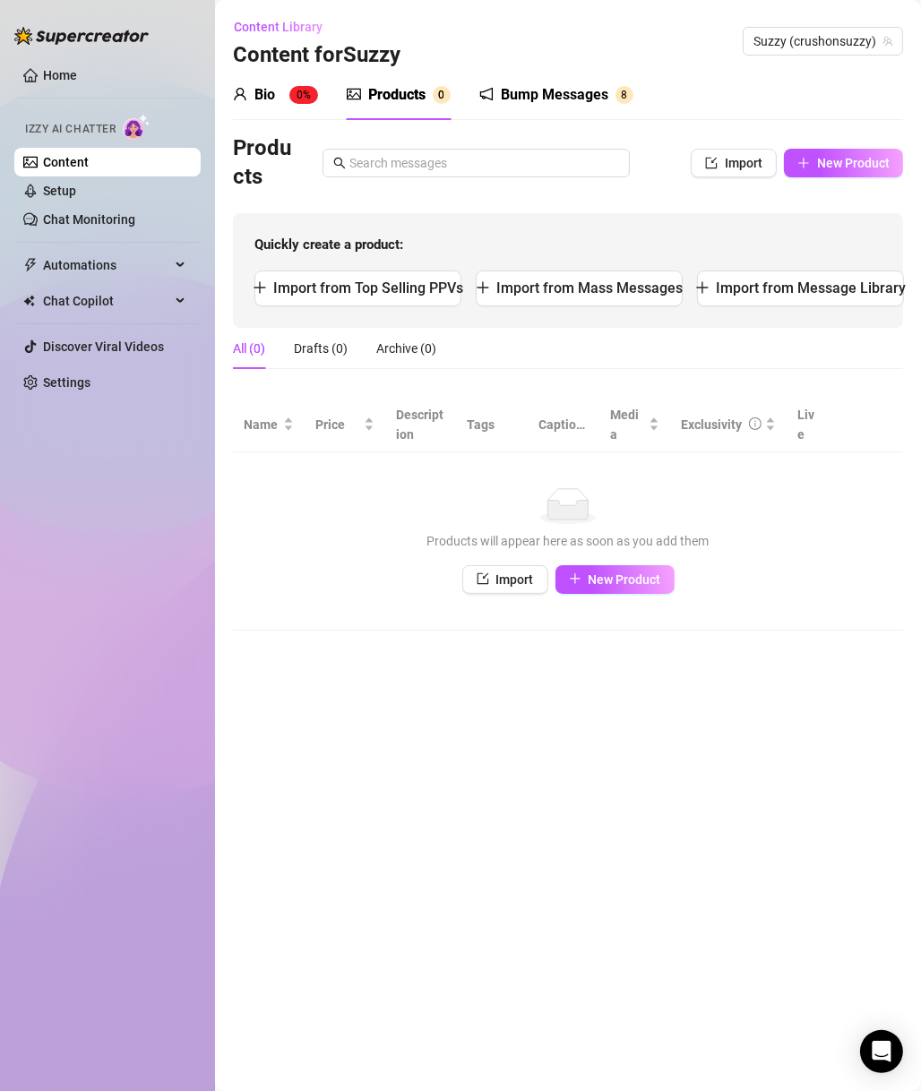
click at [664, 774] on main "Content Library Content for [PERSON_NAME] (crushonsuzzy) Bio 0% Products 0 Bump…" at bounding box center [568, 545] width 706 height 1091
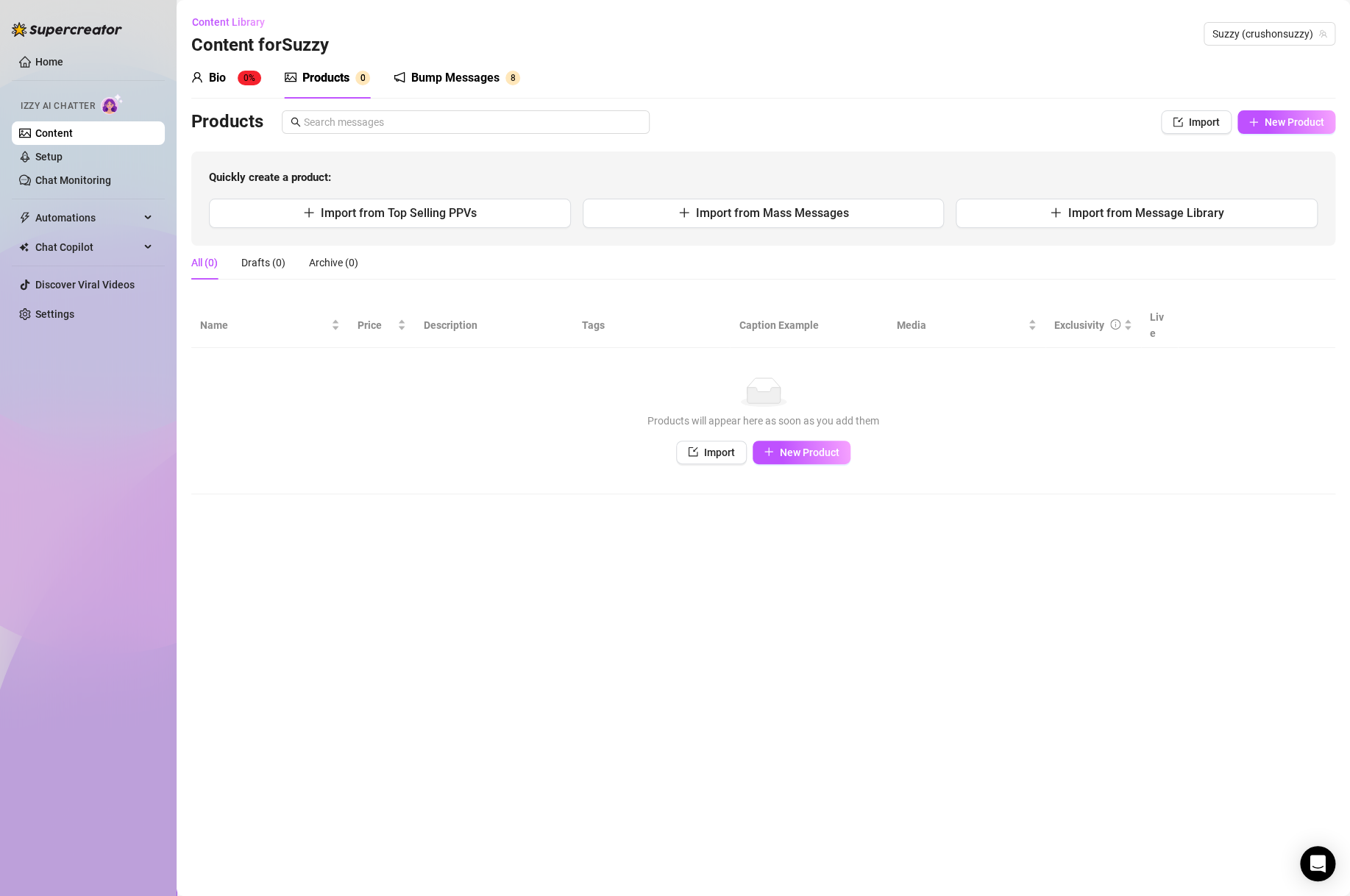
click at [951, 673] on main "Content Library Content for [PERSON_NAME] (crushonsuzzy) Bio 0% Products 0 Bump…" at bounding box center [763, 448] width 1173 height 896
click at [1087, 494] on main "Content Library Content for [PERSON_NAME] (crushonsuzzy) Bio 0% Products 0 Bump…" at bounding box center [763, 448] width 1173 height 896
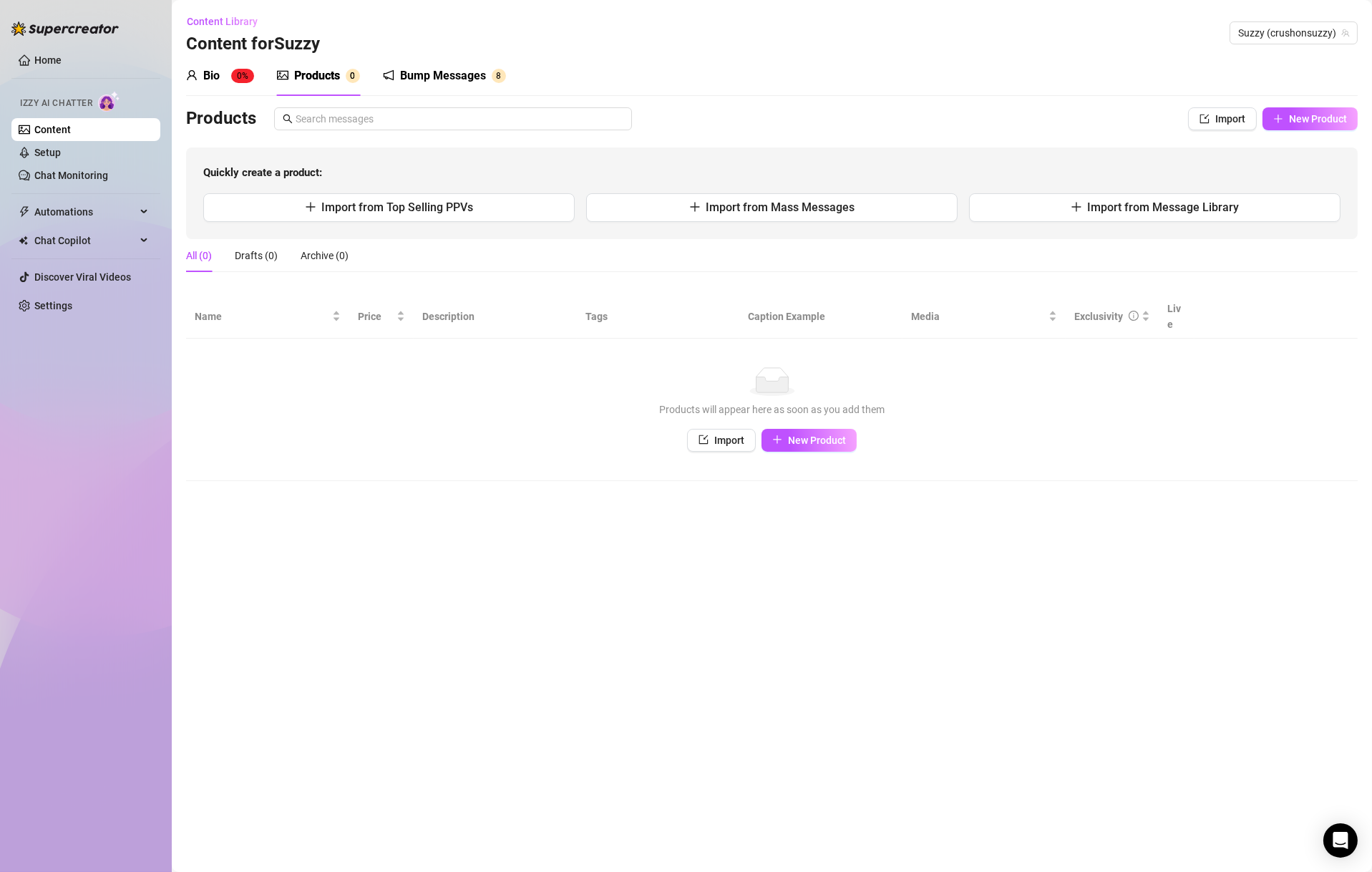
click at [947, 47] on div "Content Library Content for [PERSON_NAME] (crushonsuzzy)" at bounding box center [772, 33] width 1171 height 46
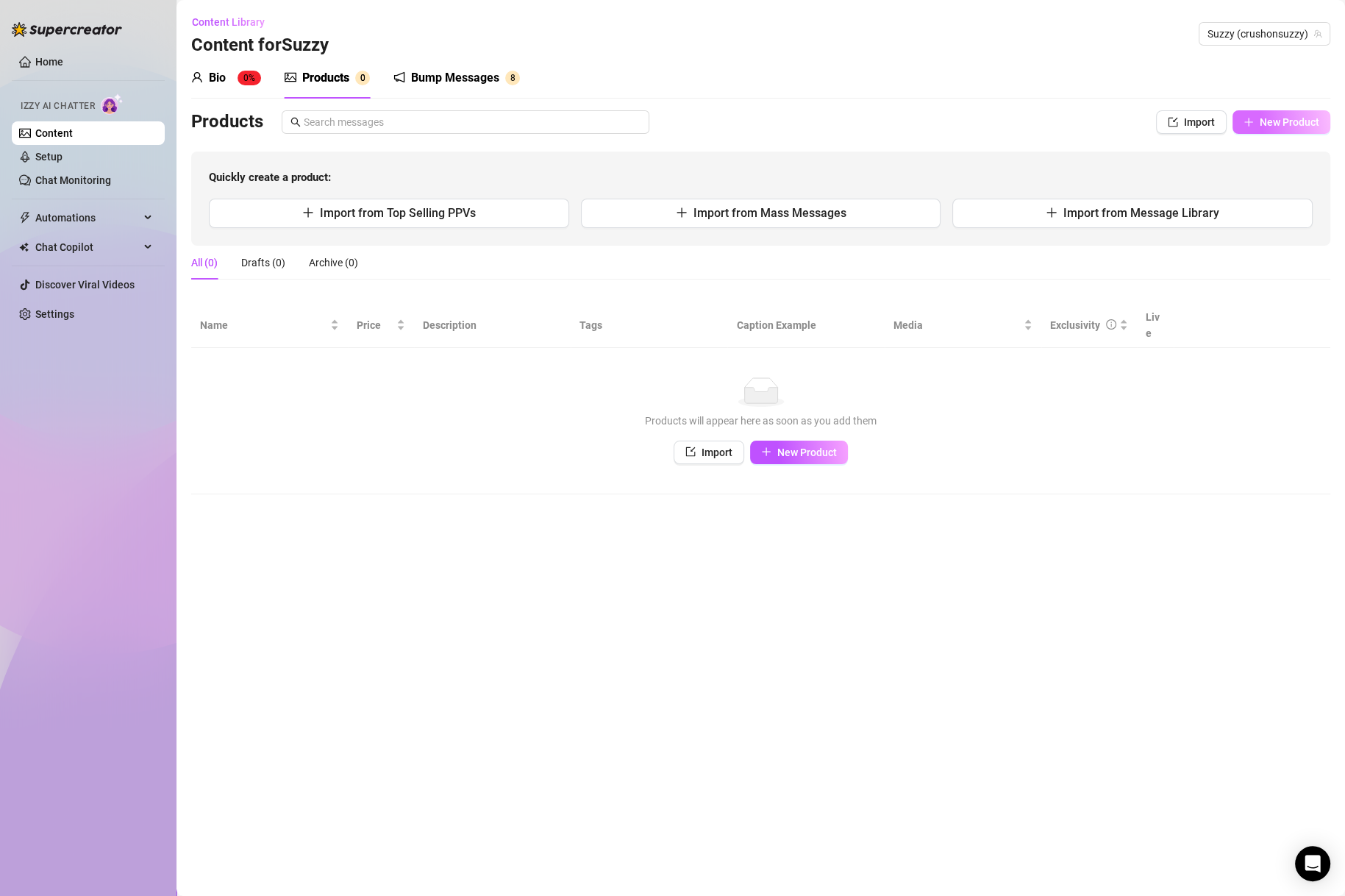
click at [1297, 123] on span "New Product" at bounding box center [1289, 122] width 60 height 11
type textarea "Type your message here..."
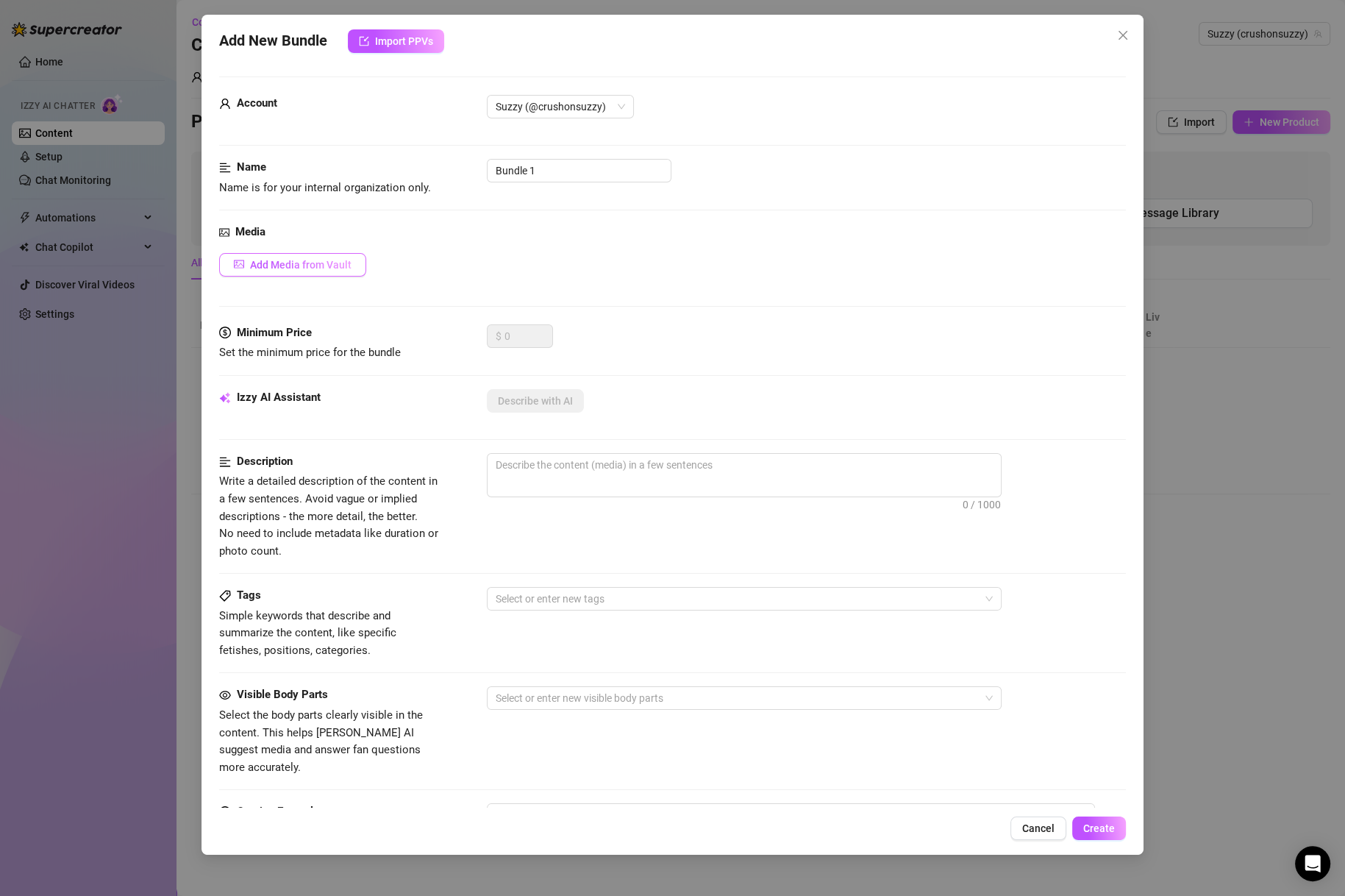
click at [347, 269] on span "Add Media from Vault" at bounding box center [301, 264] width 102 height 11
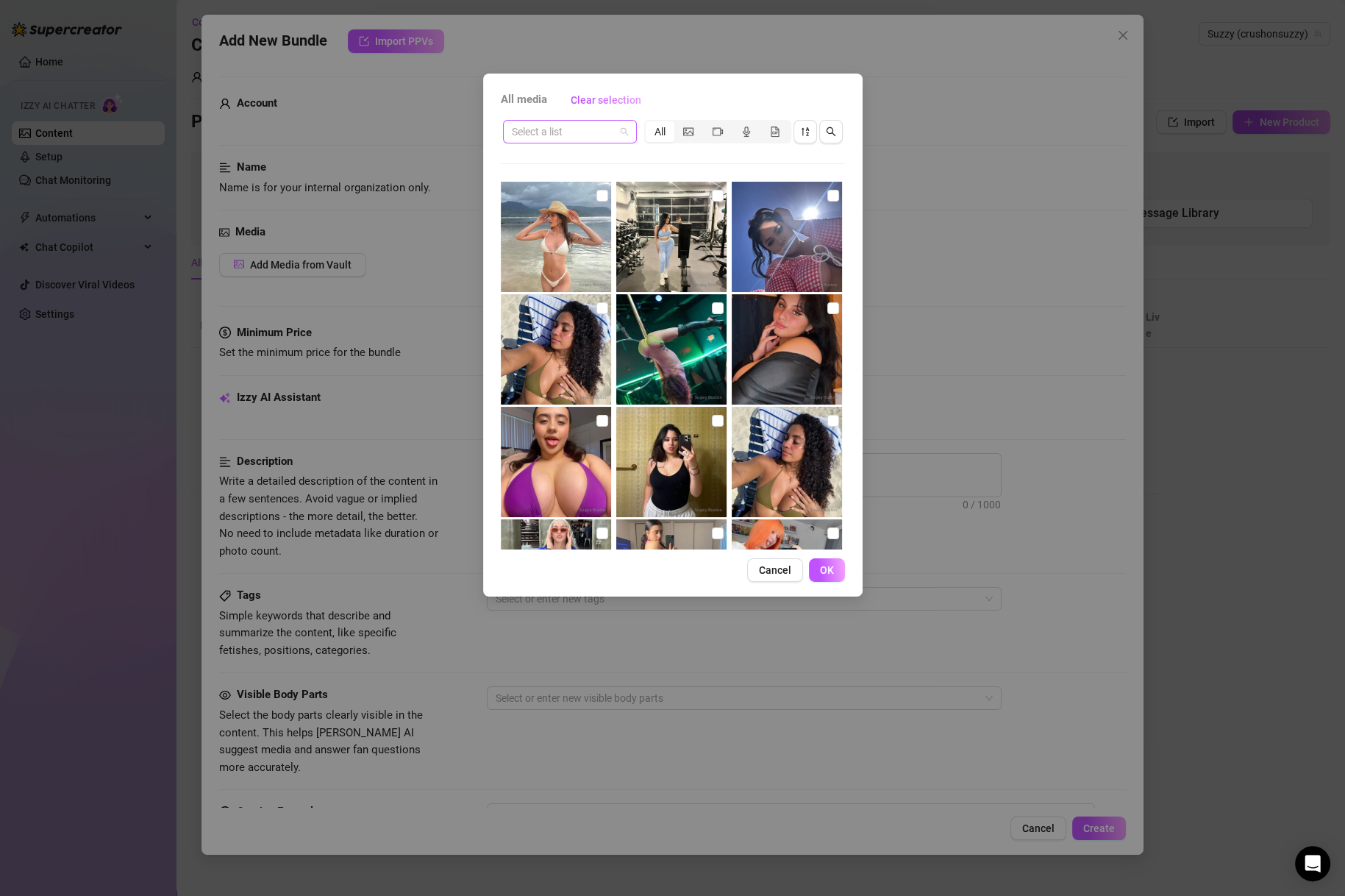
click at [623, 127] on span at bounding box center [569, 131] width 116 height 22
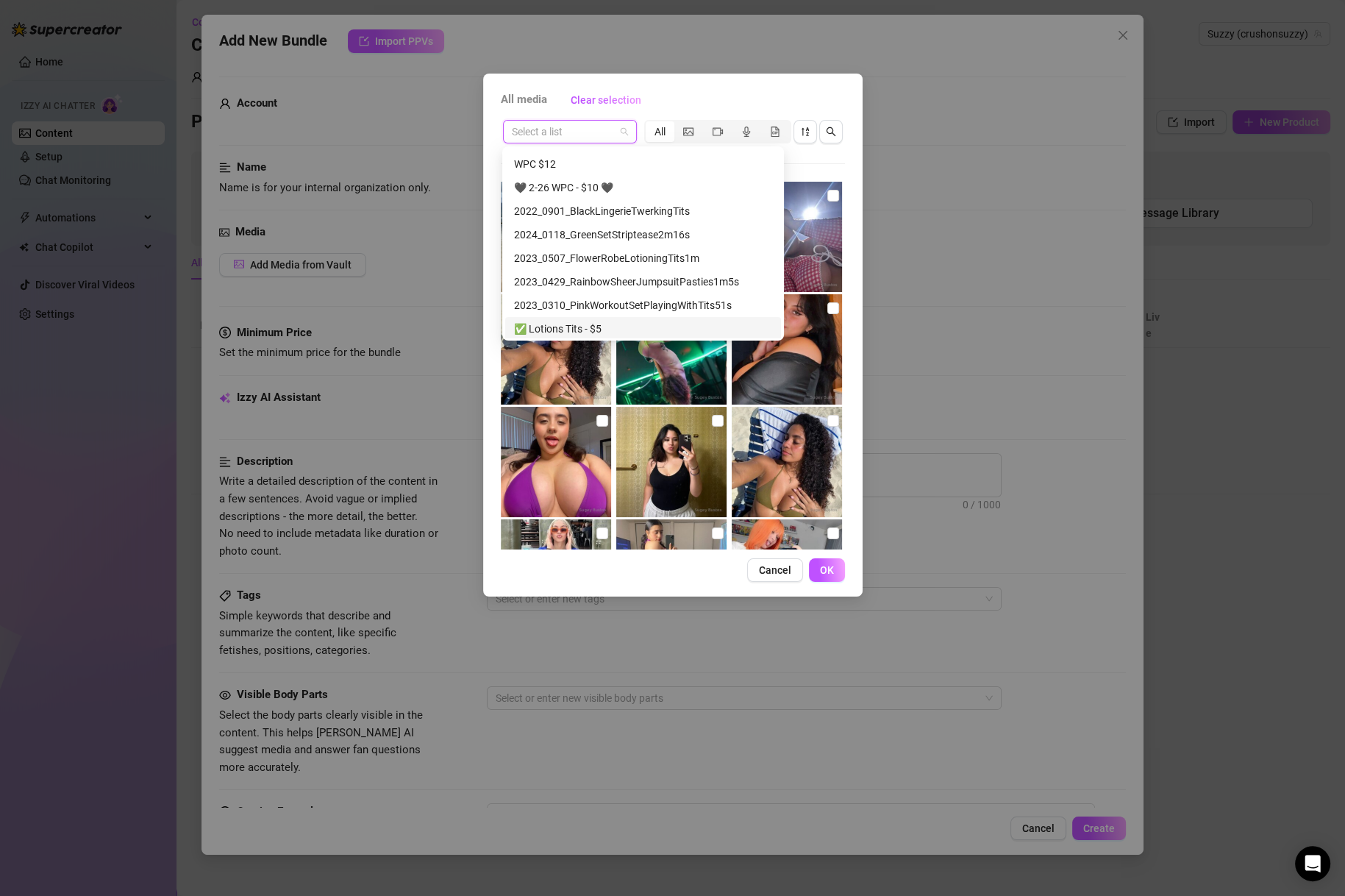
scroll to position [283, 0]
click at [657, 226] on div "2022_0901_BlackLingerieTwerkingTits" at bounding box center [643, 232] width 258 height 16
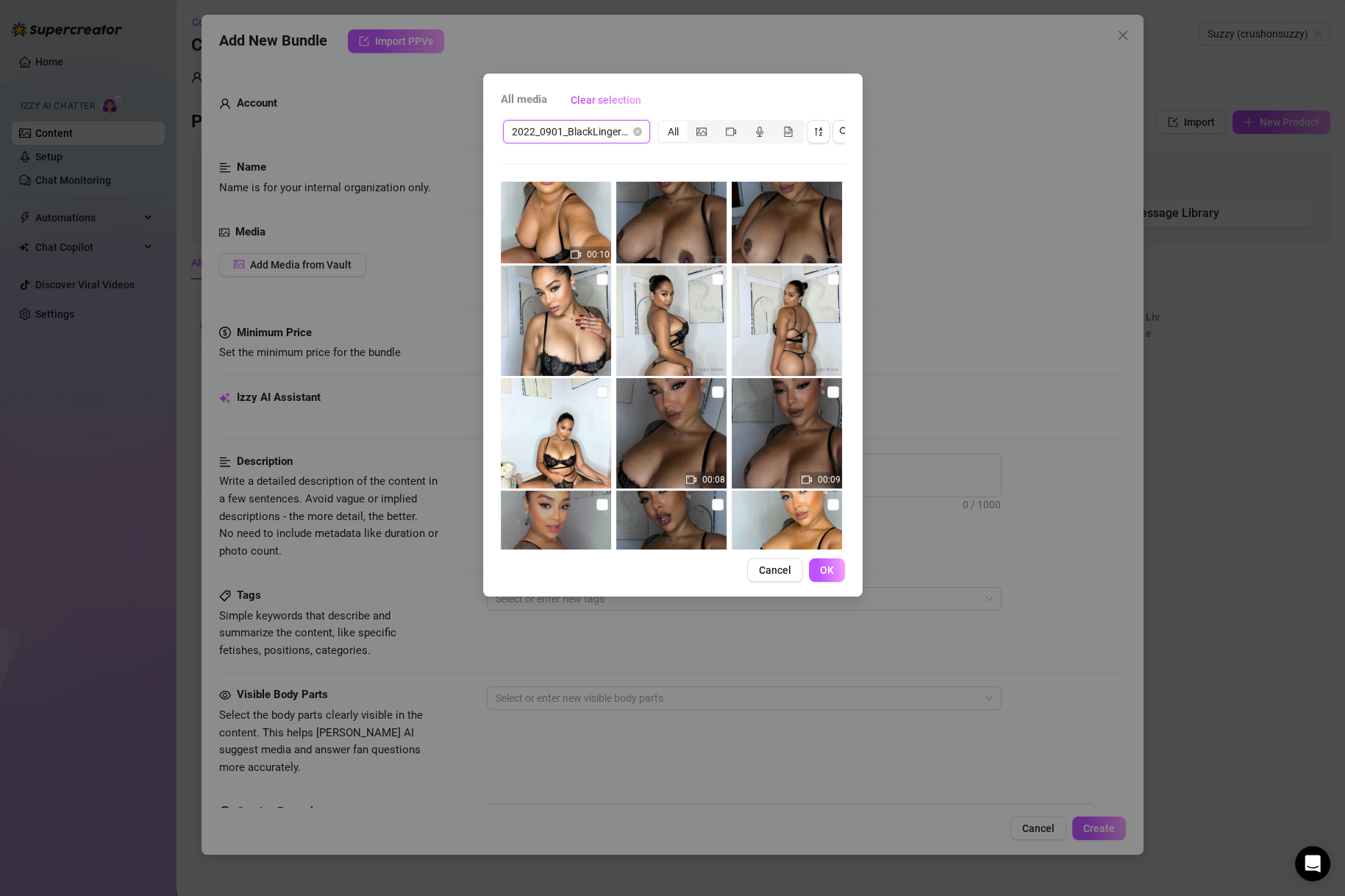
scroll to position [0, 0]
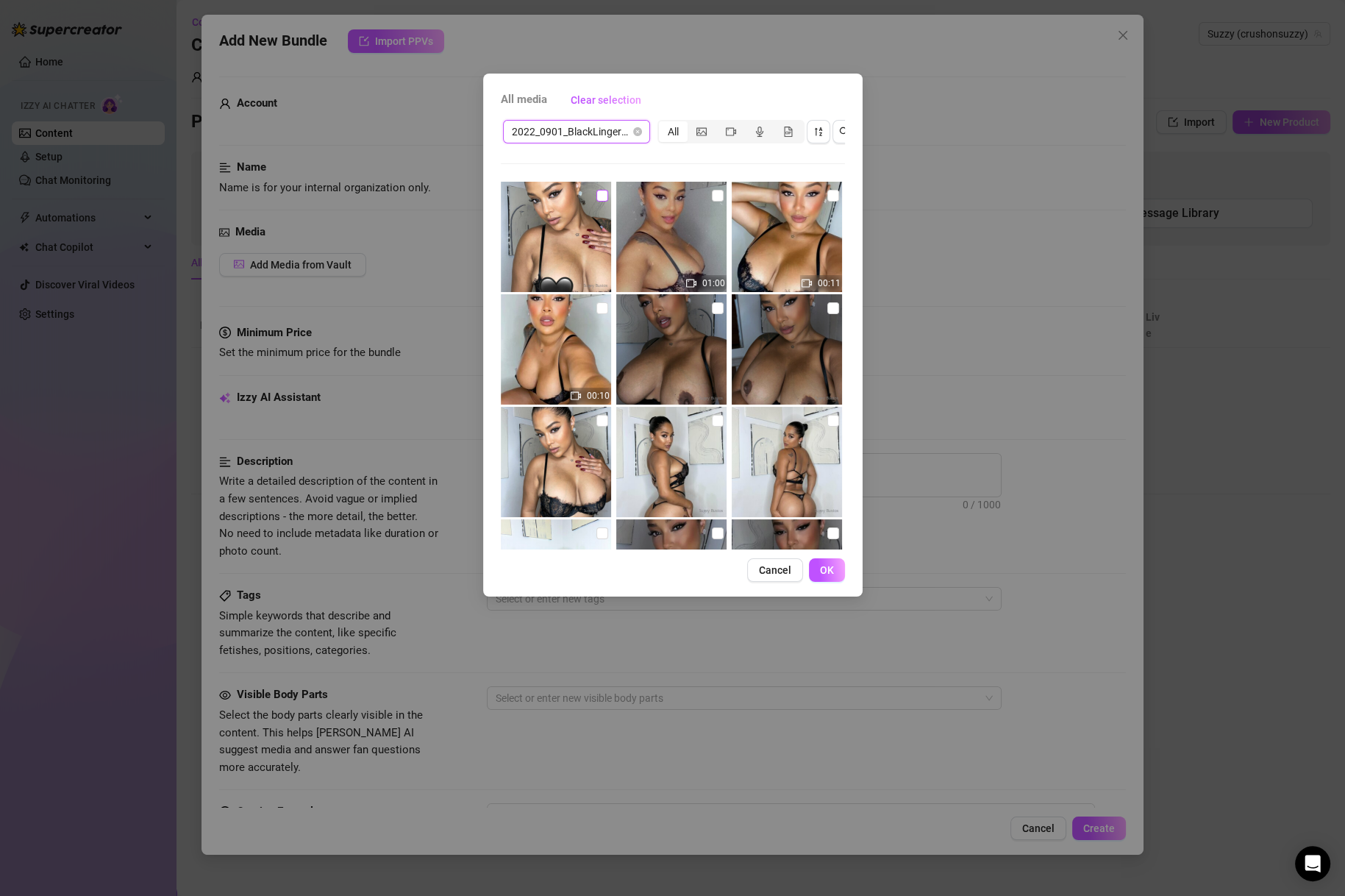
click at [600, 195] on input "checkbox" at bounding box center [602, 195] width 11 height 11
checkbox input "true"
click at [712, 199] on input "checkbox" at bounding box center [718, 195] width 11 height 11
checkbox input "true"
click at [827, 193] on input "checkbox" at bounding box center [833, 195] width 11 height 11
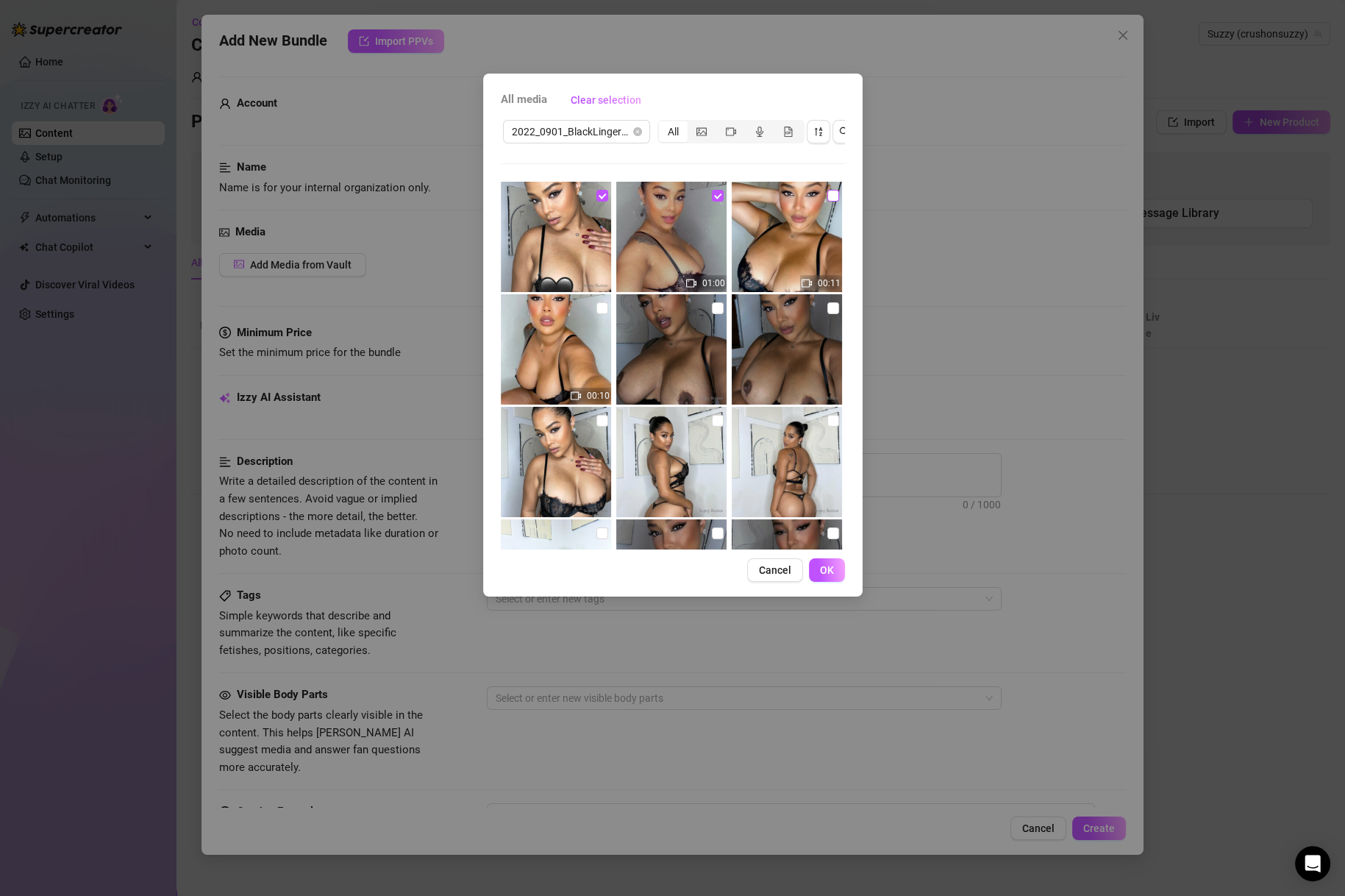
checkbox input "true"
click at [591, 307] on img at bounding box center [556, 349] width 110 height 110
click at [598, 310] on input "checkbox" at bounding box center [602, 308] width 11 height 11
checkbox input "true"
click at [714, 308] on input "checkbox" at bounding box center [718, 308] width 11 height 11
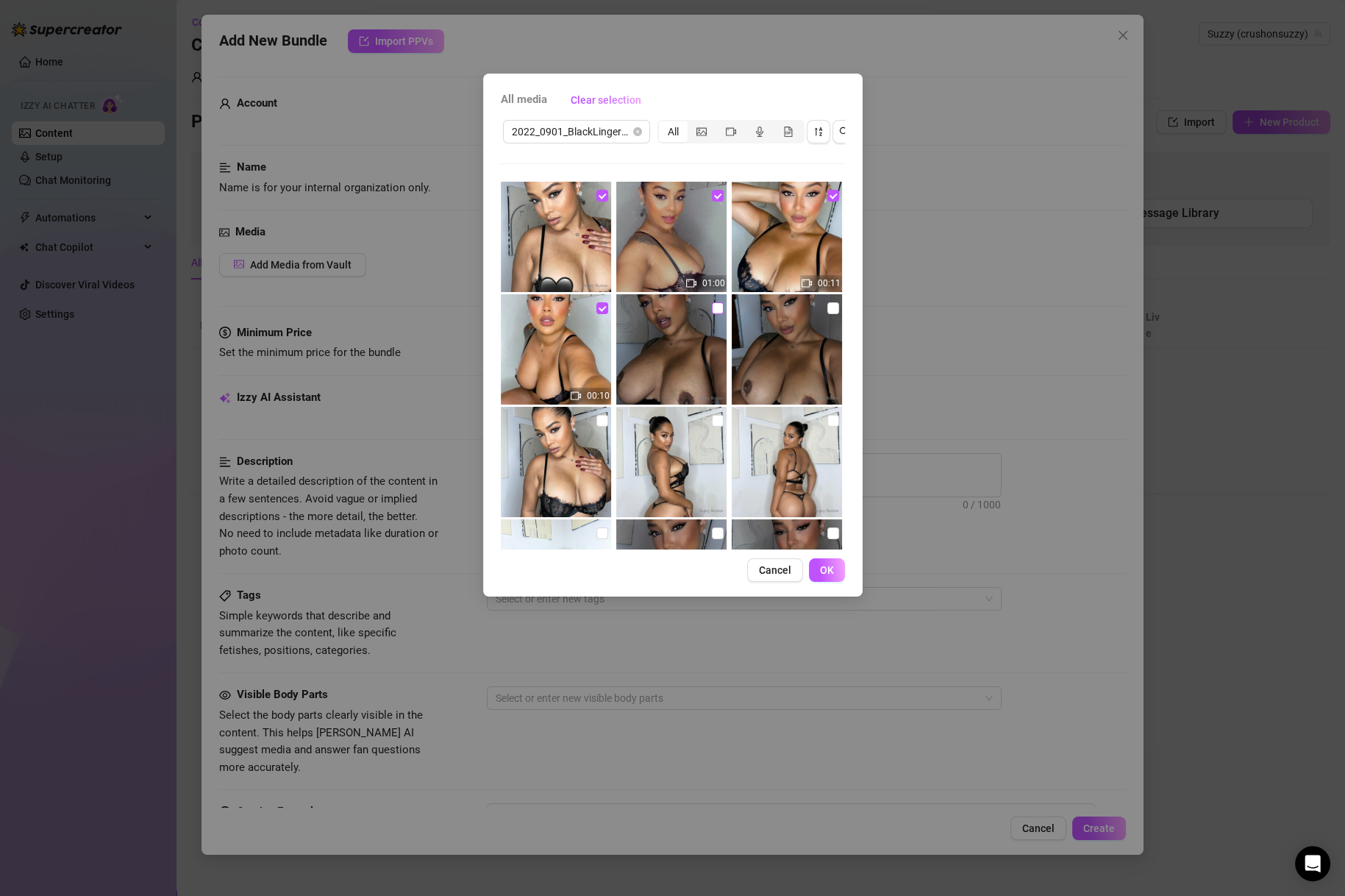
checkbox input "true"
click at [827, 310] on input "checkbox" at bounding box center [833, 308] width 11 height 11
checkbox input "true"
click at [599, 423] on input "checkbox" at bounding box center [602, 420] width 11 height 11
checkbox input "true"
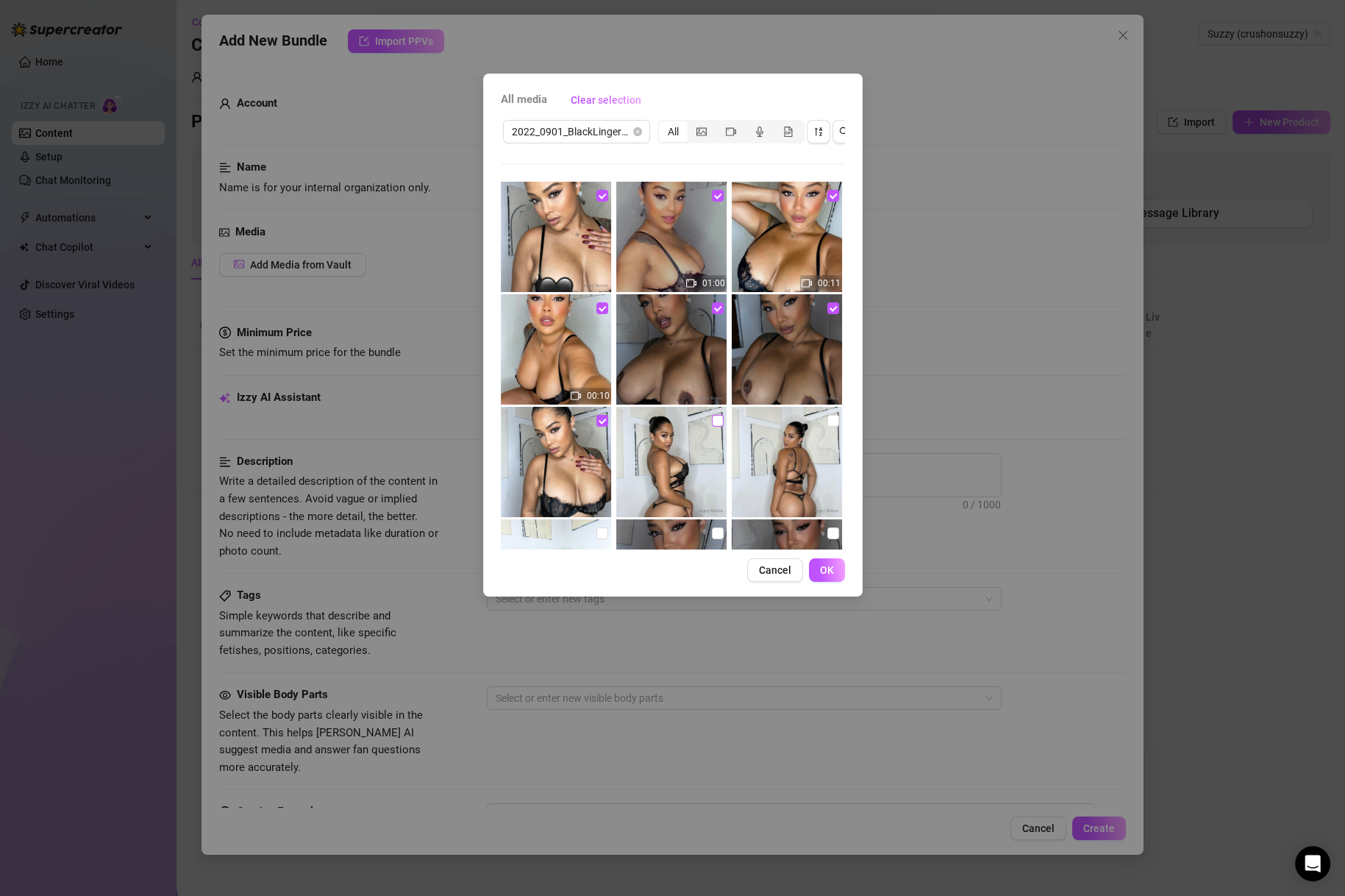
click at [715, 420] on input "checkbox" at bounding box center [718, 420] width 11 height 11
checkbox input "true"
click at [827, 423] on input "checkbox" at bounding box center [833, 420] width 11 height 11
checkbox input "true"
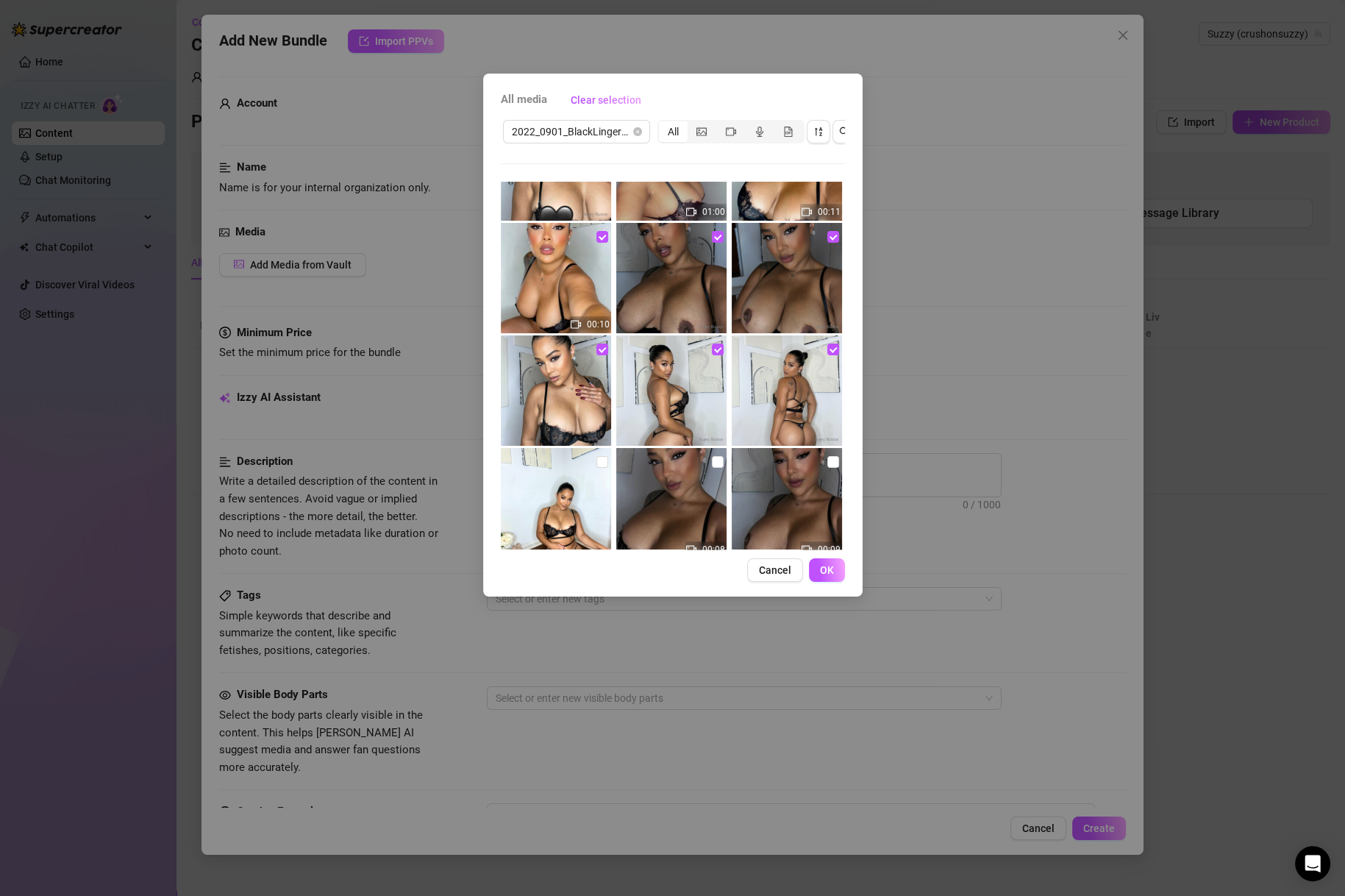
scroll to position [141, 0]
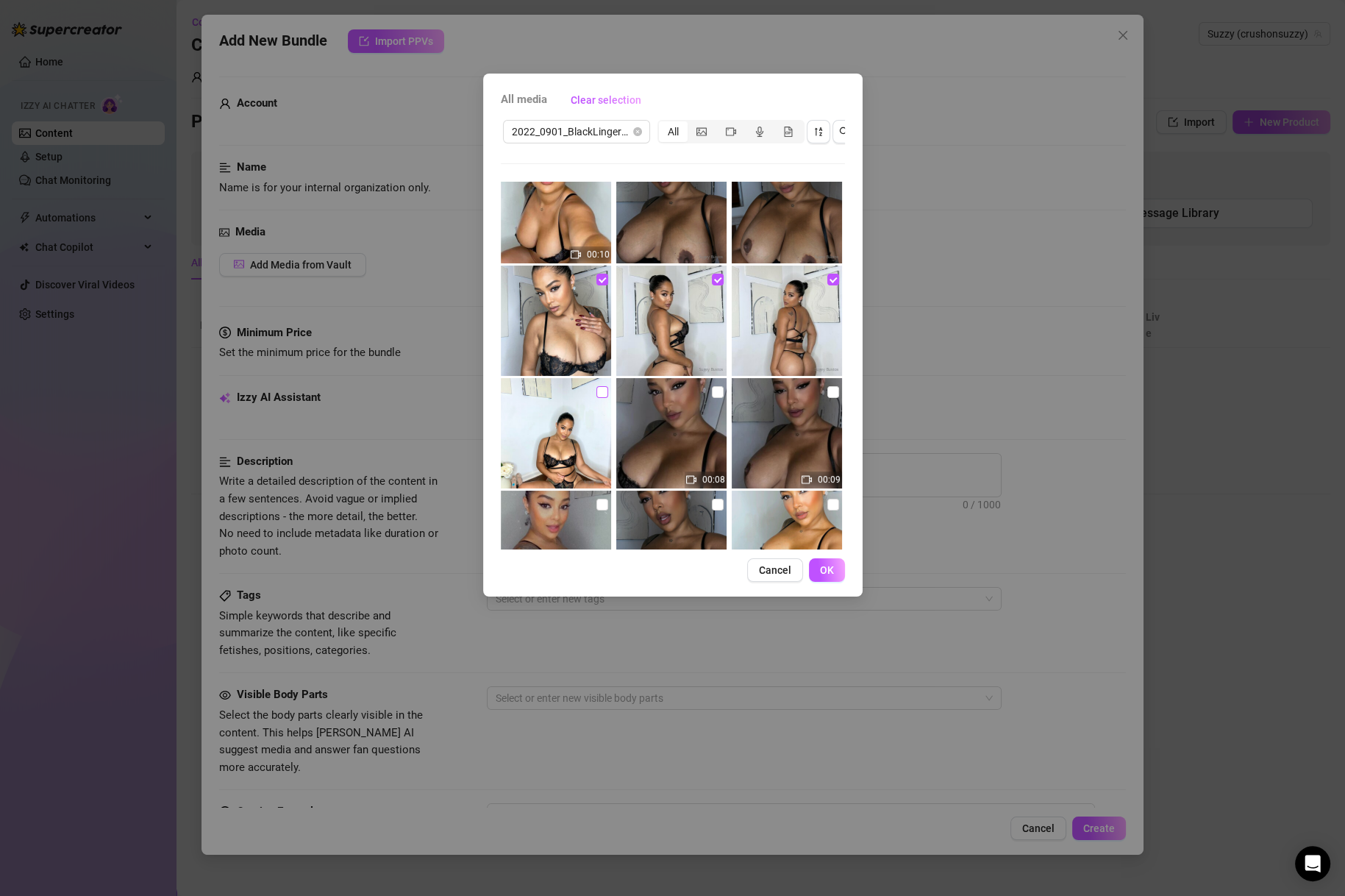
click at [599, 393] on input "checkbox" at bounding box center [602, 392] width 11 height 11
checkbox input "true"
click at [716, 396] on input "checkbox" at bounding box center [718, 392] width 11 height 11
checkbox input "true"
click at [827, 392] on input "checkbox" at bounding box center [833, 392] width 11 height 11
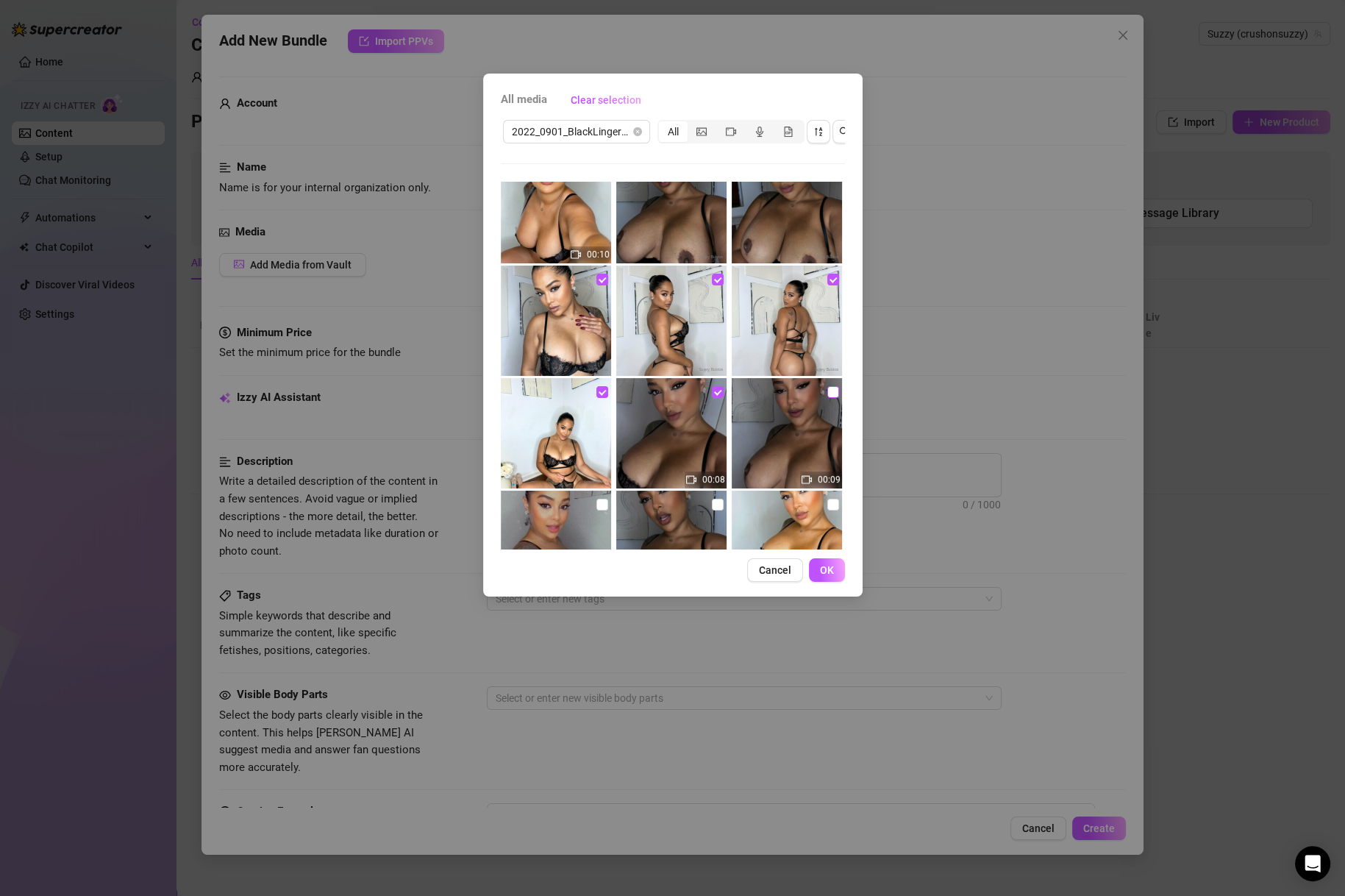
checkbox input "true"
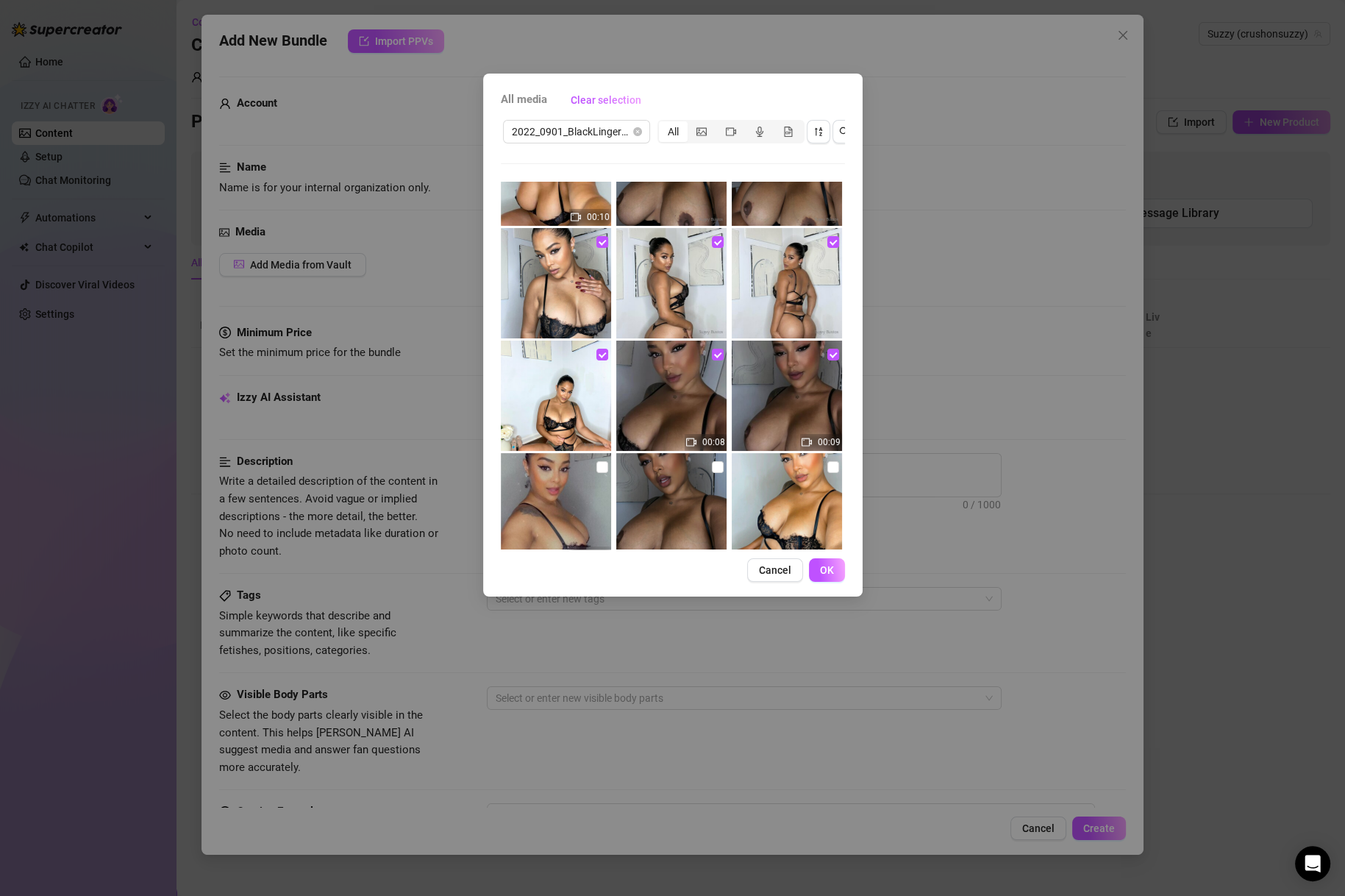
scroll to position [216, 0]
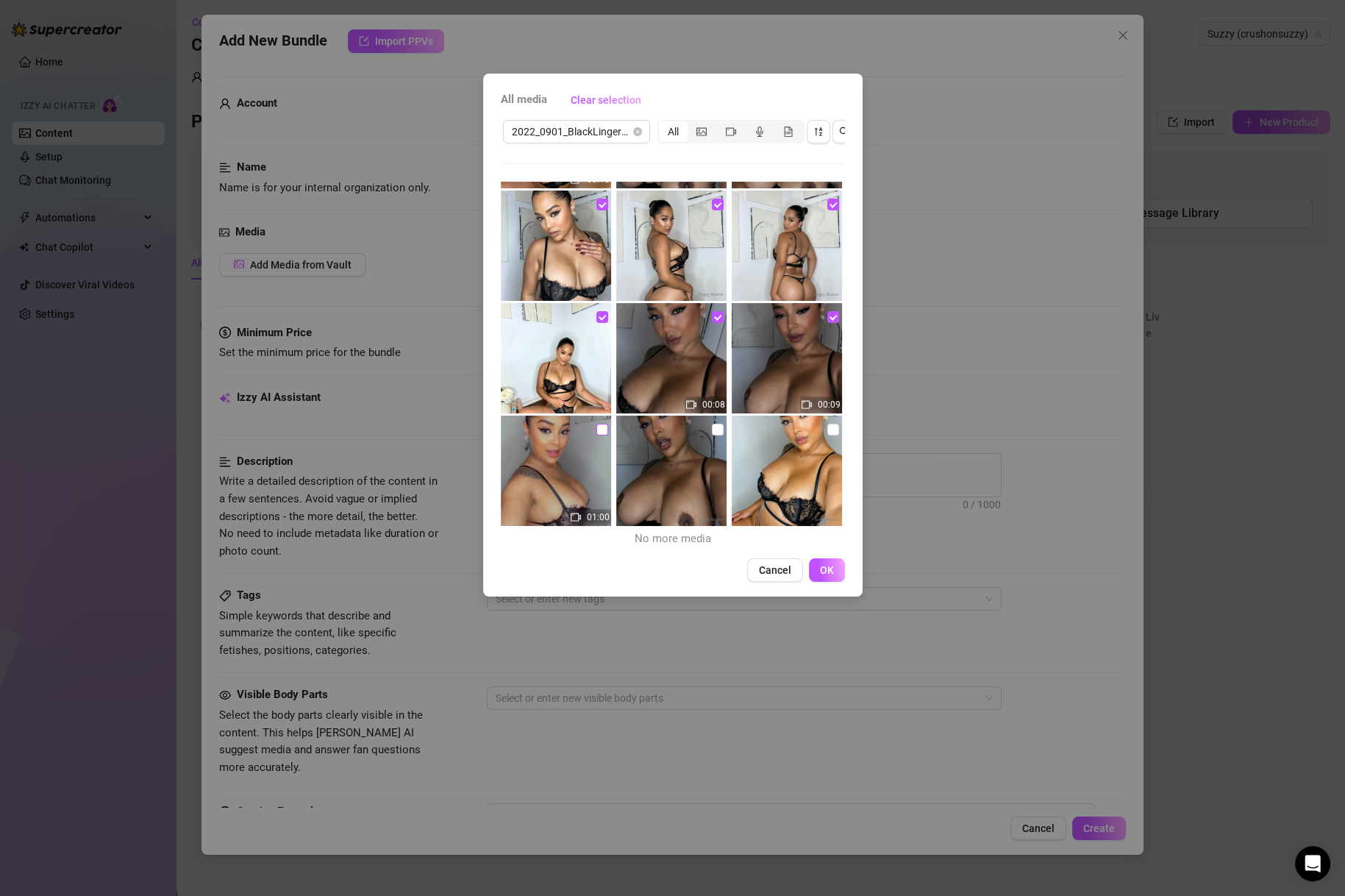
click at [602, 430] on input "checkbox" at bounding box center [602, 430] width 11 height 11
checkbox input "true"
click at [712, 427] on input "checkbox" at bounding box center [718, 430] width 11 height 11
checkbox input "true"
click at [827, 430] on input "checkbox" at bounding box center [833, 430] width 11 height 11
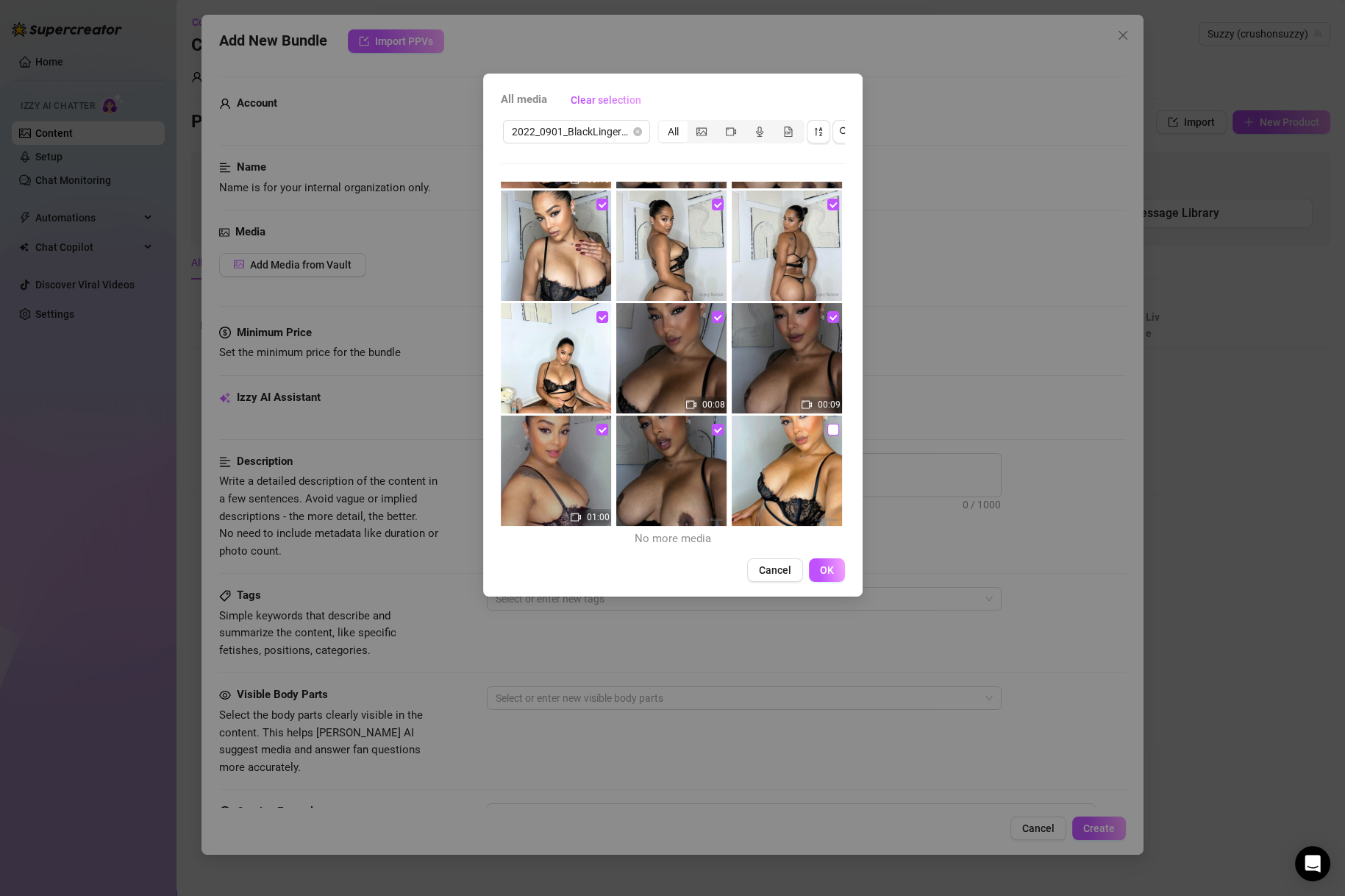
checkbox input "true"
click at [829, 581] on button "OK" at bounding box center [827, 570] width 36 height 24
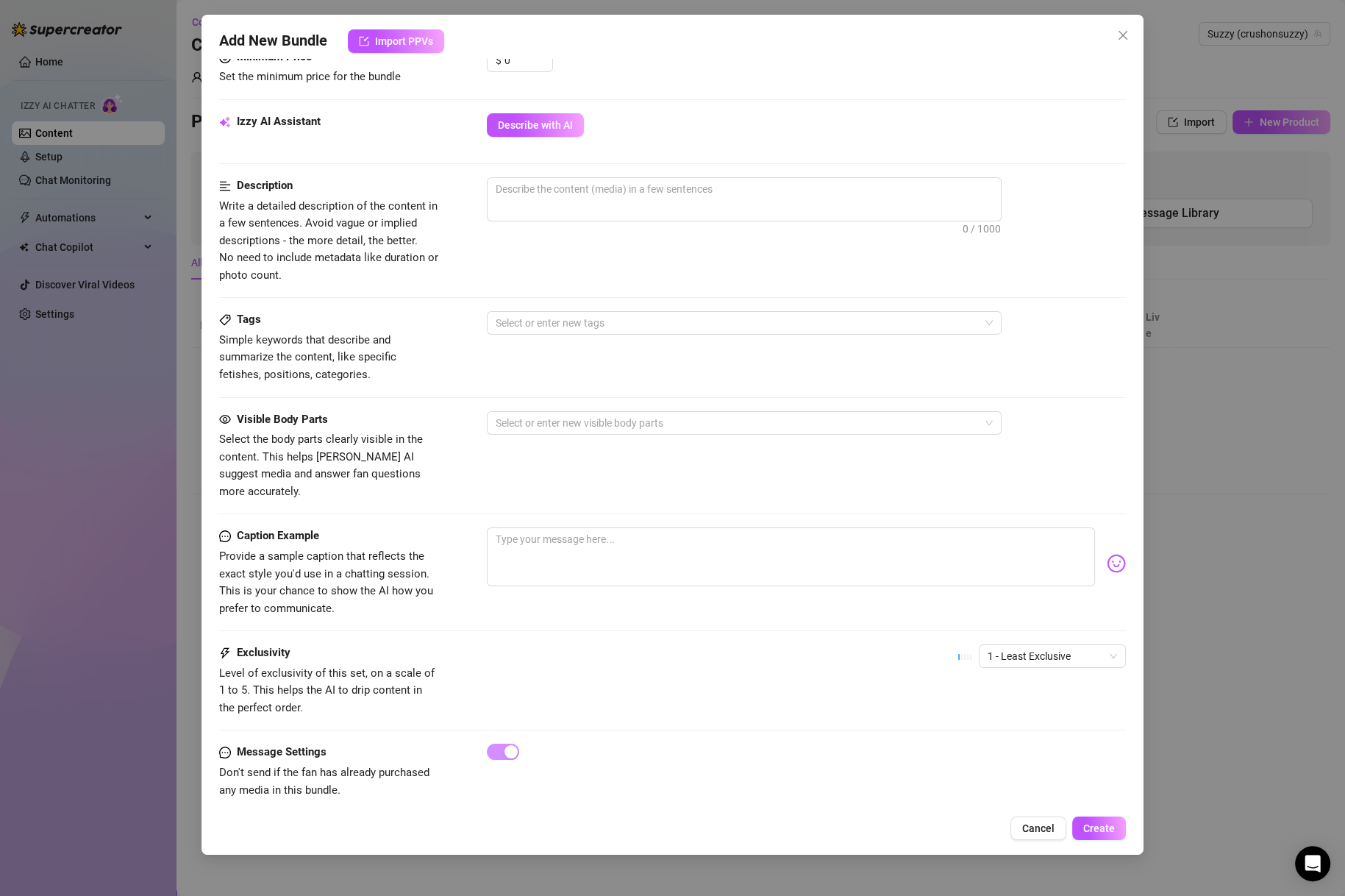
scroll to position [591, 0]
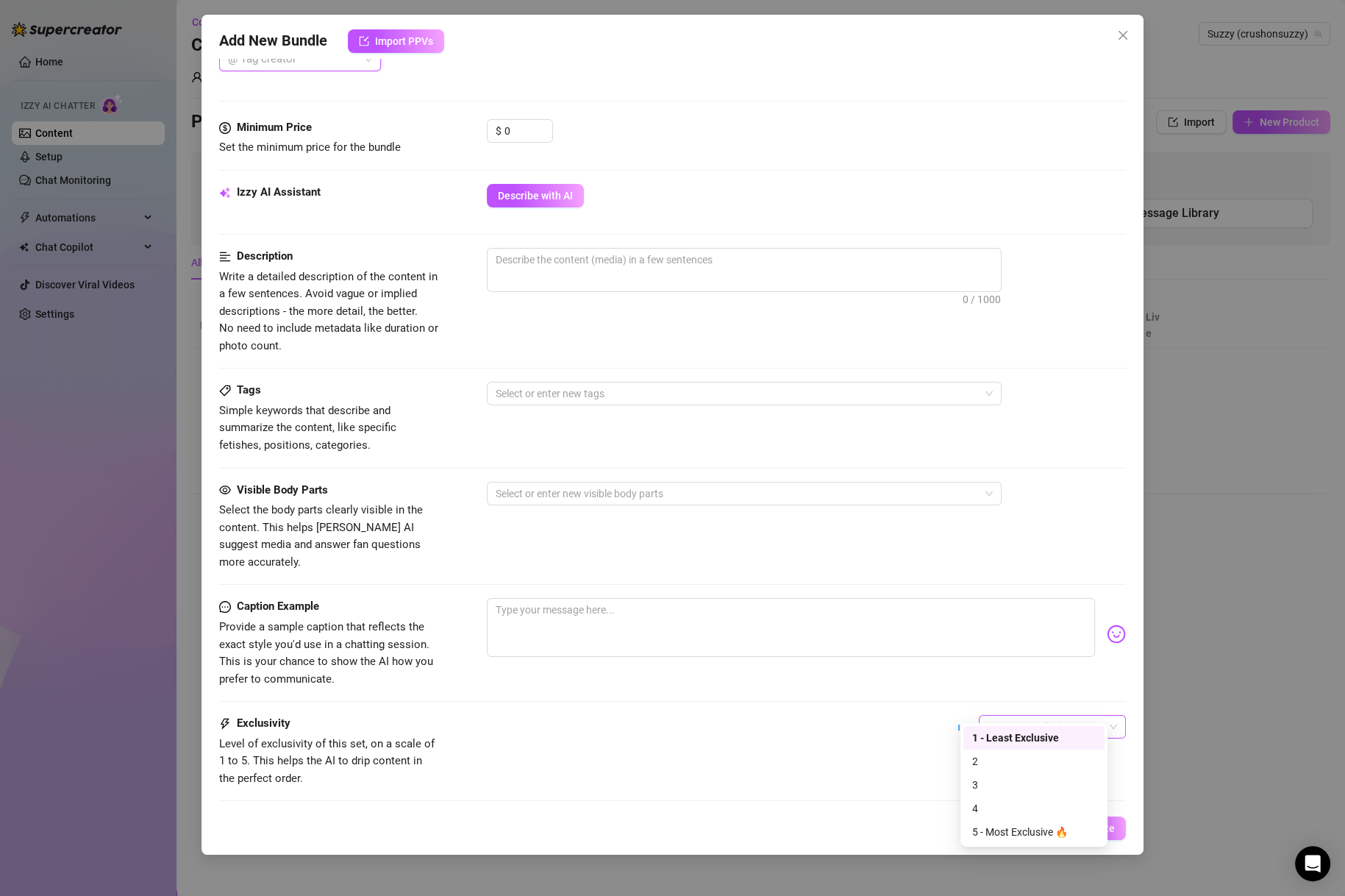
click at [1016, 715] on span "1 - Least Exclusive" at bounding box center [1053, 726] width 130 height 22
click at [989, 777] on div "3" at bounding box center [1034, 785] width 123 height 16
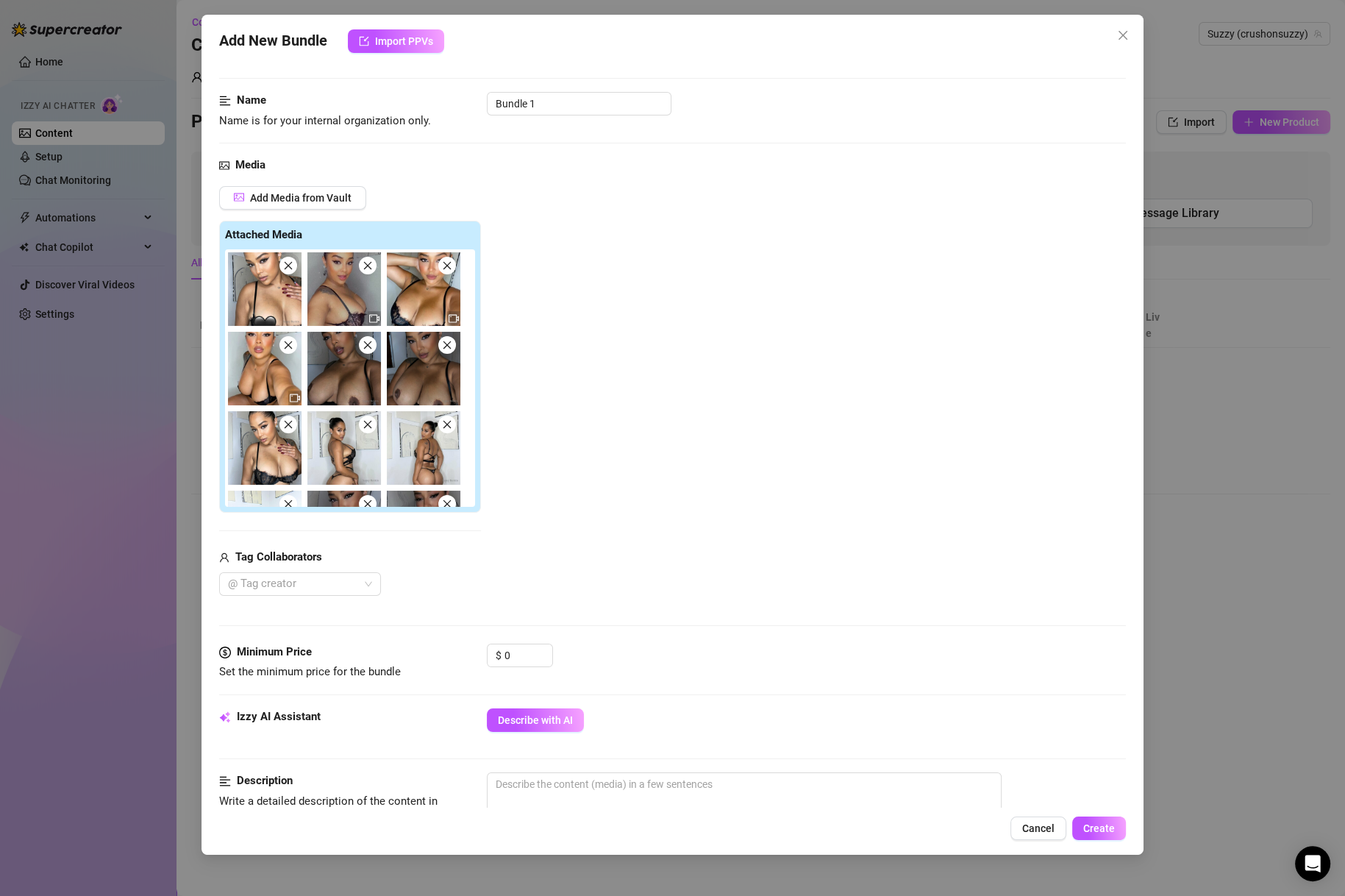
scroll to position [212, 0]
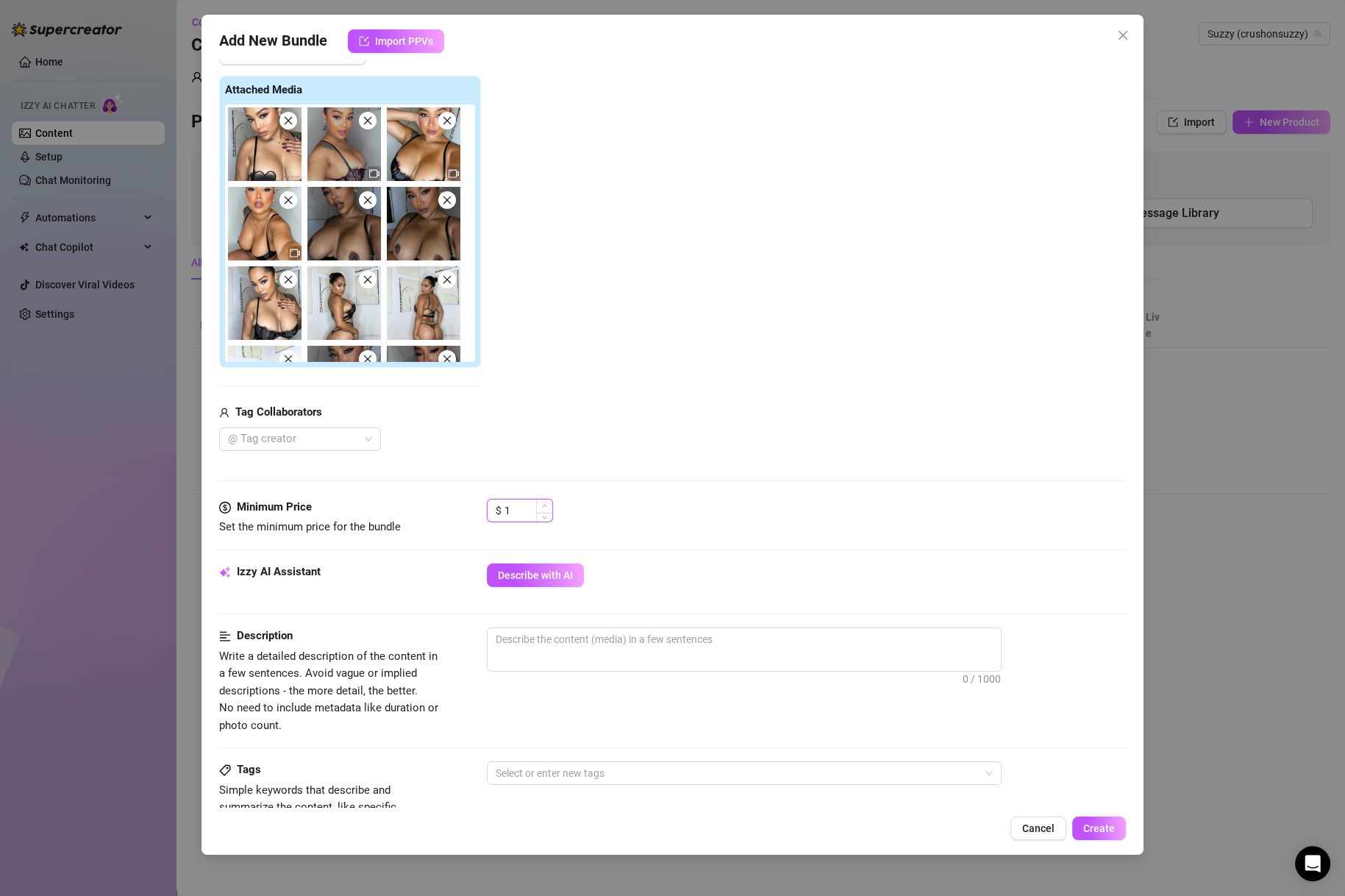
click at [544, 504] on icon "up" at bounding box center [544, 506] width 4 height 3
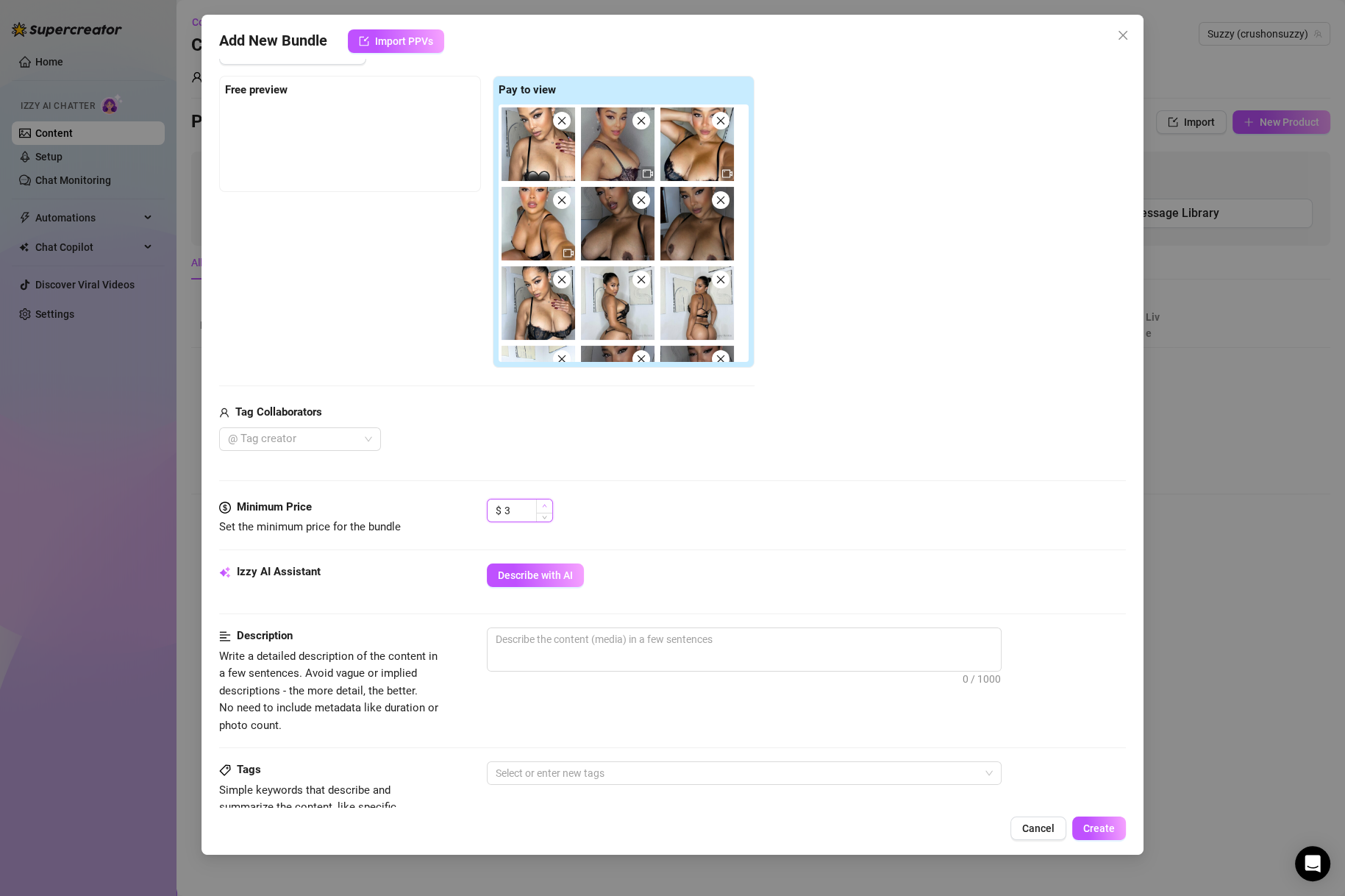
click at [544, 504] on icon "up" at bounding box center [544, 506] width 4 height 3
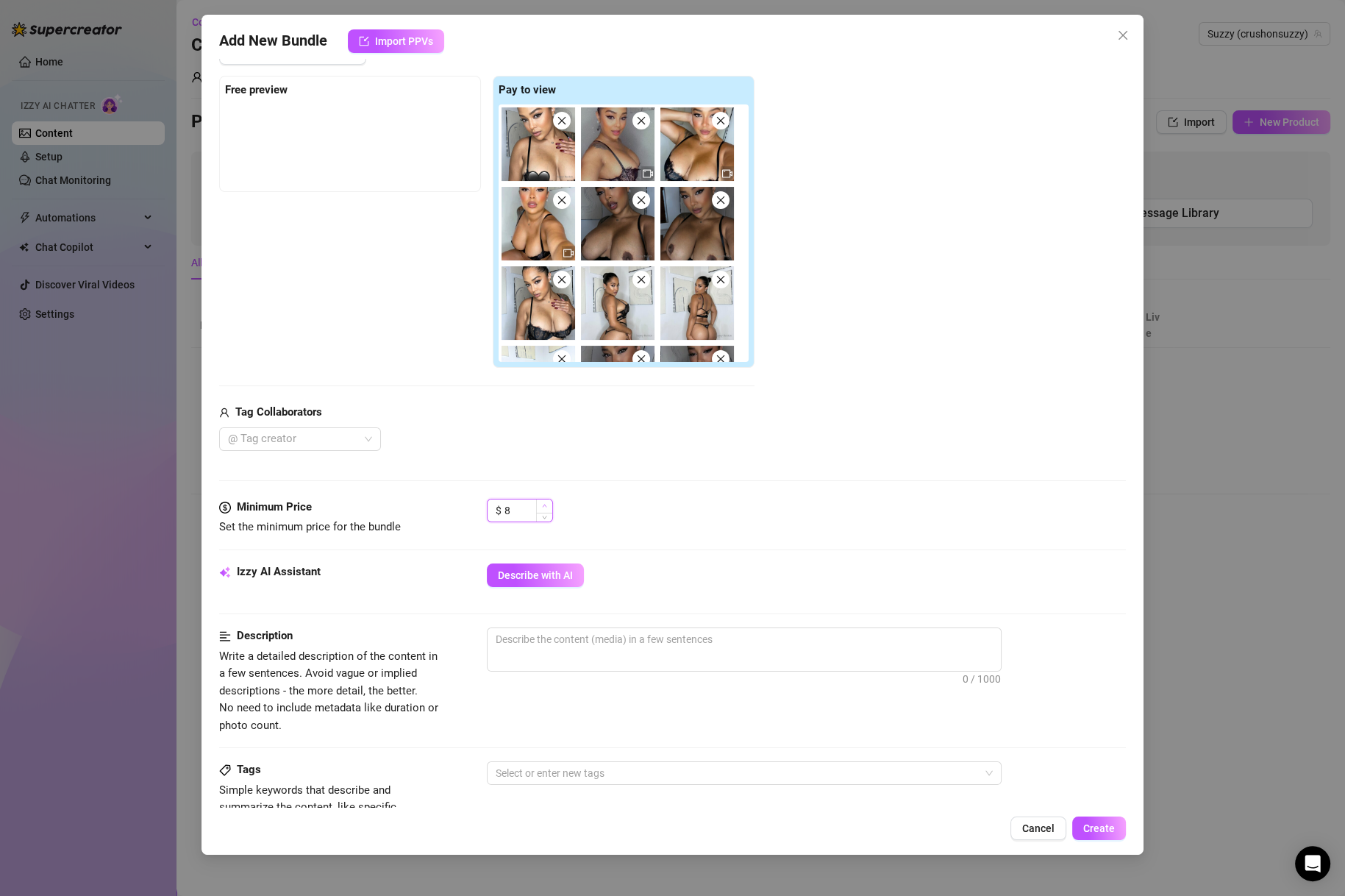
click at [544, 504] on icon "up" at bounding box center [544, 506] width 4 height 3
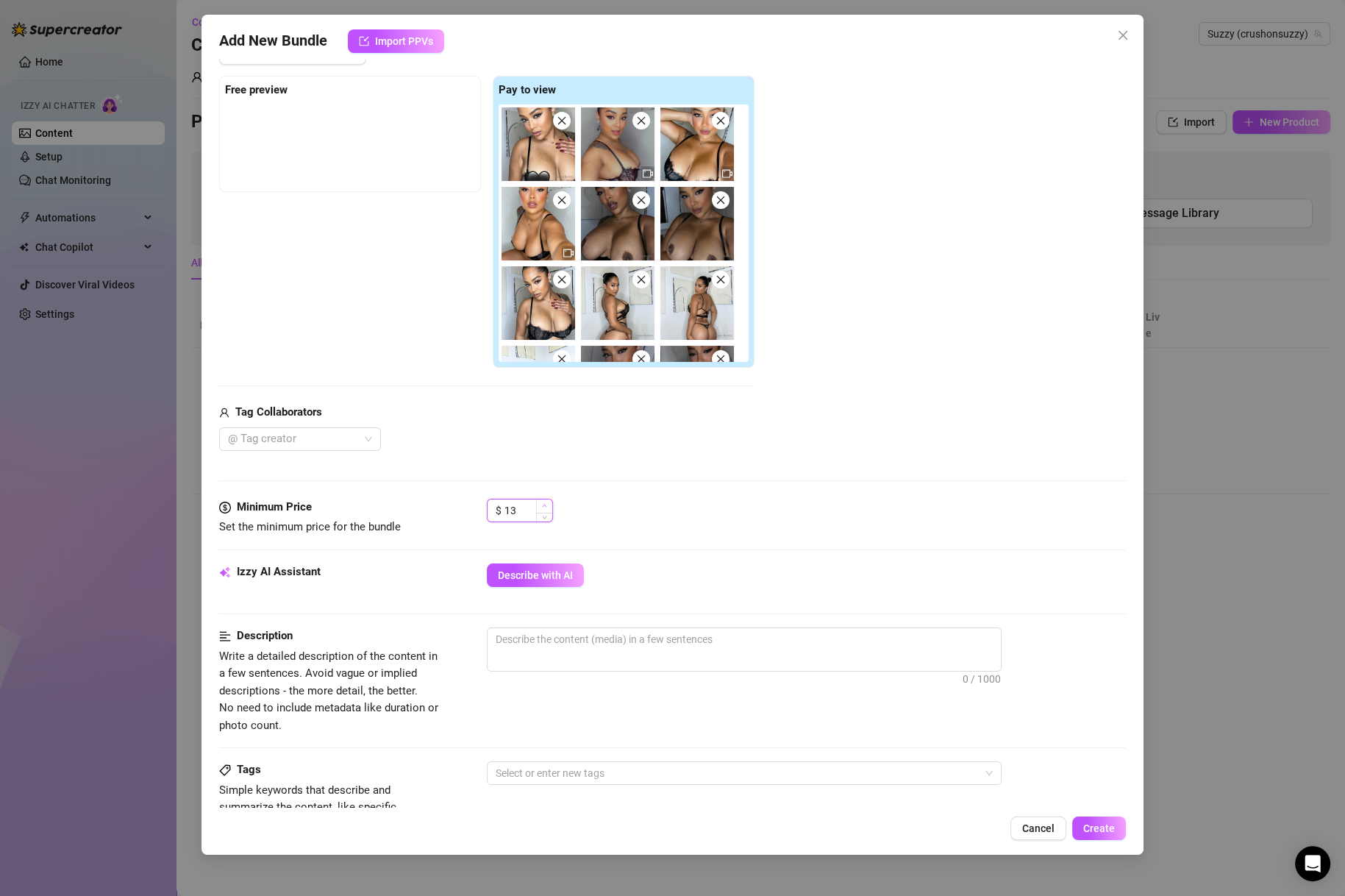
click at [544, 504] on icon "up" at bounding box center [544, 506] width 4 height 3
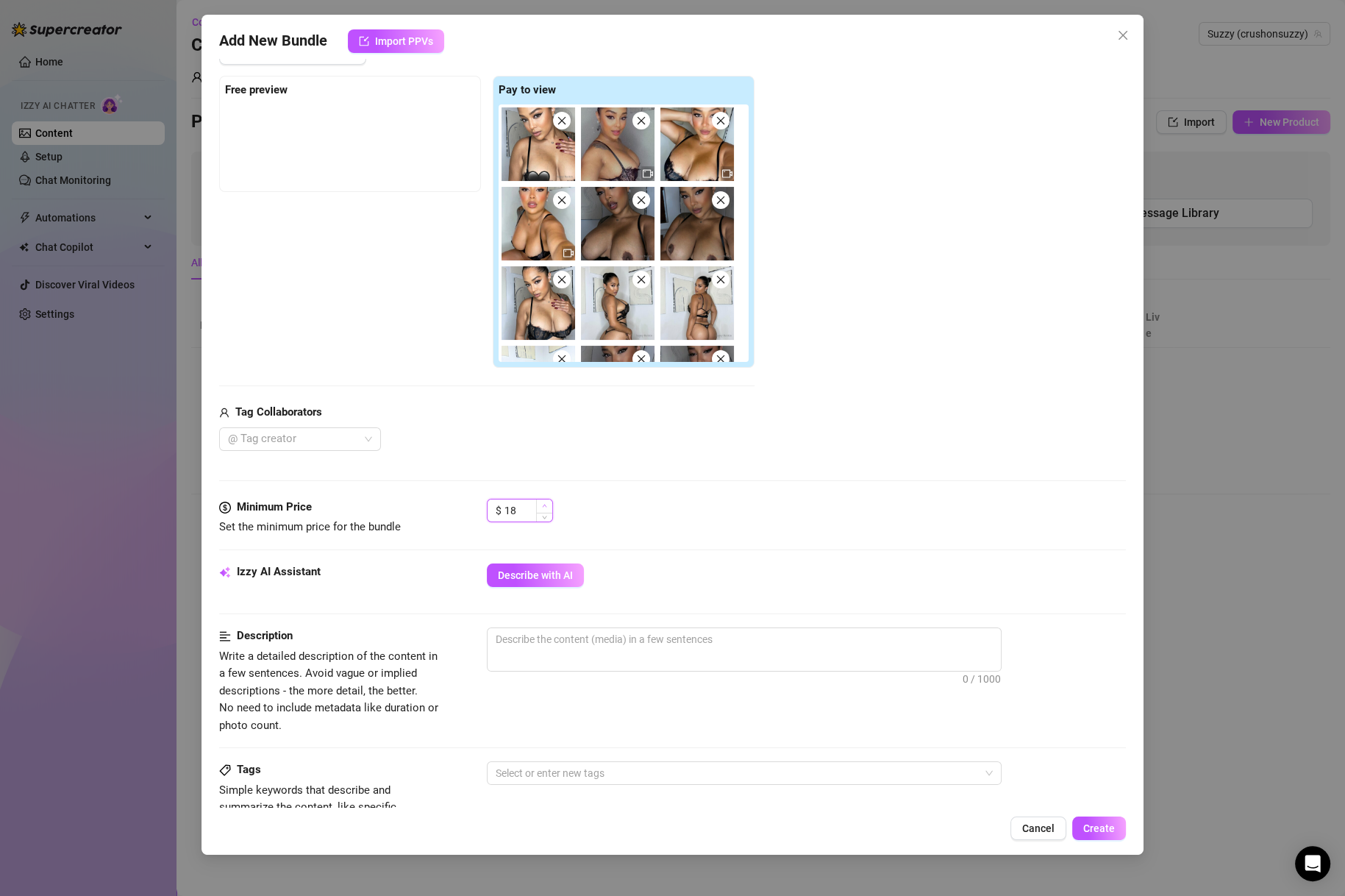
click at [544, 504] on icon "up" at bounding box center [544, 506] width 4 height 3
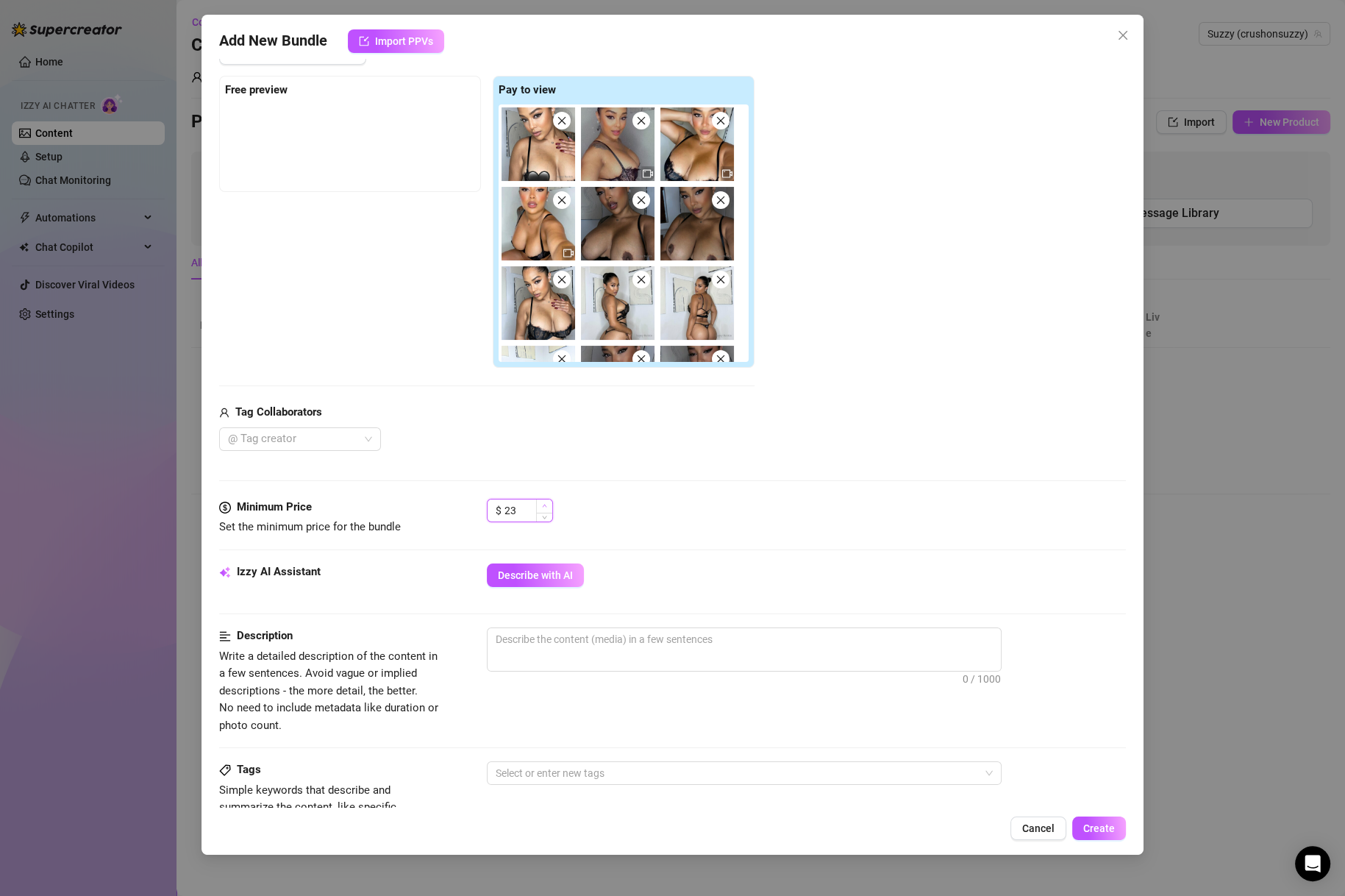
click at [544, 504] on icon "up" at bounding box center [544, 506] width 4 height 3
type input "24"
click at [544, 504] on icon "up" at bounding box center [544, 506] width 4 height 3
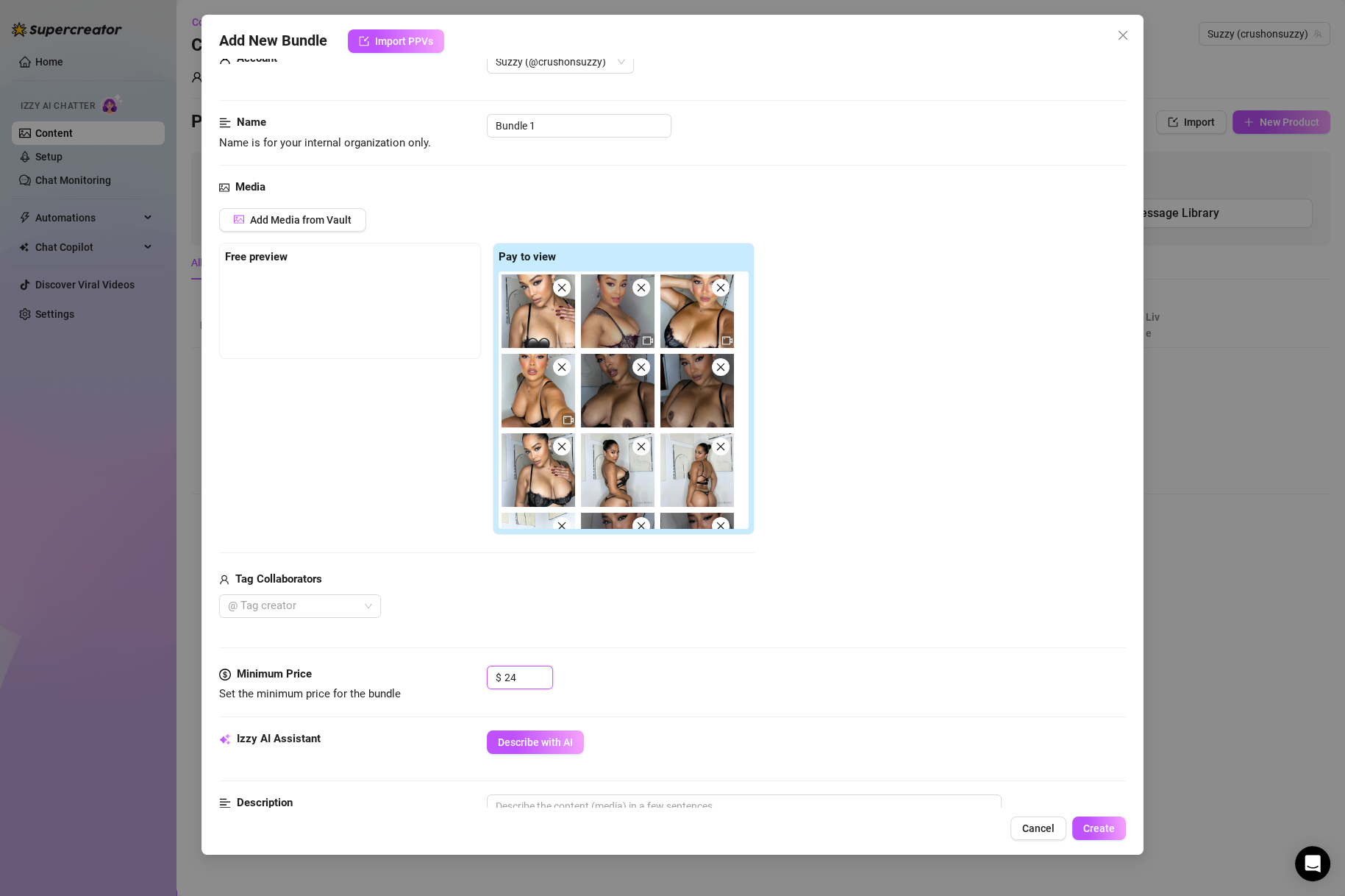
scroll to position [71, 0]
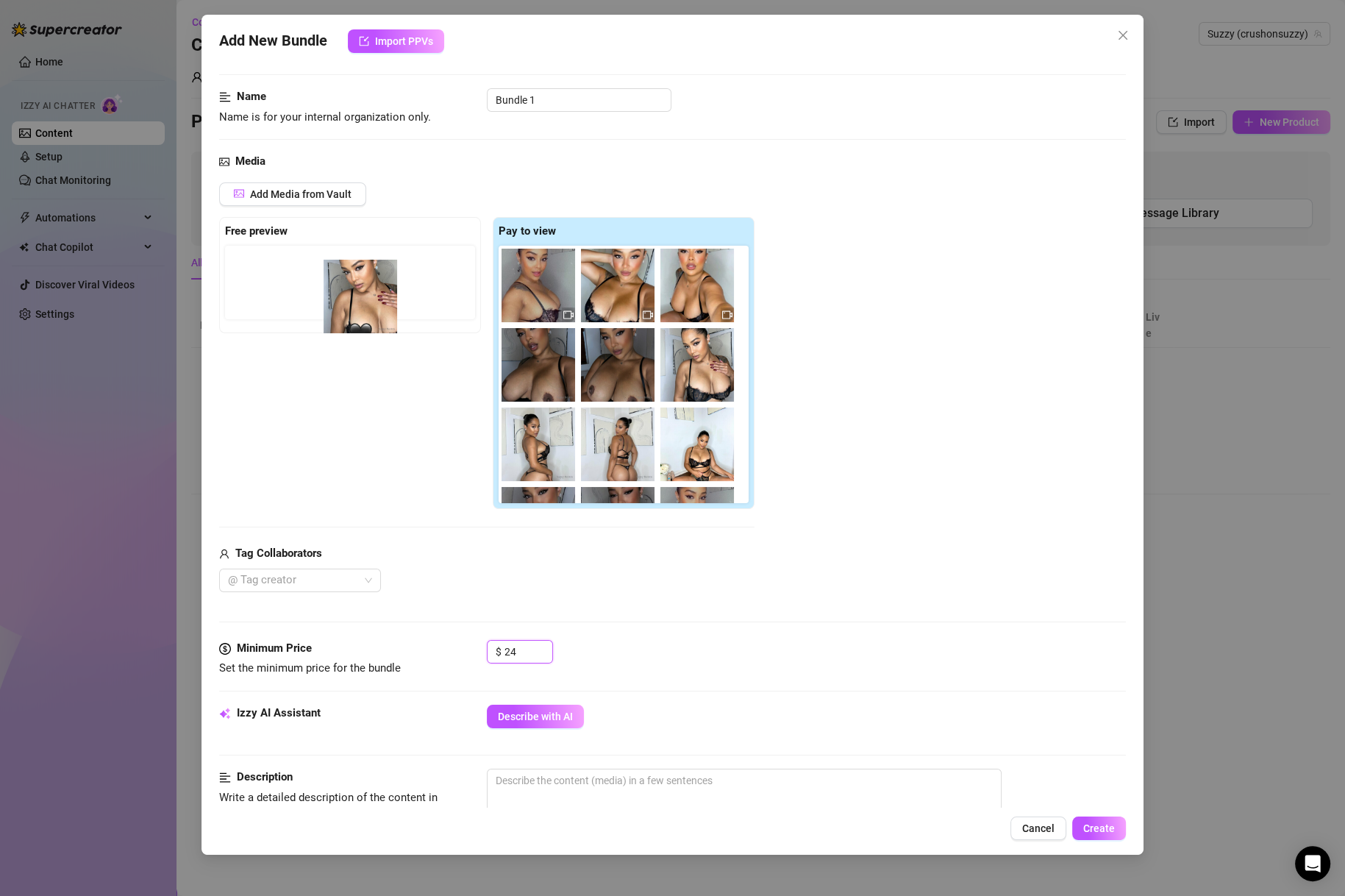
drag, startPoint x: 544, startPoint y: 301, endPoint x: 310, endPoint y: 310, distance: 234.2
click at [310, 310] on div "Free preview Pay to view" at bounding box center [487, 363] width 535 height 292
drag, startPoint x: 527, startPoint y: 285, endPoint x: 269, endPoint y: 300, distance: 258.4
click at [269, 300] on div "Free preview Pay to view" at bounding box center [487, 363] width 535 height 292
drag, startPoint x: 524, startPoint y: 292, endPoint x: 250, endPoint y: 283, distance: 274.1
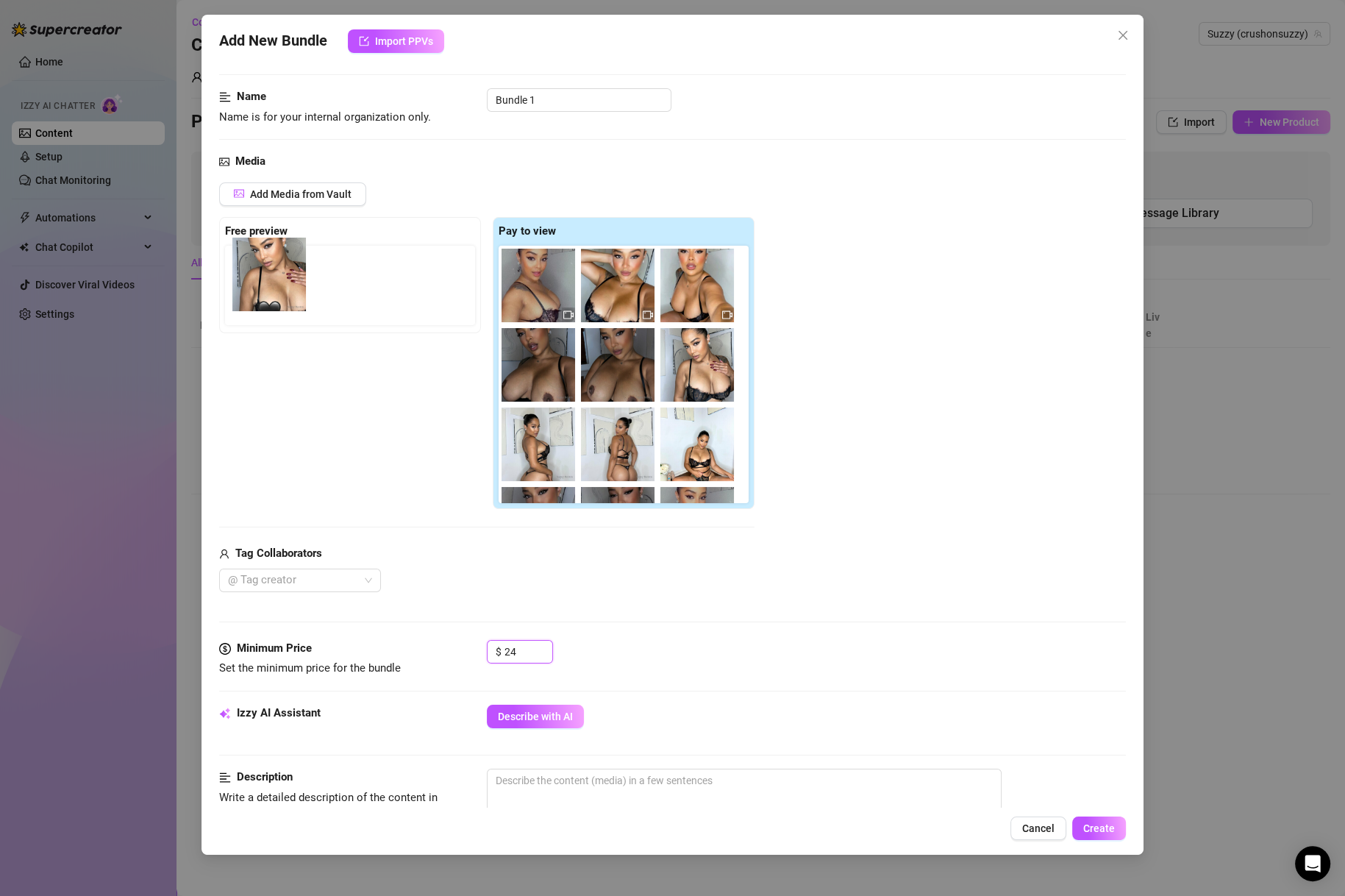
click at [250, 283] on div "Free preview Pay to view" at bounding box center [487, 363] width 535 height 292
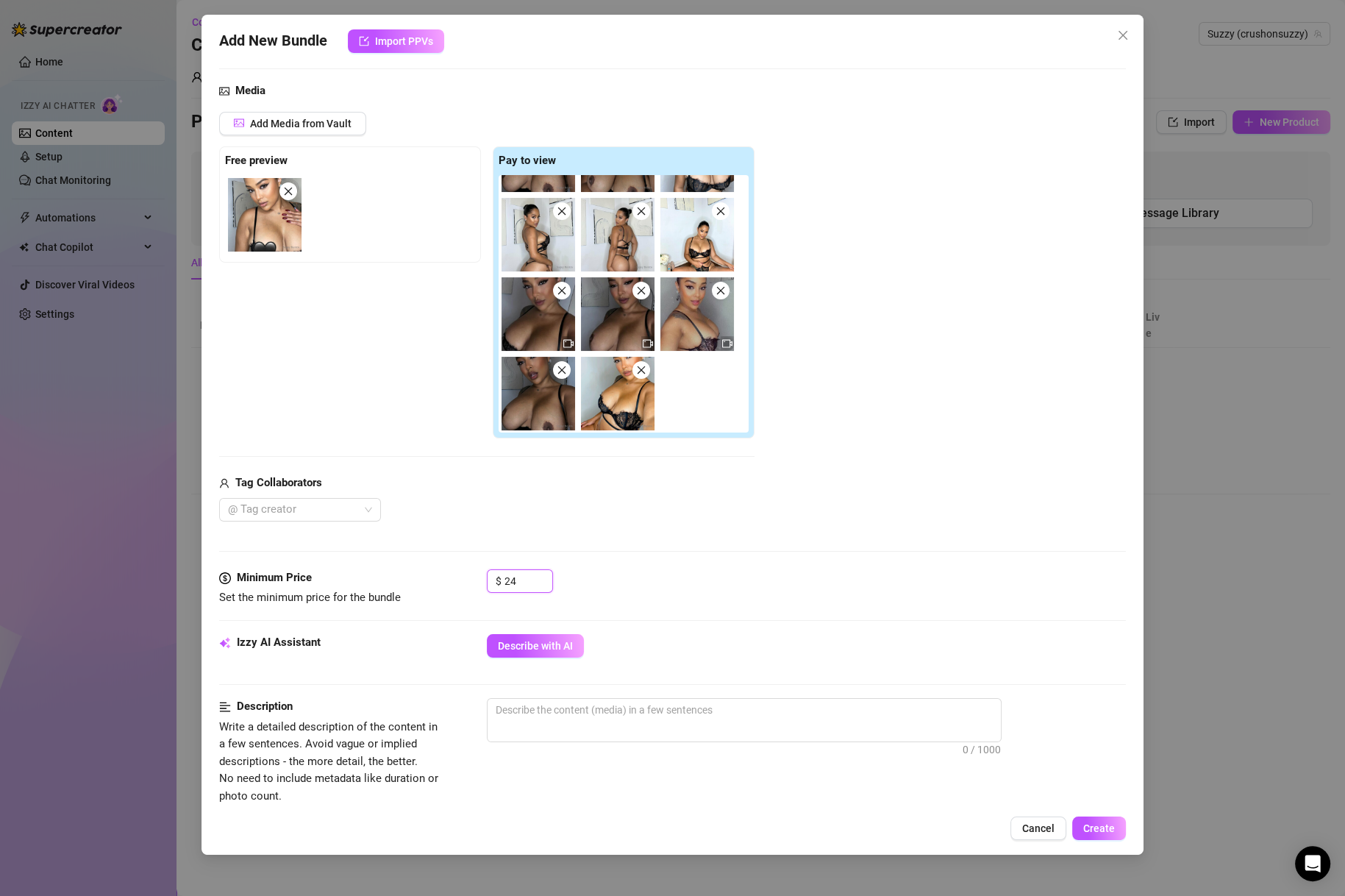
scroll to position [283, 0]
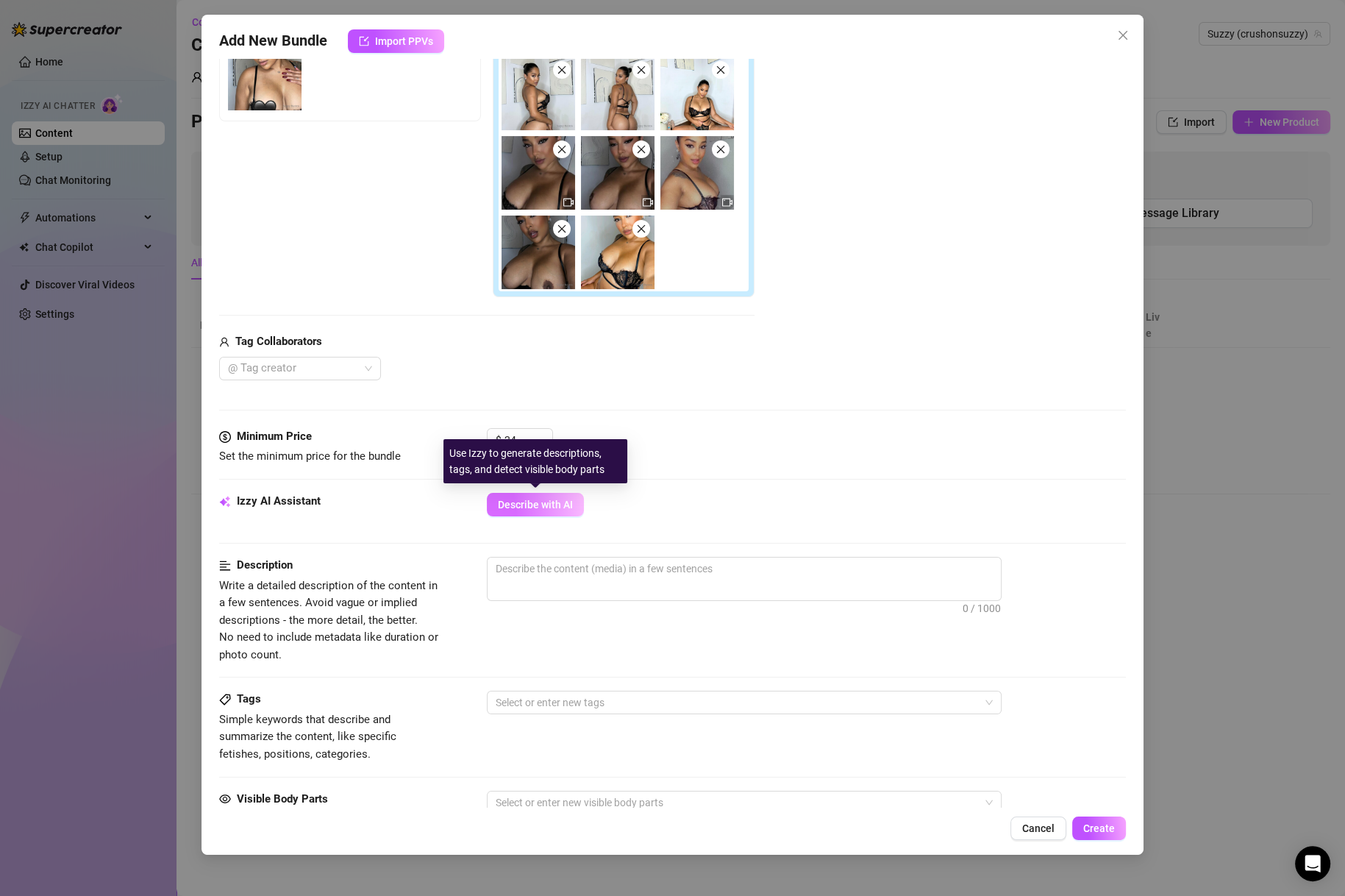
click at [537, 504] on span "Describe with AI" at bounding box center [535, 504] width 75 height 11
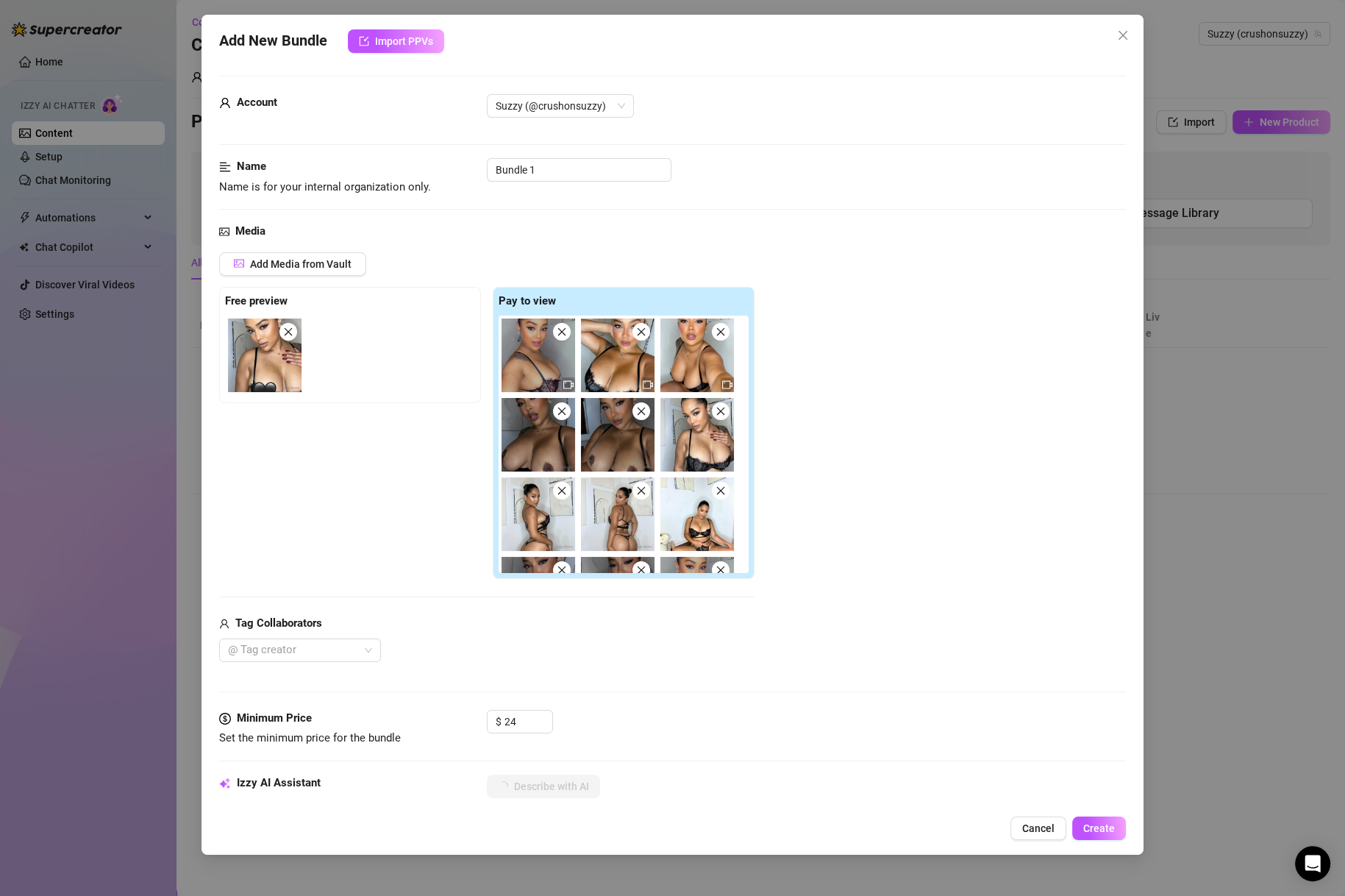
scroll to position [0, 0]
click at [352, 271] on button "Add Media from Vault" at bounding box center [292, 264] width 147 height 24
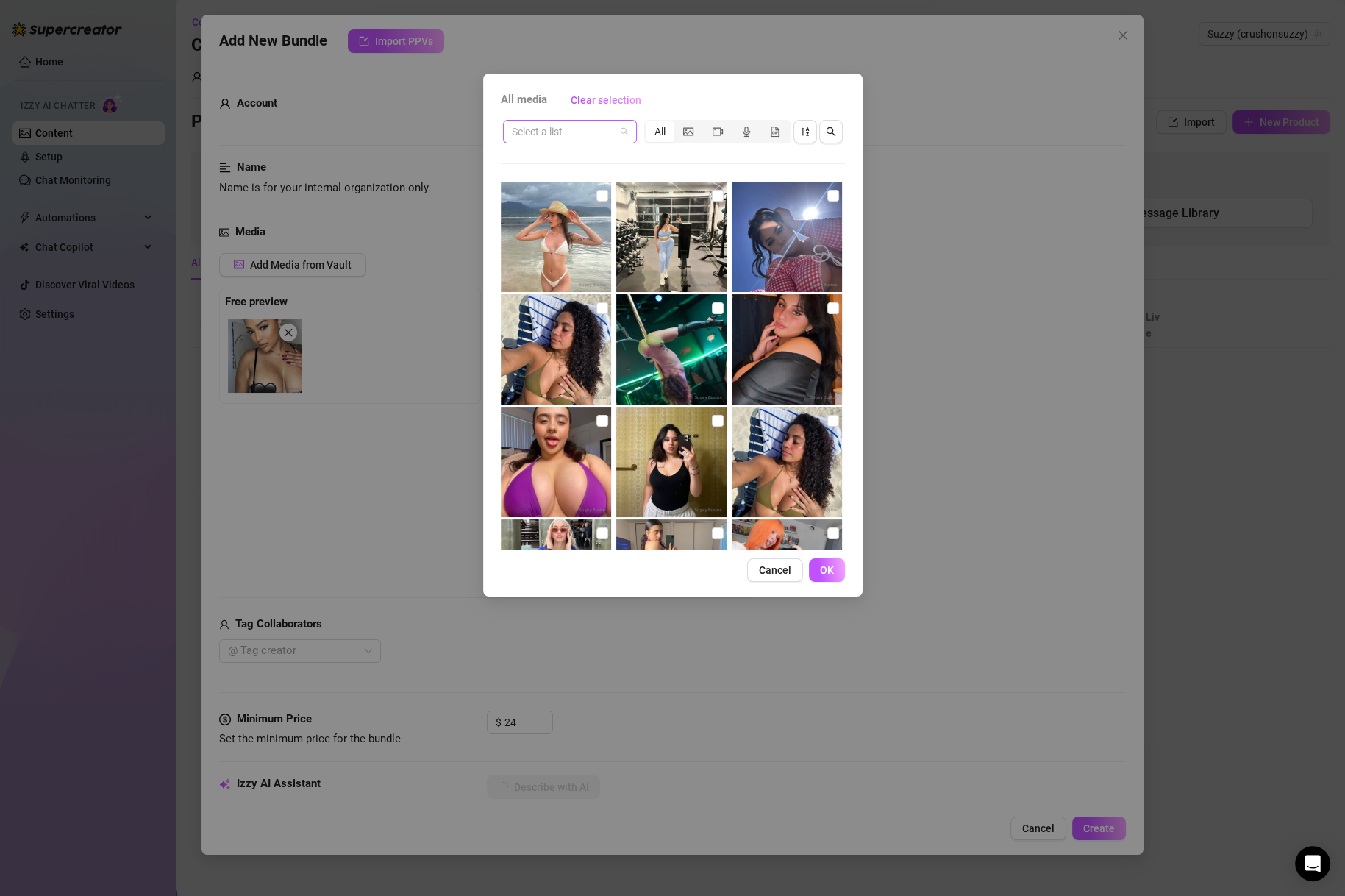
click at [594, 124] on input "search" at bounding box center [562, 131] width 103 height 22
click at [569, 132] on input "search" at bounding box center [562, 131] width 103 height 22
click at [608, 132] on input "search" at bounding box center [562, 131] width 103 height 22
click at [608, 123] on input "search" at bounding box center [562, 131] width 103 height 22
type textarea "Suzzy"
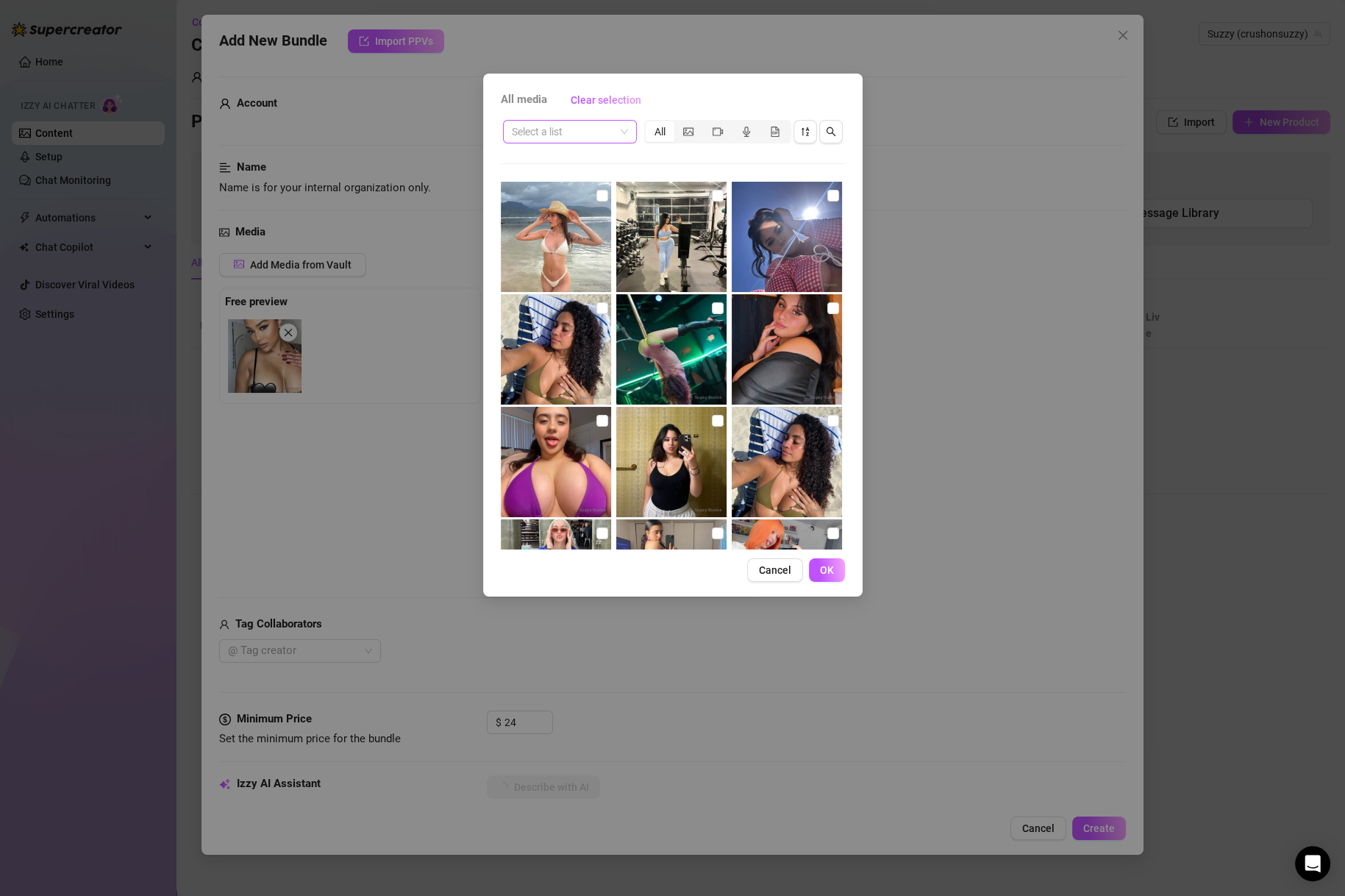
type textarea "Suzzy"
type textarea "Suzzy Cute"
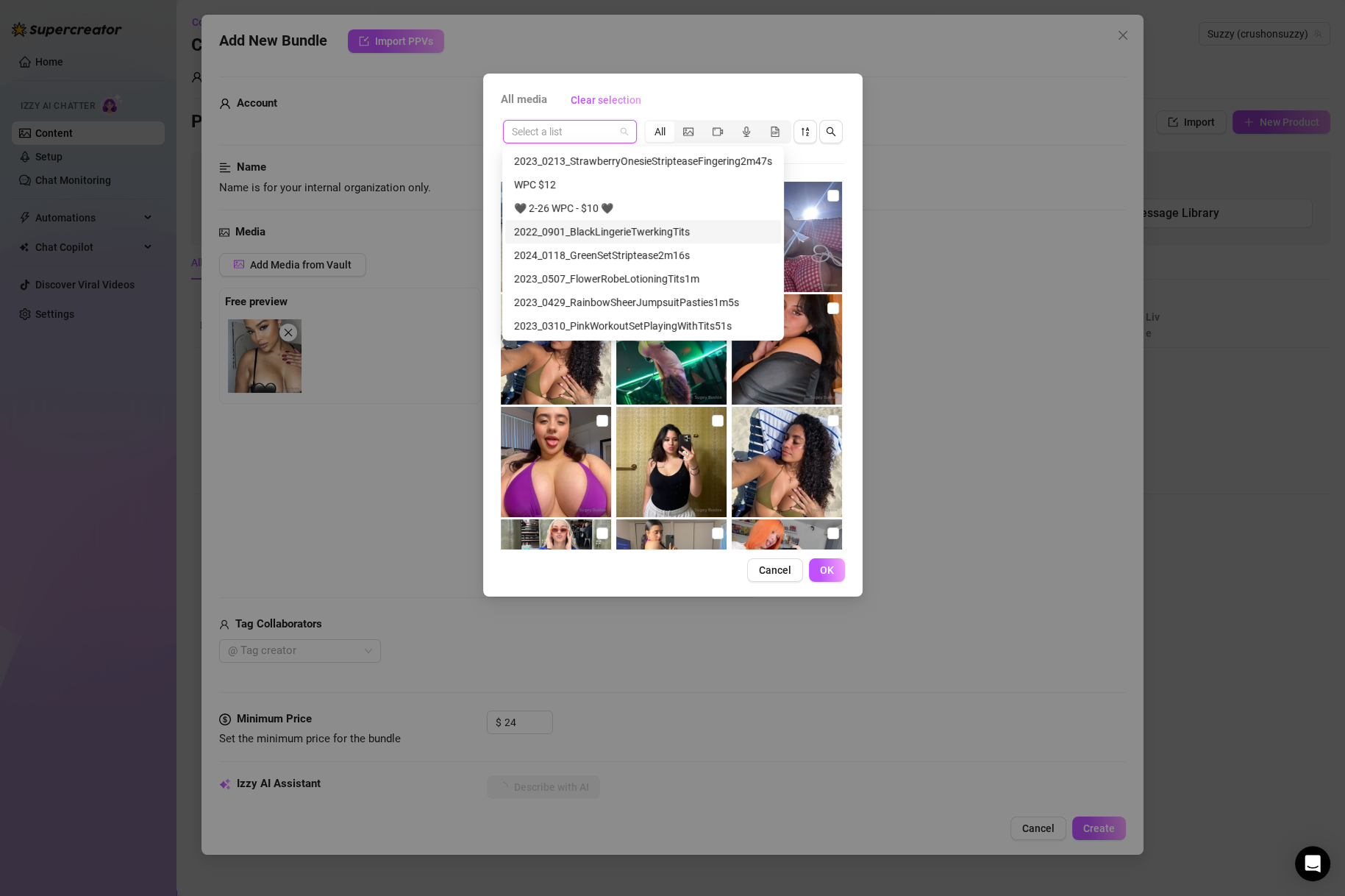
type textarea "Suzzy Cute teases"
type textarea "Suzzy Cute teases in"
type textarea "Suzzy Cute teases in a"
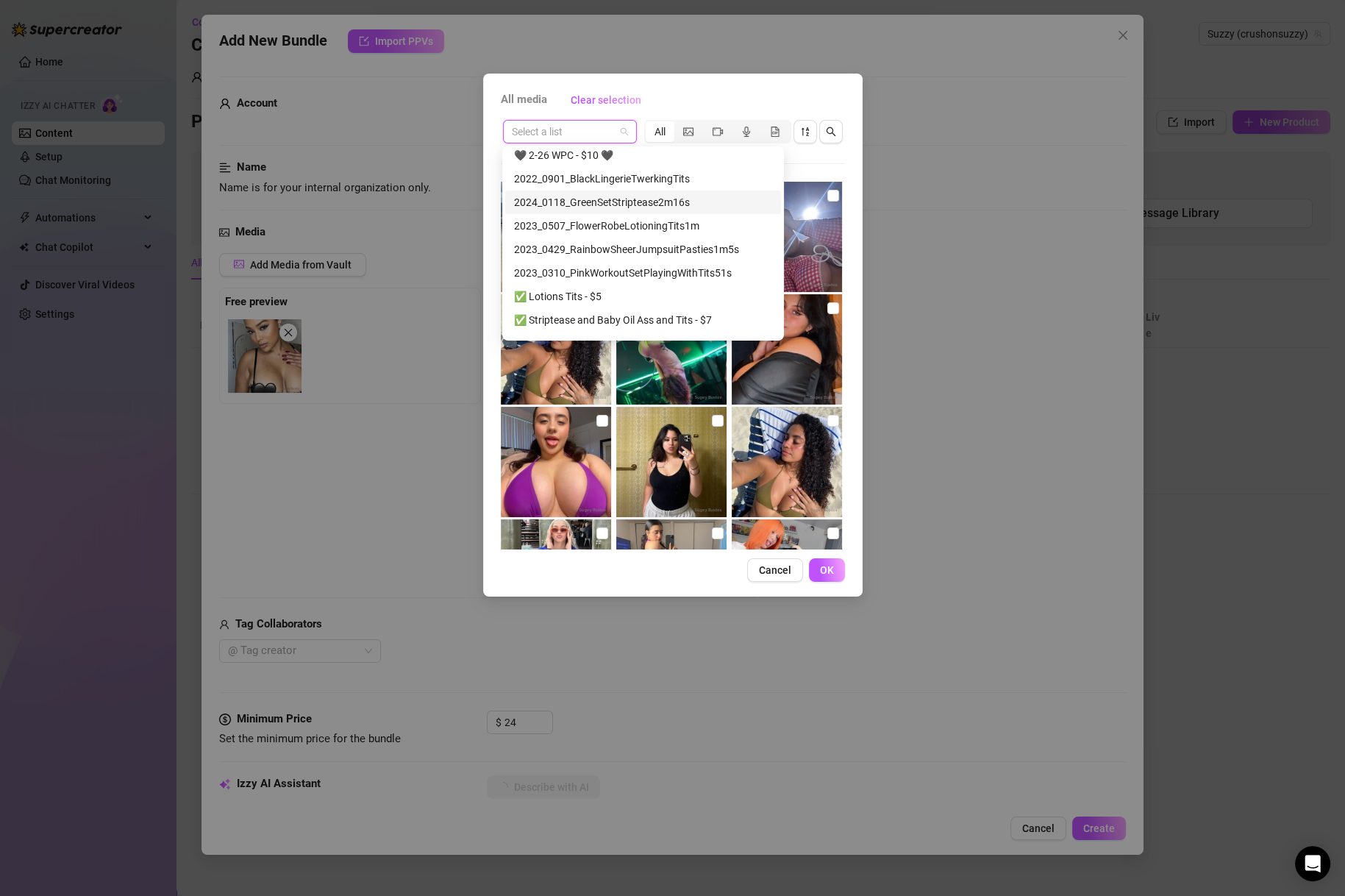
scroll to position [353, 0]
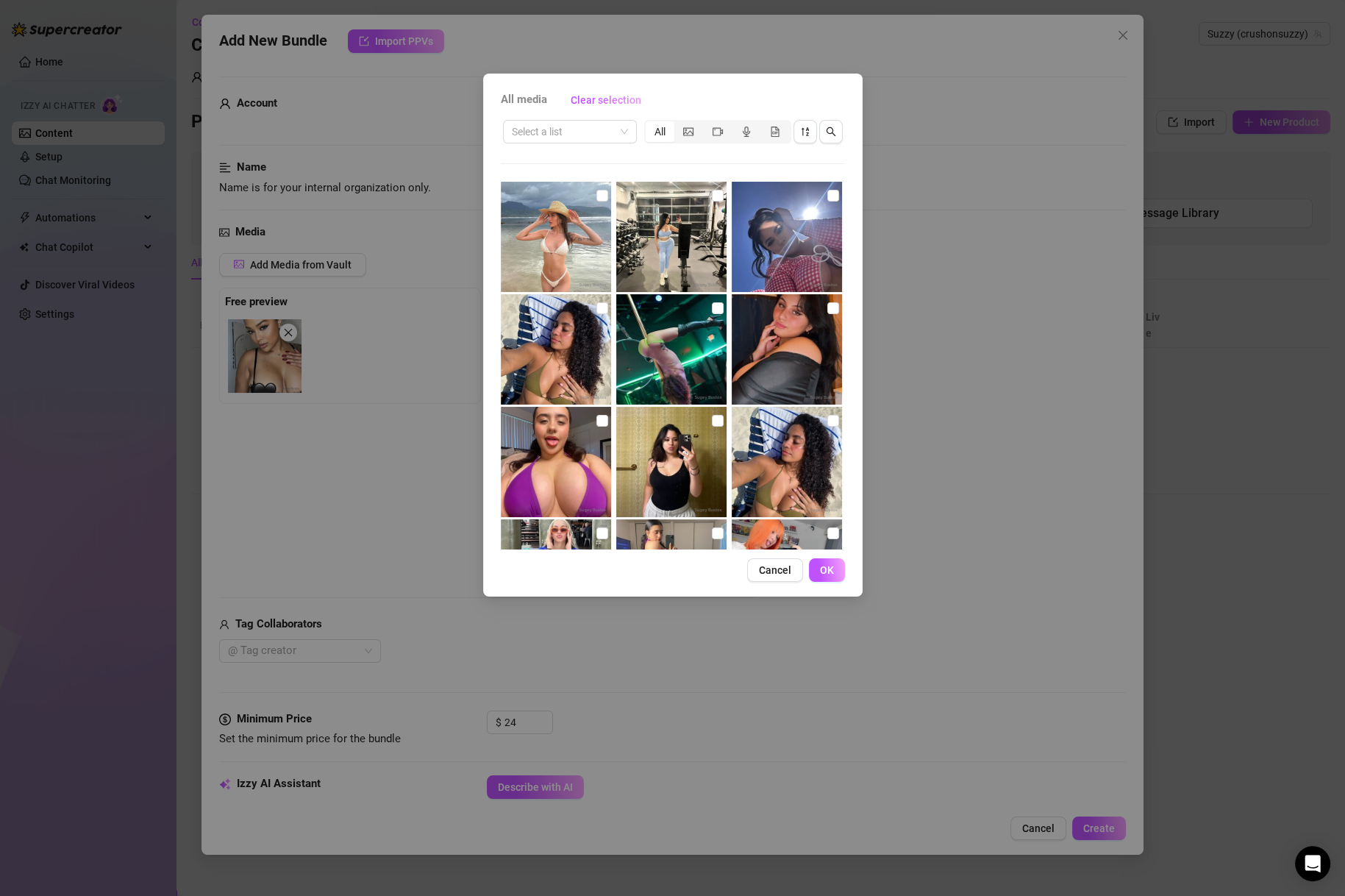
click at [415, 278] on div "All media Clear selection Select a list All Cancel OK" at bounding box center [672, 448] width 1345 height 896
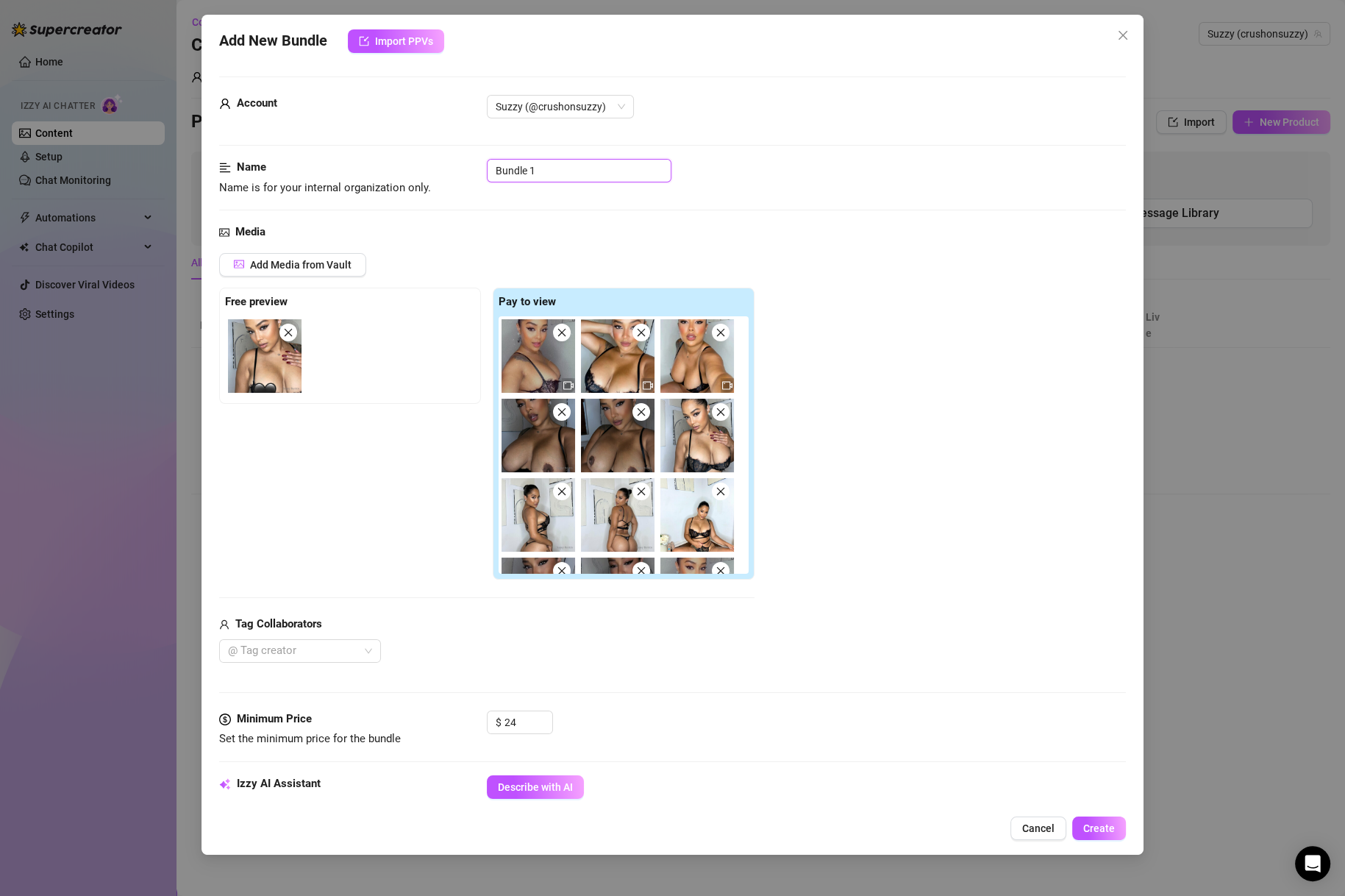
click at [551, 161] on input "Bundle 1" at bounding box center [579, 170] width 185 height 24
click at [594, 169] on input "Bundle 1" at bounding box center [579, 170] width 185 height 24
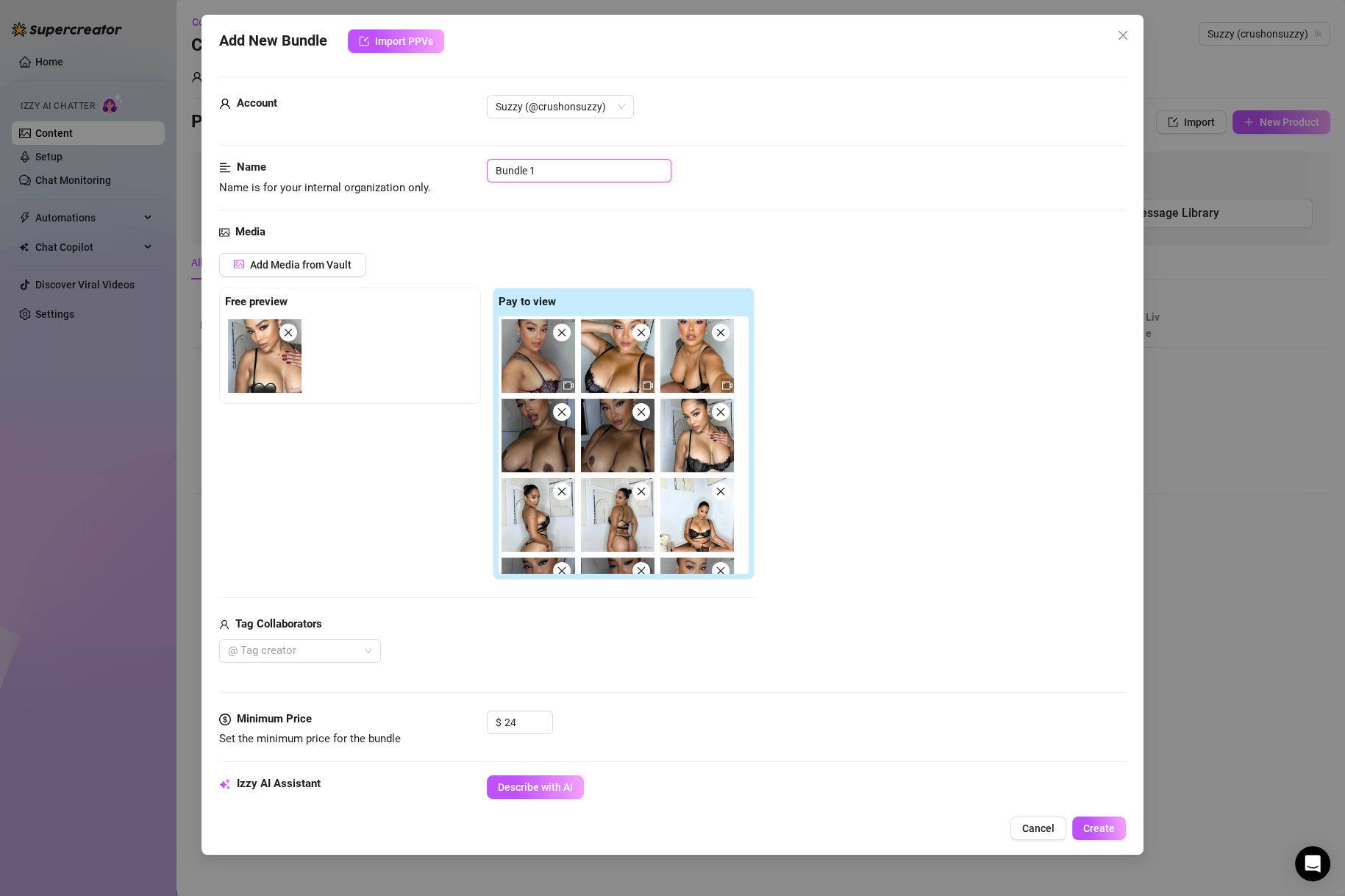
paste input "2022_0901_BlackLingerieTwerkingTits"
click at [827, 236] on div "Media" at bounding box center [672, 232] width 906 height 17
click at [529, 165] on input "2022_0901_BlackLingerieTwerkingTits" at bounding box center [579, 170] width 185 height 24
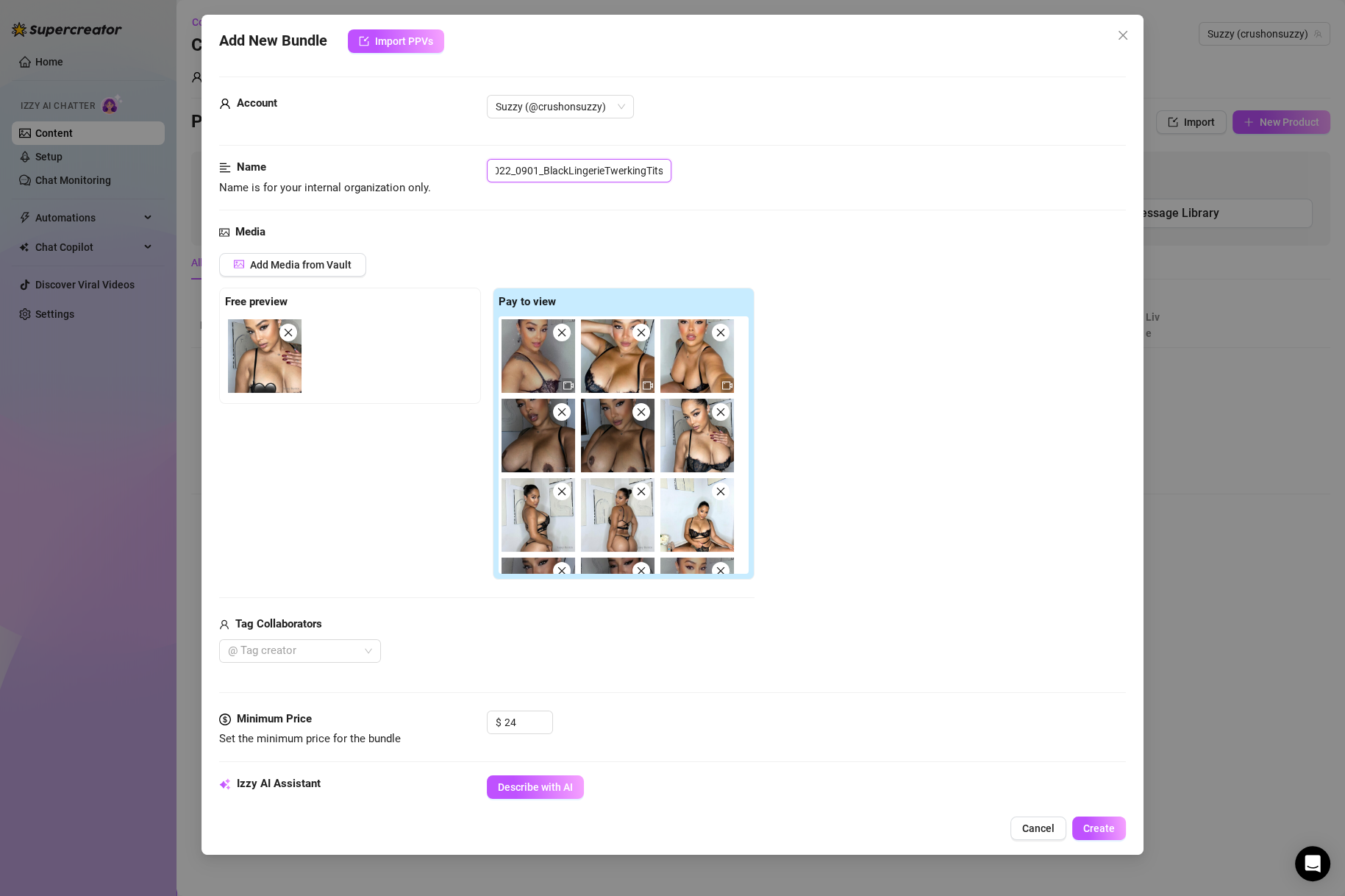
drag, startPoint x: 494, startPoint y: 170, endPoint x: 672, endPoint y: 174, distance: 178.0
click at [672, 174] on div "2022_0901_BlackLingerieTwerkingTits" at bounding box center [806, 170] width 638 height 24
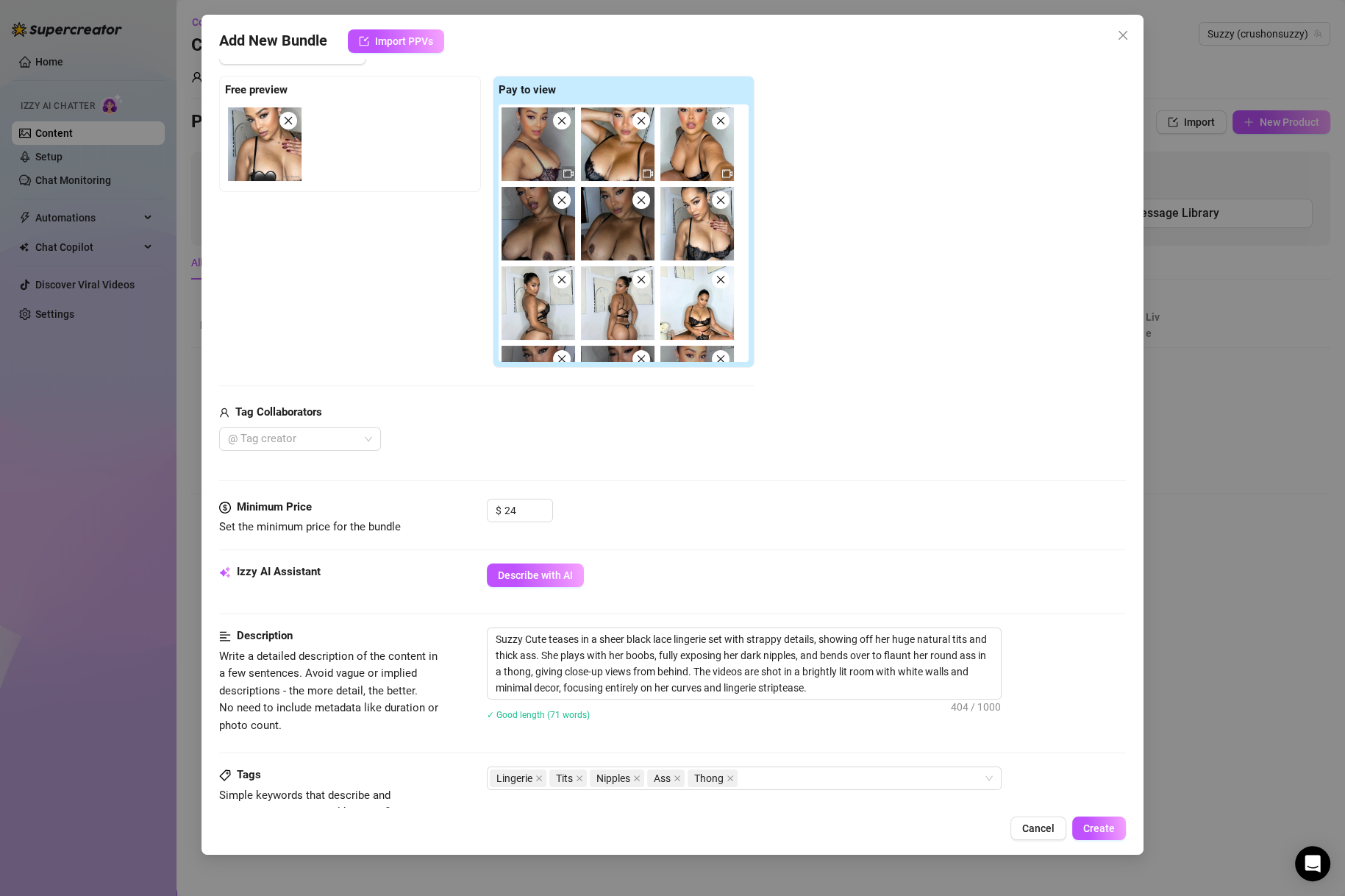
scroll to position [0, 0]
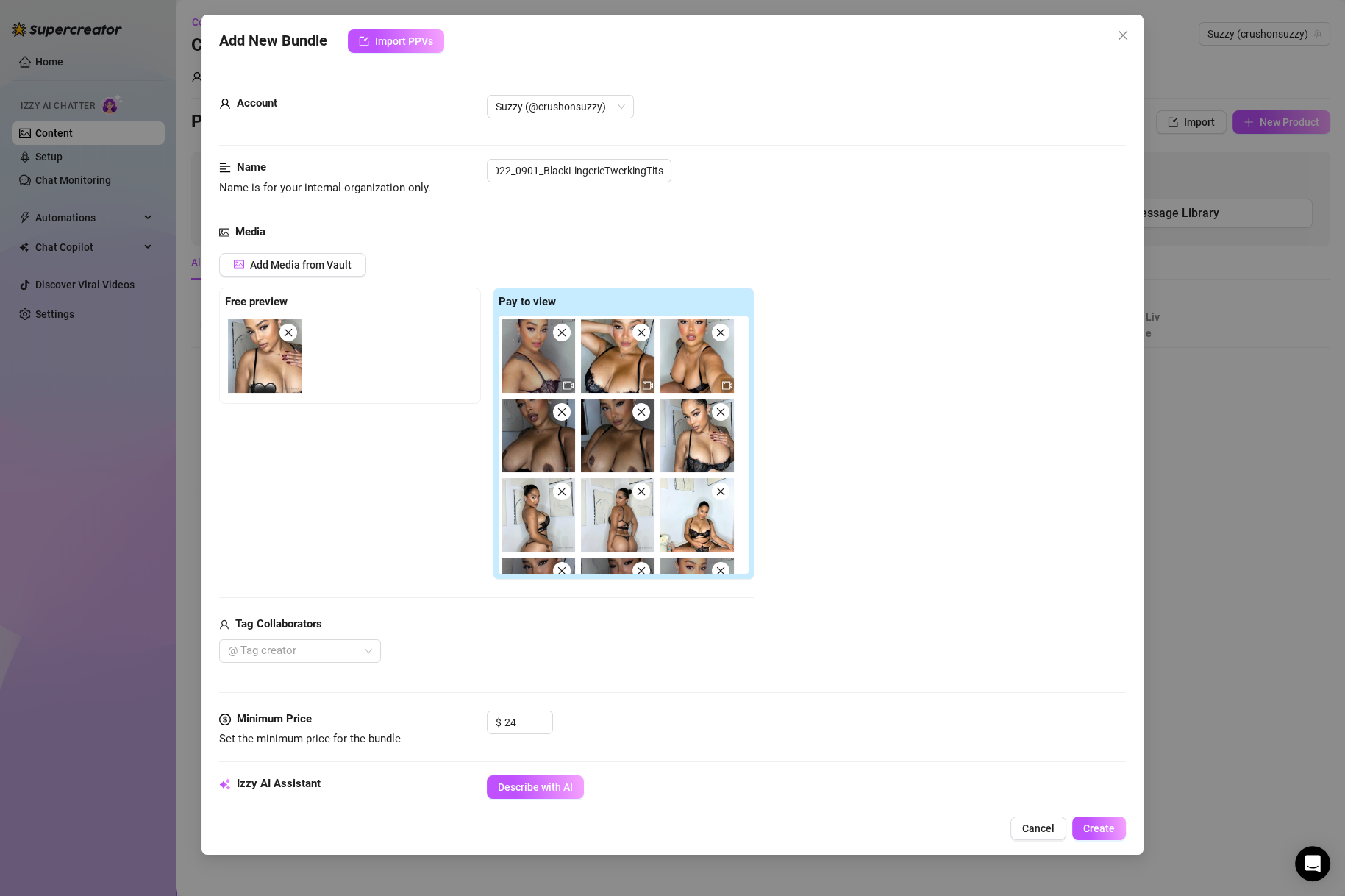
click at [679, 201] on div "Name Name is for your internal organization only. 2022_0901_BlackLingerieTwerki…" at bounding box center [672, 191] width 906 height 65
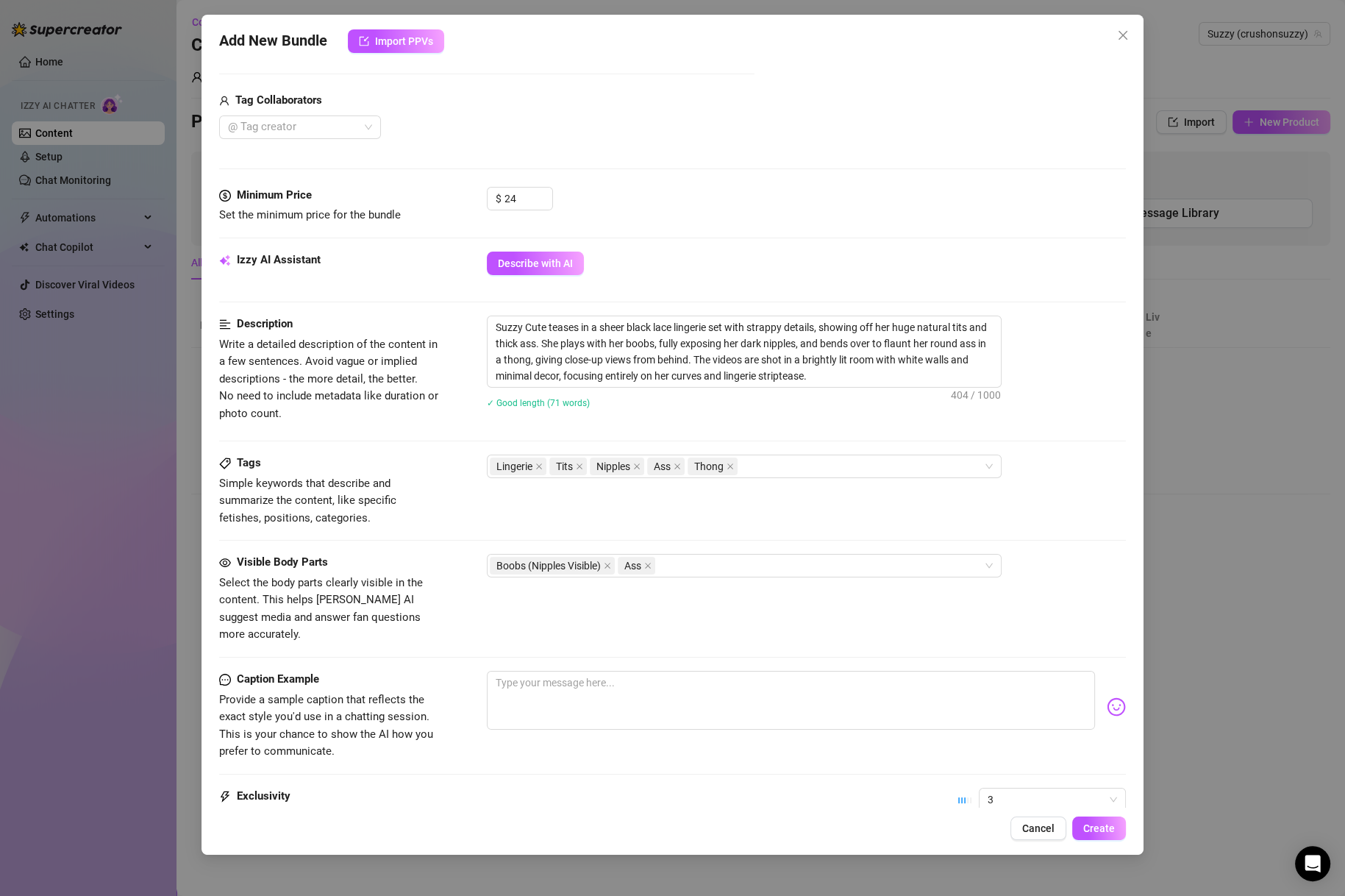
scroll to position [494, 0]
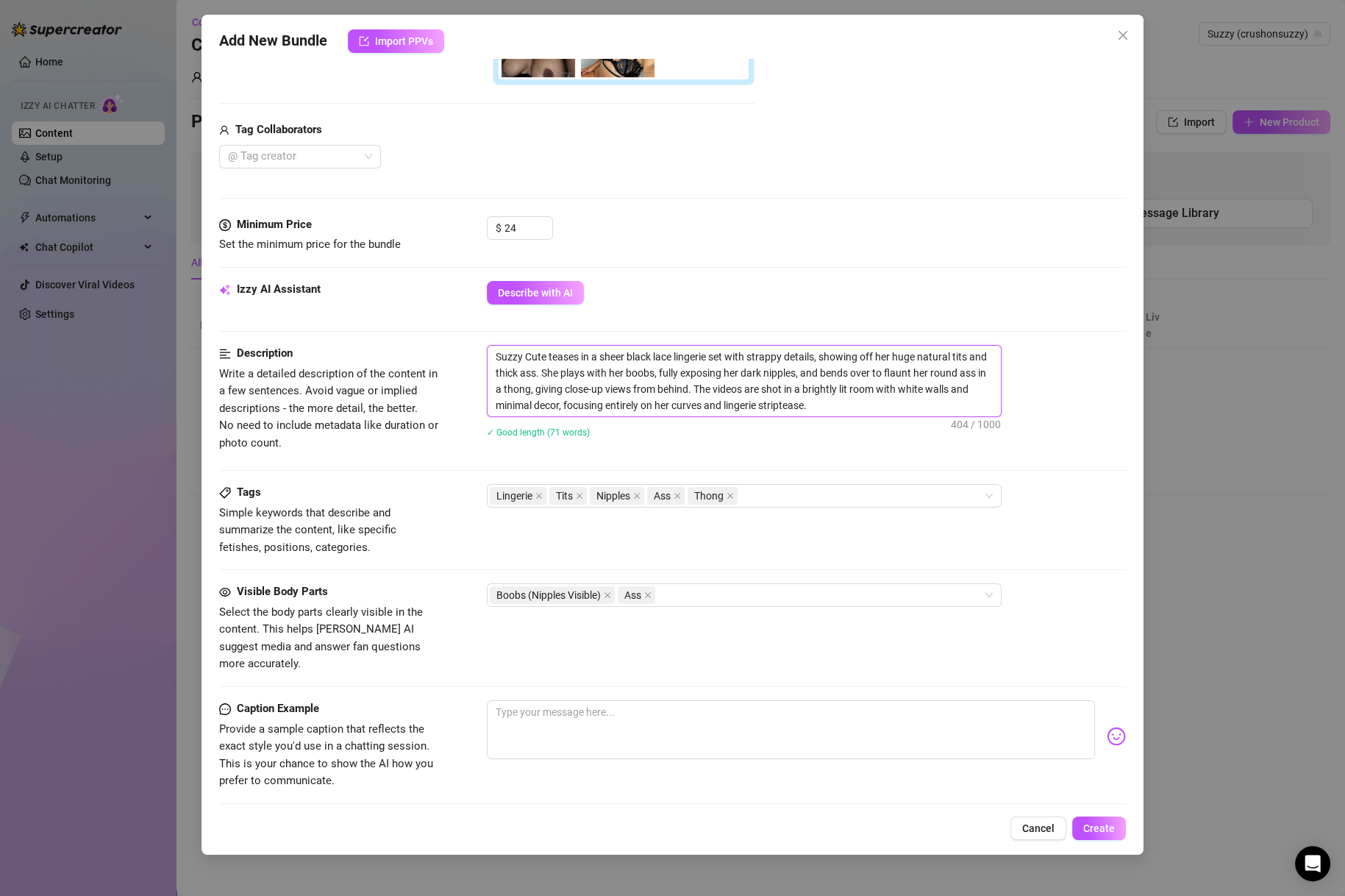
click at [531, 356] on textarea "Suzzy Cute teases in a sheer black lace lingerie set with strappy details, show…" at bounding box center [744, 381] width 513 height 71
click at [798, 356] on textarea "Suzzy teases in a sheer black lace lingerie set with strappy details, showing o…" at bounding box center [744, 381] width 513 height 71
click at [839, 353] on textarea "Suzzy teases in a sheer black lace lingerie set with strappy details, showing o…" at bounding box center [744, 381] width 513 height 71
click at [910, 353] on textarea "Suzzy teases in a sheer black lace lingerie set with strappy details, showing o…" at bounding box center [744, 381] width 513 height 71
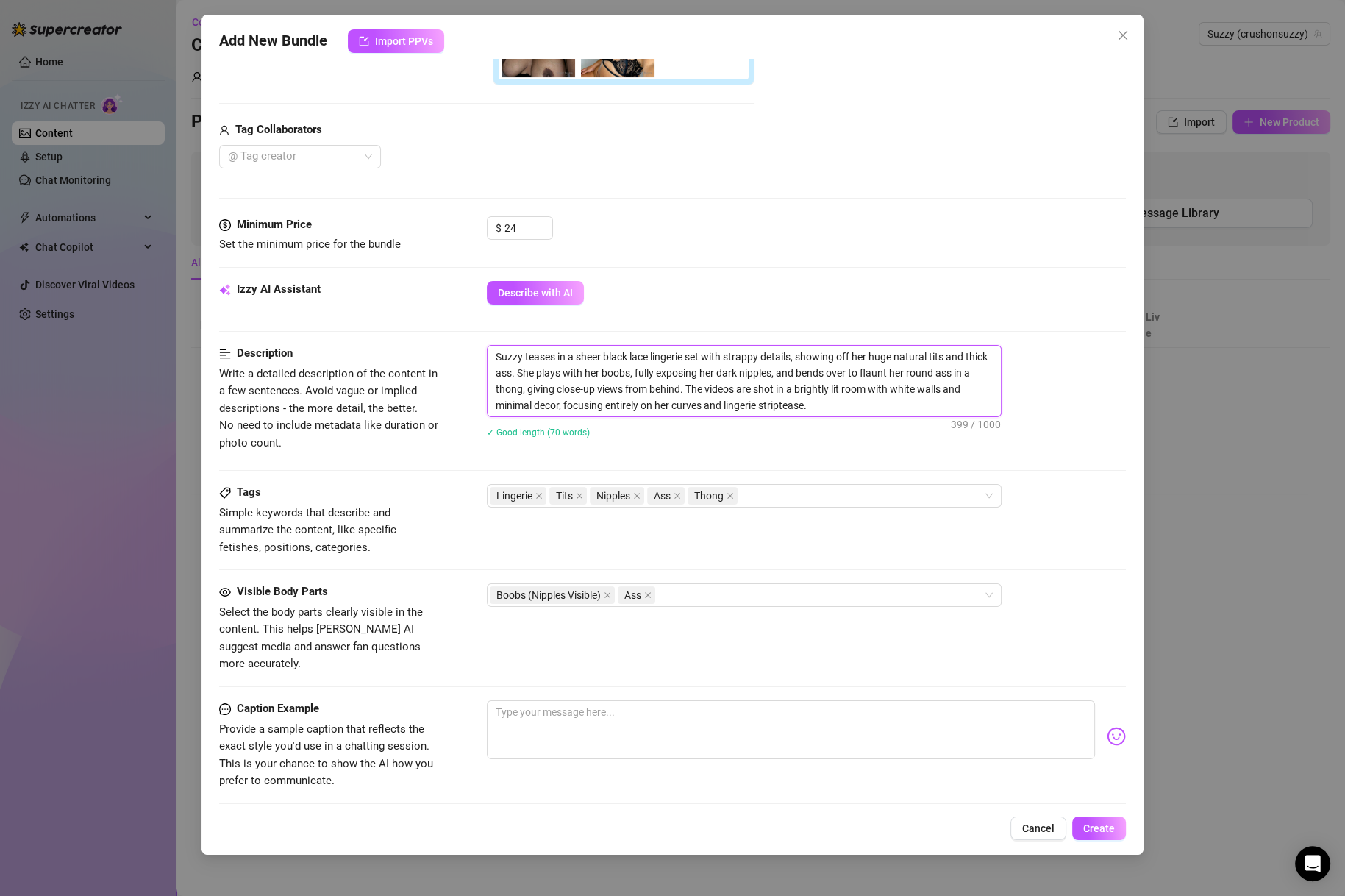
click at [593, 380] on textarea "Suzzy teases in a sheer black lace lingerie set with strappy details, showing o…" at bounding box center [744, 381] width 513 height 71
click at [720, 378] on textarea "Suzzy teases in a sheer black lace lingerie set with strappy details, showing o…" at bounding box center [744, 381] width 513 height 71
click at [867, 374] on textarea "Suzzy teases in a sheer black lace lingerie set with strappy details, showing o…" at bounding box center [744, 381] width 513 height 71
click at [714, 371] on textarea "Suzzy teases in a sheer black lace lingerie set with strappy details, showing o…" at bounding box center [744, 381] width 513 height 71
drag, startPoint x: 737, startPoint y: 373, endPoint x: 723, endPoint y: 375, distance: 14.1
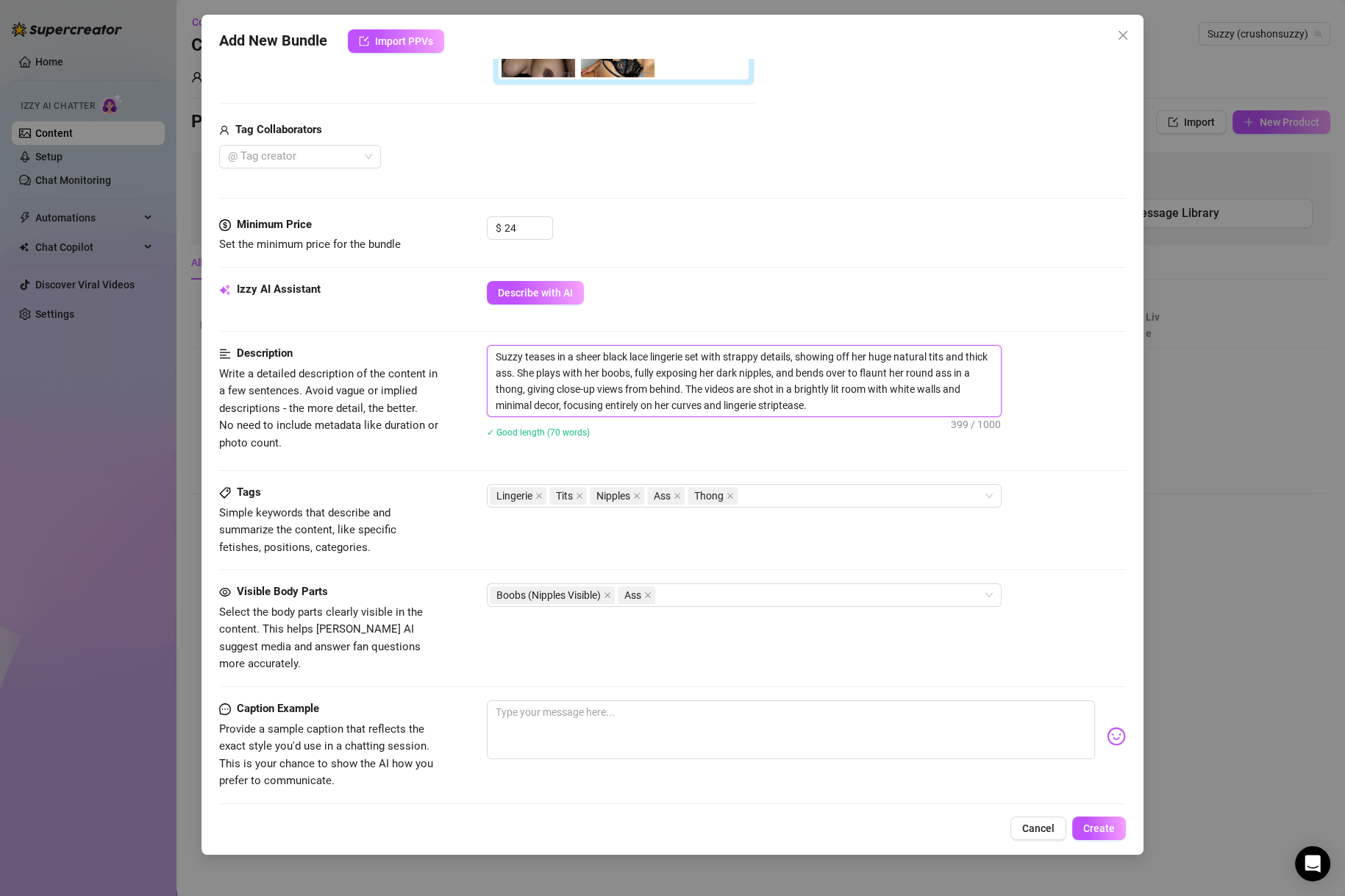
click at [723, 375] on textarea "Suzzy teases in a sheer black lace lingerie set with strappy details, showing o…" at bounding box center [744, 381] width 513 height 71
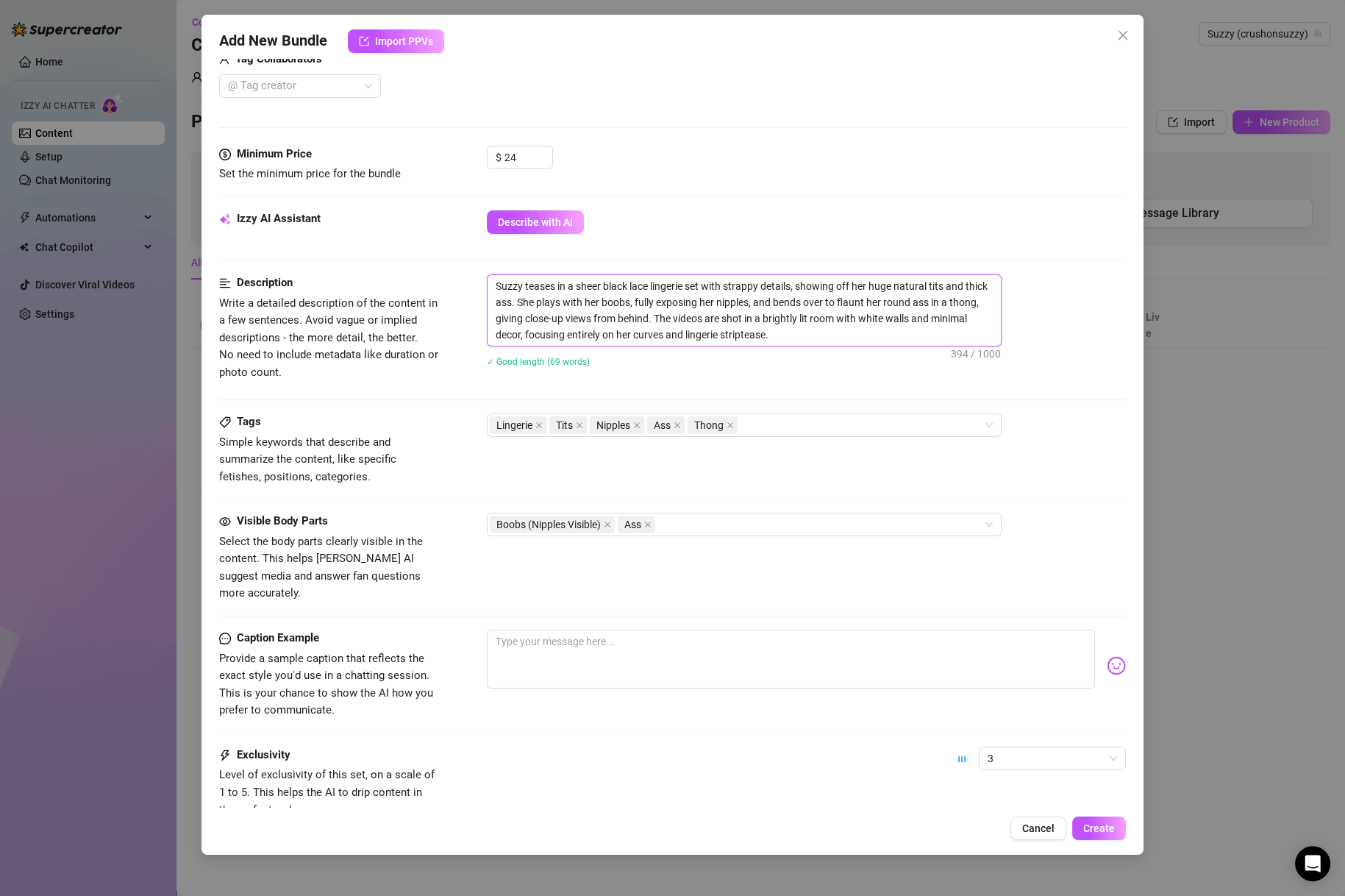
click at [794, 343] on textarea "Suzzy teases in a sheer black lace lingerie set with strappy details, showing o…" at bounding box center [744, 310] width 513 height 71
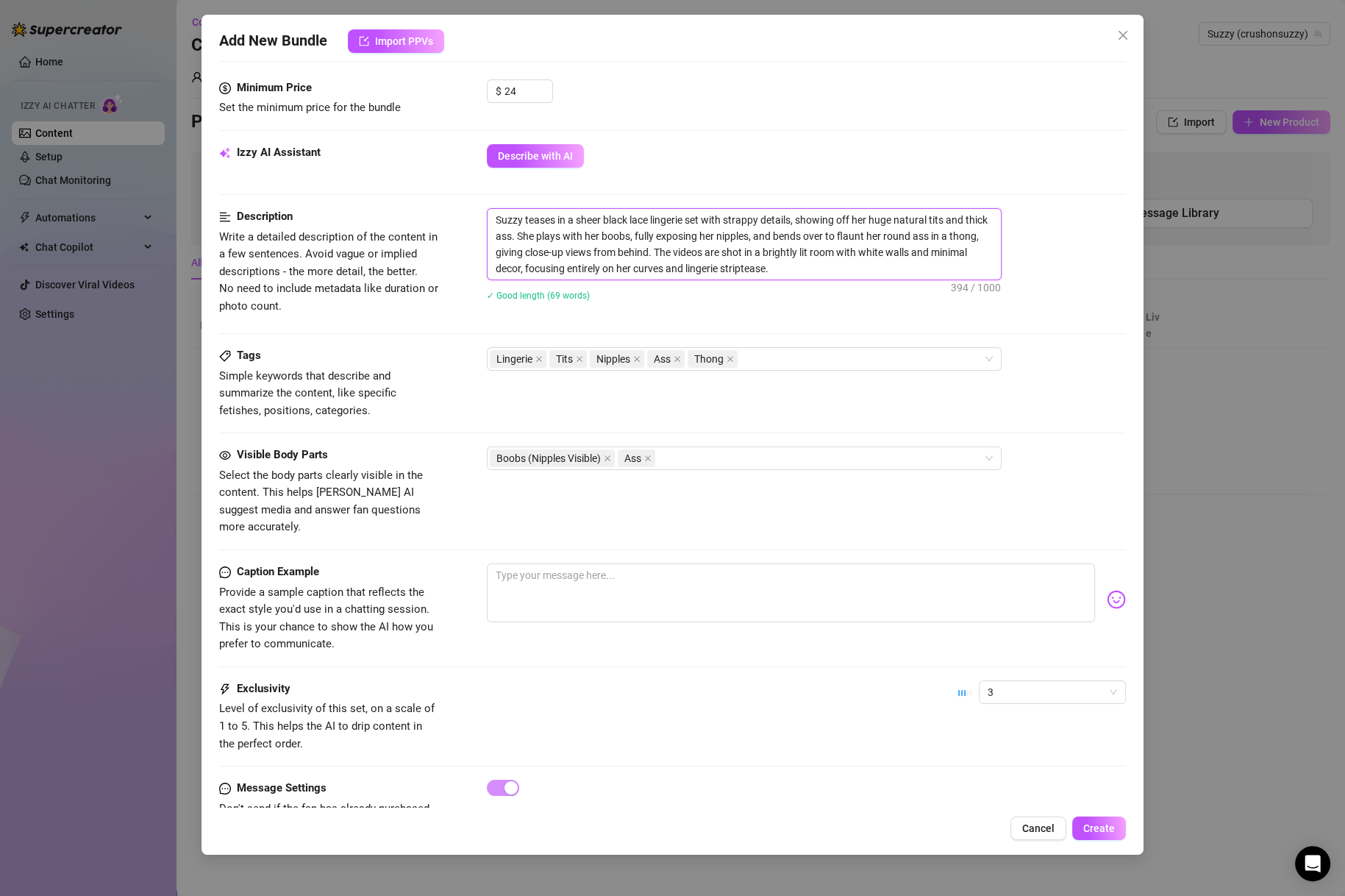
scroll to position [636, 0]
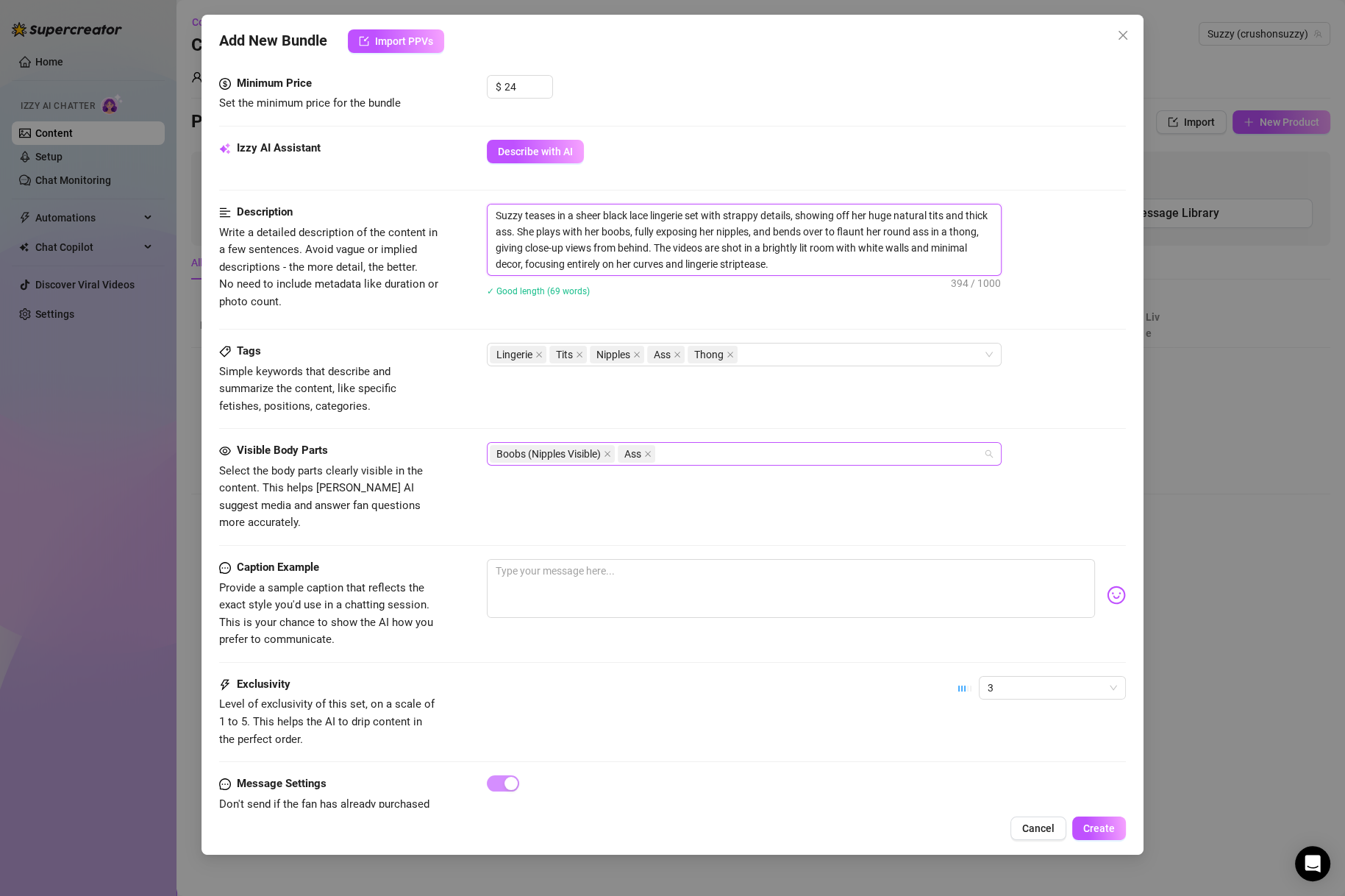
click at [751, 447] on div "Boobs (Nipples Visible) Ass" at bounding box center [736, 453] width 493 height 21
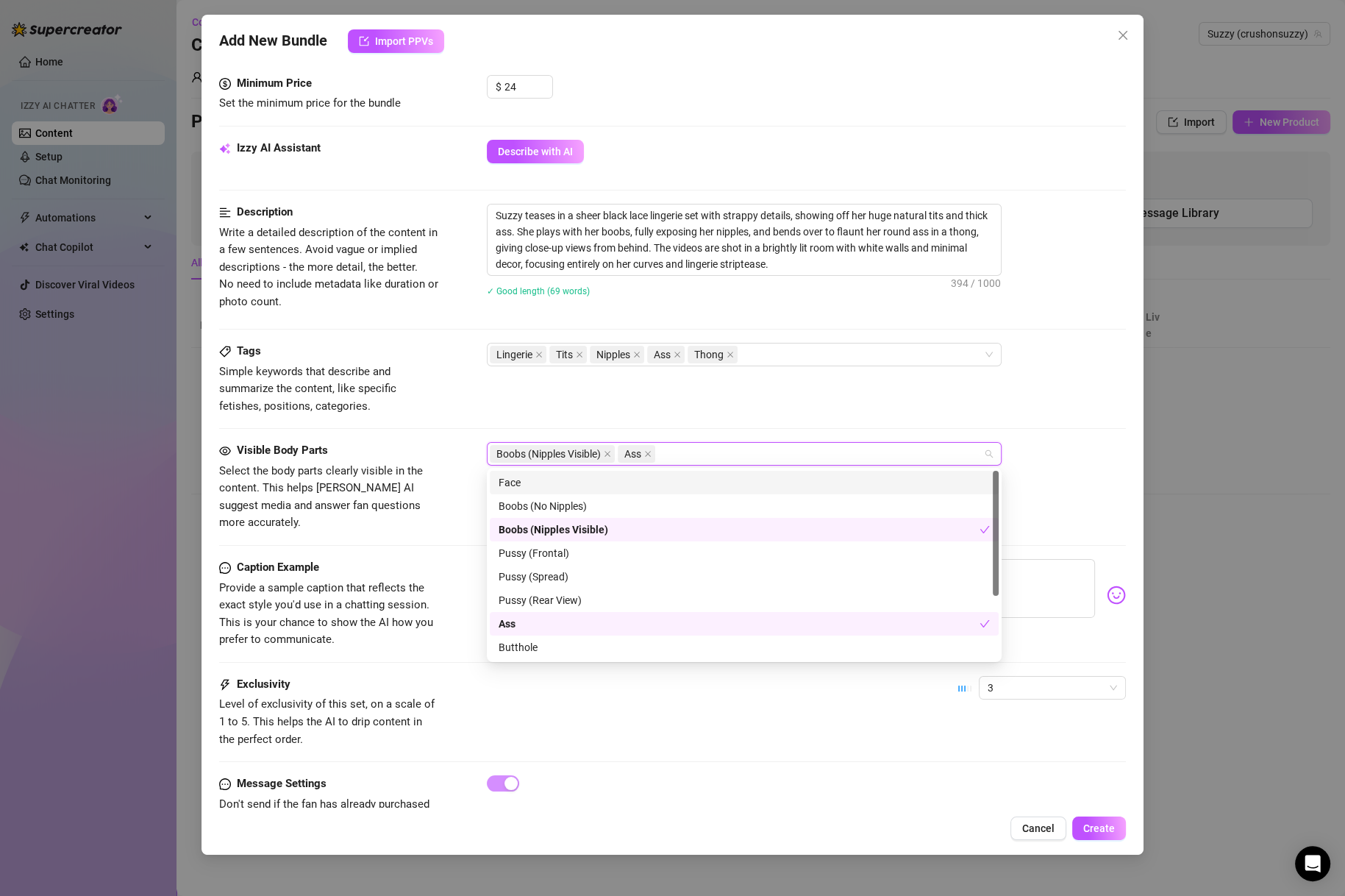
click at [695, 487] on div "Face" at bounding box center [744, 483] width 491 height 16
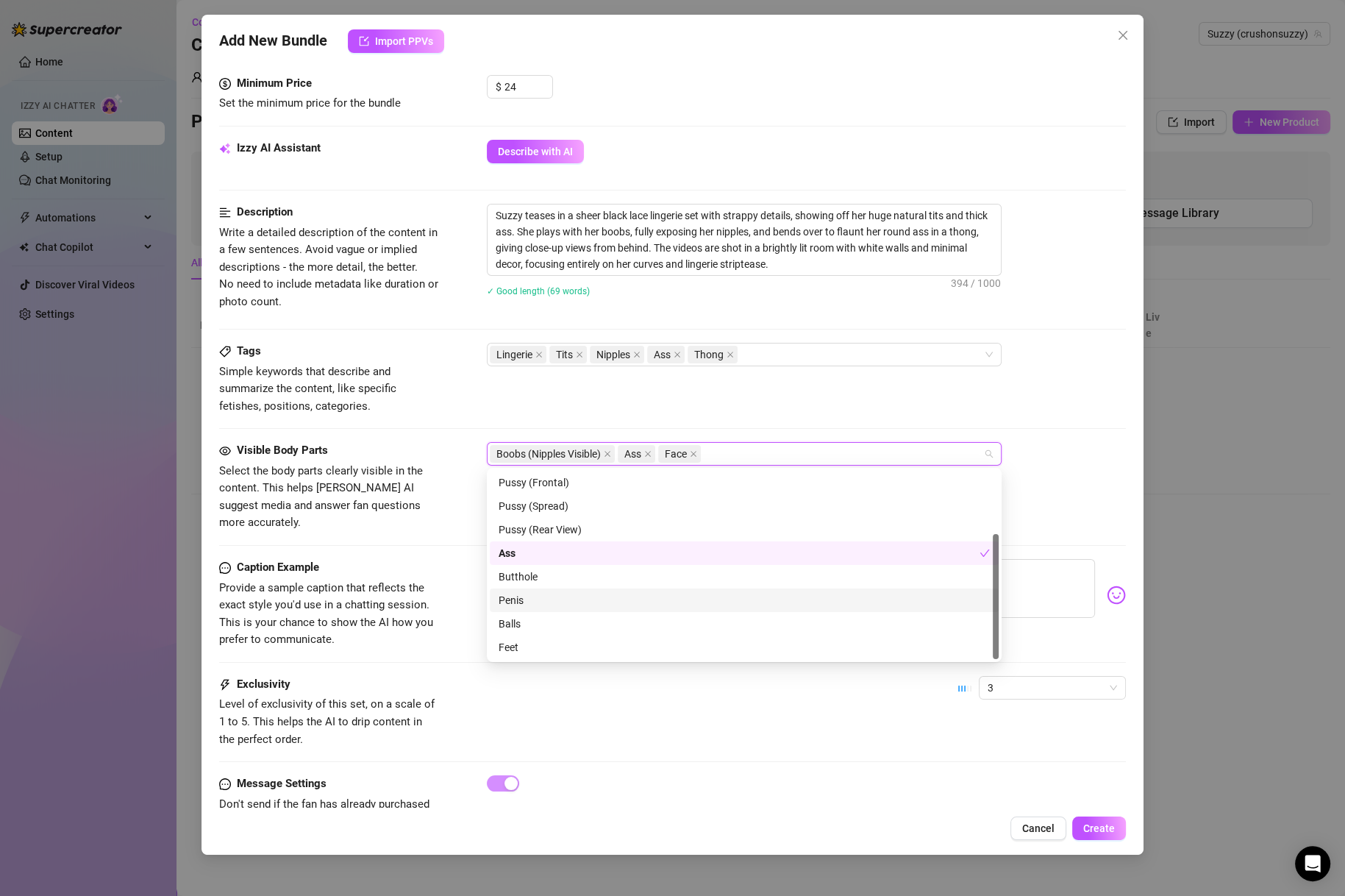
scroll to position [94, 0]
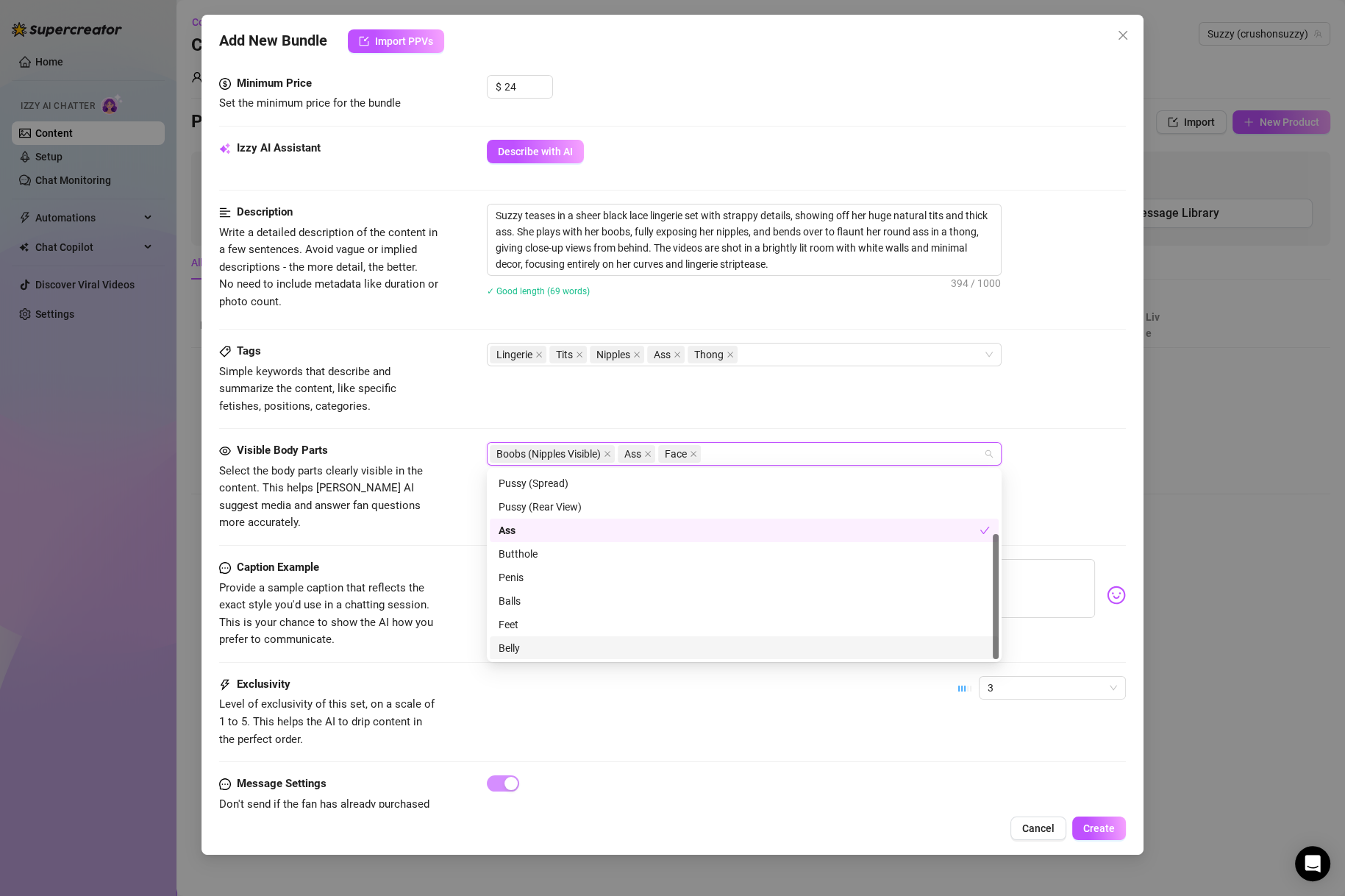
click at [539, 641] on div "Belly" at bounding box center [744, 648] width 491 height 16
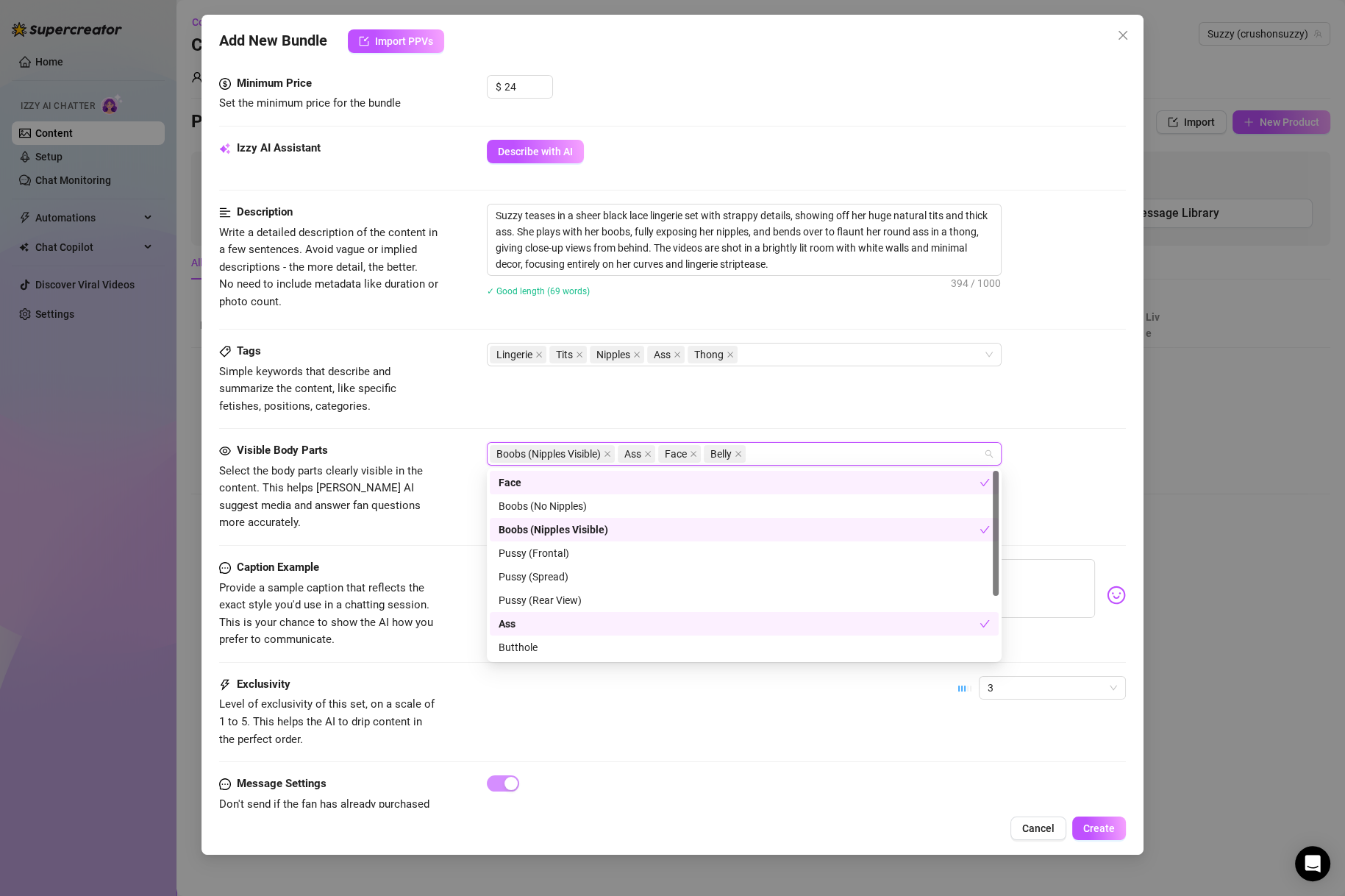
click at [851, 384] on div "Tags Simple keywords that describe and summarize the content, like specific fet…" at bounding box center [672, 379] width 906 height 72
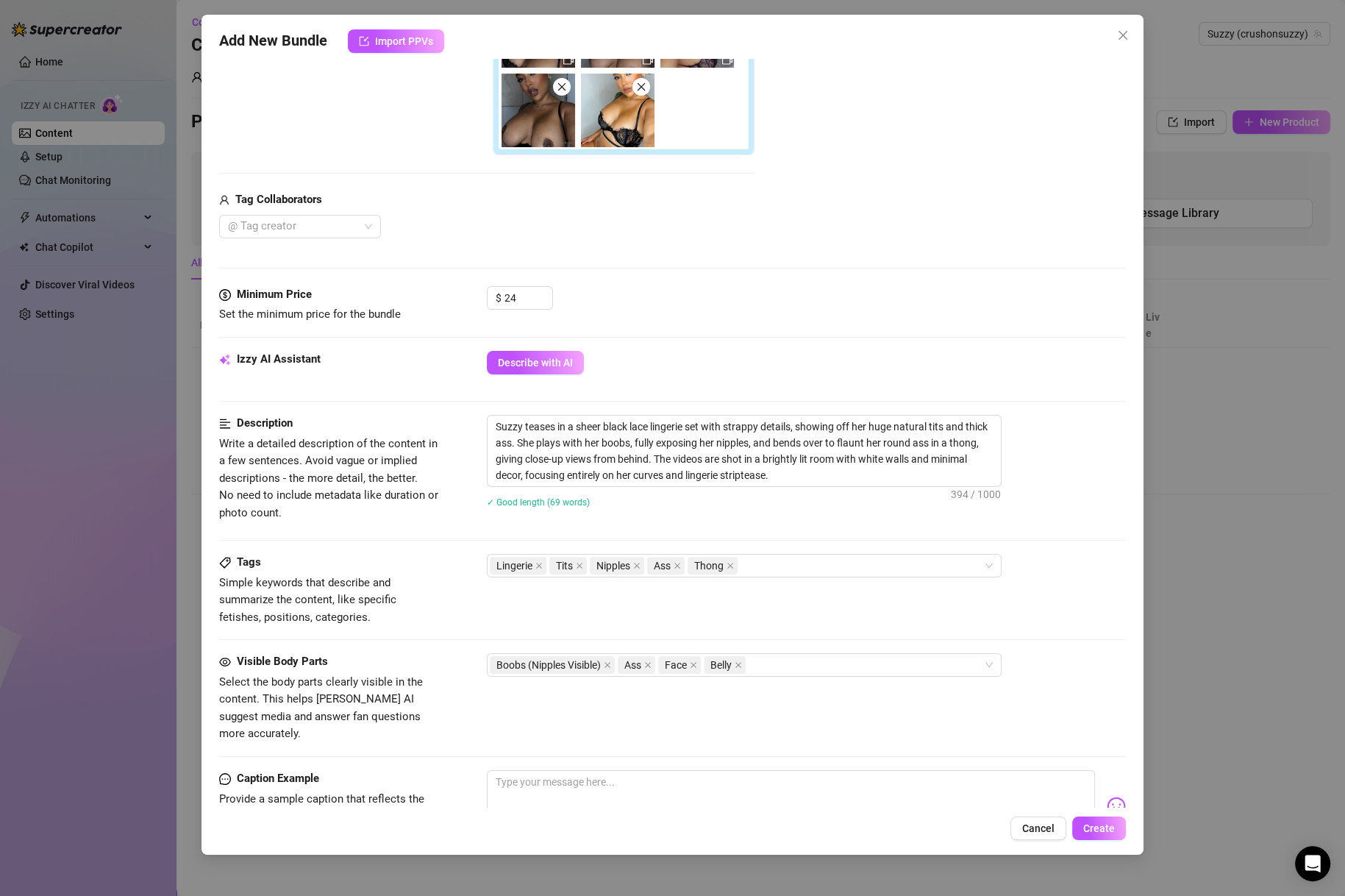
scroll to position [424, 0]
drag, startPoint x: 236, startPoint y: 660, endPoint x: 369, endPoint y: 659, distance: 133.0
click at [369, 659] on div "Visible Body Parts" at bounding box center [329, 662] width 221 height 17
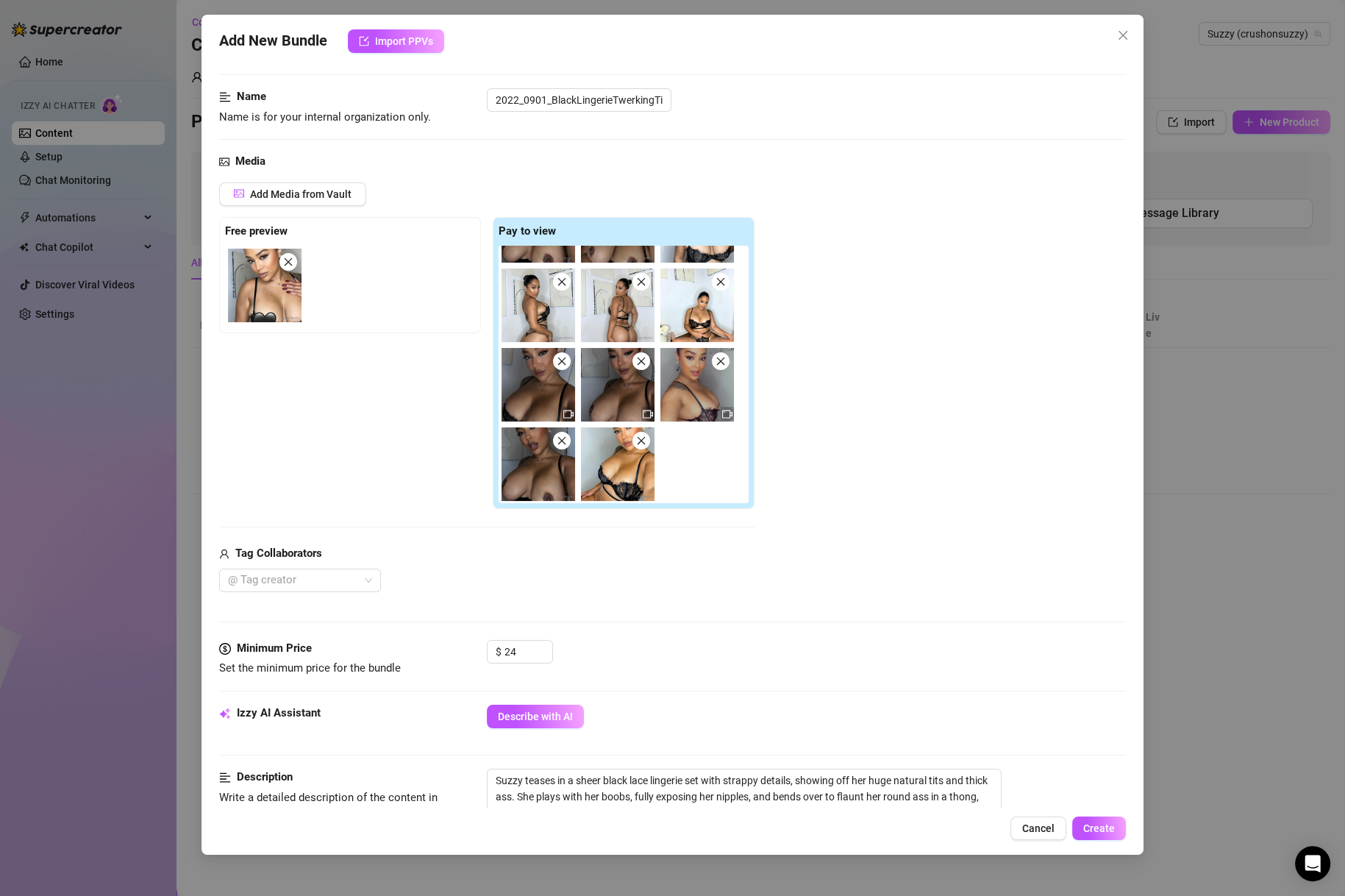
scroll to position [283, 0]
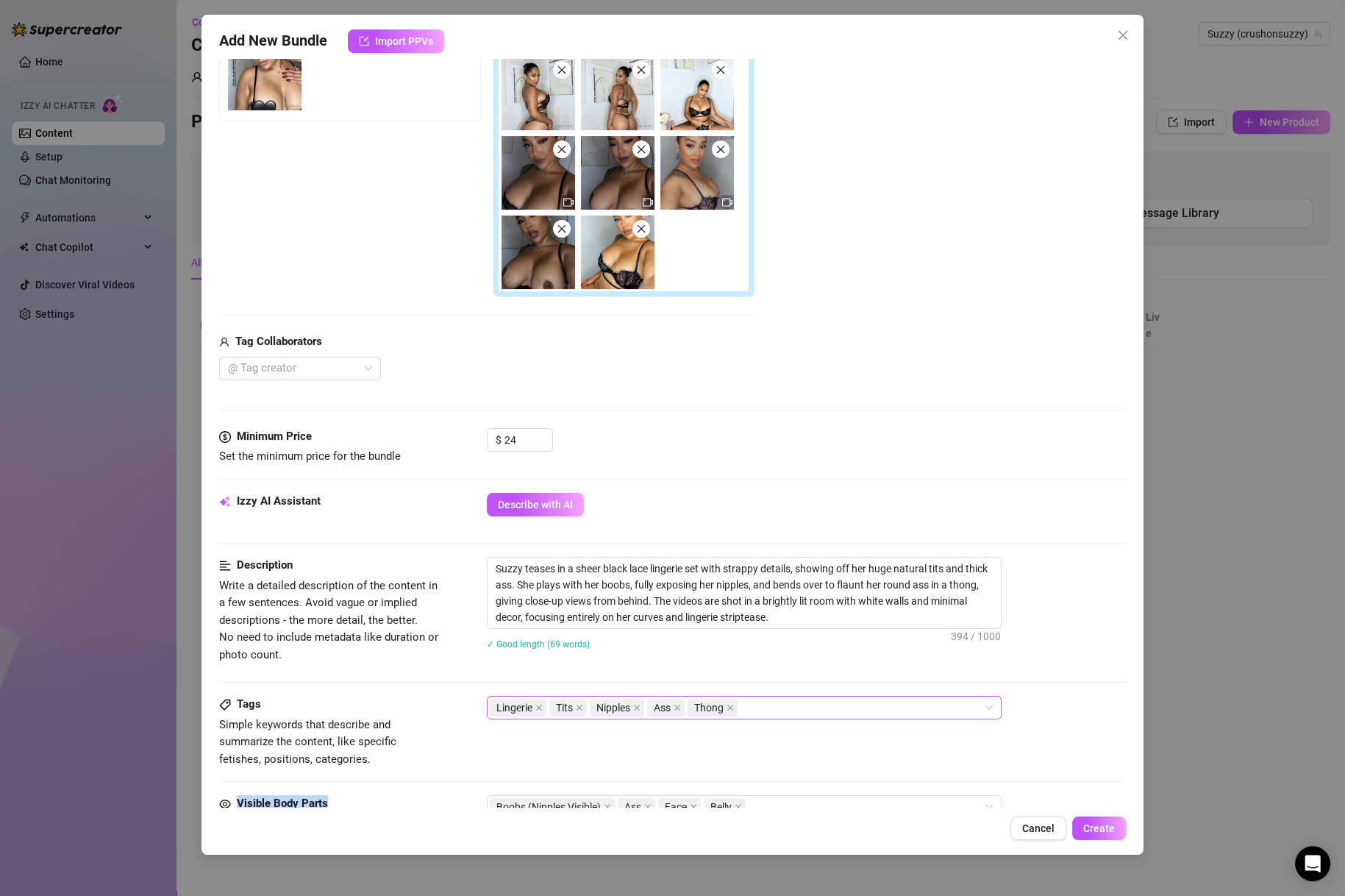
click at [771, 701] on div "Lingerie Tits Nipples Ass Thong" at bounding box center [736, 707] width 493 height 21
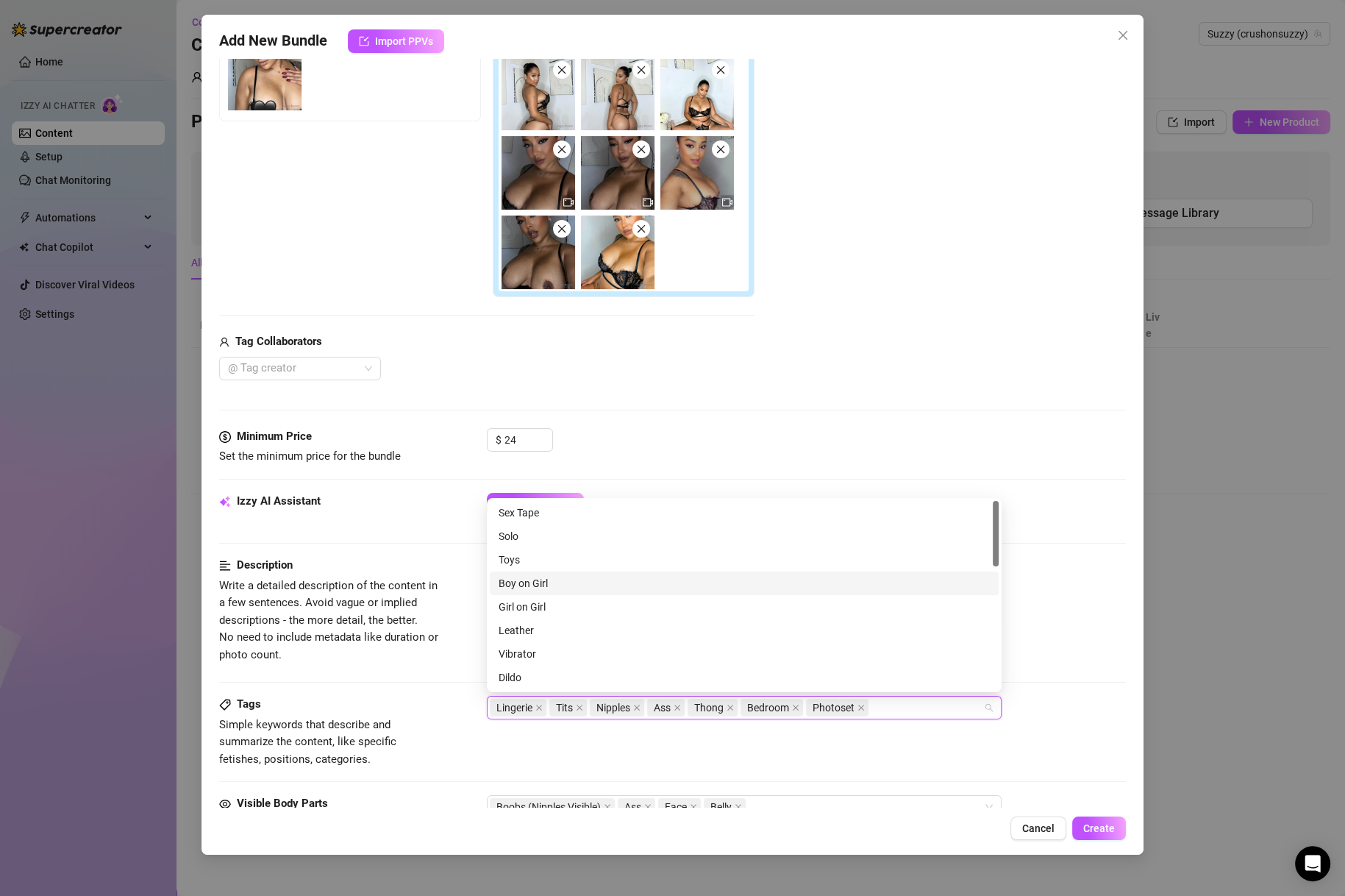
click at [1059, 588] on div "Suzzy teases in a sheer black lace lingerie set with strappy details, showing o…" at bounding box center [806, 593] width 638 height 72
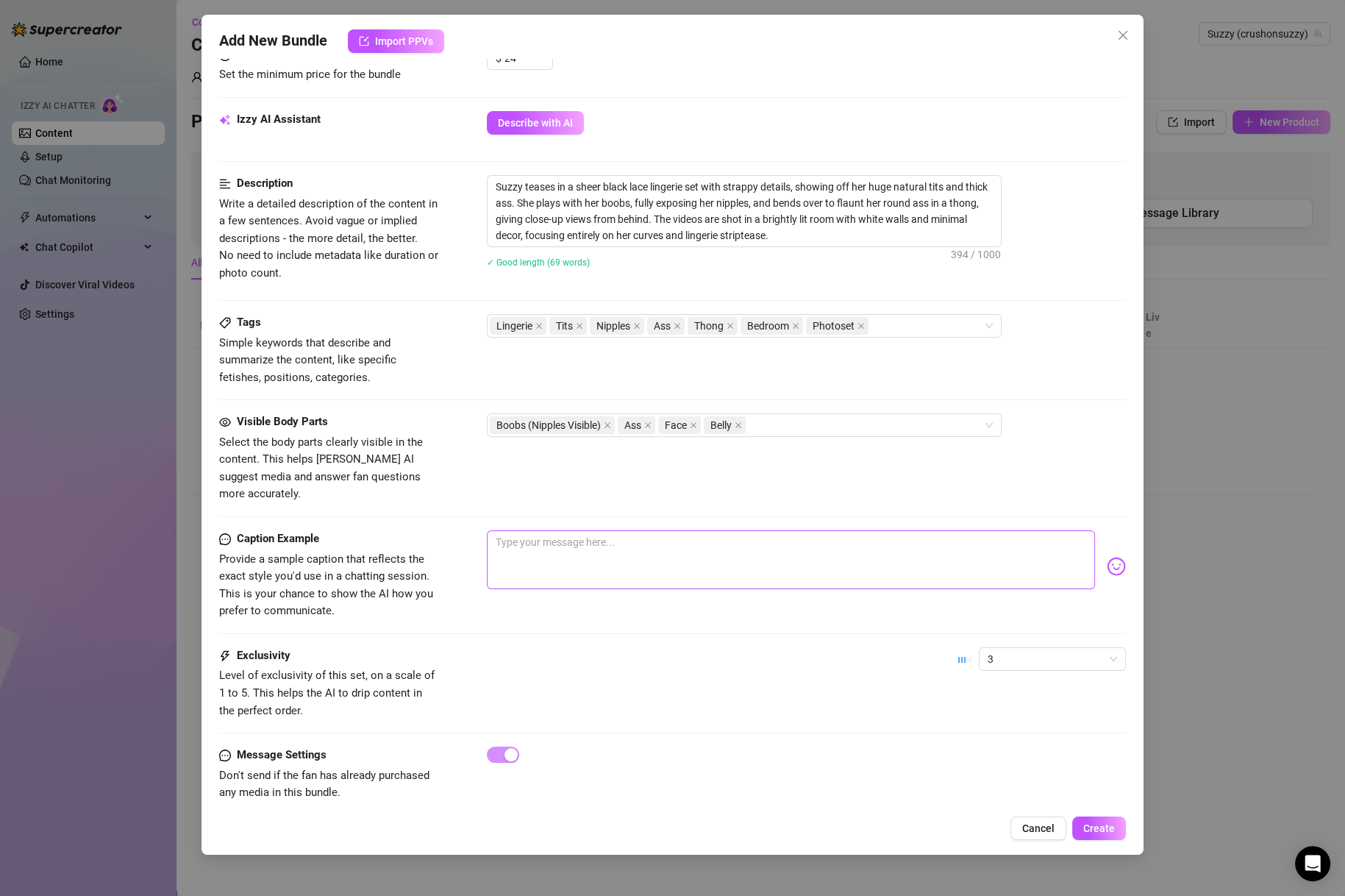
scroll to position [667, 0]
click at [539, 547] on textarea at bounding box center [791, 557] width 608 height 59
click at [709, 544] on textarea at bounding box center [791, 557] width 608 height 59
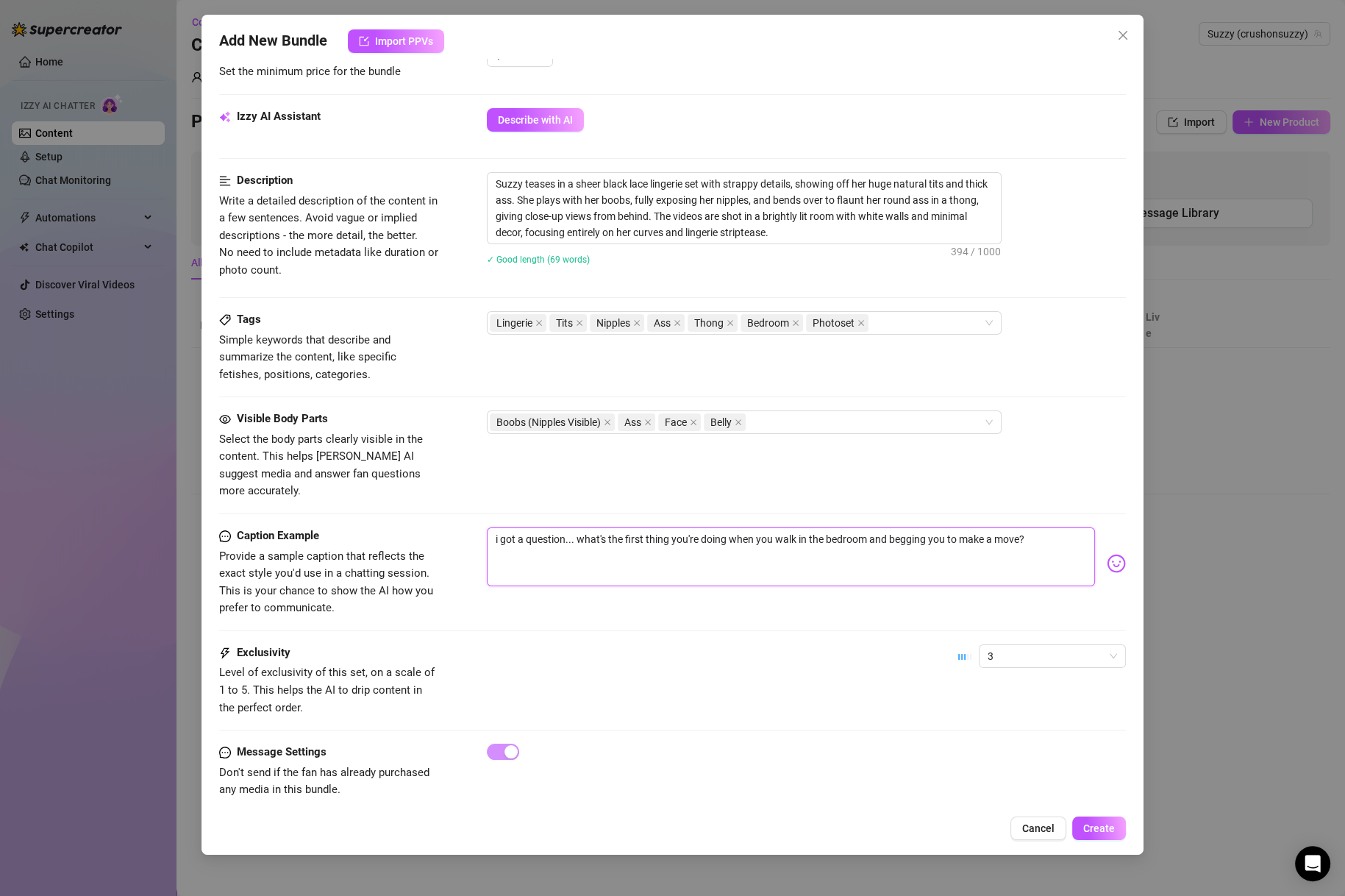
click at [1003, 527] on textarea "i got a question... what's the first thing you're doing when you walk in the be…" at bounding box center [791, 557] width 608 height 59
click at [1063, 527] on textarea "i got a question... what's the first thing you're doing when you walk in the be…" at bounding box center [791, 557] width 608 height 59
click at [1102, 820] on button "Create" at bounding box center [1099, 828] width 53 height 24
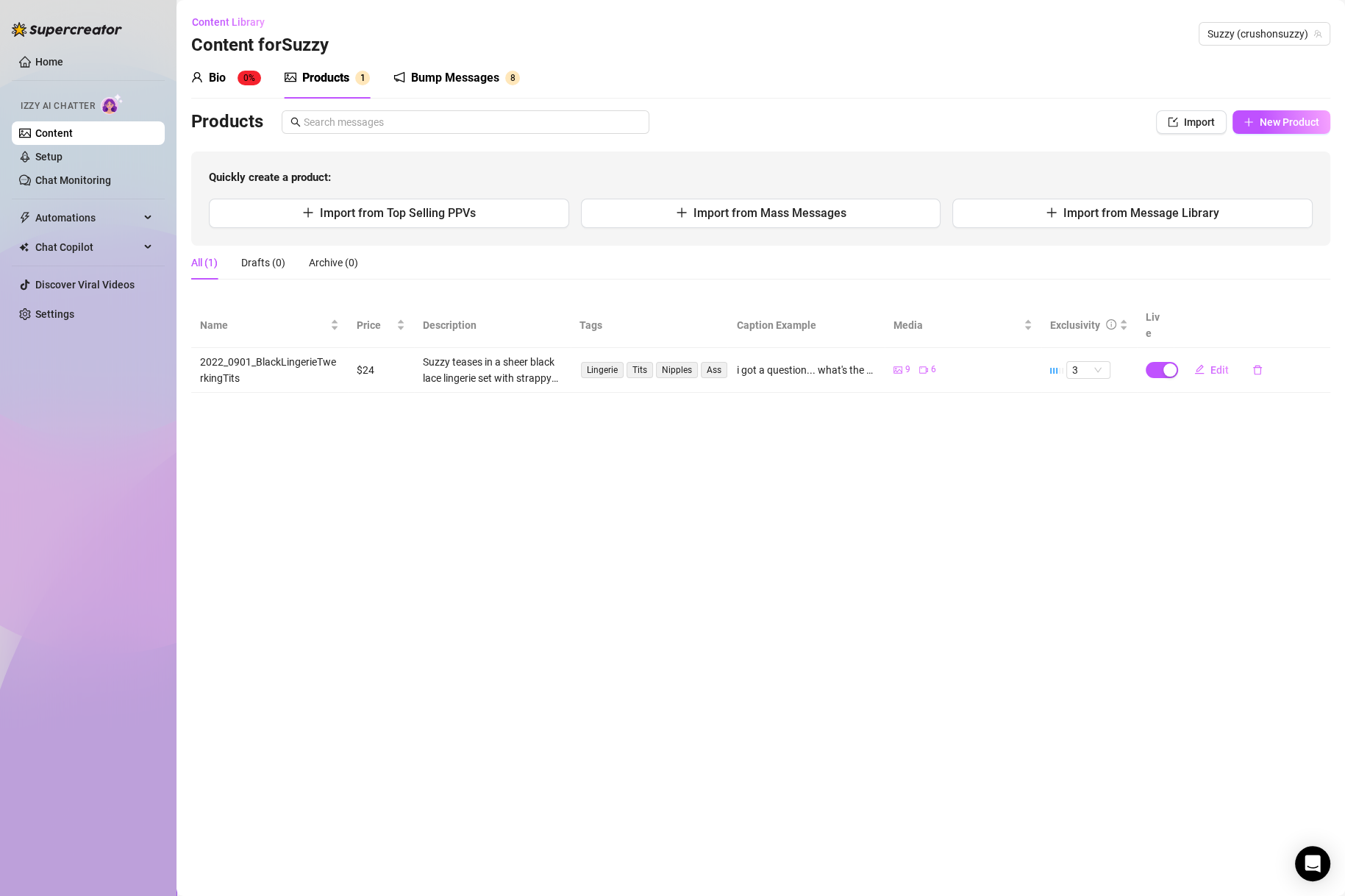
click at [599, 567] on main "Content Library Content for [PERSON_NAME] (crushonsuzzy) Bio 0% Products 1 Bump…" at bounding box center [760, 448] width 1168 height 896
